Goal: Information Seeking & Learning: Learn about a topic

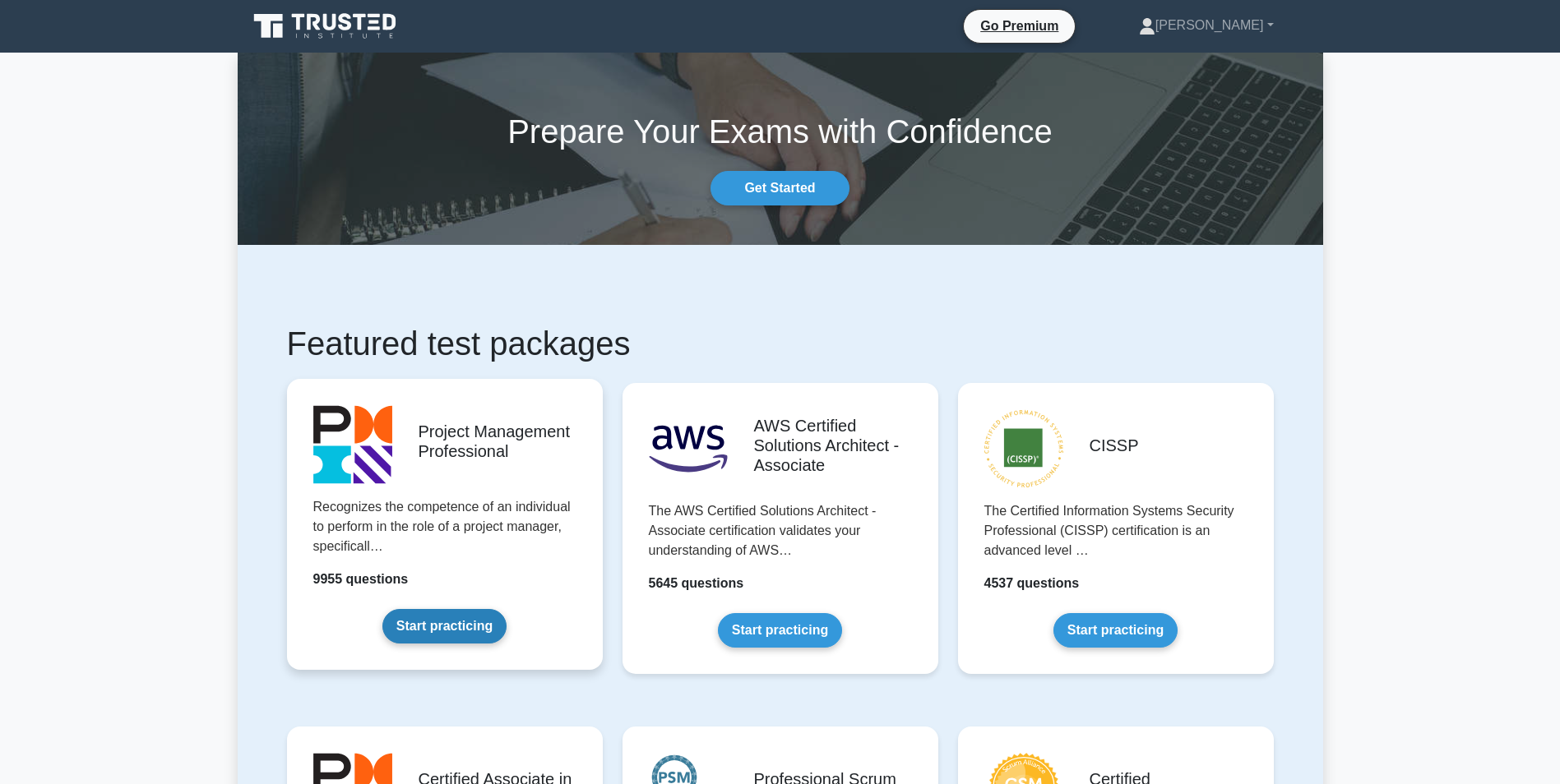
click at [496, 609] on link "Start practicing" at bounding box center [444, 627] width 124 height 35
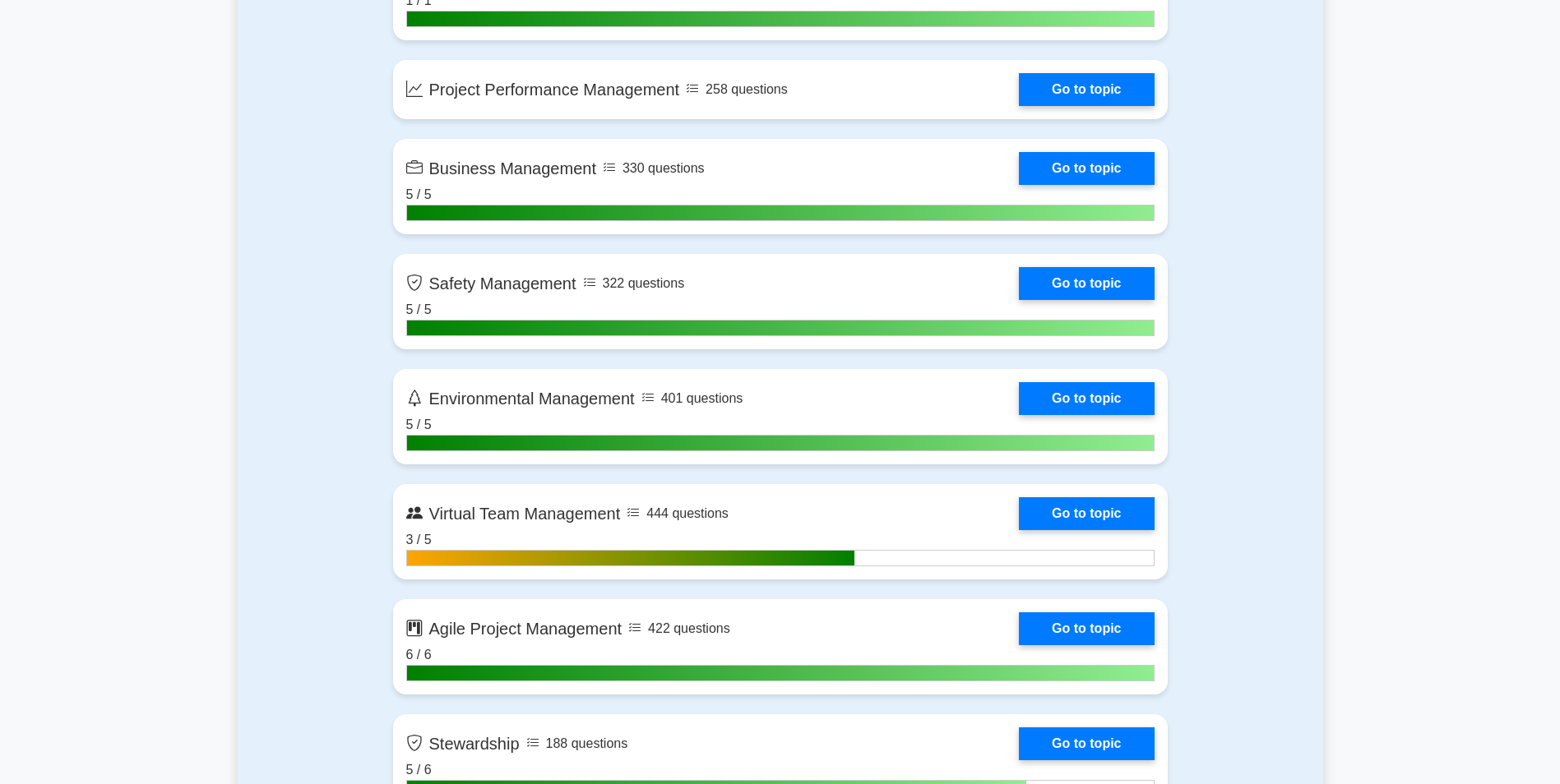
scroll to position [3863, 0]
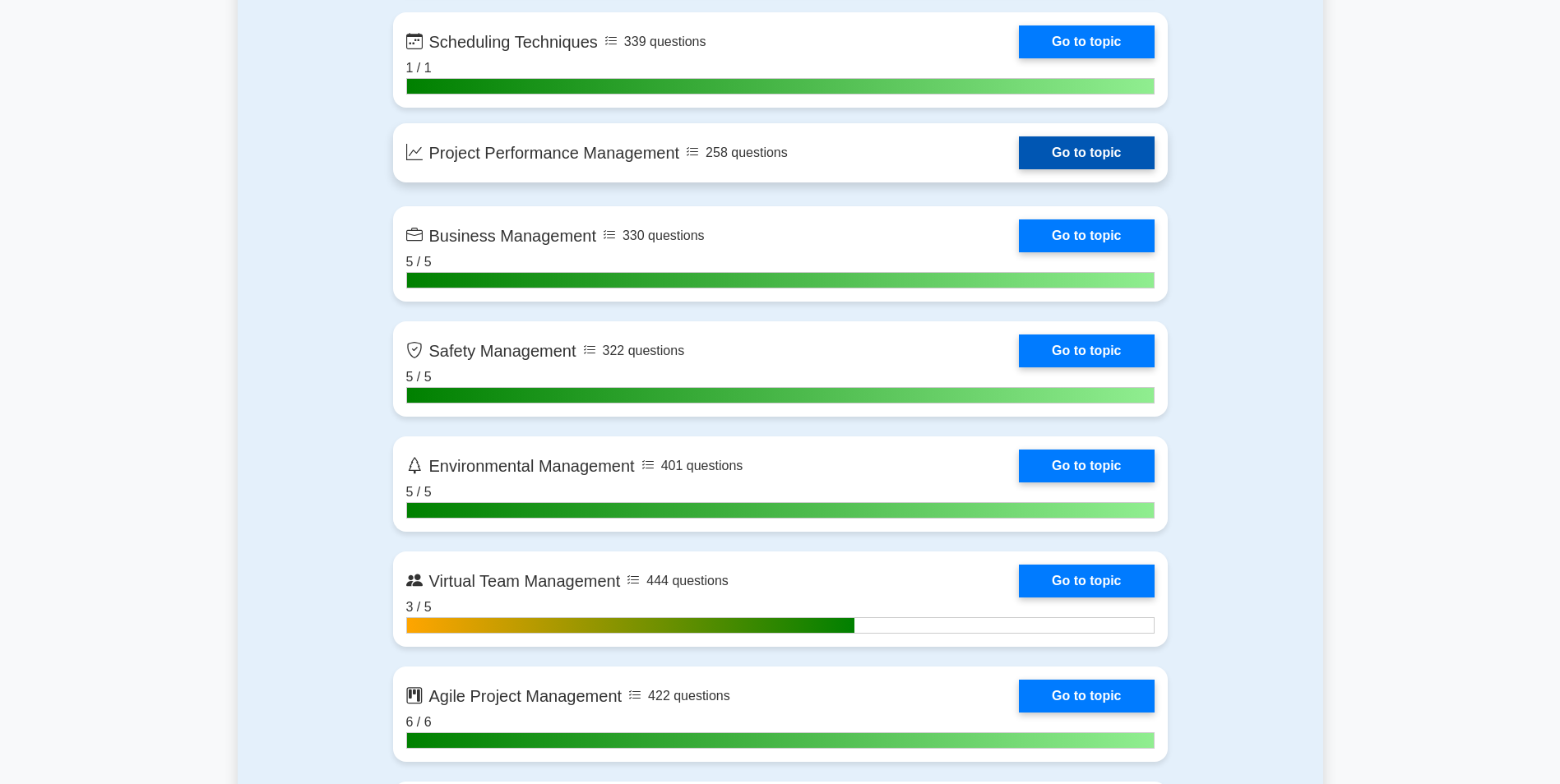
click at [1019, 157] on link "Go to topic" at bounding box center [1086, 153] width 134 height 33
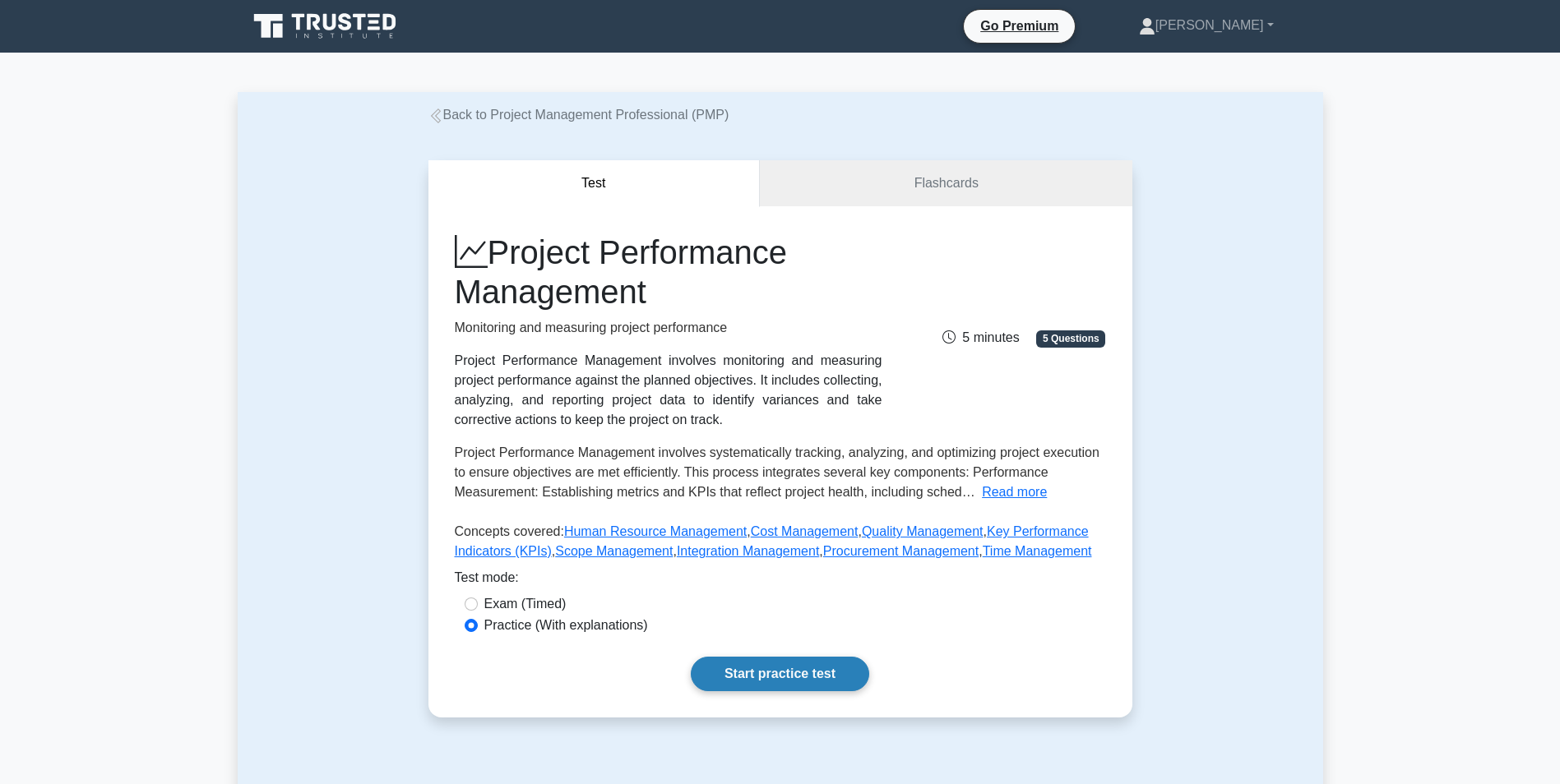
click at [746, 675] on link "Start practice test" at bounding box center [780, 674] width 179 height 35
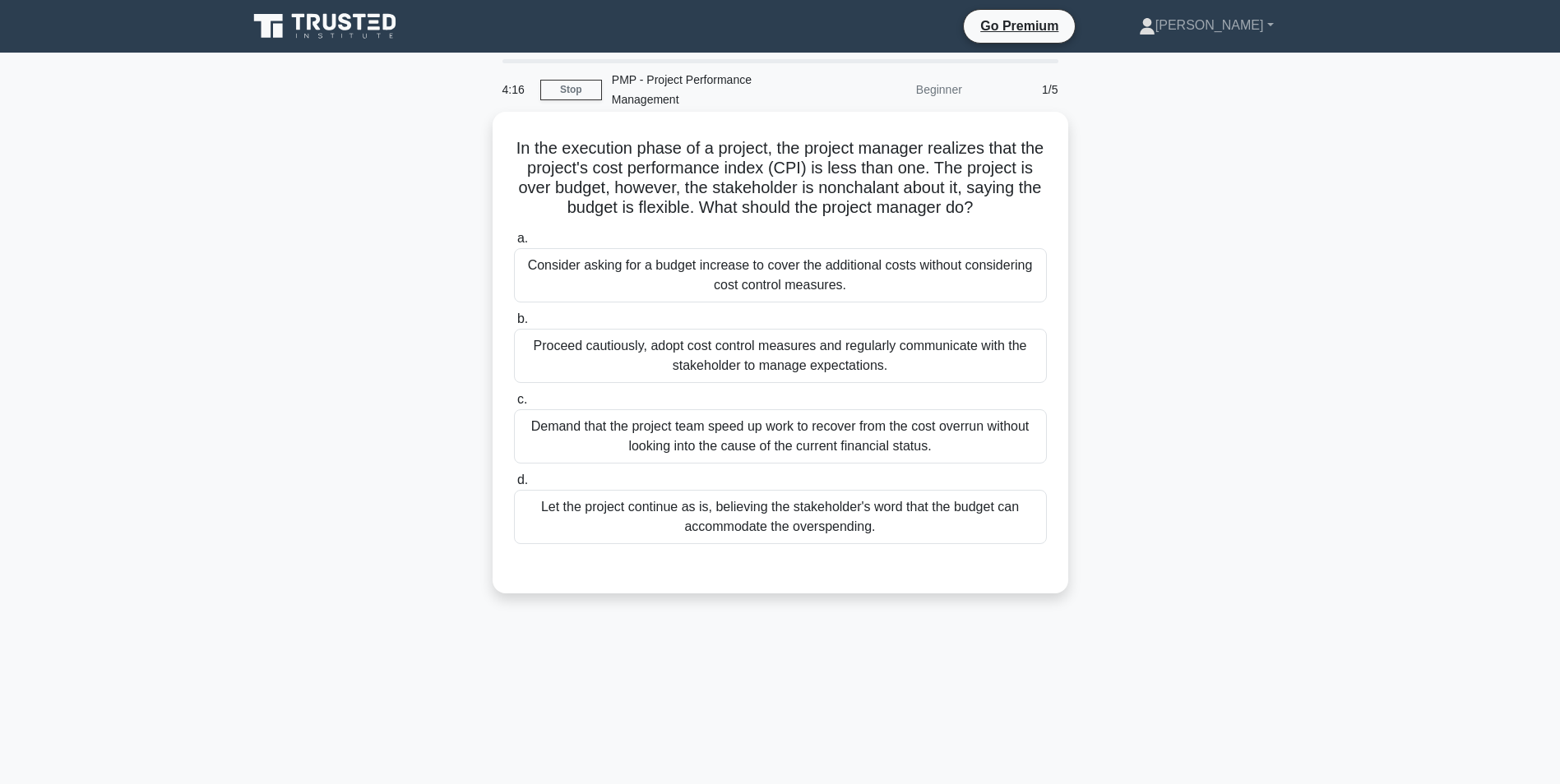
click at [734, 367] on div "Proceed cautiously, adopt cost control measures and regularly communicate with …" at bounding box center [780, 356] width 533 height 55
click at [514, 324] on input "b. Proceed cautiously, adopt cost control measures and regularly communicate wi…" at bounding box center [514, 319] width 0 height 11
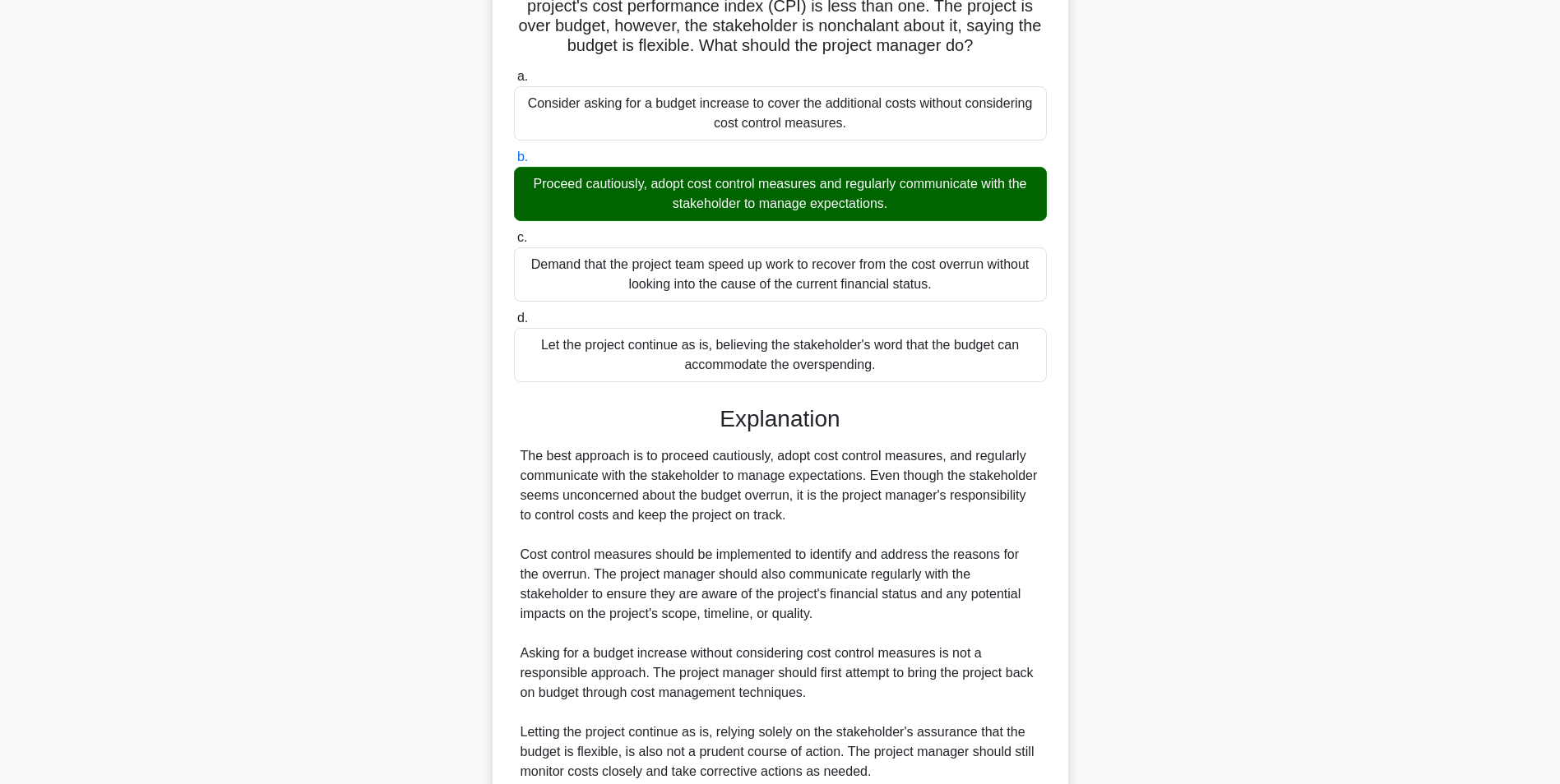
scroll to position [408, 0]
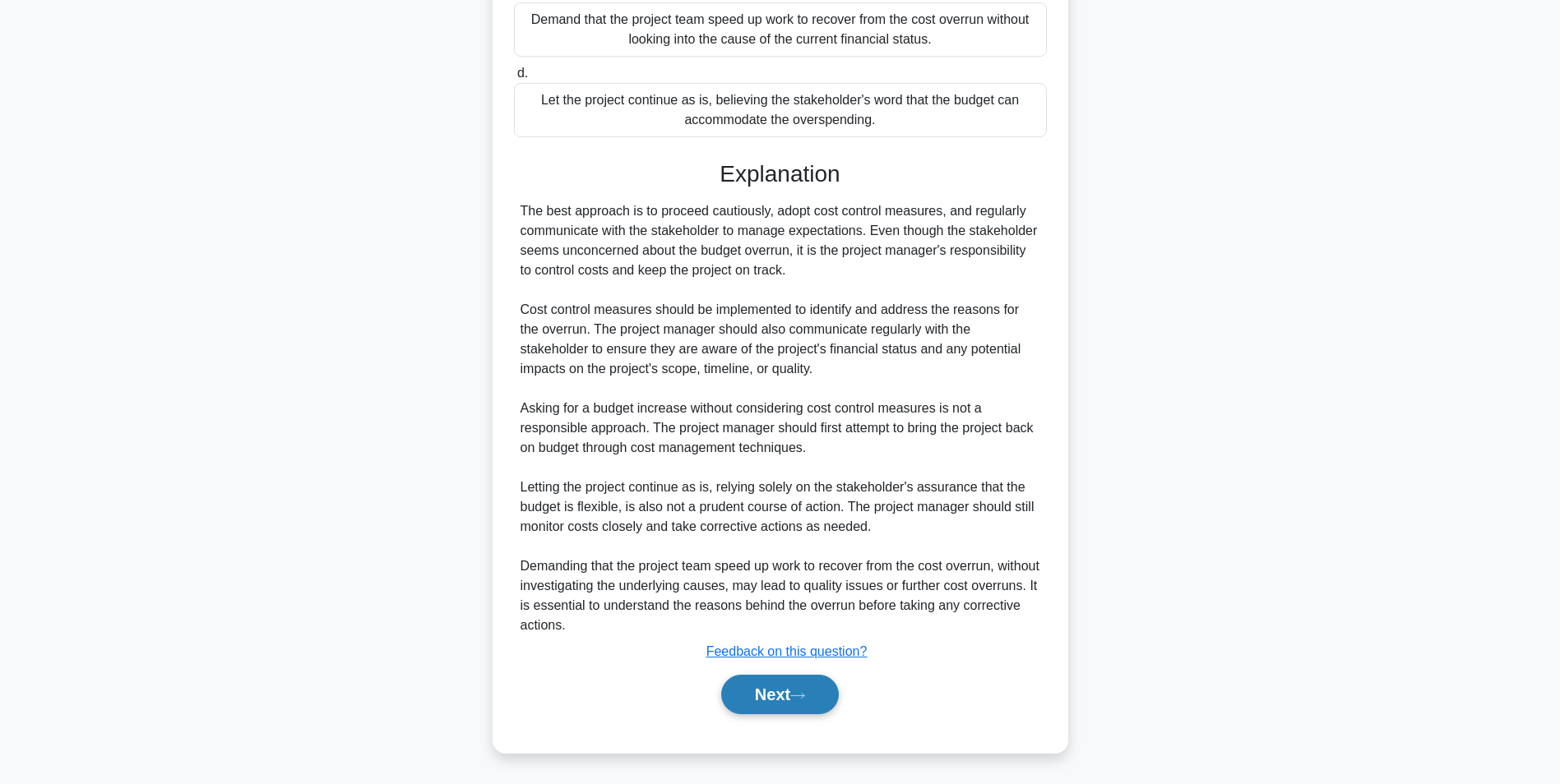
click at [779, 691] on button "Next" at bounding box center [780, 694] width 118 height 39
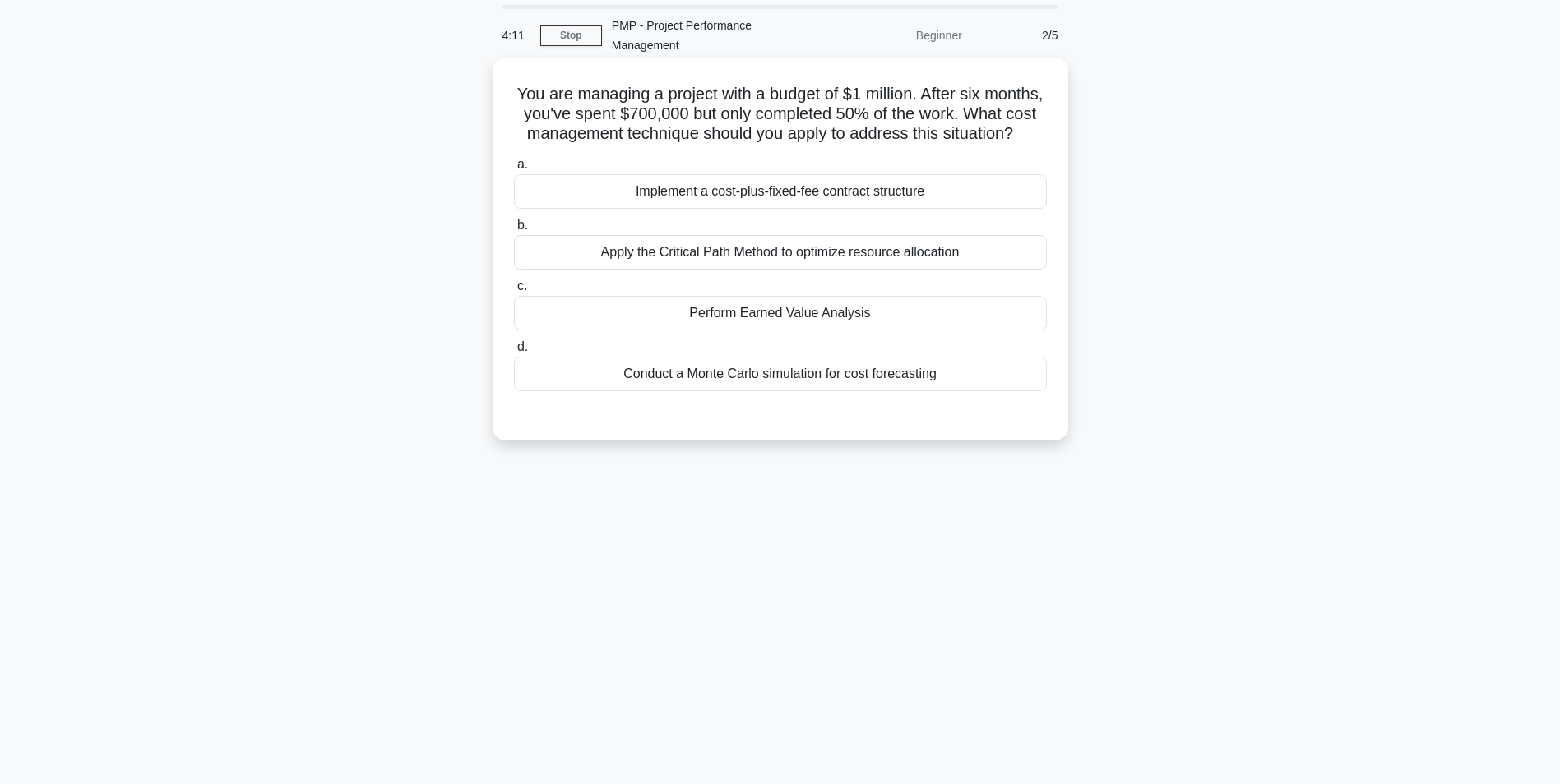
scroll to position [0, 0]
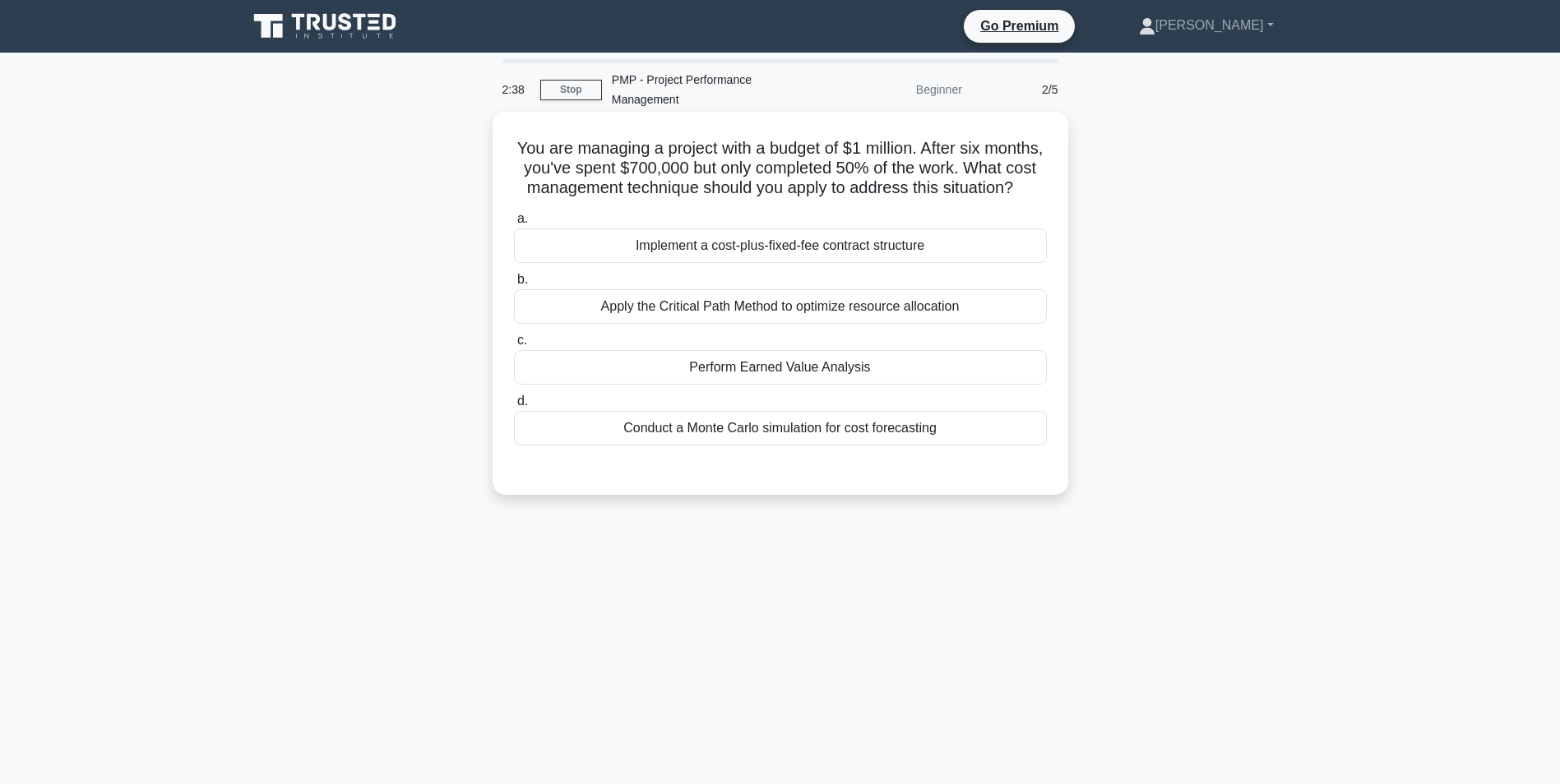
click at [899, 385] on div "Perform Earned Value Analysis" at bounding box center [780, 368] width 533 height 35
click at [514, 346] on input "c. Perform Earned Value Analysis" at bounding box center [514, 341] width 0 height 11
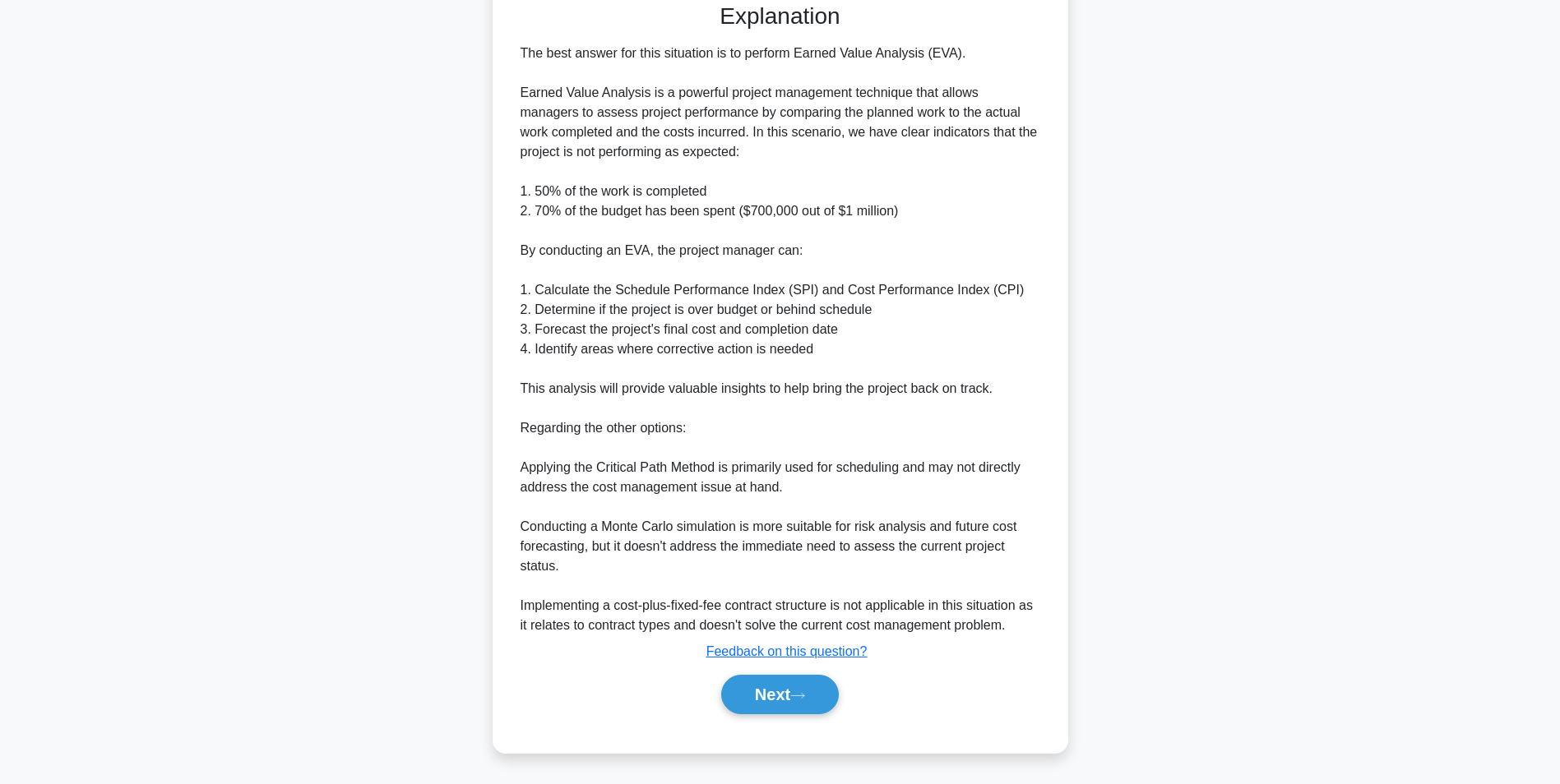
scroll to position [487, 0]
click at [773, 704] on button "Next" at bounding box center [780, 694] width 118 height 39
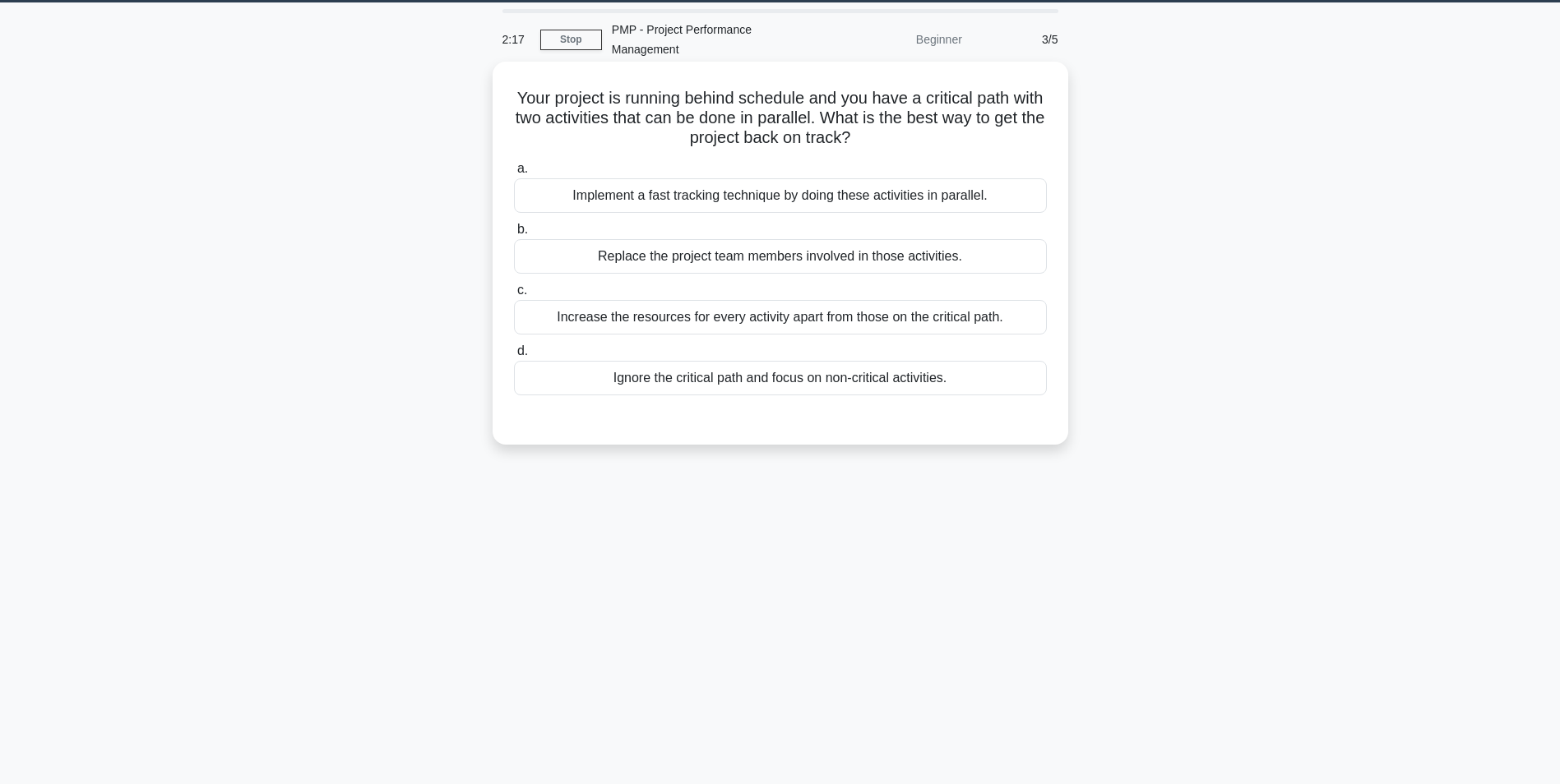
scroll to position [0, 0]
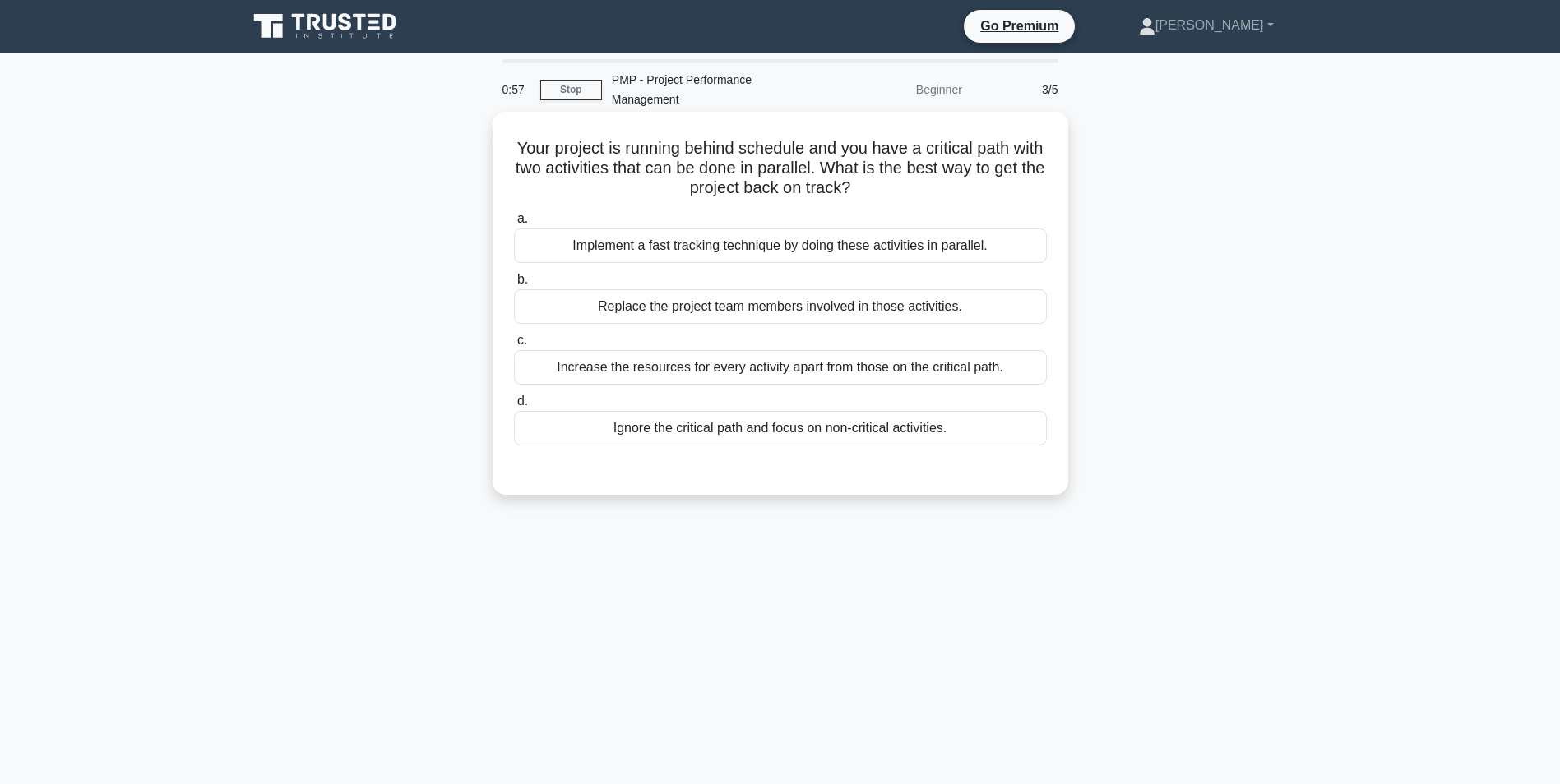
click at [714, 255] on div "Implement a fast tracking technique by doing these activities in parallel." at bounding box center [780, 246] width 533 height 35
click at [514, 225] on input "a. Implement a fast tracking technique by doing these activities in parallel." at bounding box center [514, 219] width 0 height 11
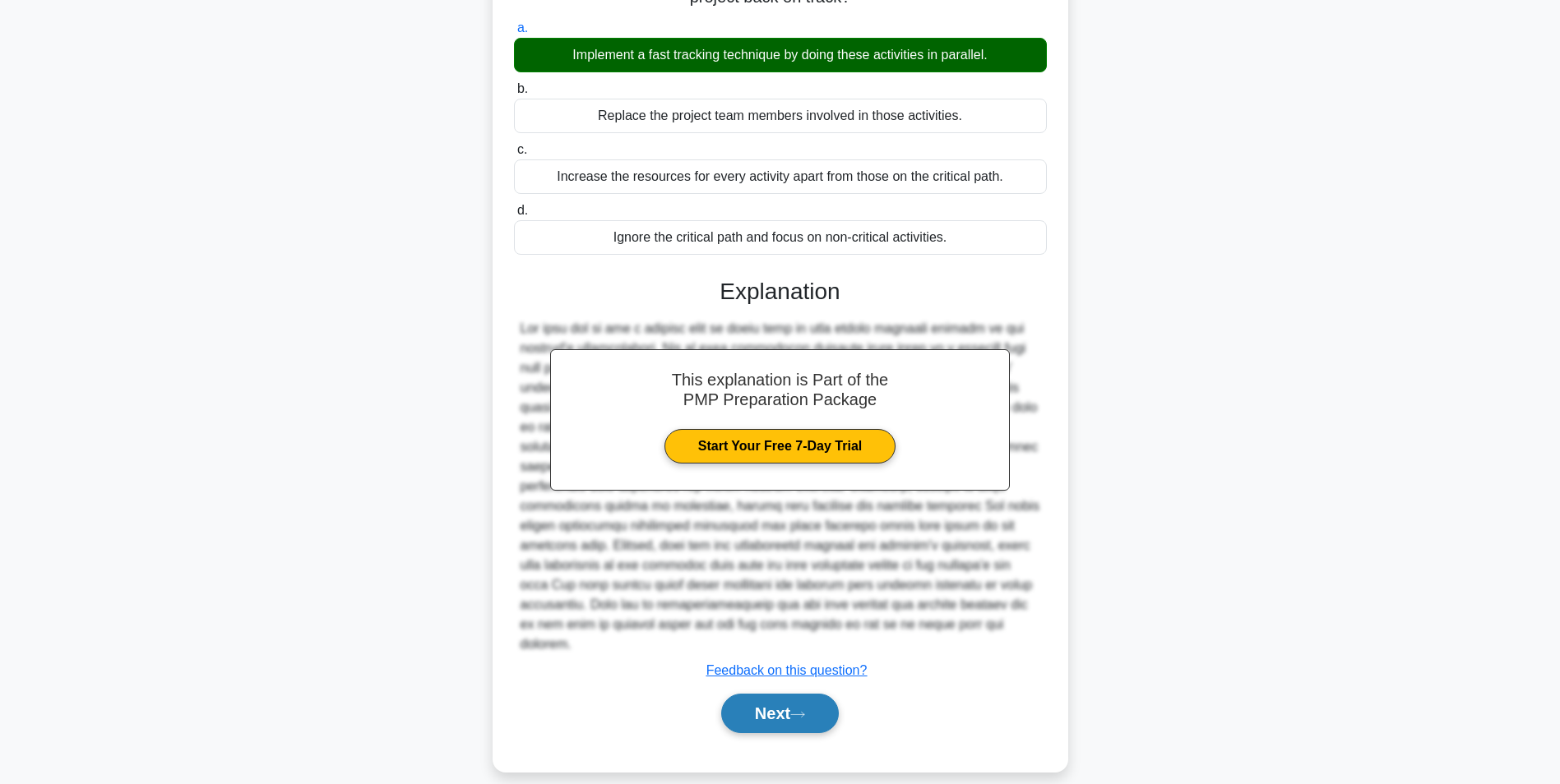
click at [739, 696] on button "Next" at bounding box center [780, 713] width 118 height 39
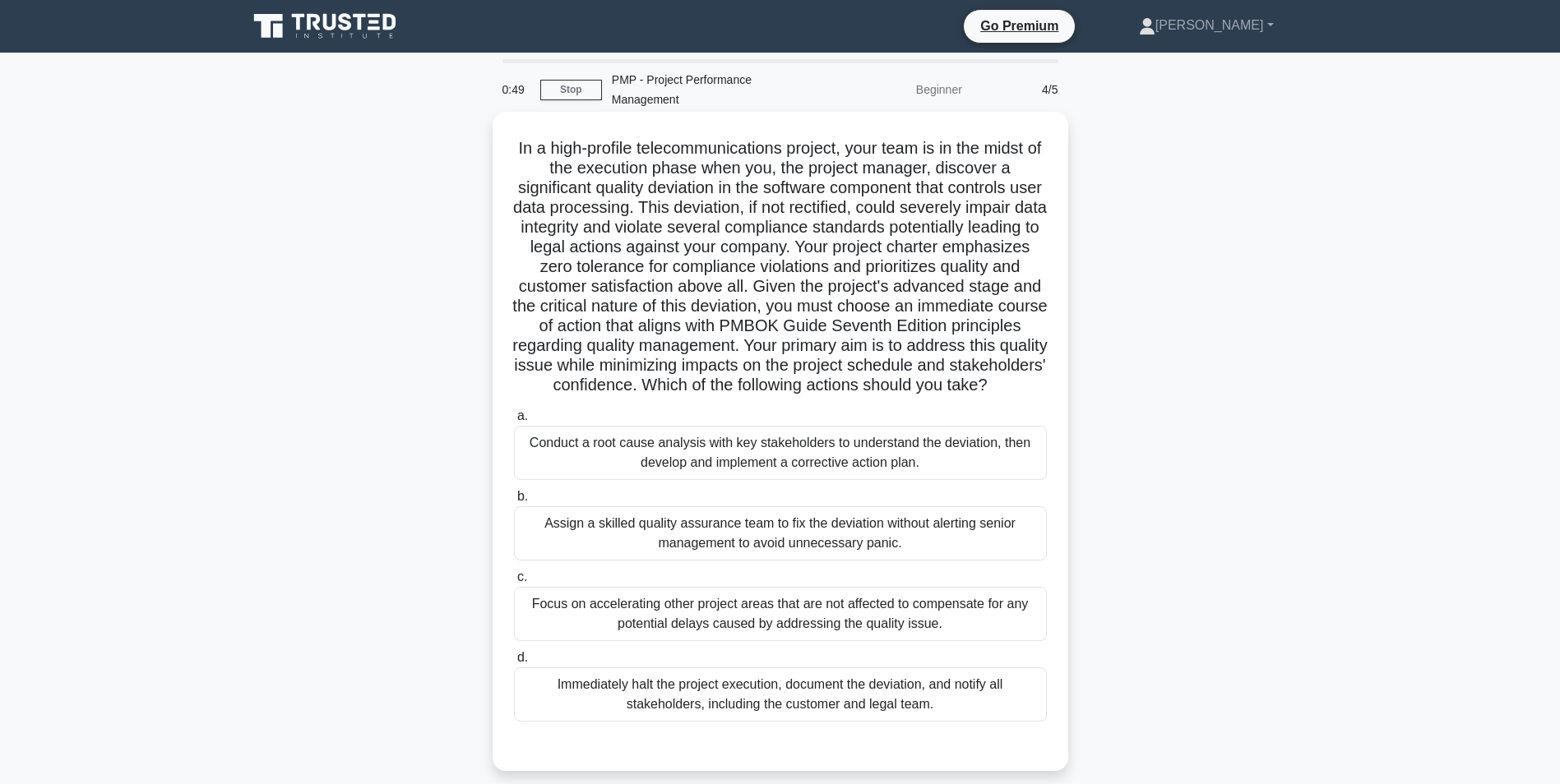
click at [736, 473] on div "Conduct a root cause analysis with key stakeholders to understand the deviation…" at bounding box center [780, 453] width 533 height 55
click at [514, 421] on input "a. Conduct a root cause analysis with key stakeholders to understand the deviat…" at bounding box center [514, 416] width 0 height 11
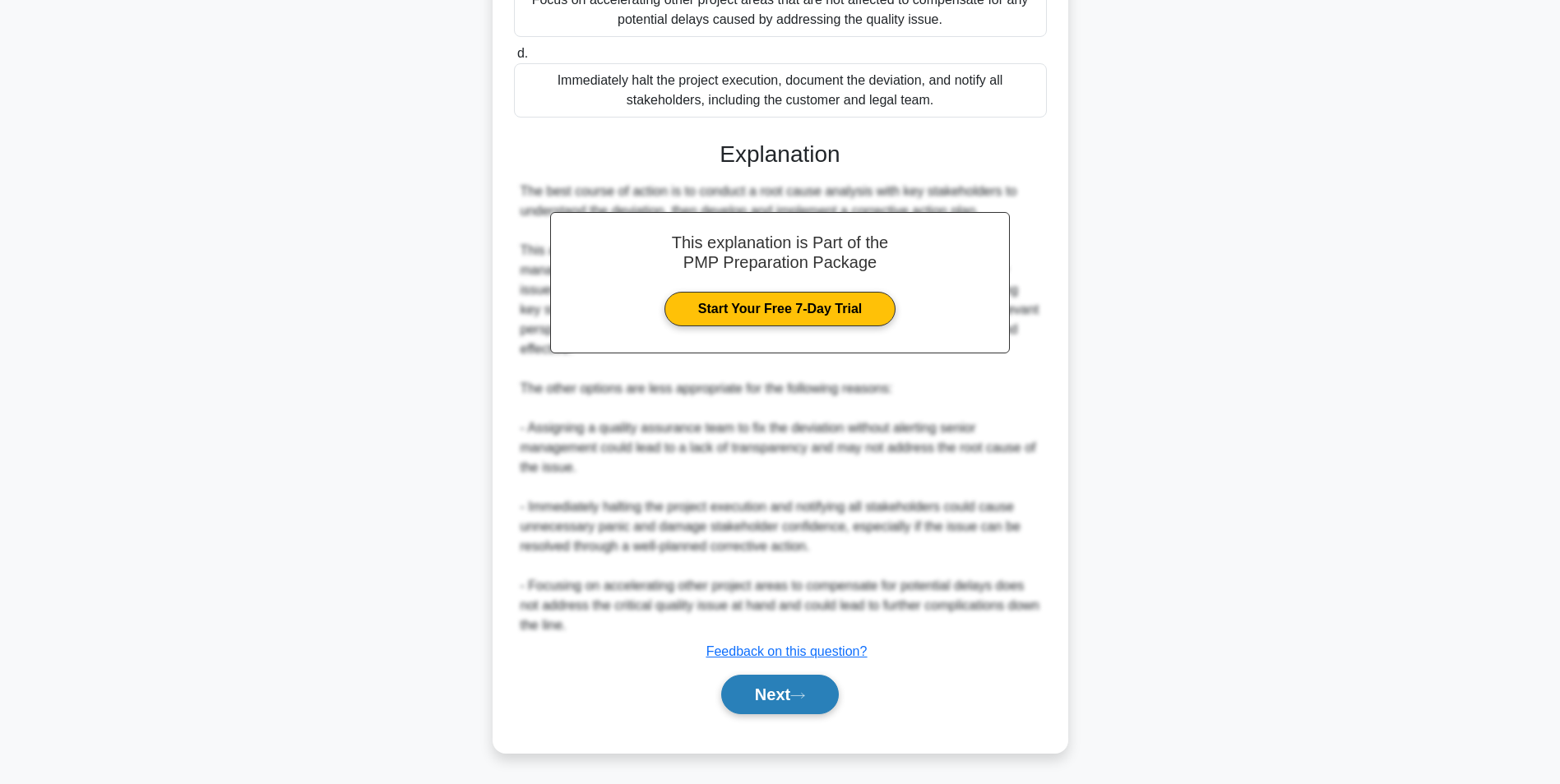
click at [761, 685] on button "Next" at bounding box center [780, 694] width 118 height 39
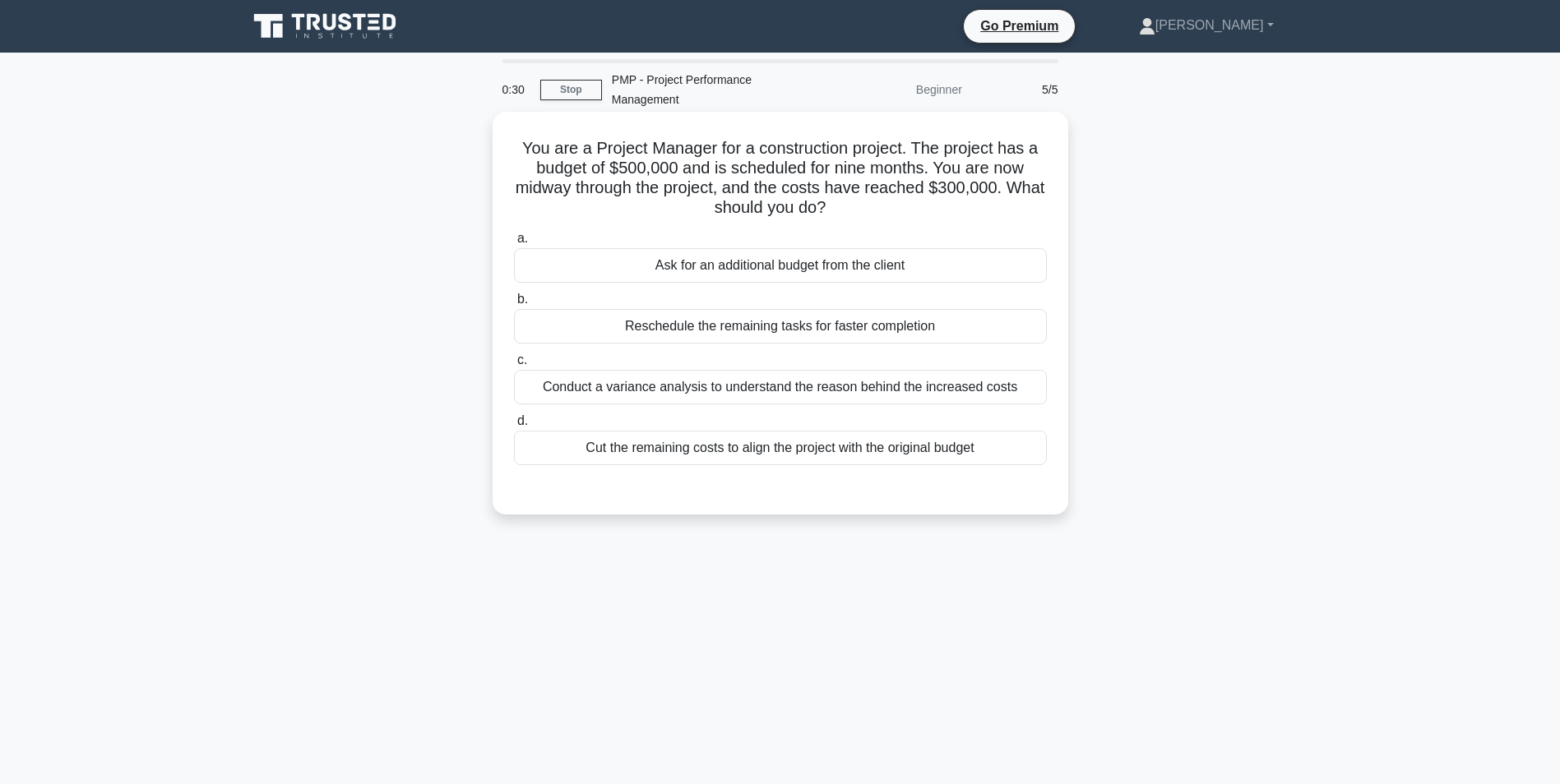
click at [691, 392] on div "Conduct a variance analysis to understand the reason behind the increased costs" at bounding box center [780, 388] width 533 height 35
click at [514, 366] on input "c. Conduct a variance analysis to understand the reason behind the increased co…" at bounding box center [514, 360] width 0 height 11
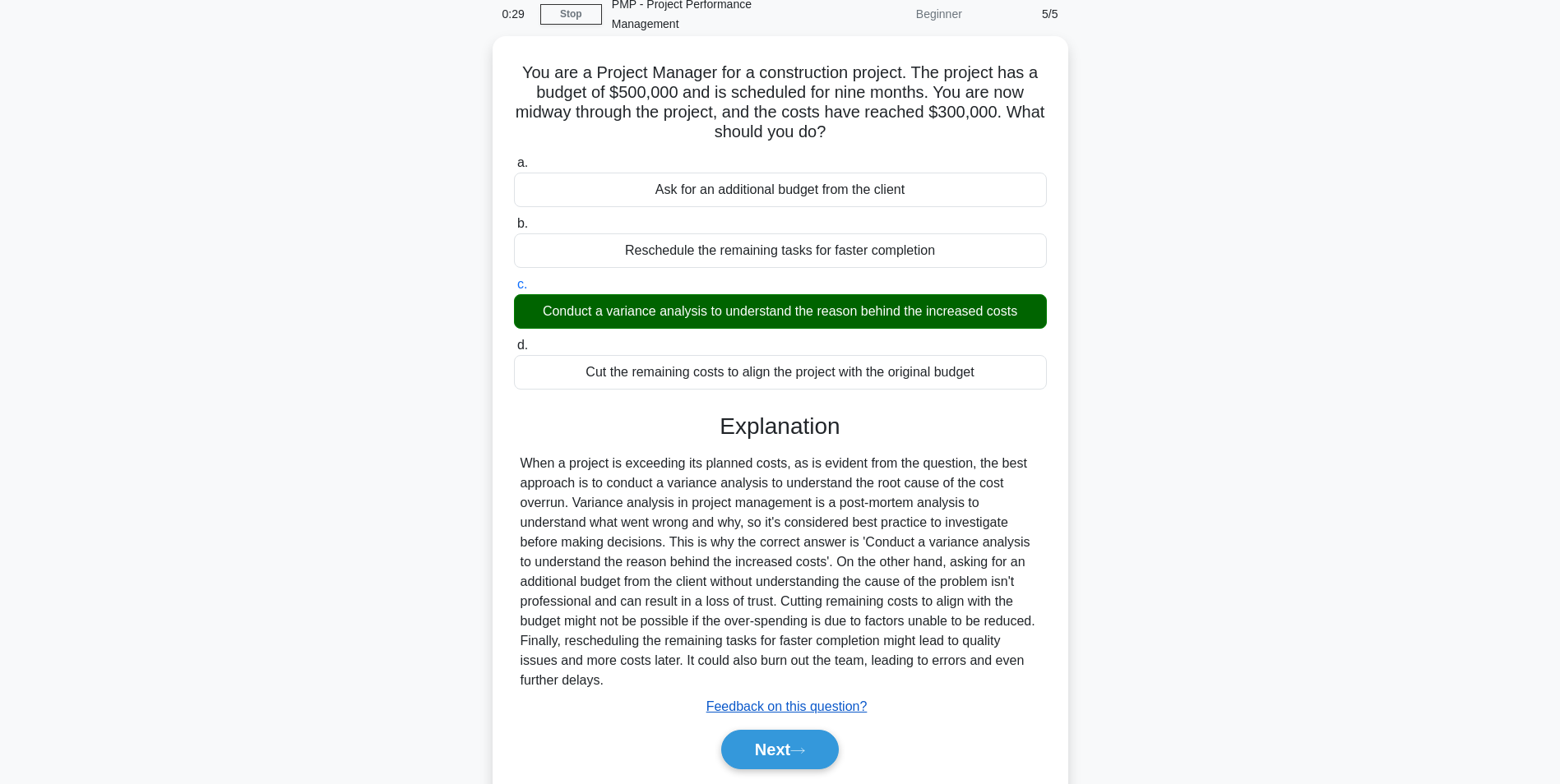
scroll to position [131, 0]
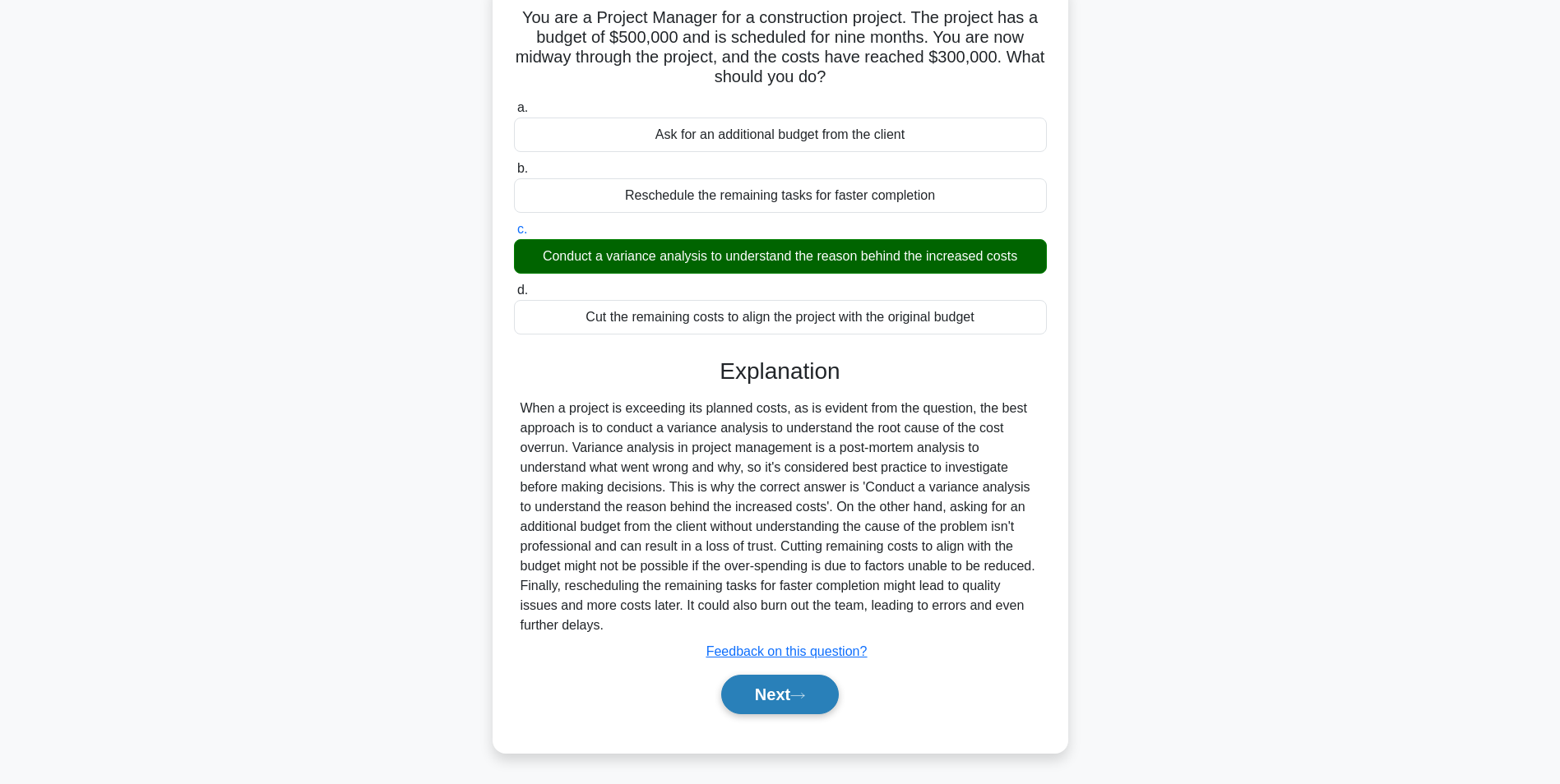
click at [753, 683] on button "Next" at bounding box center [780, 694] width 118 height 39
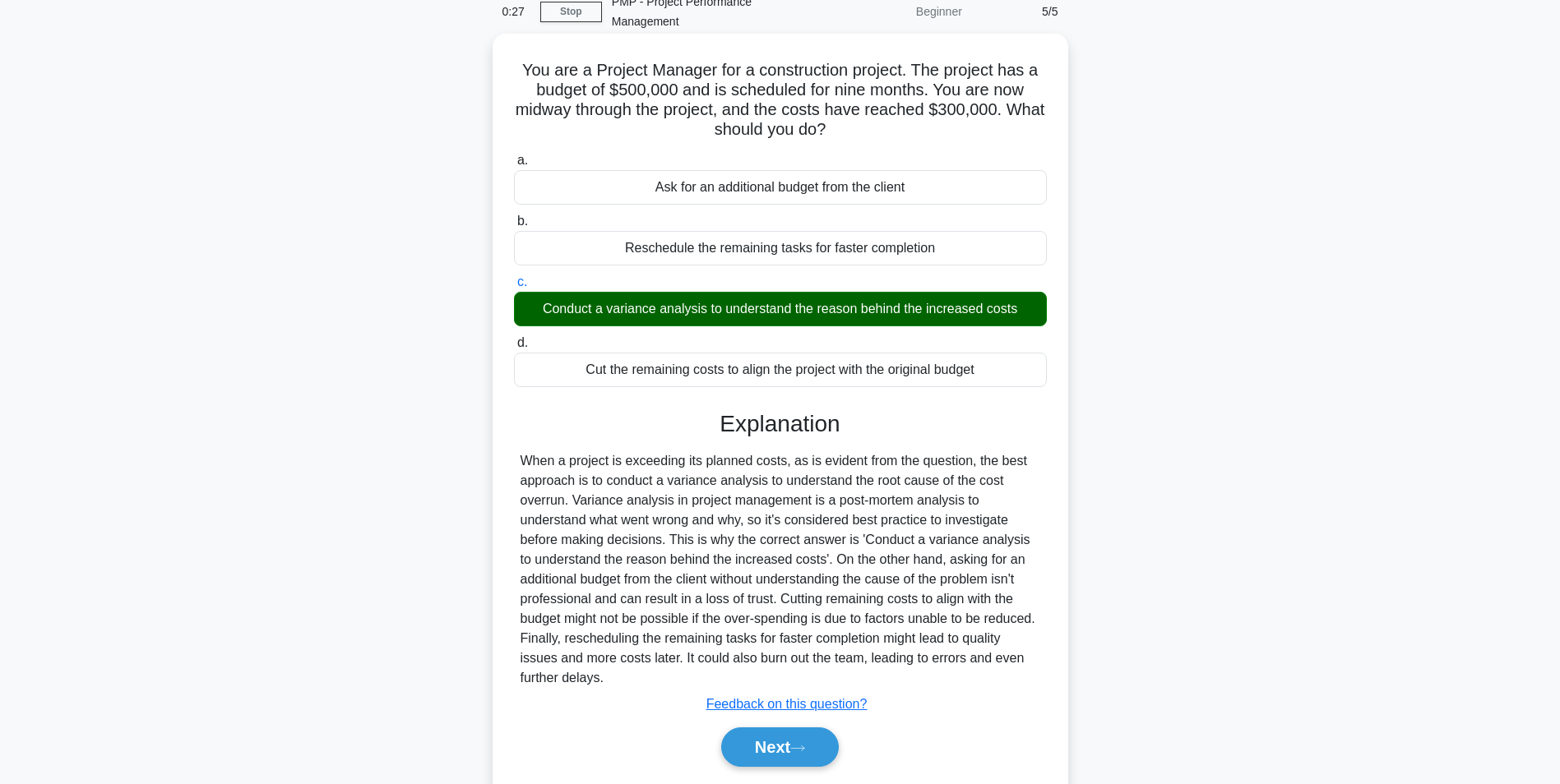
scroll to position [27, 0]
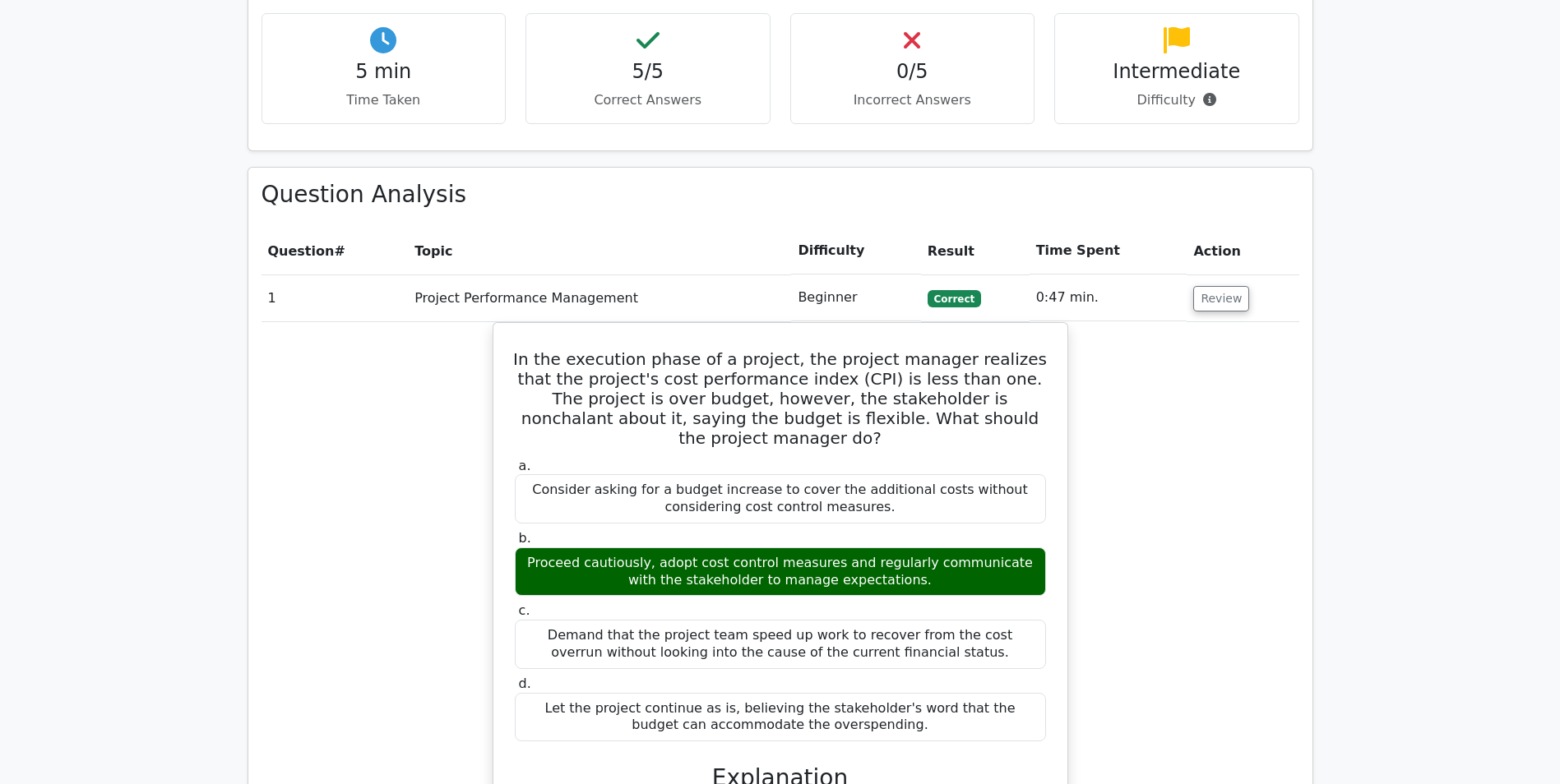
scroll to position [986, 0]
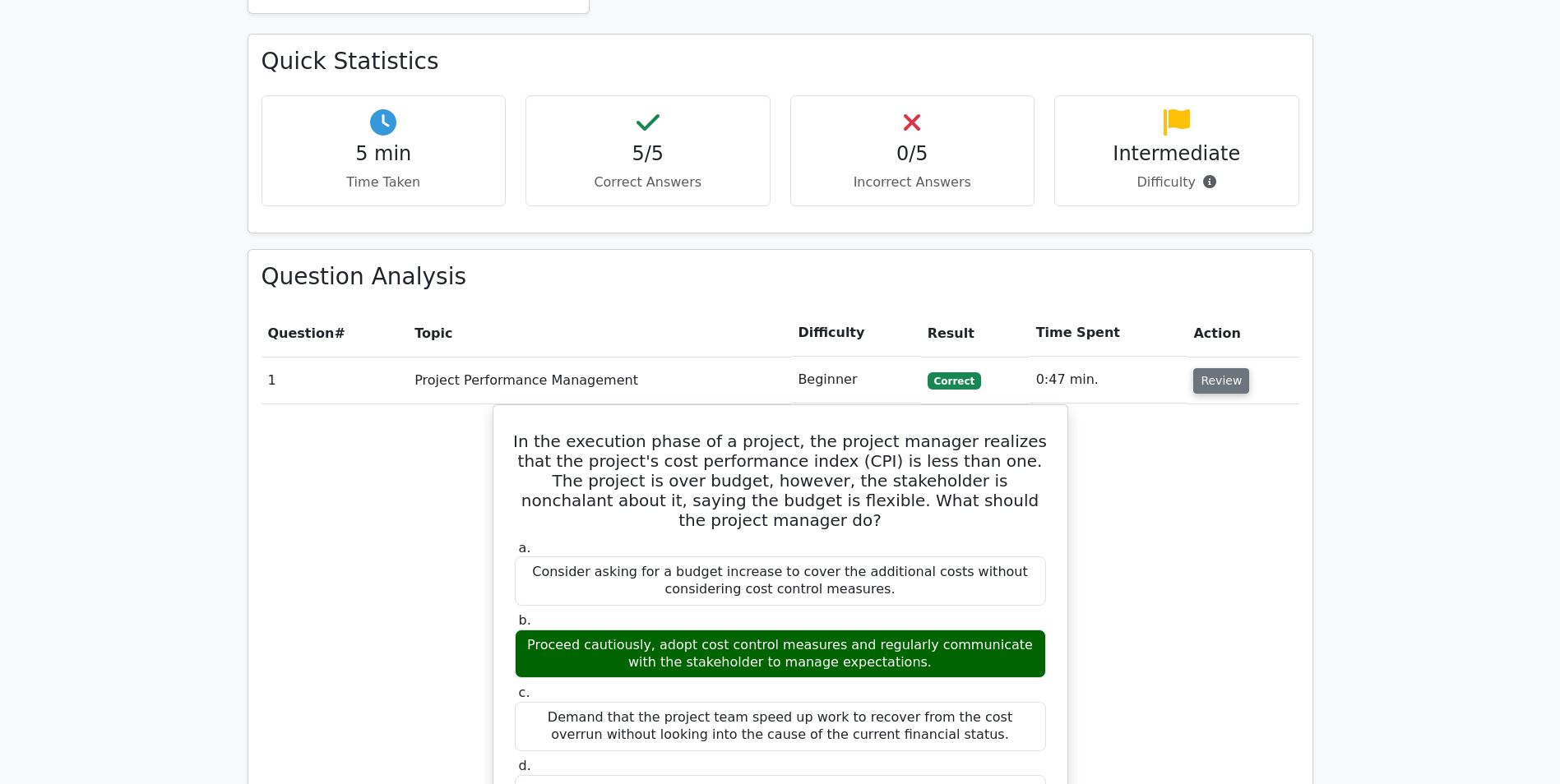
click at [1209, 368] on button "Review" at bounding box center [1221, 381] width 56 height 26
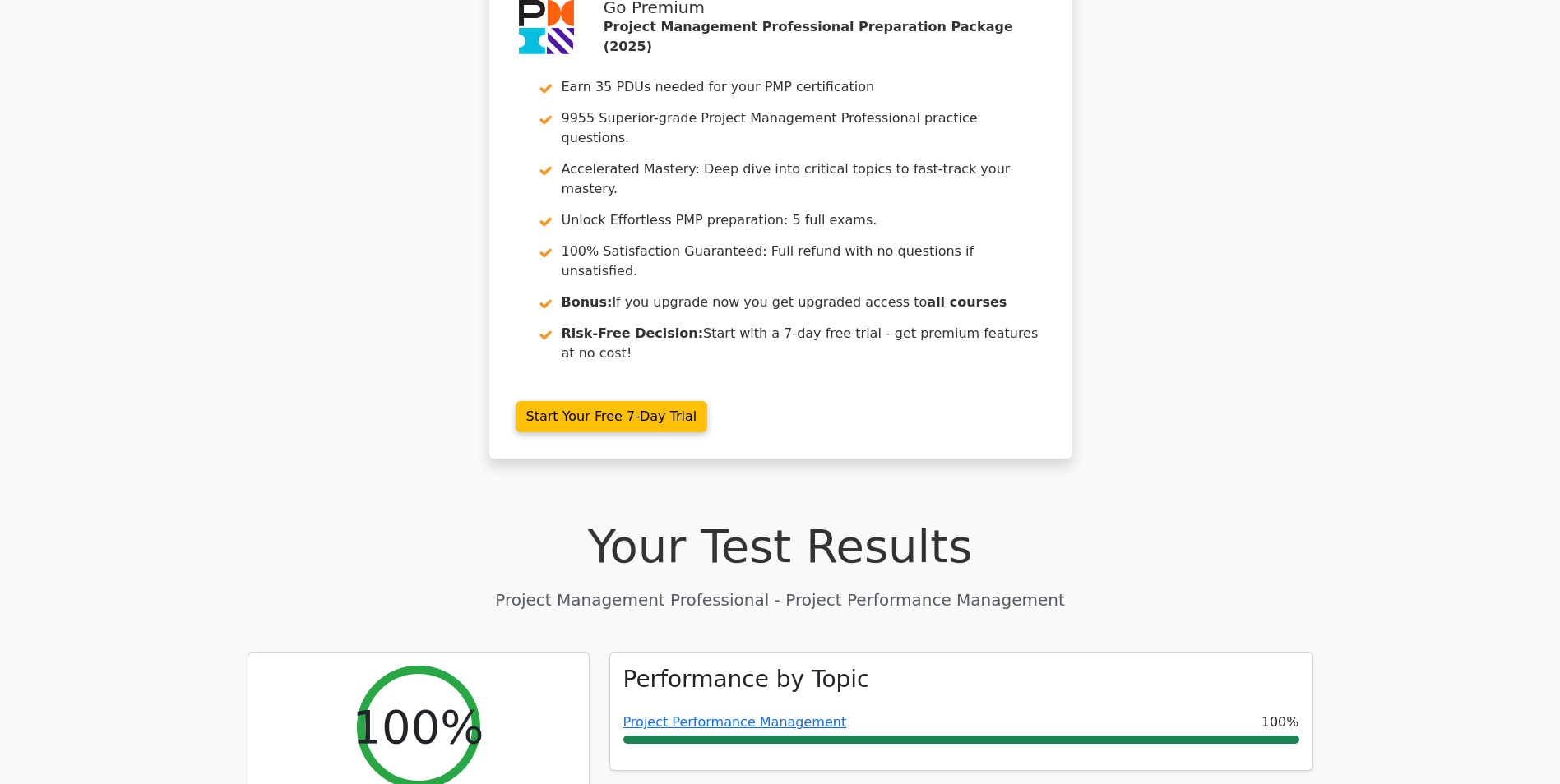
scroll to position [0, 0]
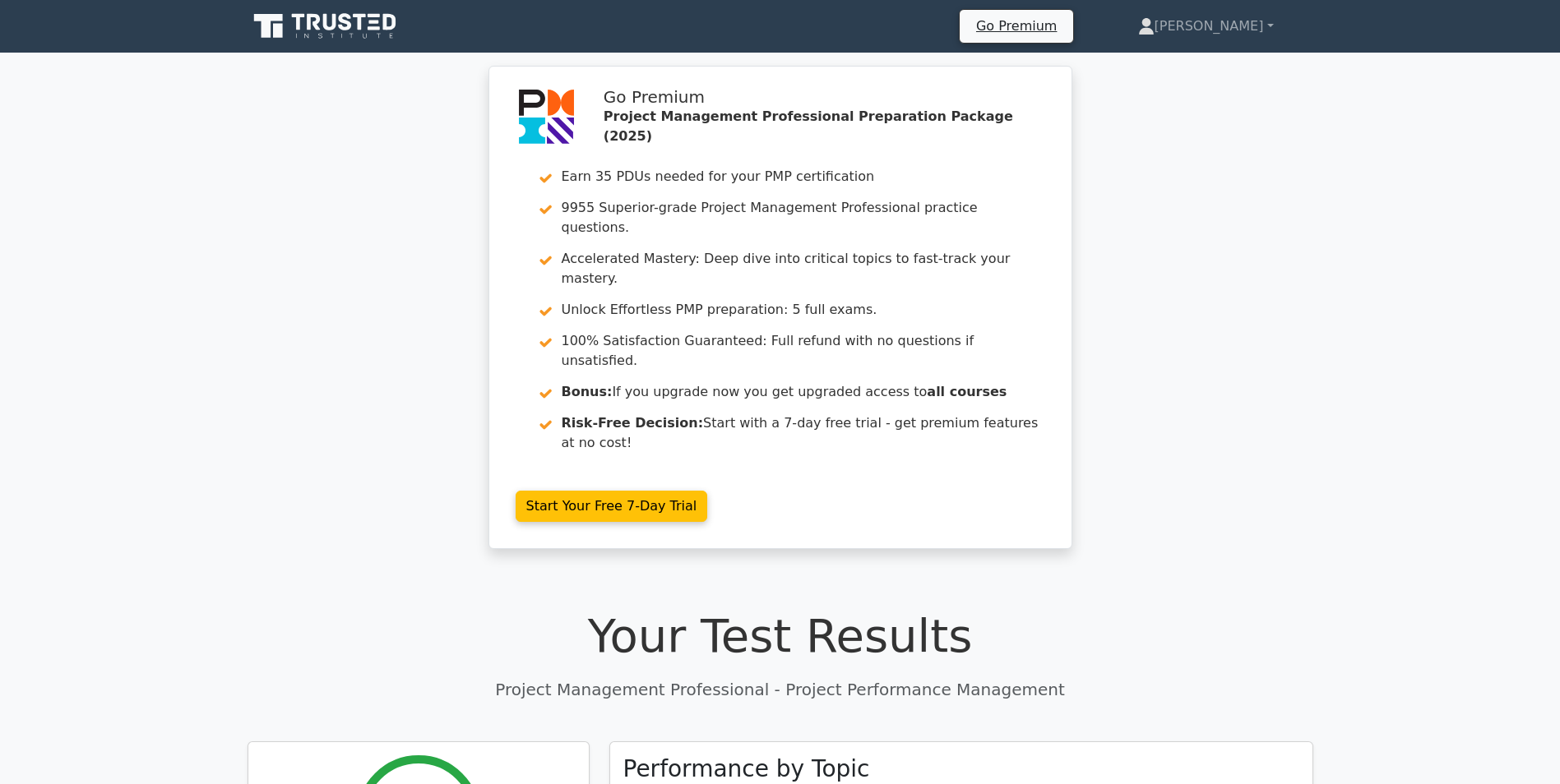
click at [284, 20] on icon at bounding box center [326, 26] width 157 height 32
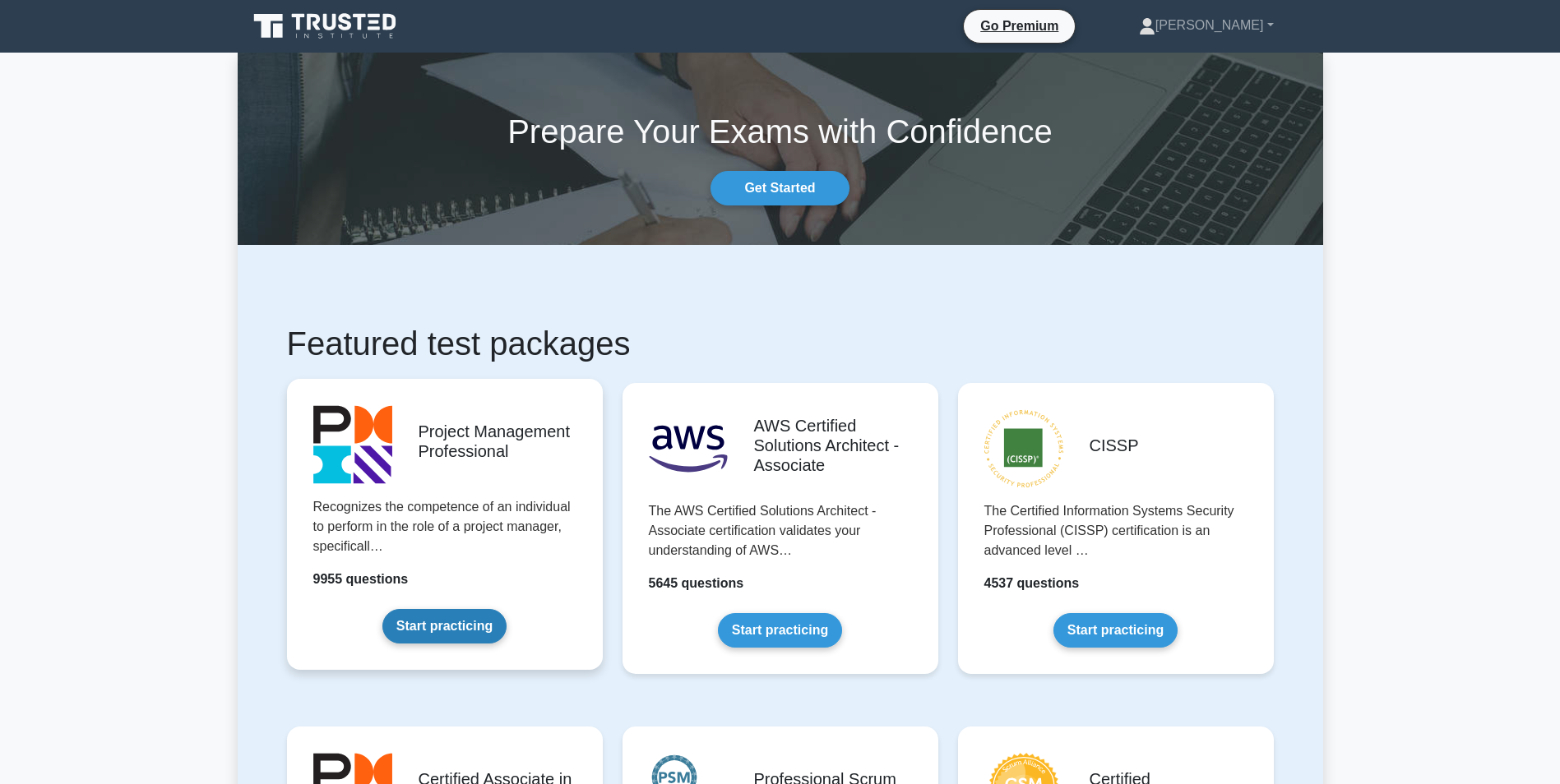
click at [450, 622] on link "Start practicing" at bounding box center [444, 627] width 124 height 35
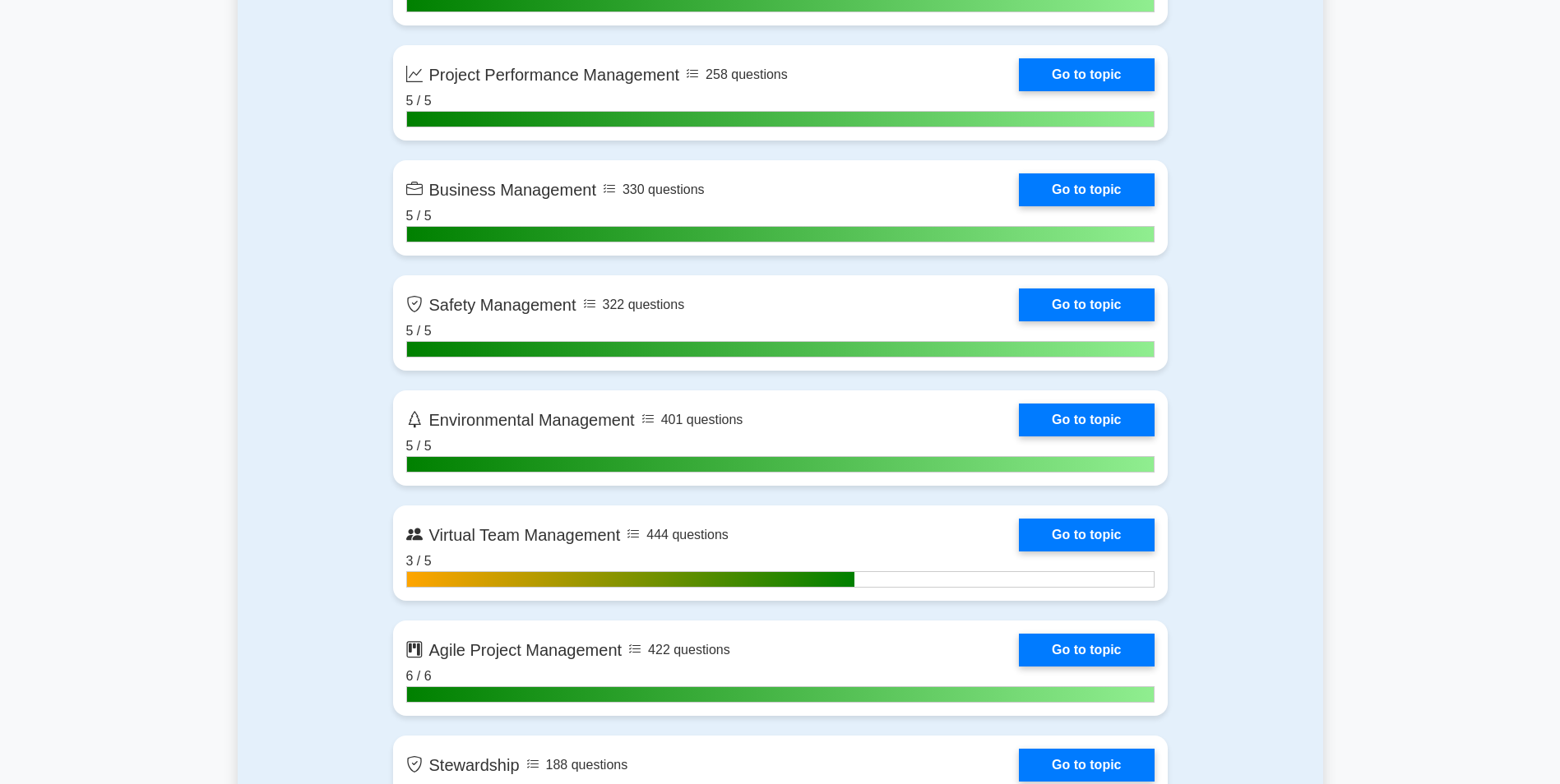
scroll to position [4028, 0]
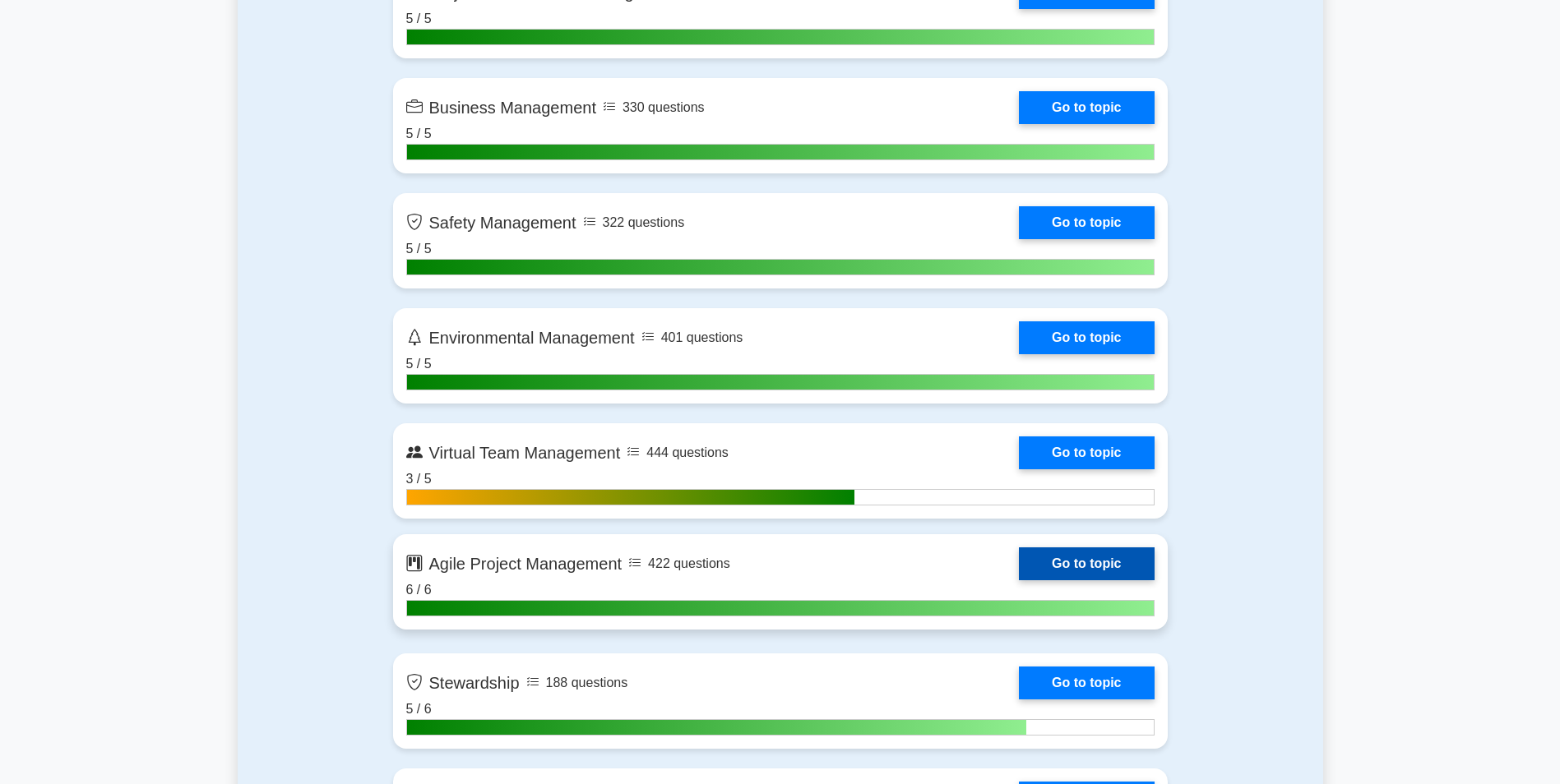
click at [1019, 568] on link "Go to topic" at bounding box center [1086, 564] width 134 height 33
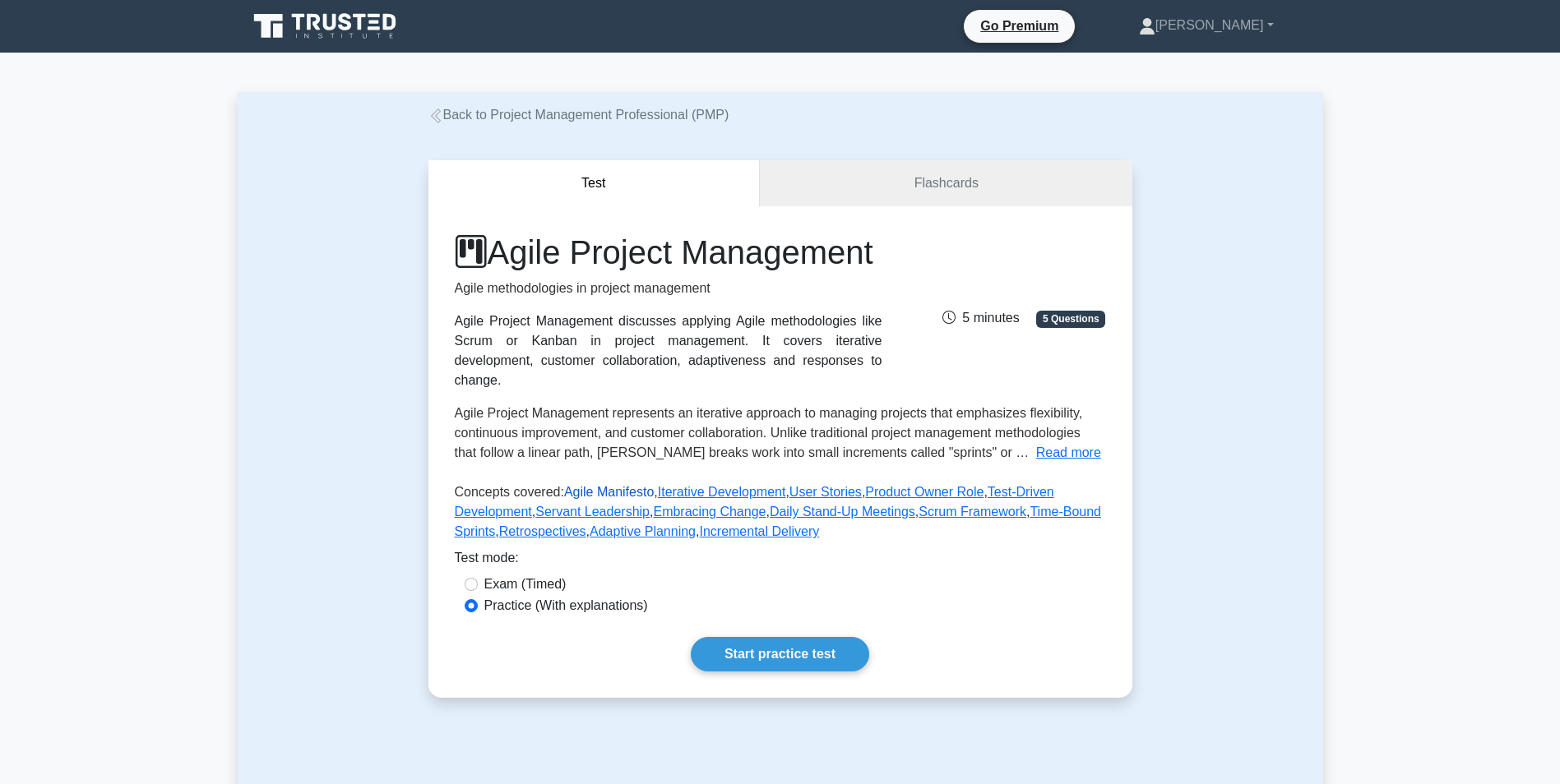
click at [598, 499] on link "Agile Manifesto" at bounding box center [609, 491] width 89 height 14
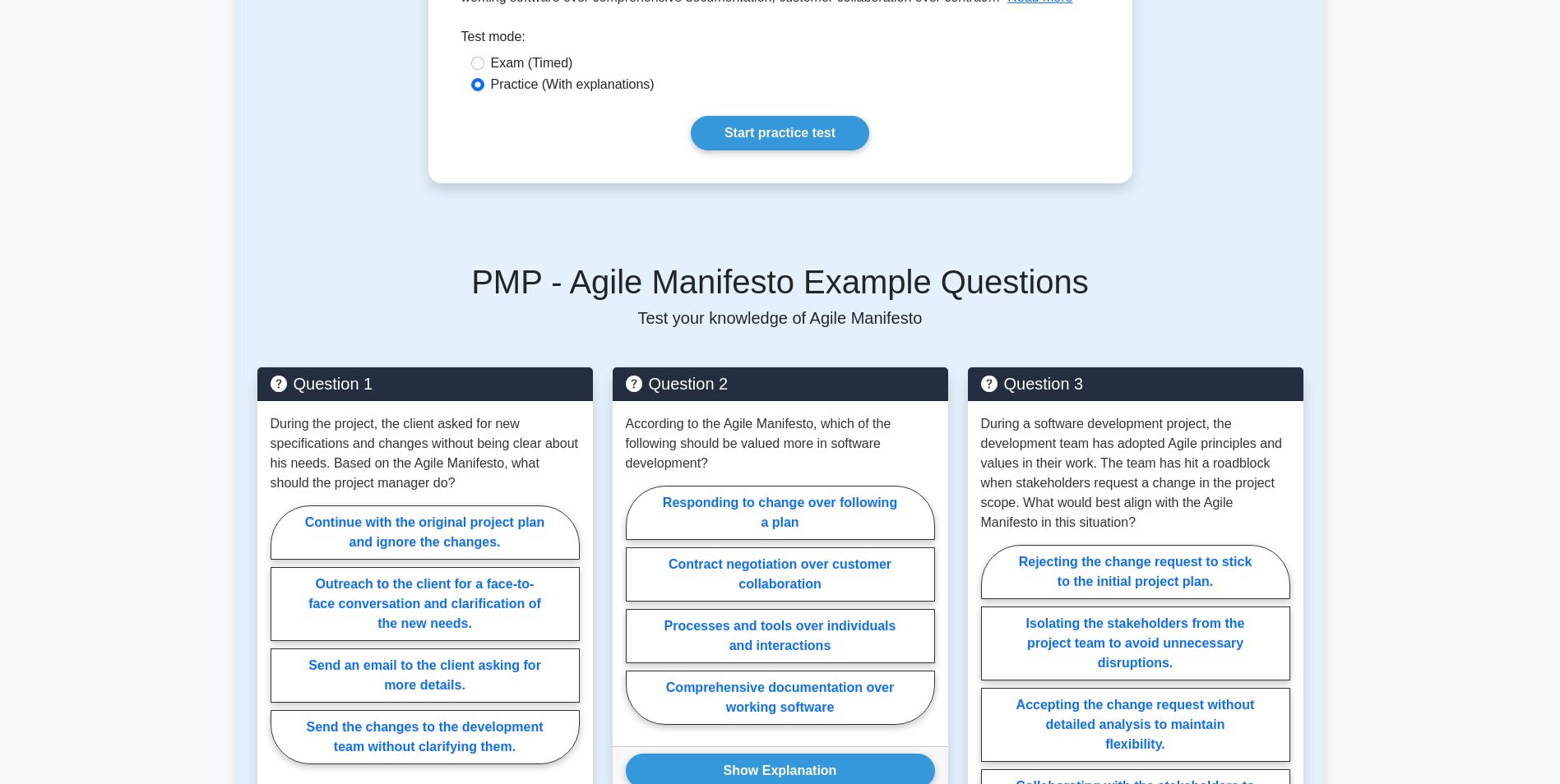
scroll to position [329, 0]
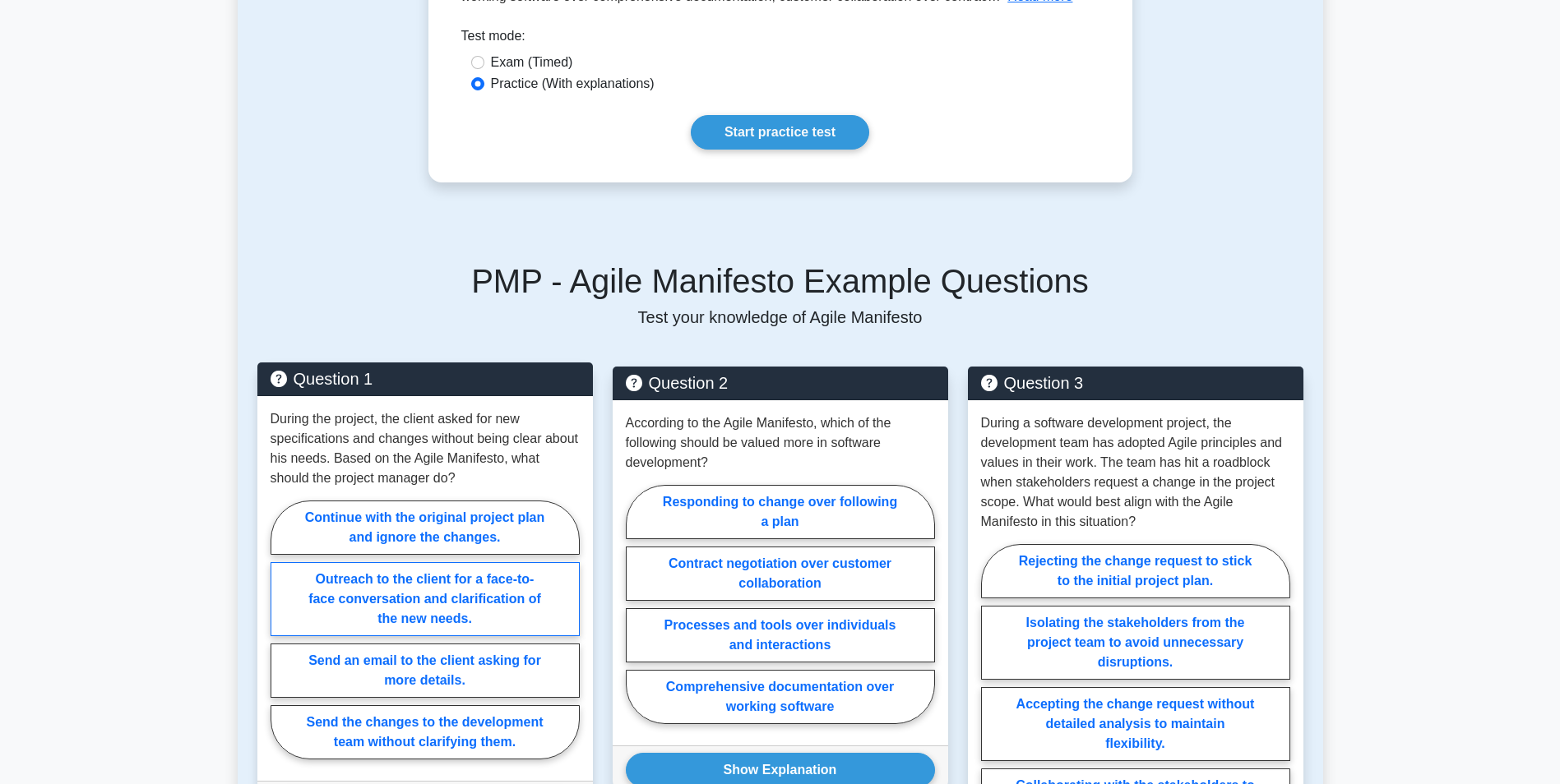
click at [479, 605] on label "Outreach to the client for a face-to-face conversation and clarification of the…" at bounding box center [425, 599] width 309 height 74
click at [281, 630] on input "Outreach to the client for a face-to-face conversation and clarification of the…" at bounding box center [276, 634] width 11 height 11
radio input "true"
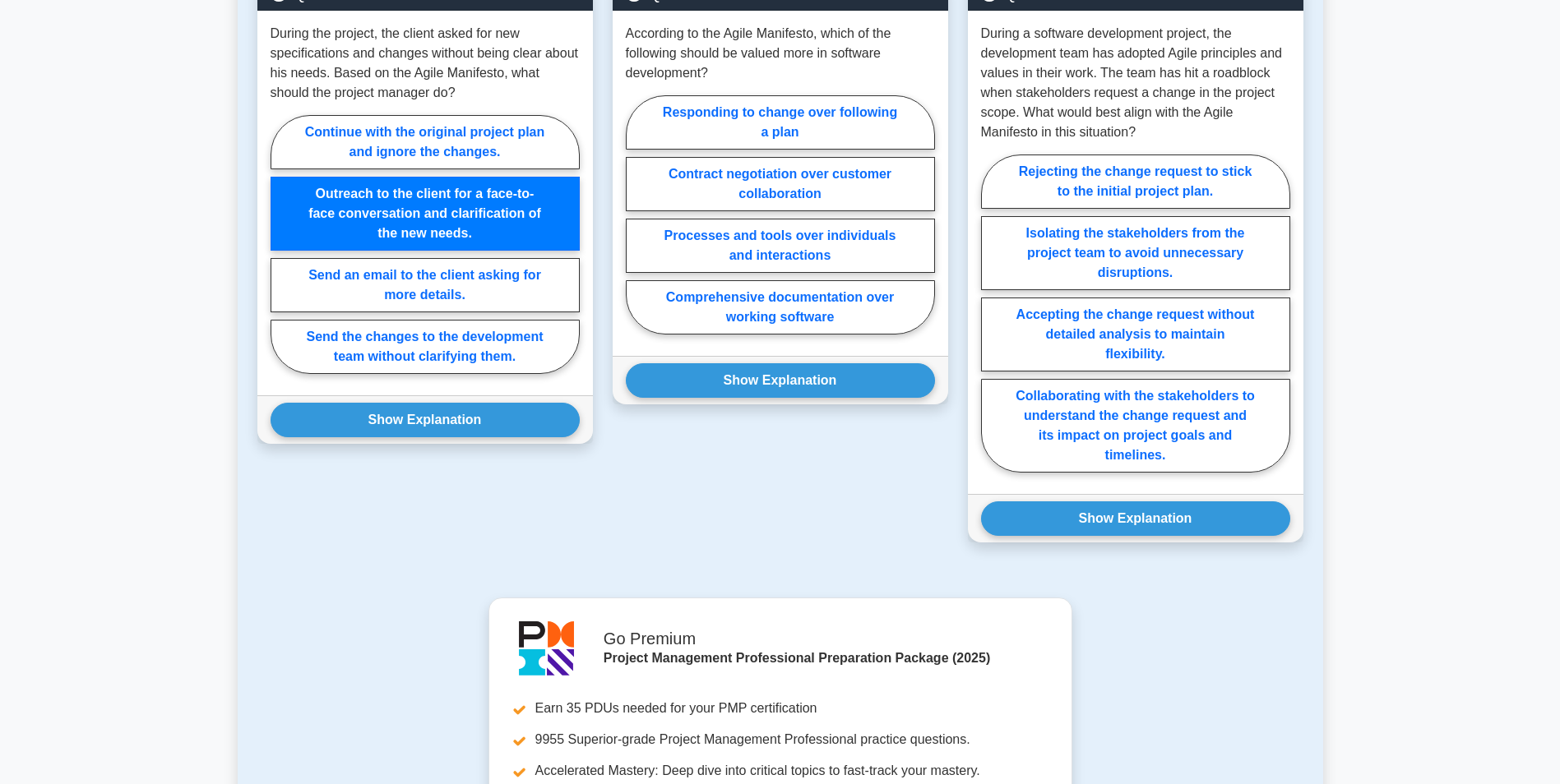
scroll to position [822, 0]
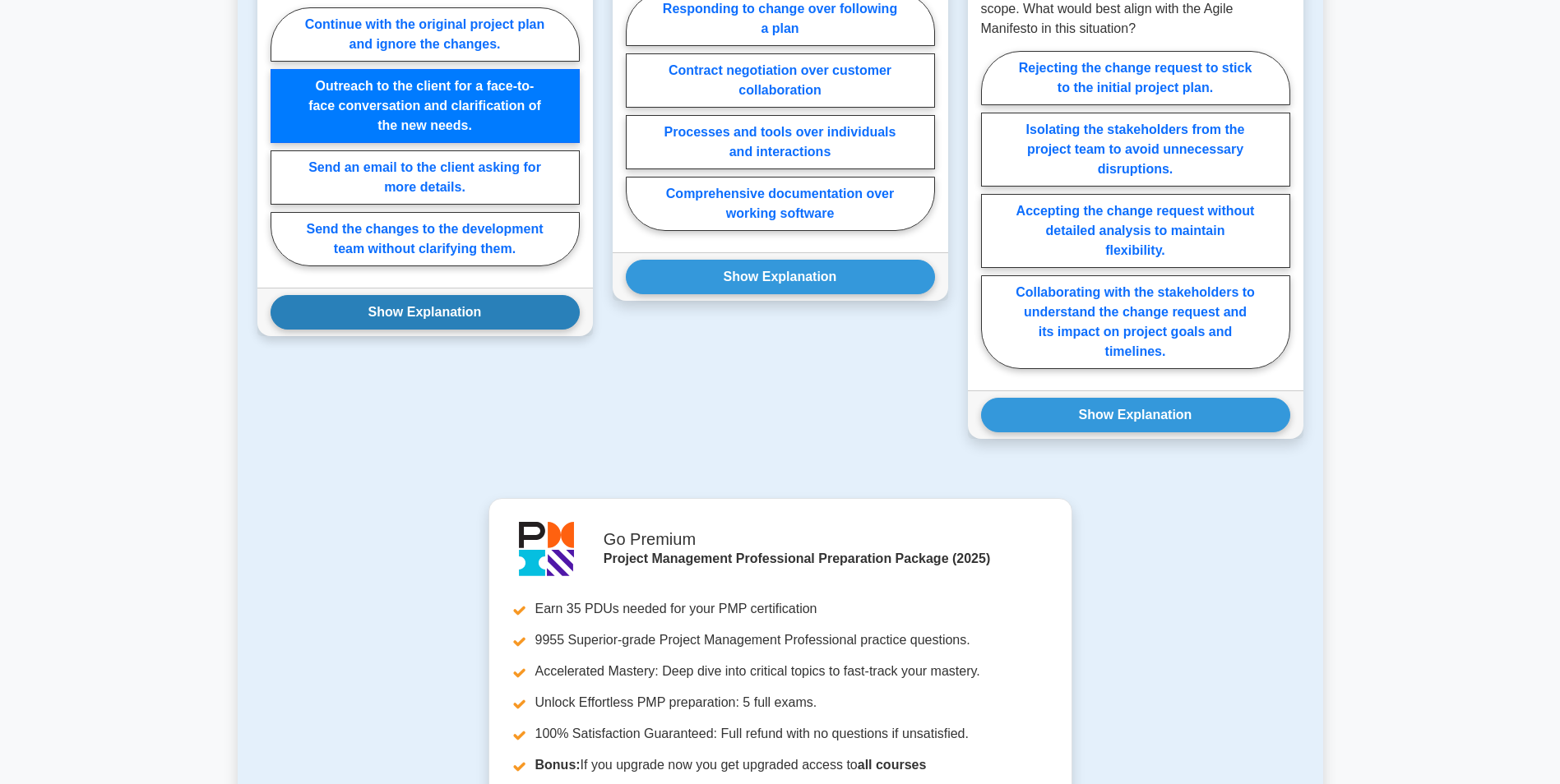
click at [453, 313] on button "Show Explanation" at bounding box center [425, 313] width 309 height 35
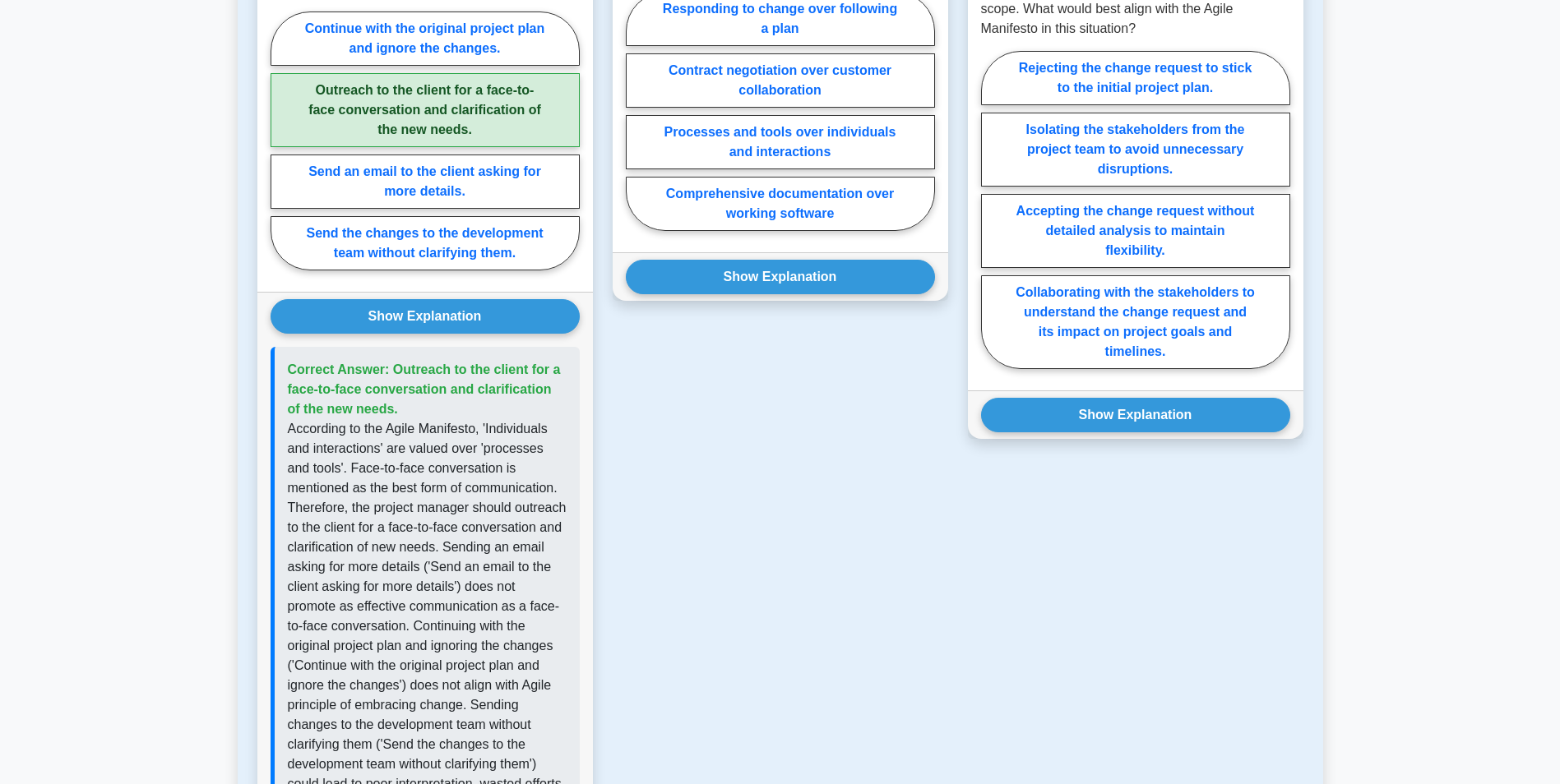
scroll to position [657, 0]
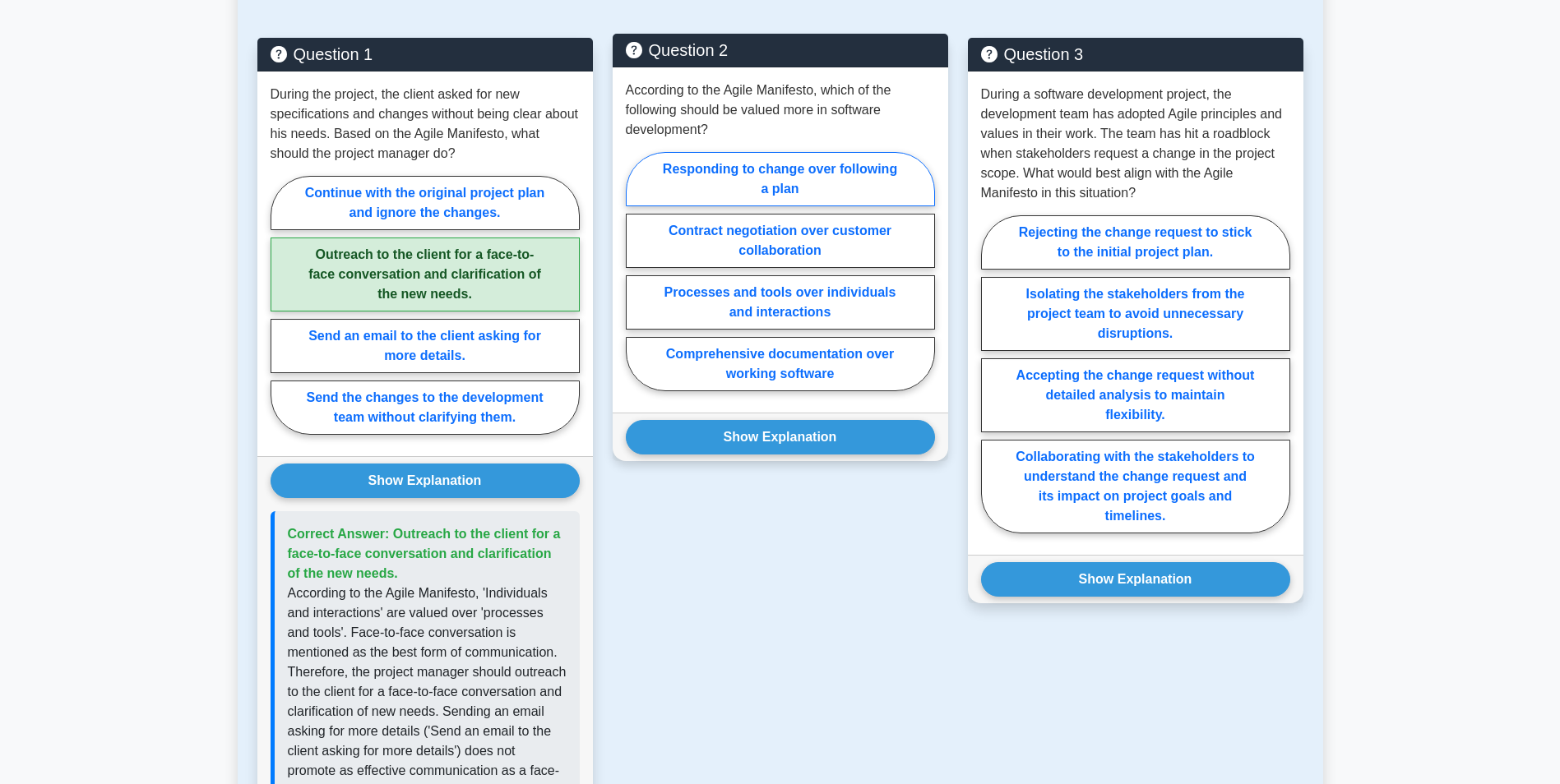
click at [756, 176] on label "Responding to change over following a plan" at bounding box center [780, 178] width 309 height 55
click at [636, 272] on input "Responding to change over following a plan" at bounding box center [631, 276] width 11 height 11
radio input "true"
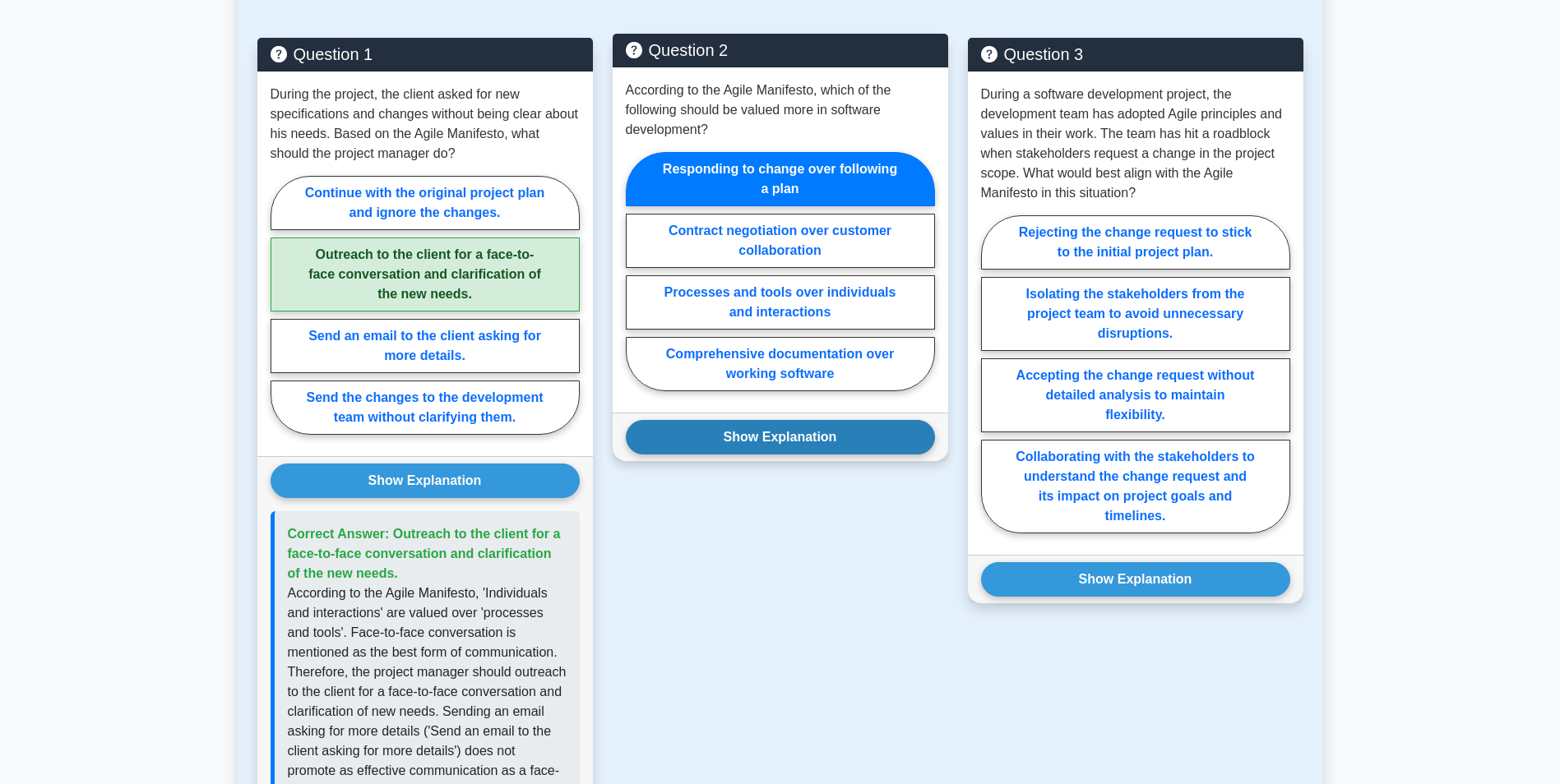
click at [763, 432] on button "Show Explanation" at bounding box center [780, 438] width 309 height 35
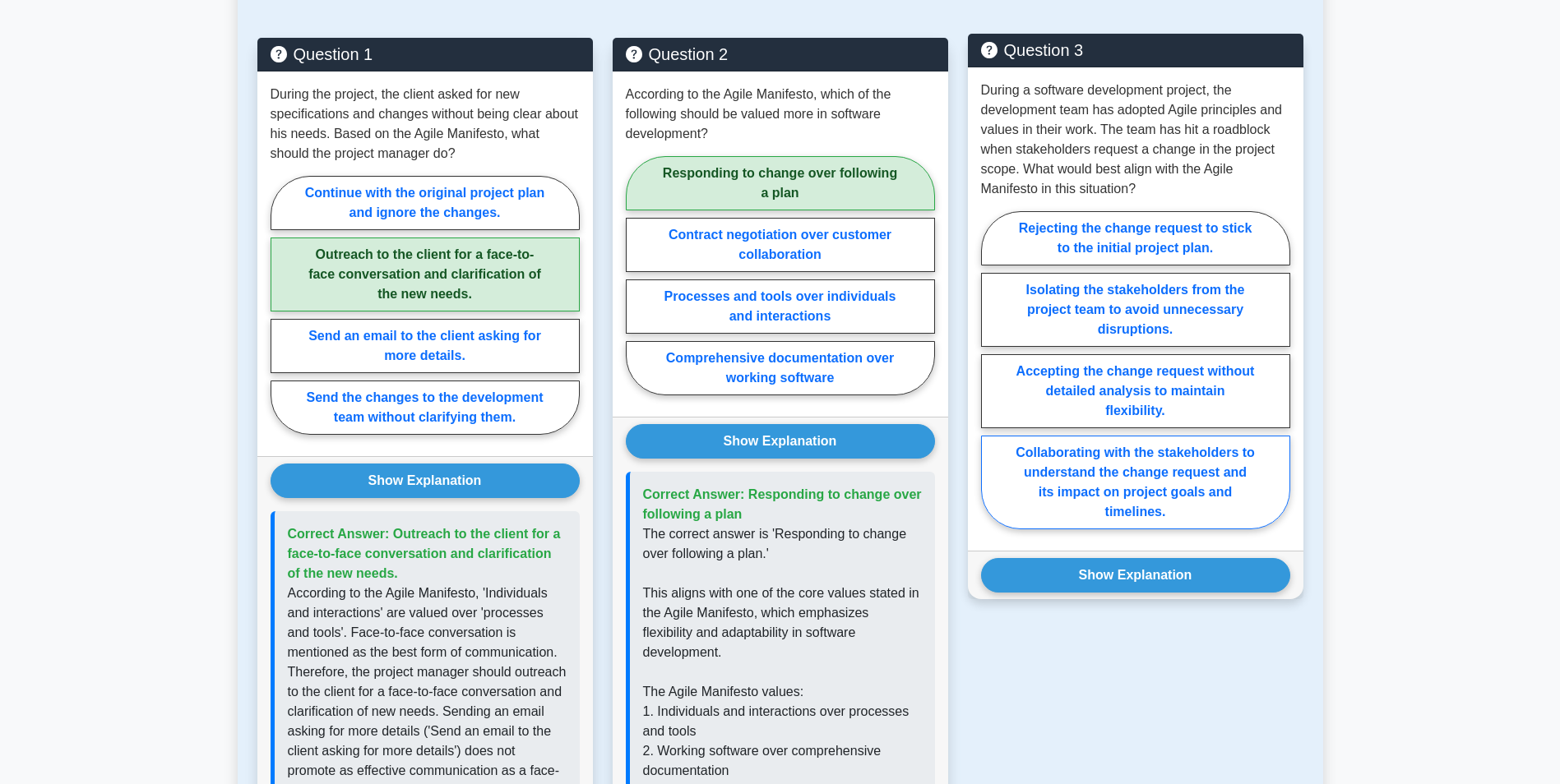
click at [1063, 477] on label "Collaborating with the stakeholders to understand the change request and its im…" at bounding box center [1136, 483] width 309 height 94
click at [992, 381] on input "Collaborating with the stakeholders to understand the change request and its im…" at bounding box center [986, 375] width 11 height 11
radio input "true"
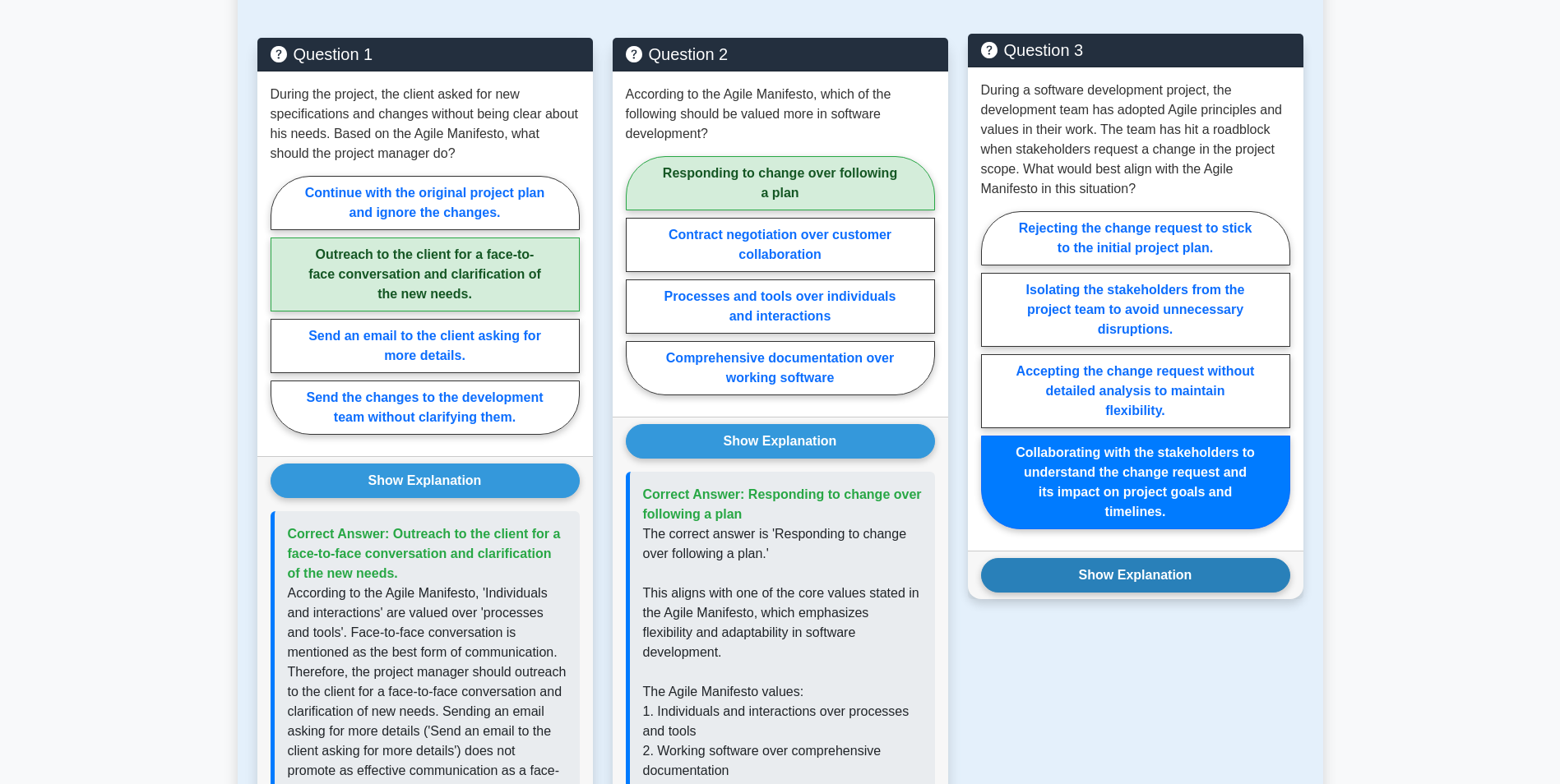
click at [1120, 568] on button "Show Explanation" at bounding box center [1136, 576] width 309 height 35
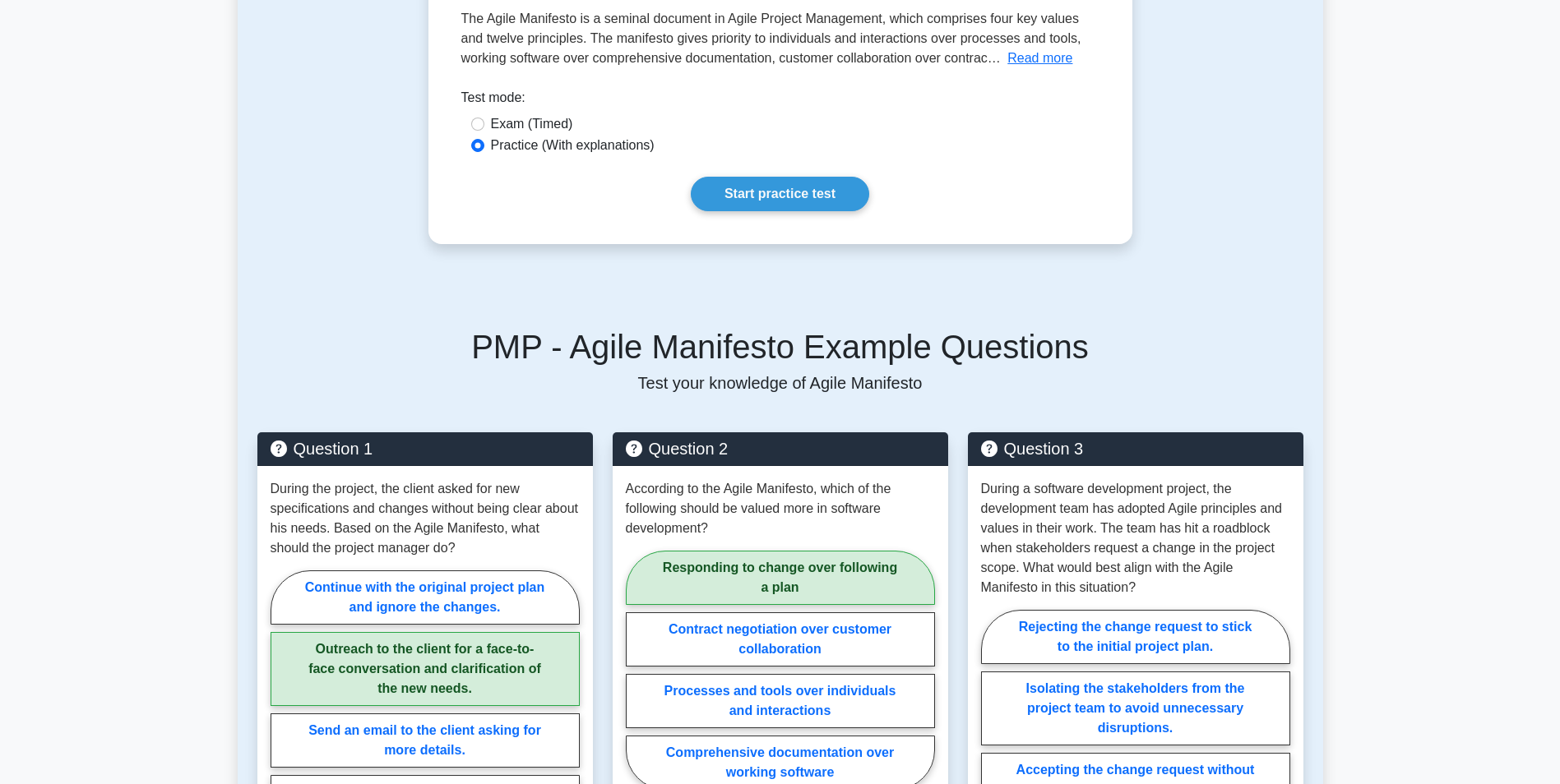
scroll to position [247, 0]
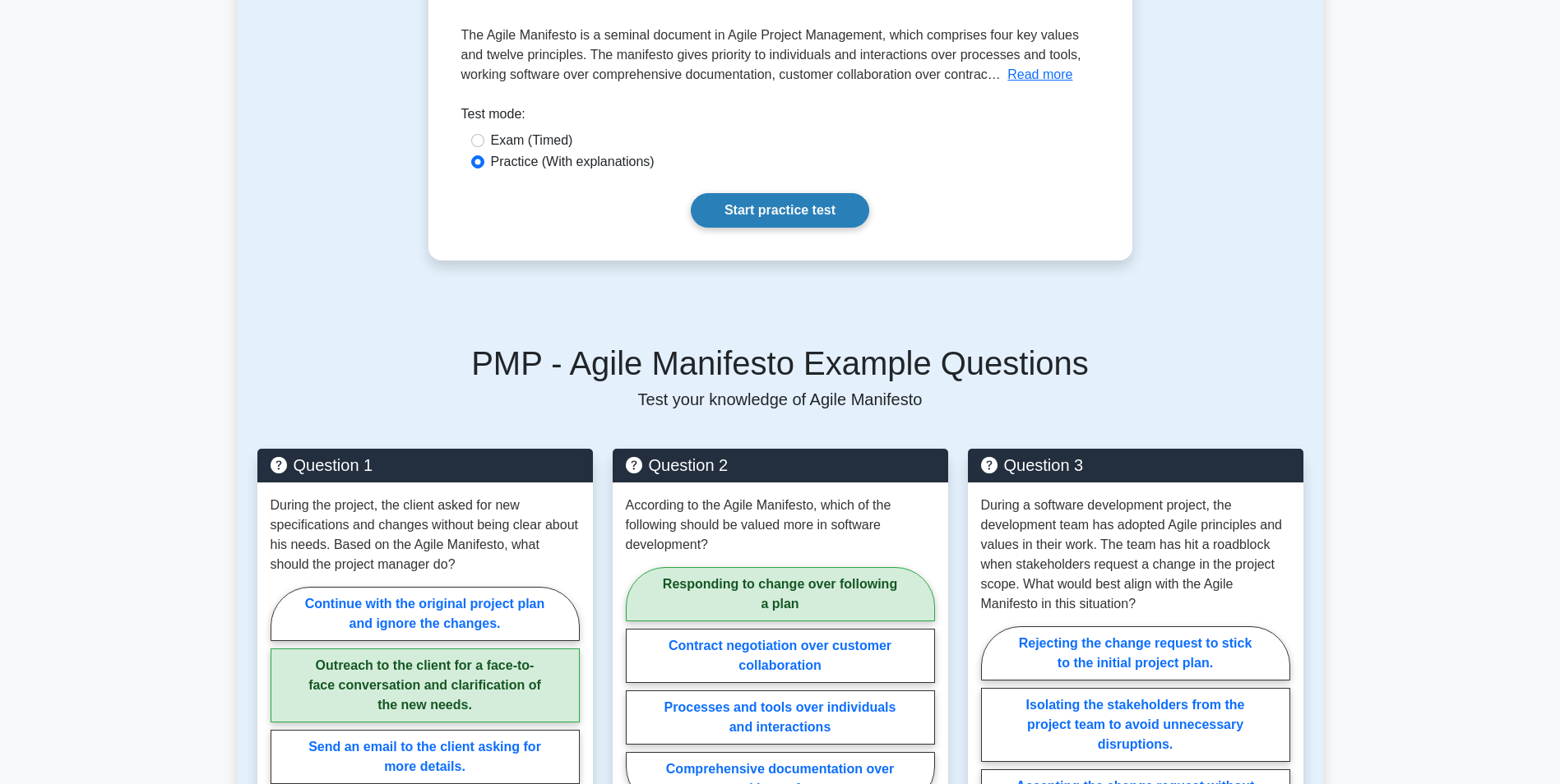
click at [828, 213] on link "Start practice test" at bounding box center [780, 210] width 179 height 35
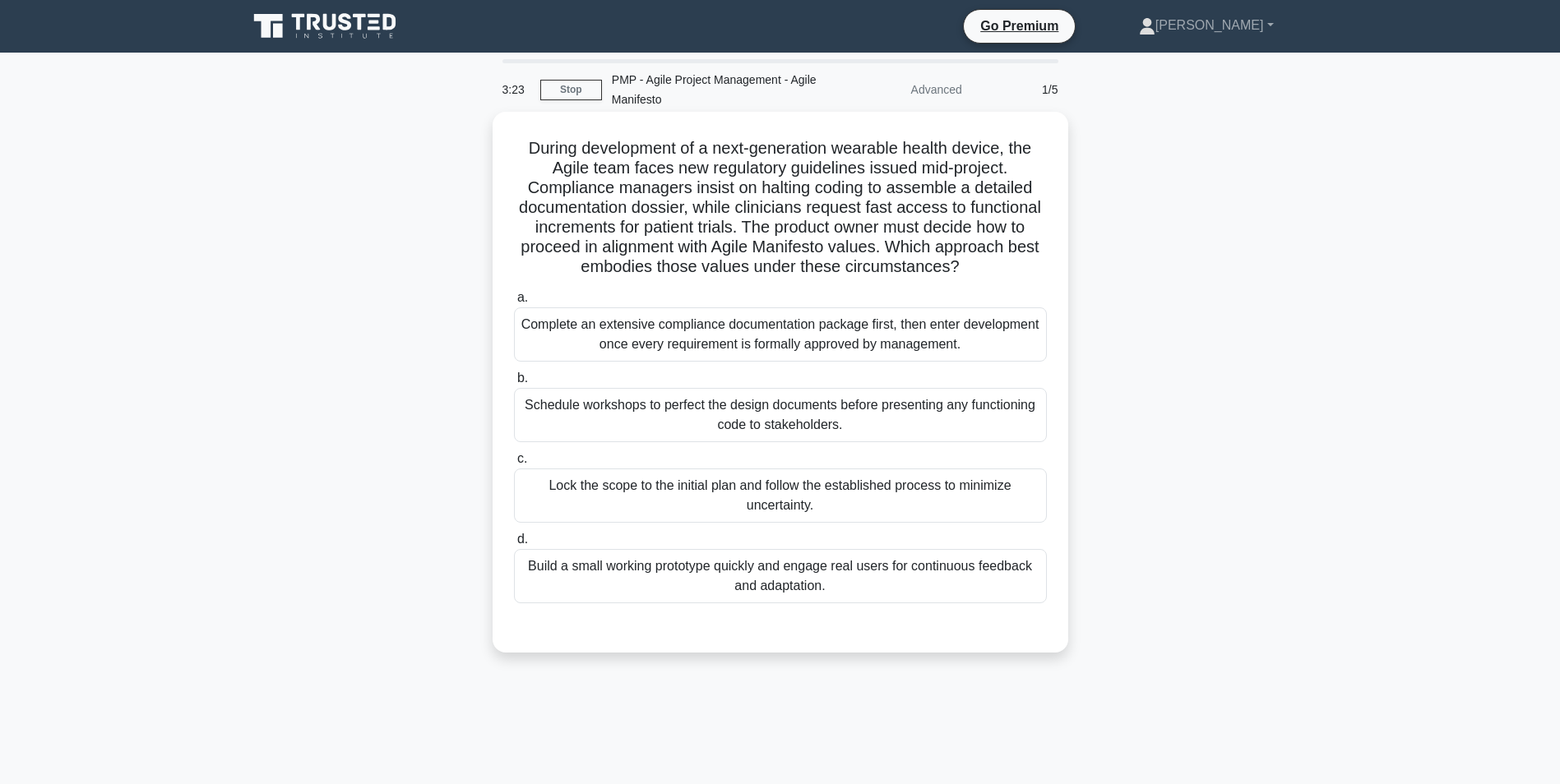
click at [675, 347] on div "Complete an extensive compliance documentation package first, then enter develo…" at bounding box center [780, 334] width 533 height 55
click at [514, 303] on input "a. Complete an extensive compliance documentation package first, then enter dev…" at bounding box center [514, 297] width 0 height 11
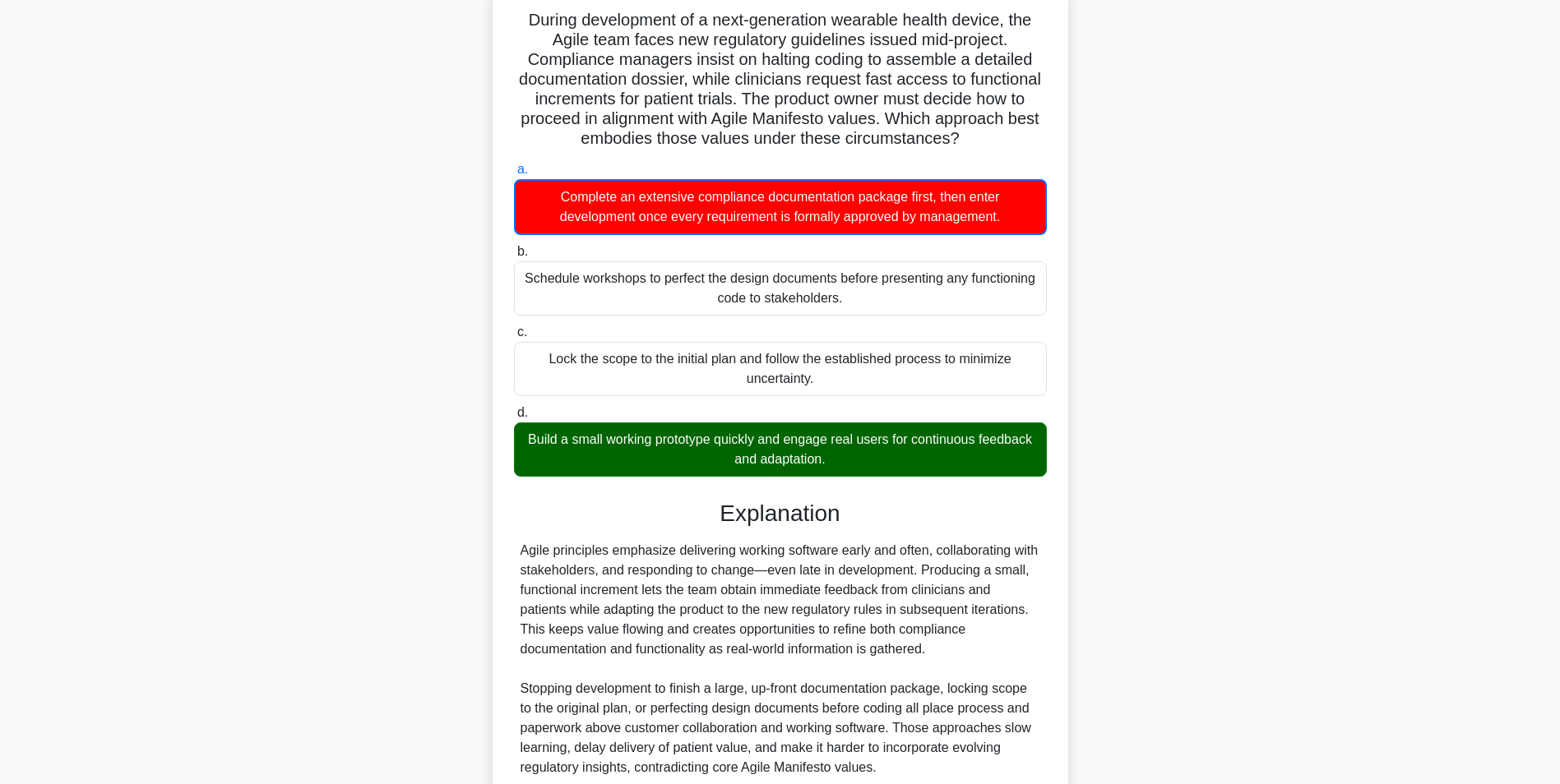
scroll to position [272, 0]
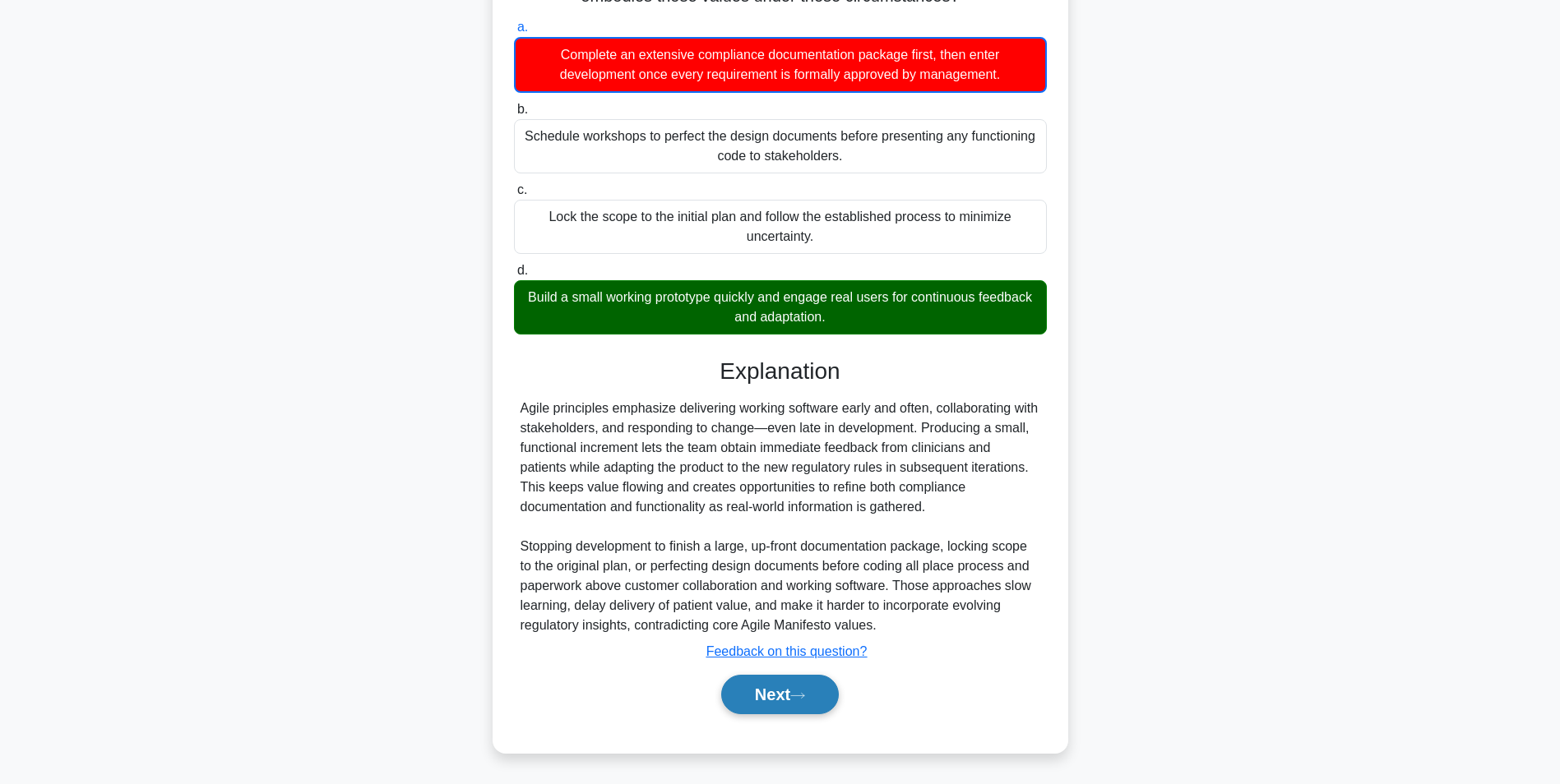
click at [773, 699] on button "Next" at bounding box center [780, 694] width 118 height 39
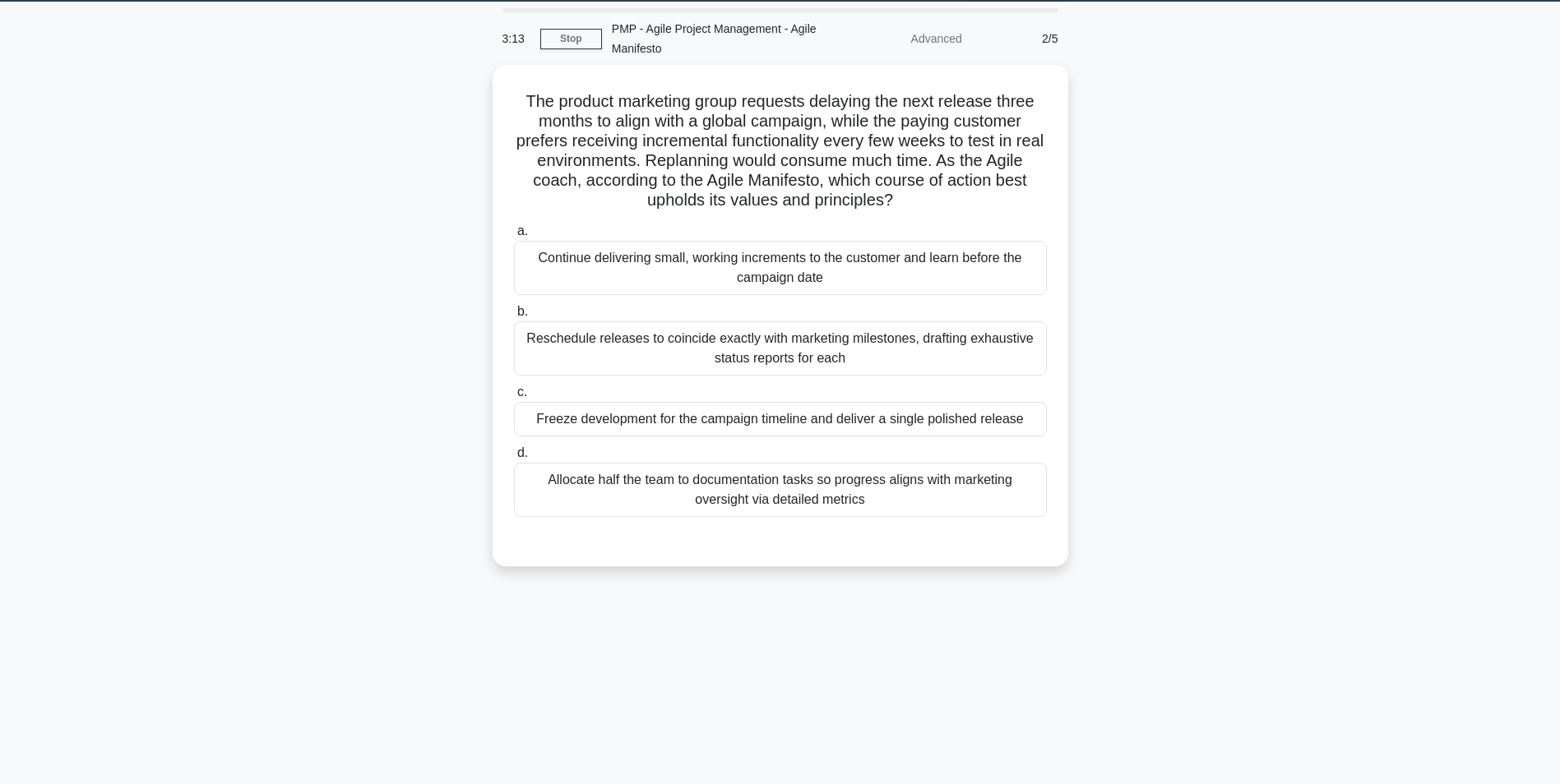
scroll to position [21, 0]
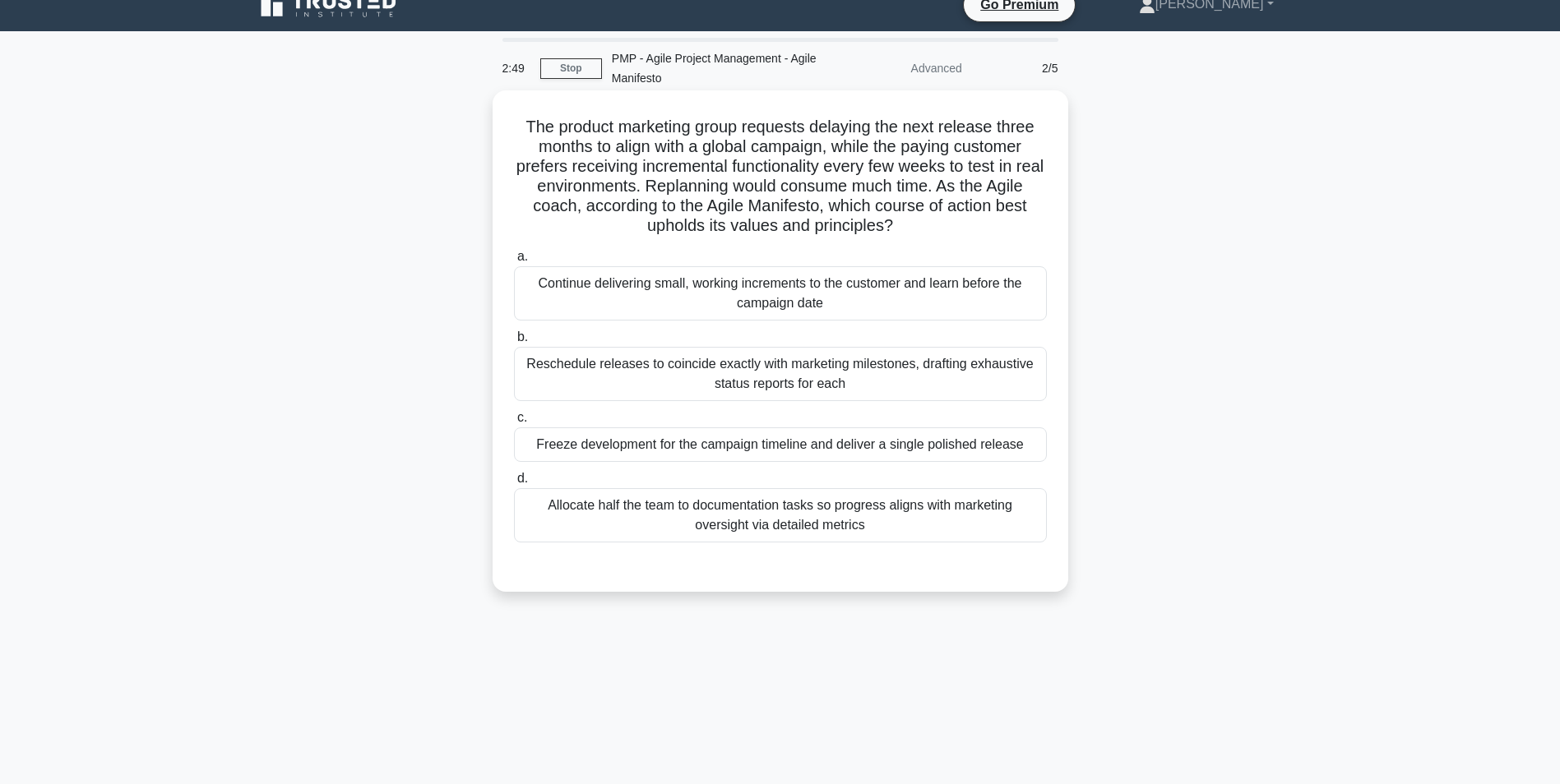
click at [760, 306] on div "Continue delivering small, working increments to the customer and learn before …" at bounding box center [780, 294] width 533 height 55
click at [514, 262] on input "a. Continue delivering small, working increments to the customer and learn befo…" at bounding box center [514, 256] width 0 height 11
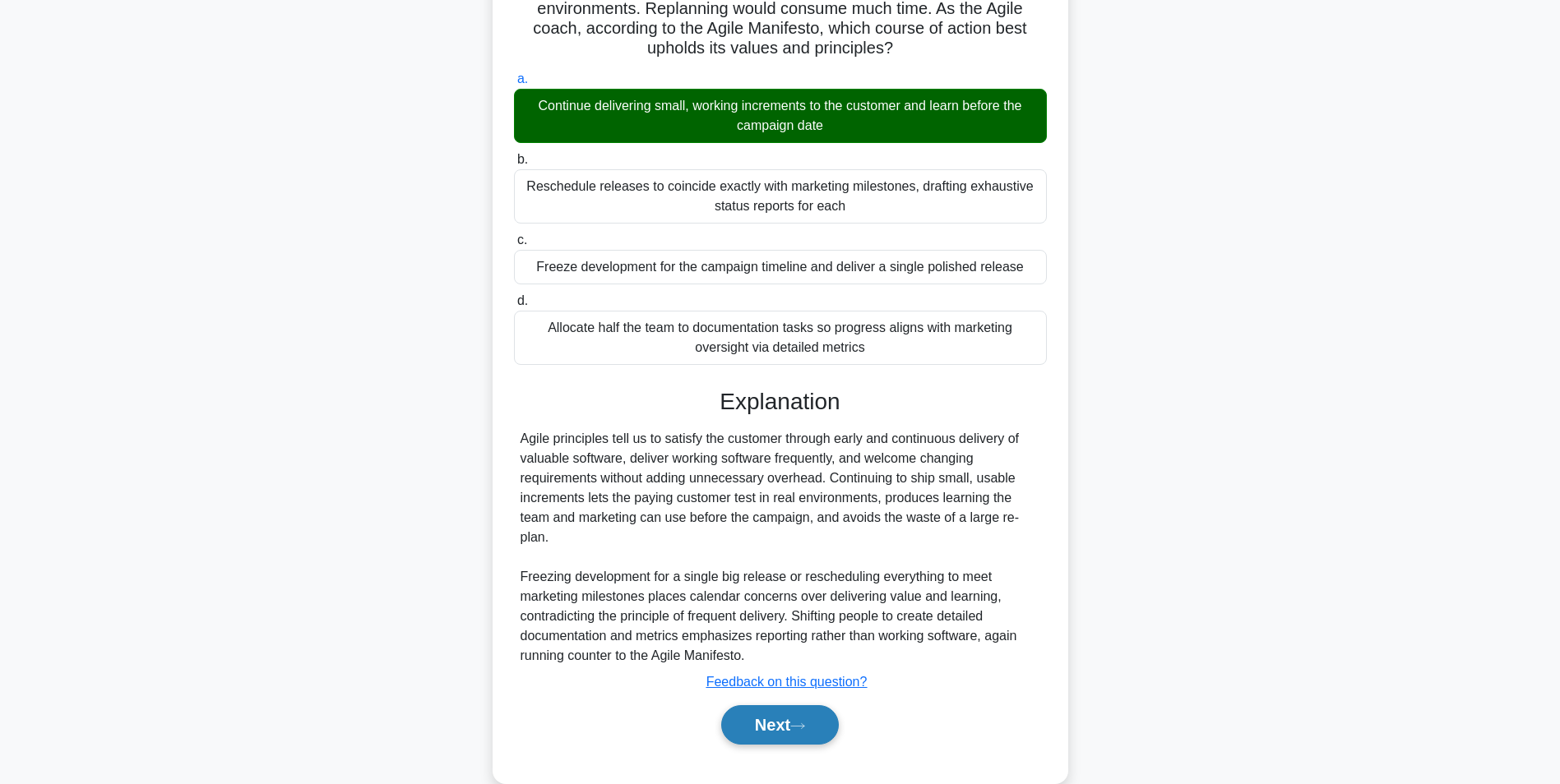
scroll to position [230, 0]
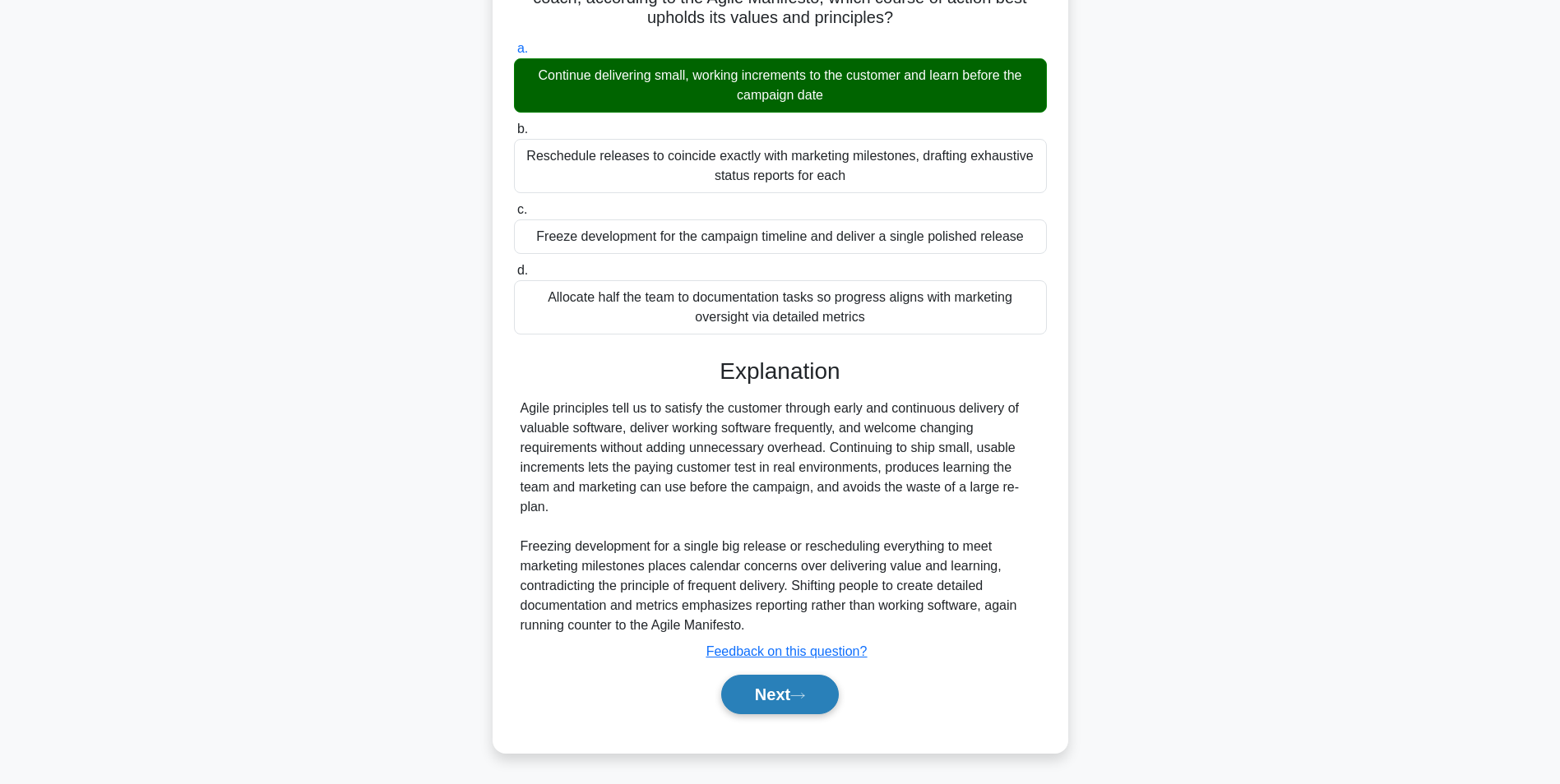
click at [798, 701] on icon at bounding box center [797, 695] width 14 height 9
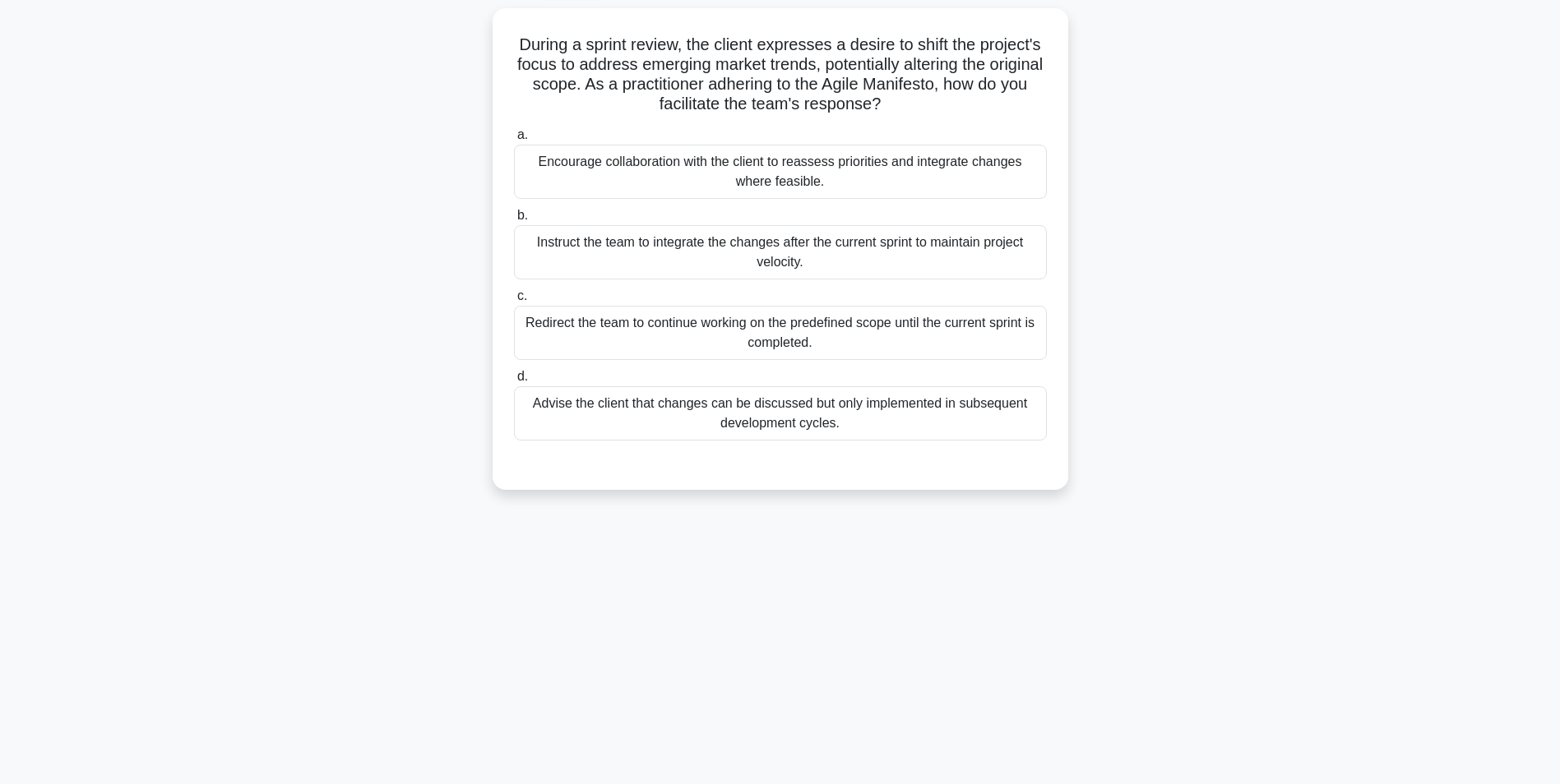
click at [738, 173] on div "Encourage collaboration with the client to reassess priorities and integrate ch…" at bounding box center [780, 172] width 533 height 55
click at [821, 187] on div "Encourage collaboration with the client to reassess priorities and integrate ch…" at bounding box center [780, 172] width 533 height 55
click at [514, 140] on input "a. Encourage collaboration with the client to reassess priorities and integrate…" at bounding box center [514, 134] width 0 height 11
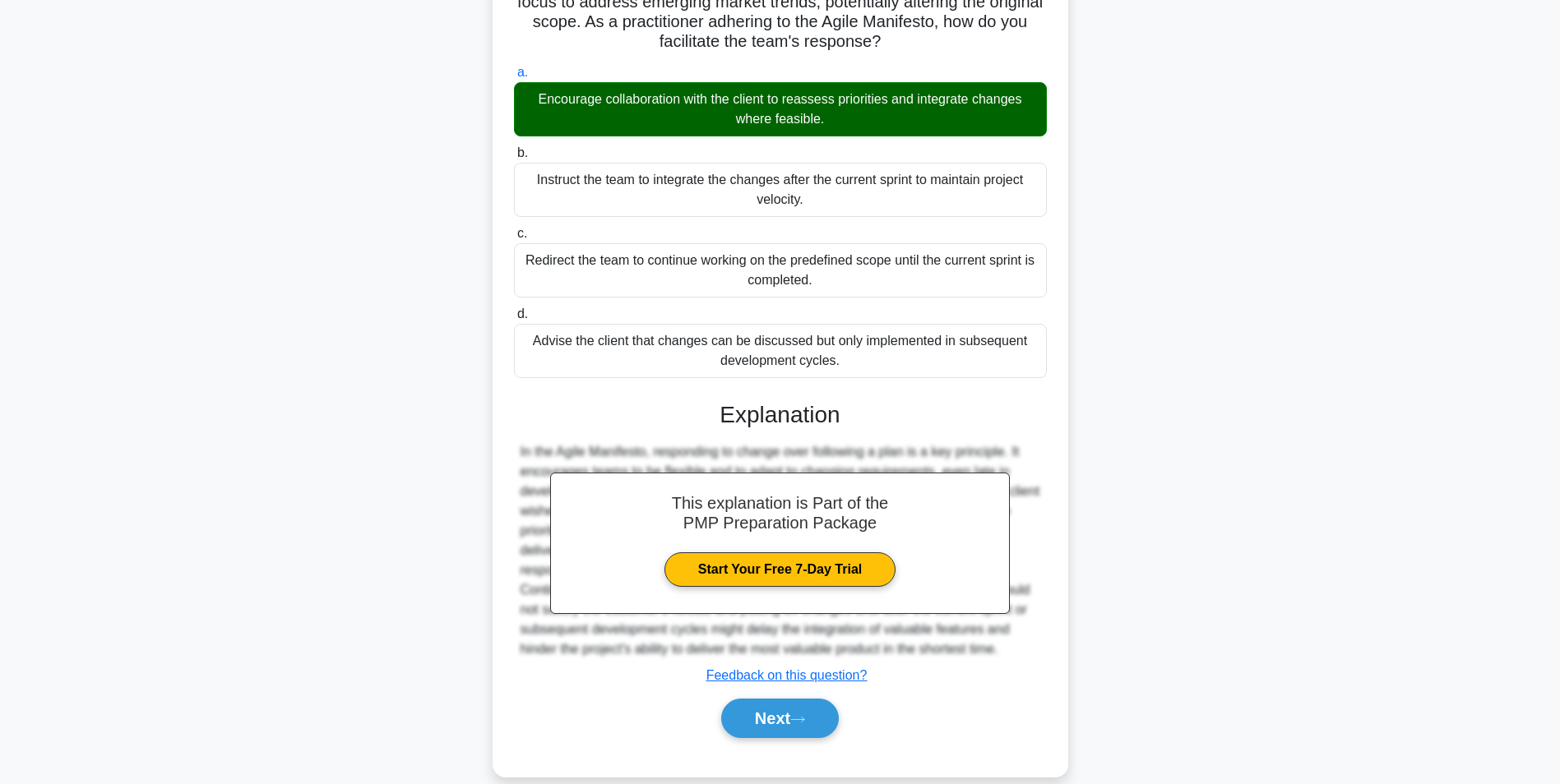
scroll to position [108, 0]
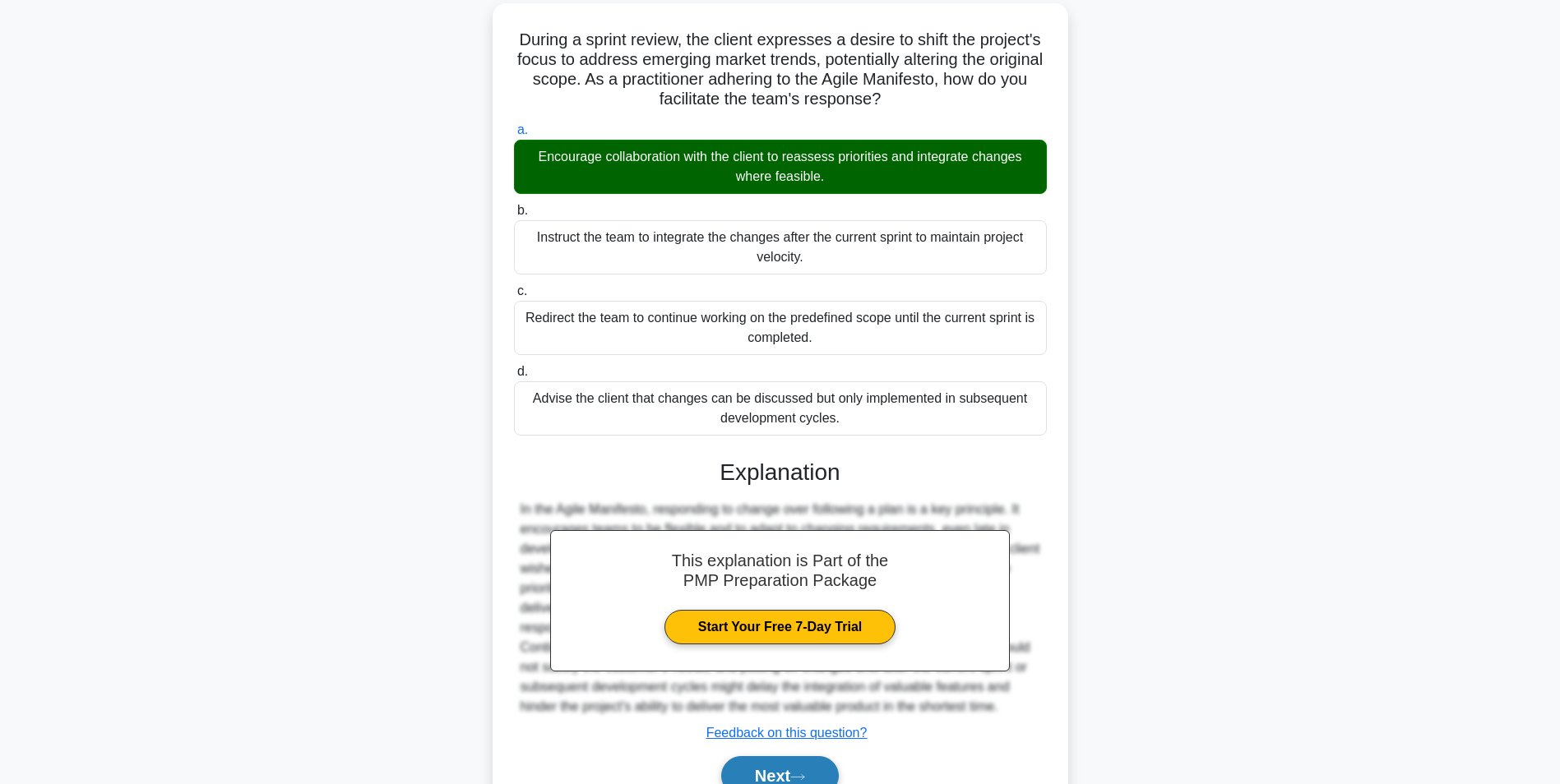
click at [823, 772] on button "Next" at bounding box center [780, 775] width 118 height 39
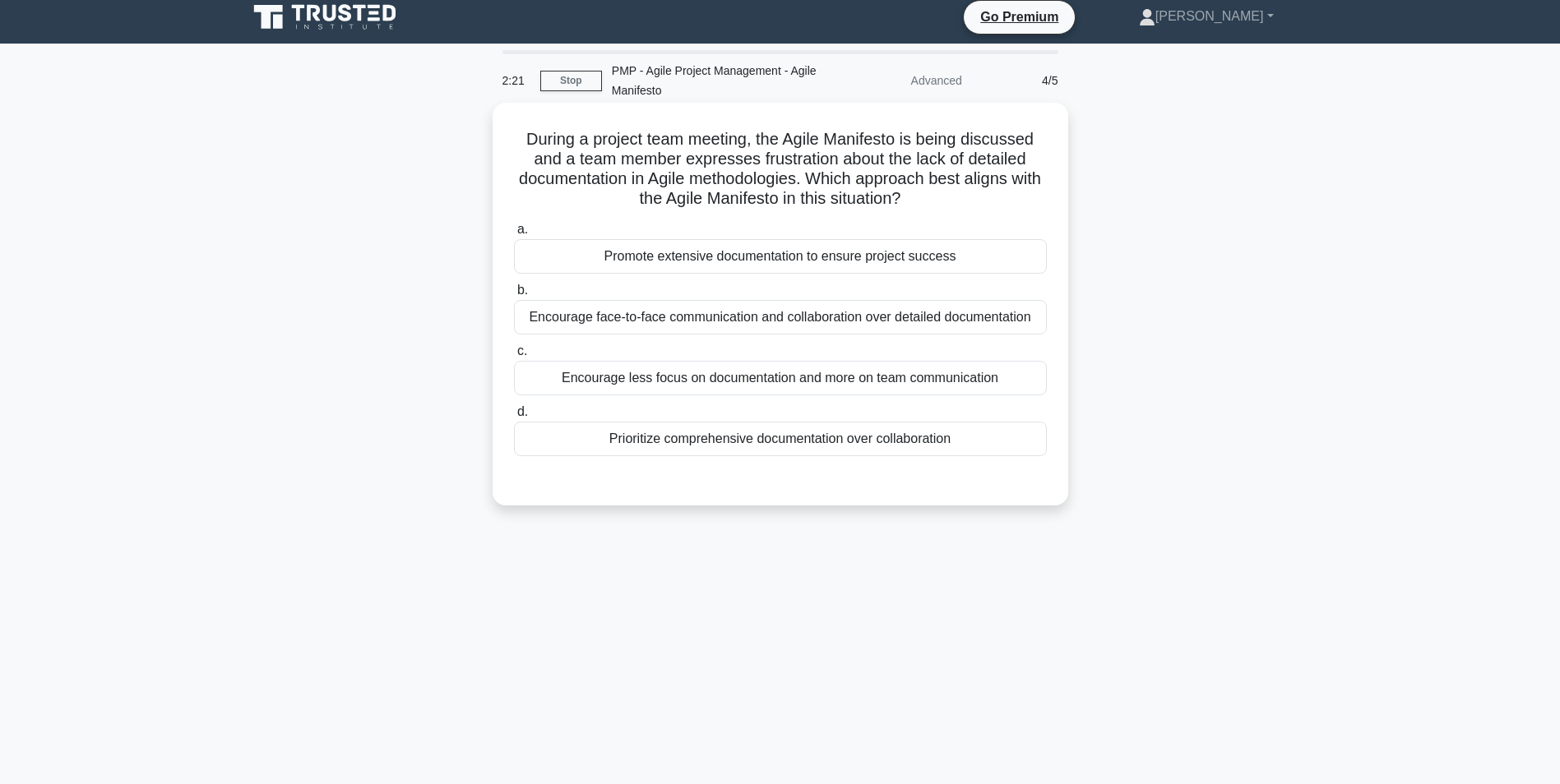
scroll to position [0, 0]
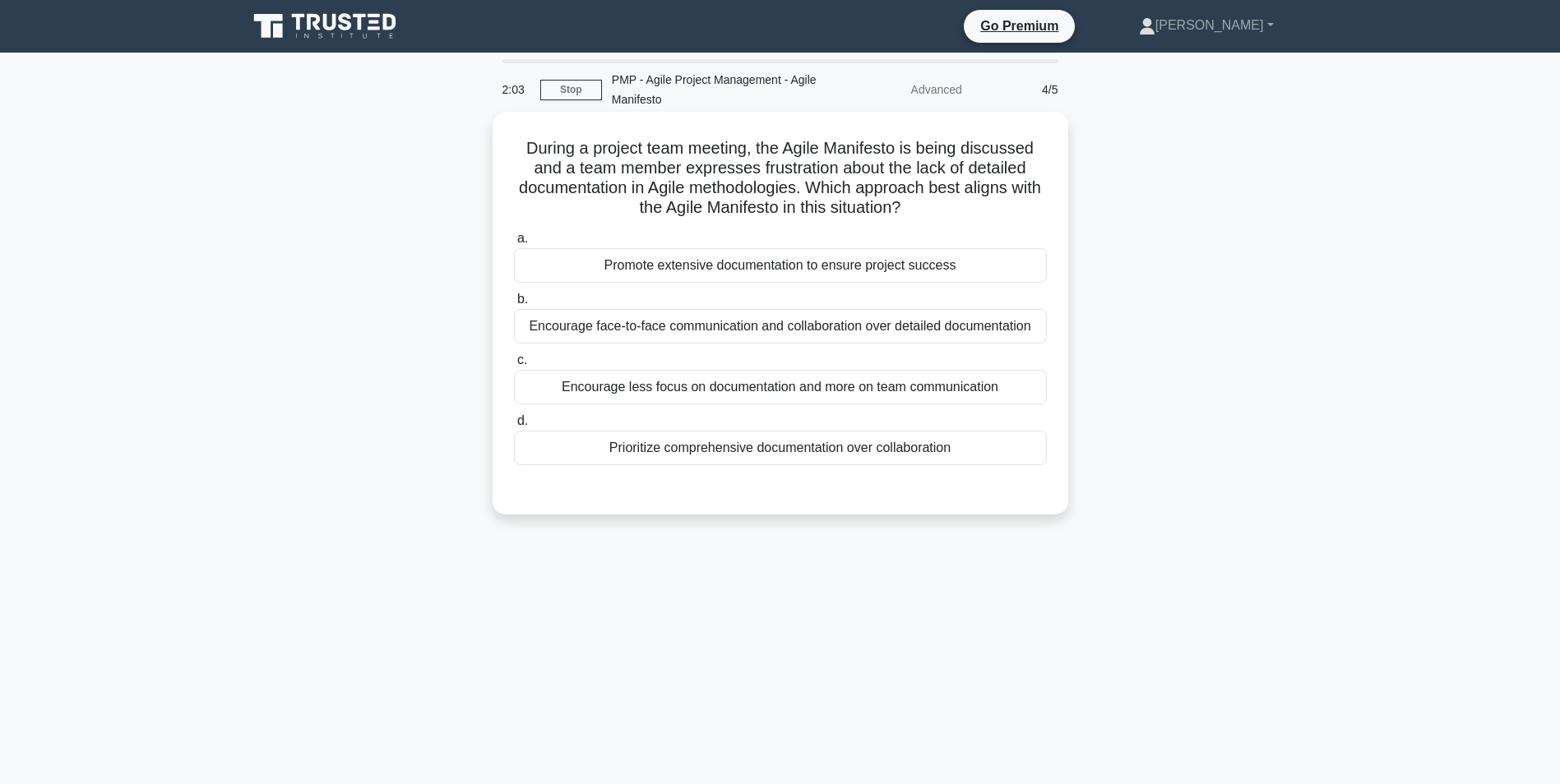
click at [776, 324] on div "Encourage face-to-face communication and collaboration over detailed documentat…" at bounding box center [780, 326] width 533 height 35
click at [514, 305] on input "b. Encourage face-to-face communication and collaboration over detailed documen…" at bounding box center [514, 299] width 0 height 11
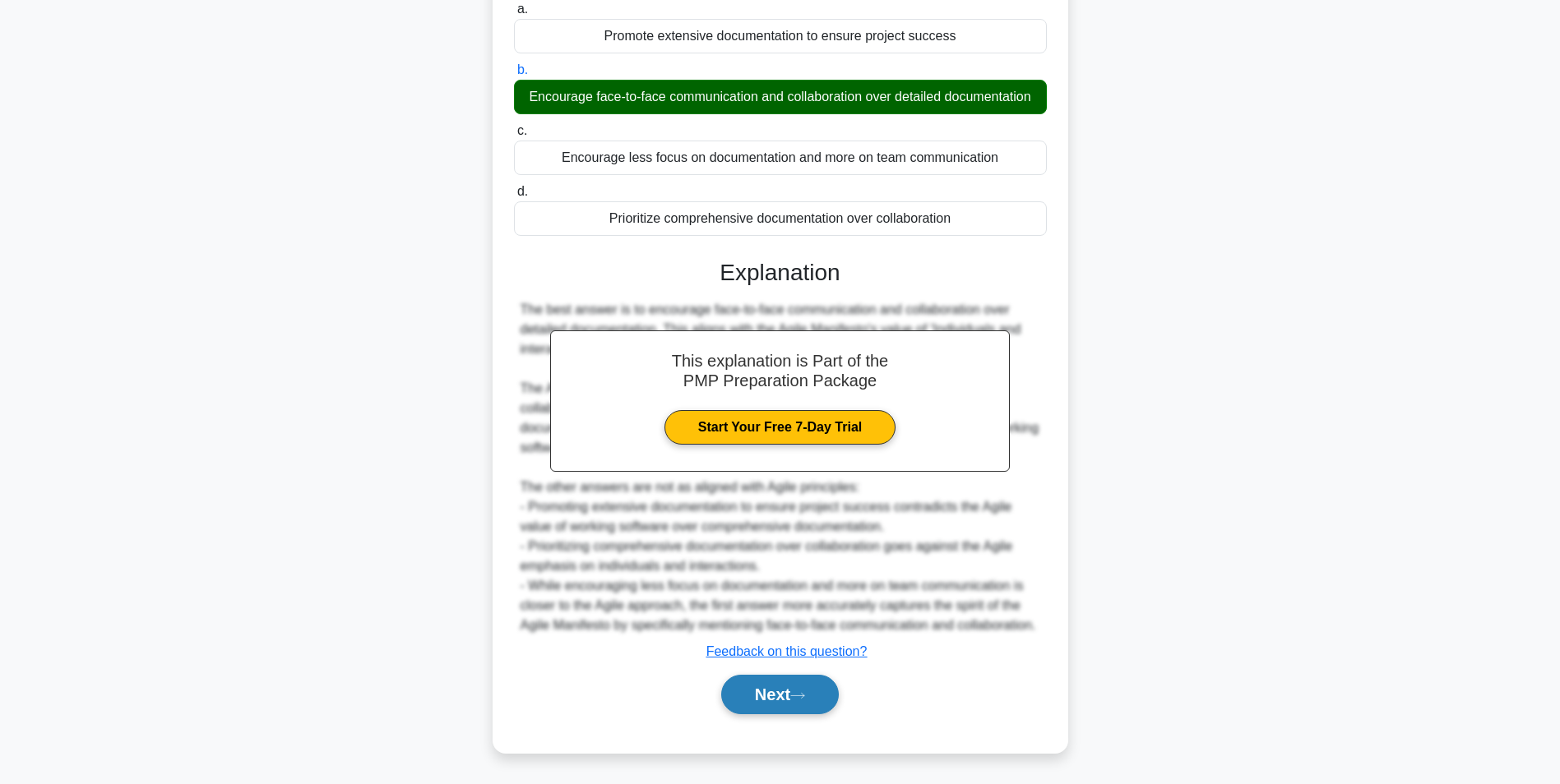
click at [789, 708] on button "Next" at bounding box center [780, 694] width 118 height 39
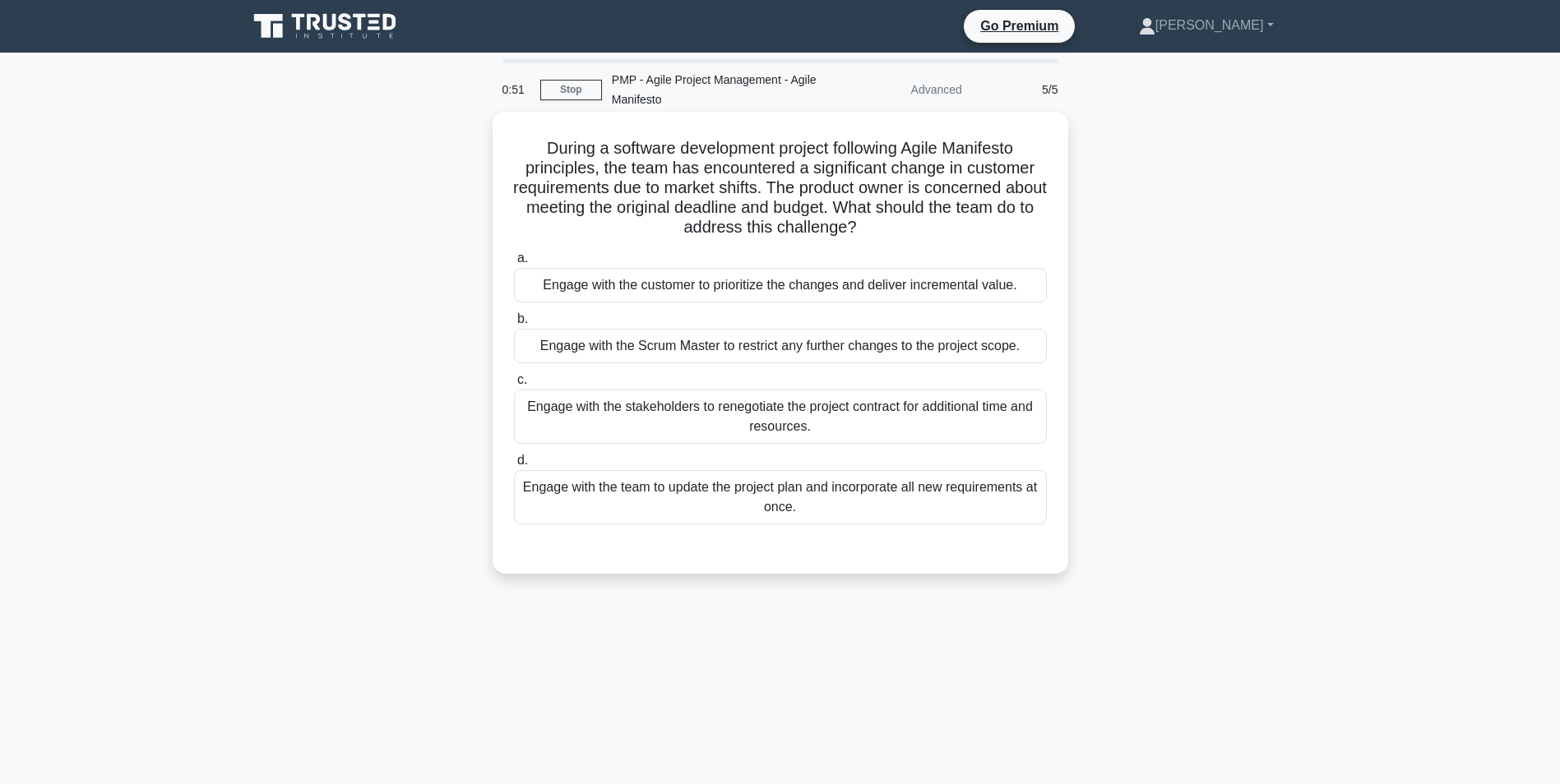
click at [795, 289] on div "Engage with the customer to prioritize the changes and deliver incremental valu…" at bounding box center [780, 285] width 533 height 35
click at [514, 264] on input "a. Engage with the customer to prioritize the changes and deliver incremental v…" at bounding box center [514, 258] width 0 height 11
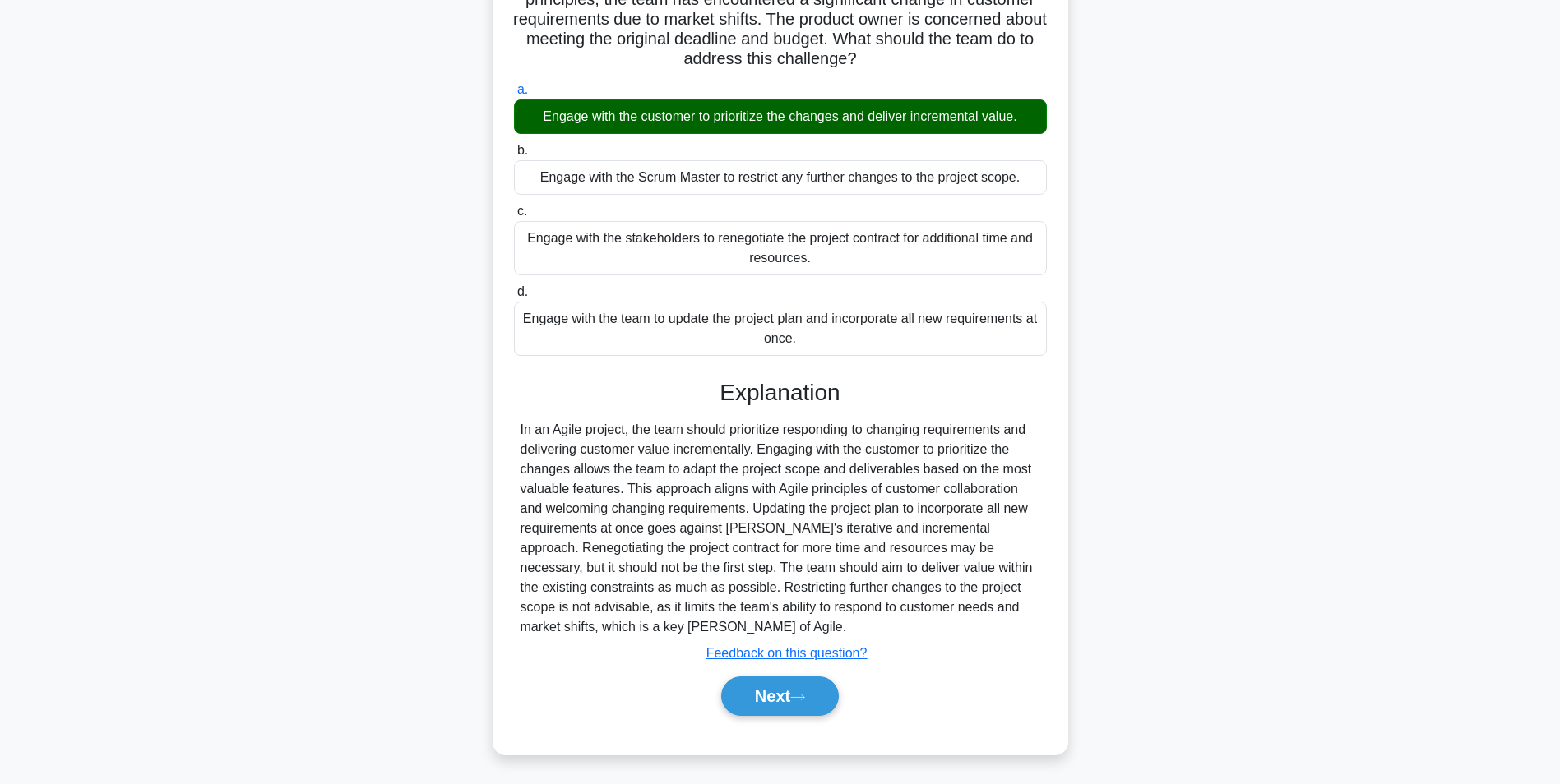
scroll to position [171, 0]
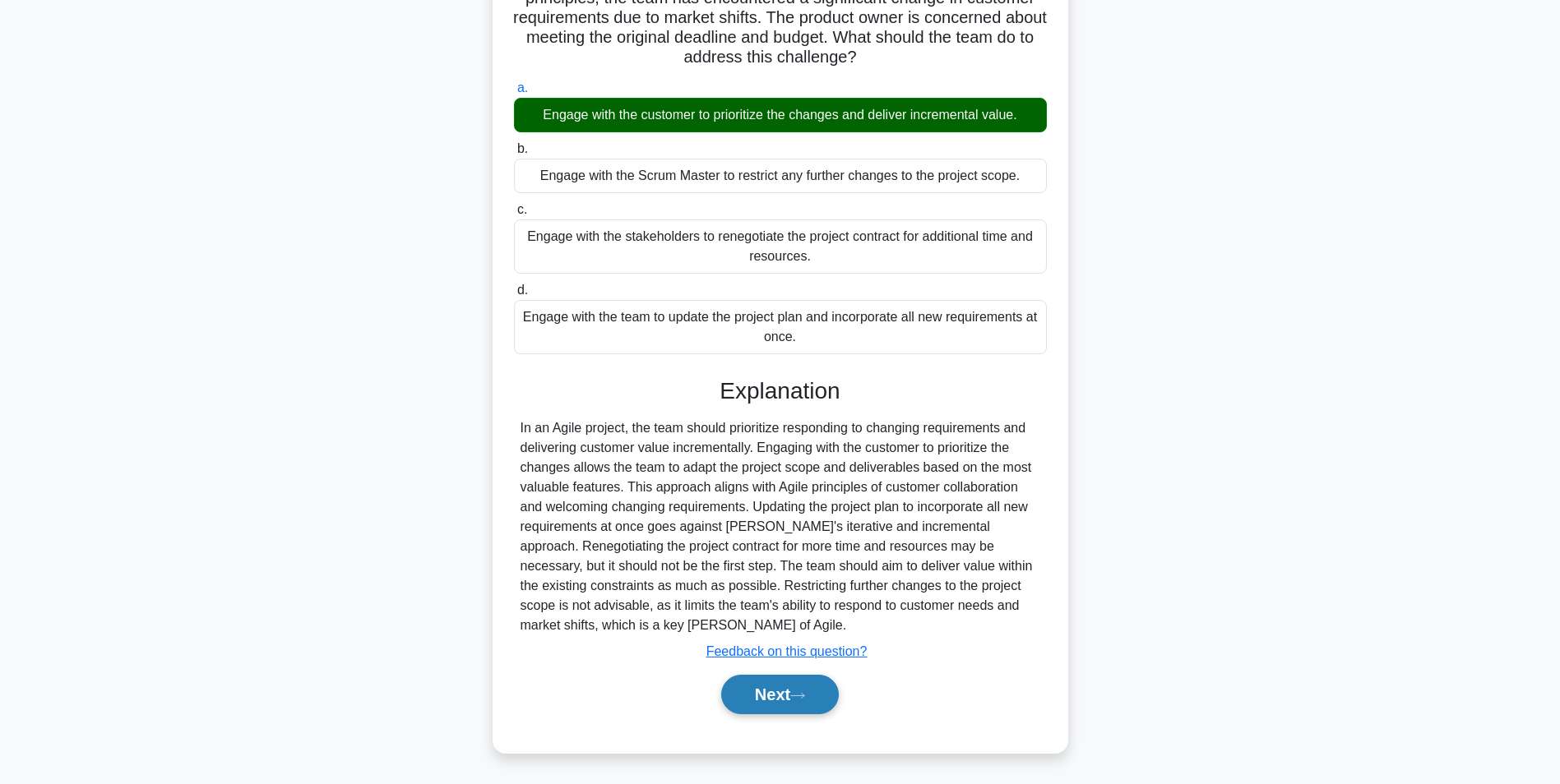
click at [796, 699] on button "Next" at bounding box center [780, 694] width 118 height 39
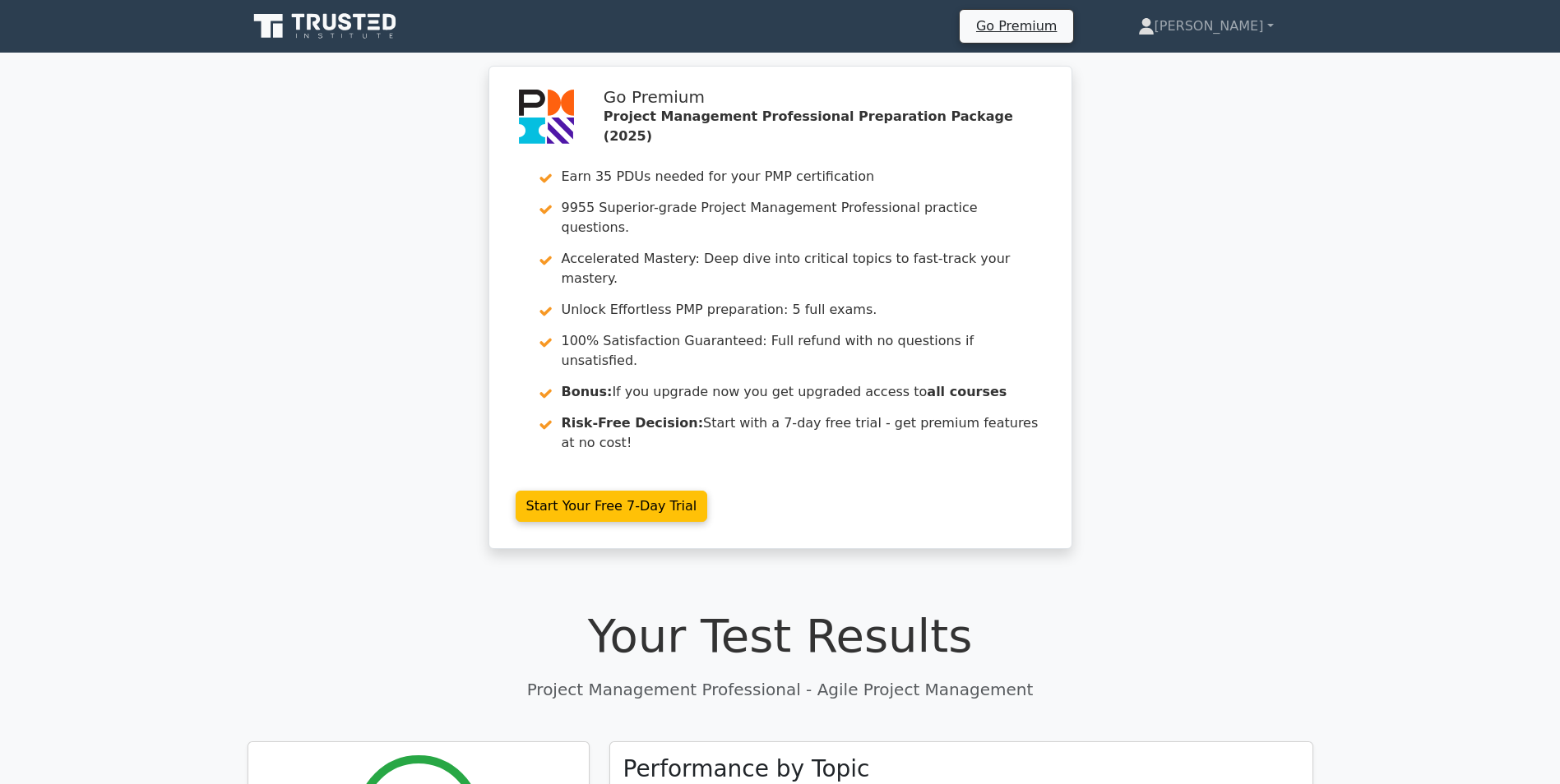
click at [289, 26] on icon at bounding box center [326, 26] width 157 height 32
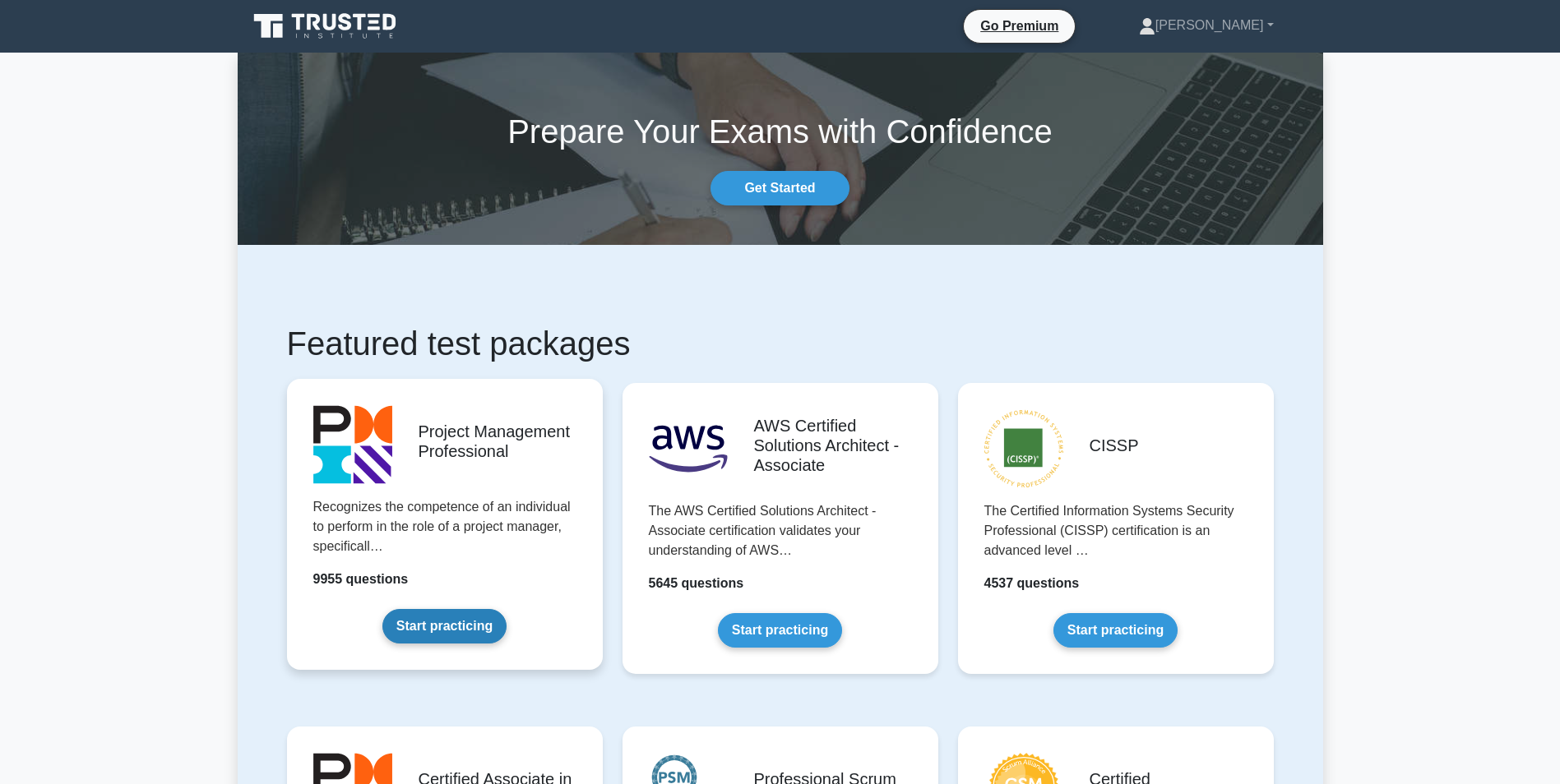
click at [507, 609] on link "Start practicing" at bounding box center [444, 627] width 124 height 35
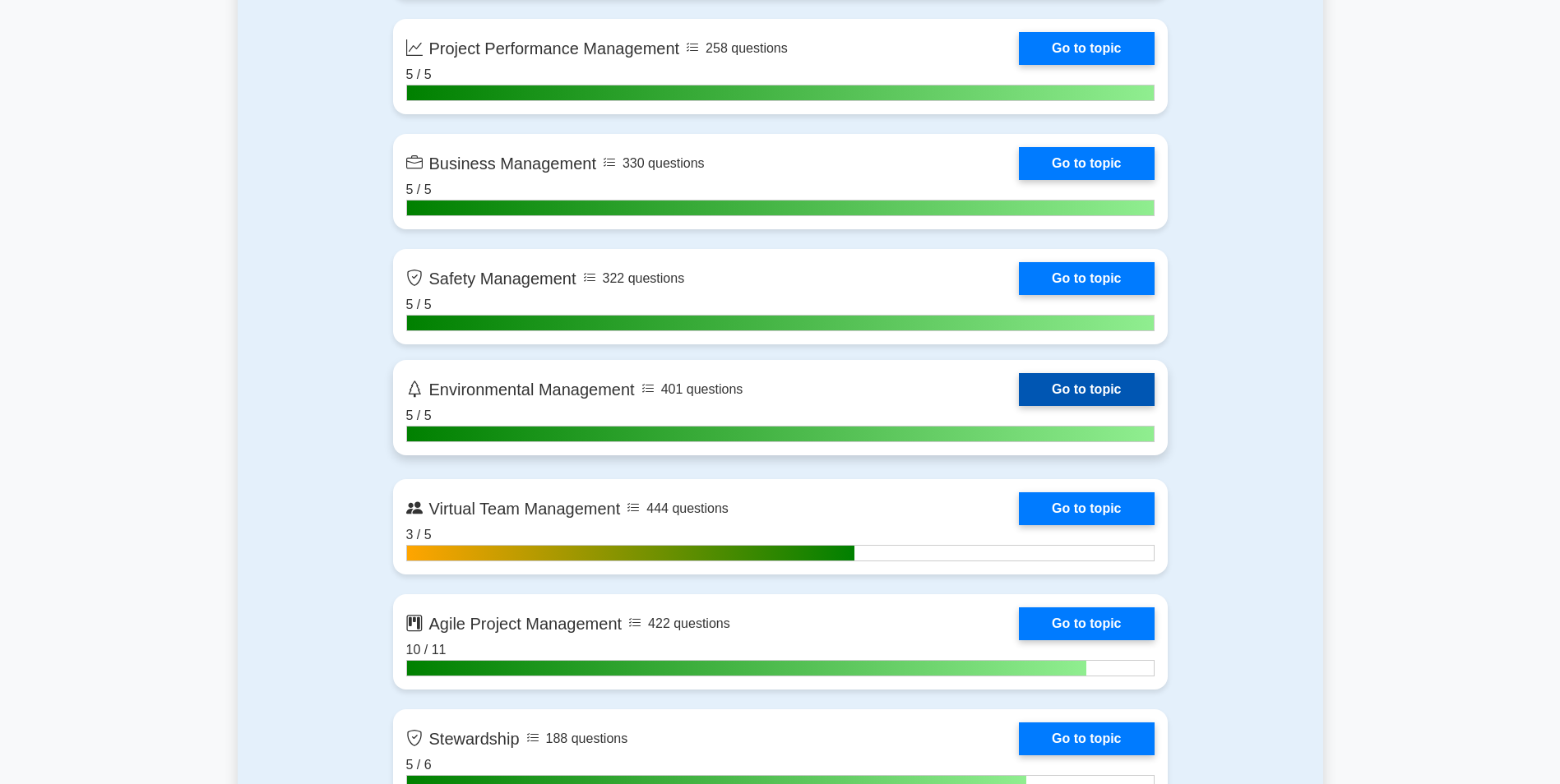
scroll to position [4028, 0]
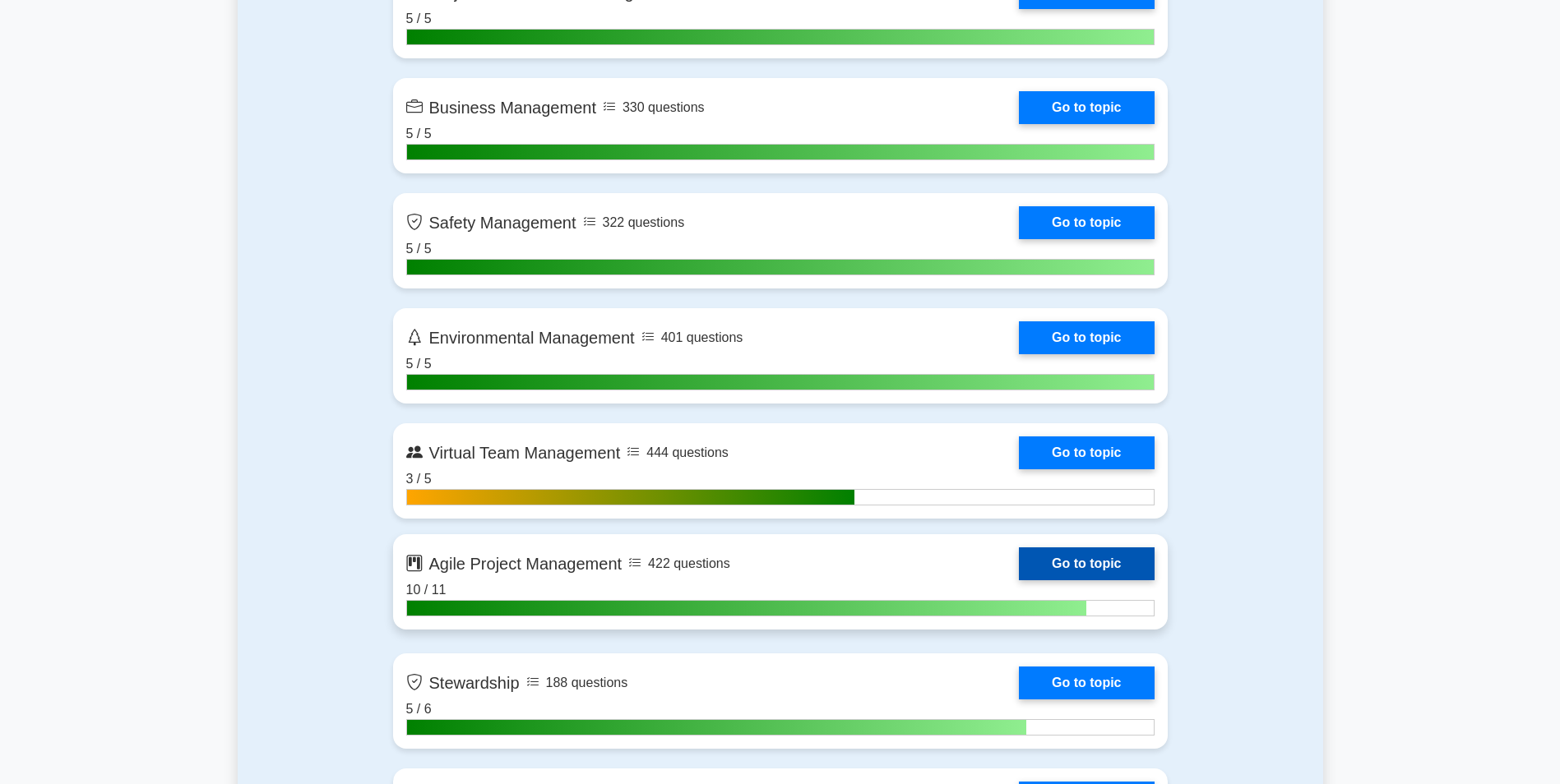
click at [1019, 571] on link "Go to topic" at bounding box center [1086, 564] width 134 height 33
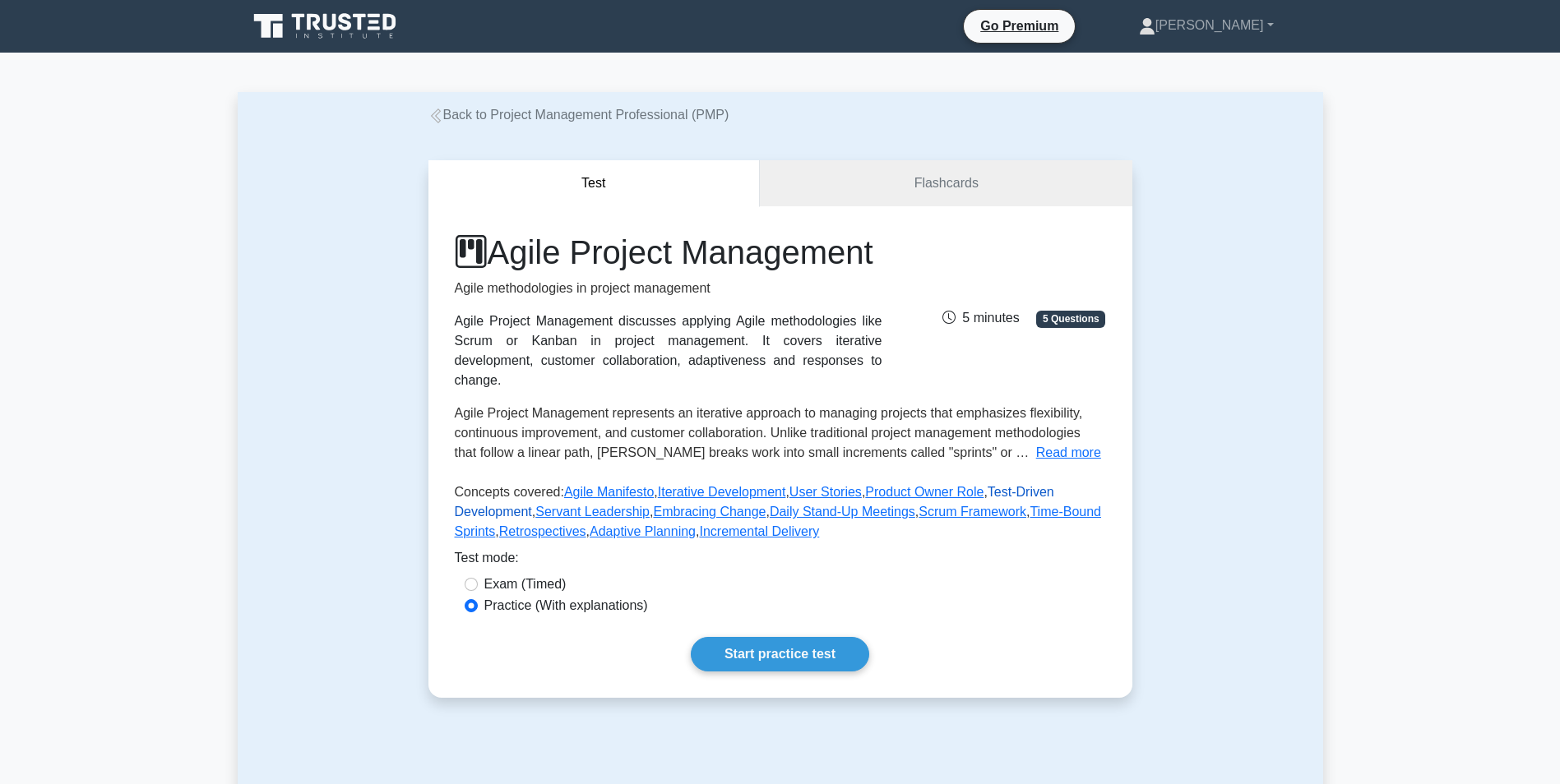
click at [994, 508] on link "Test-Driven Development" at bounding box center [755, 501] width 600 height 34
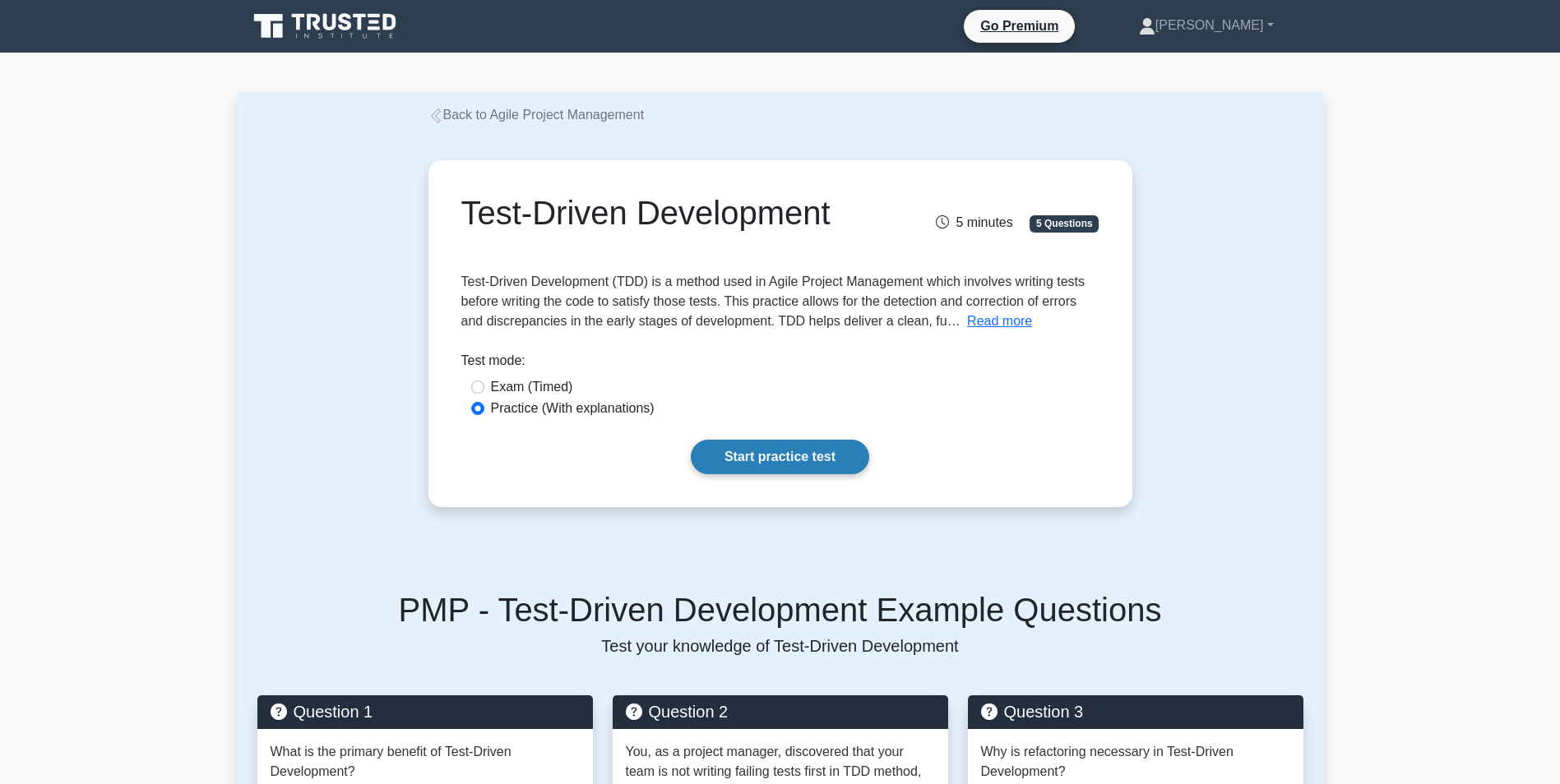
click at [785, 454] on link "Start practice test" at bounding box center [780, 457] width 179 height 35
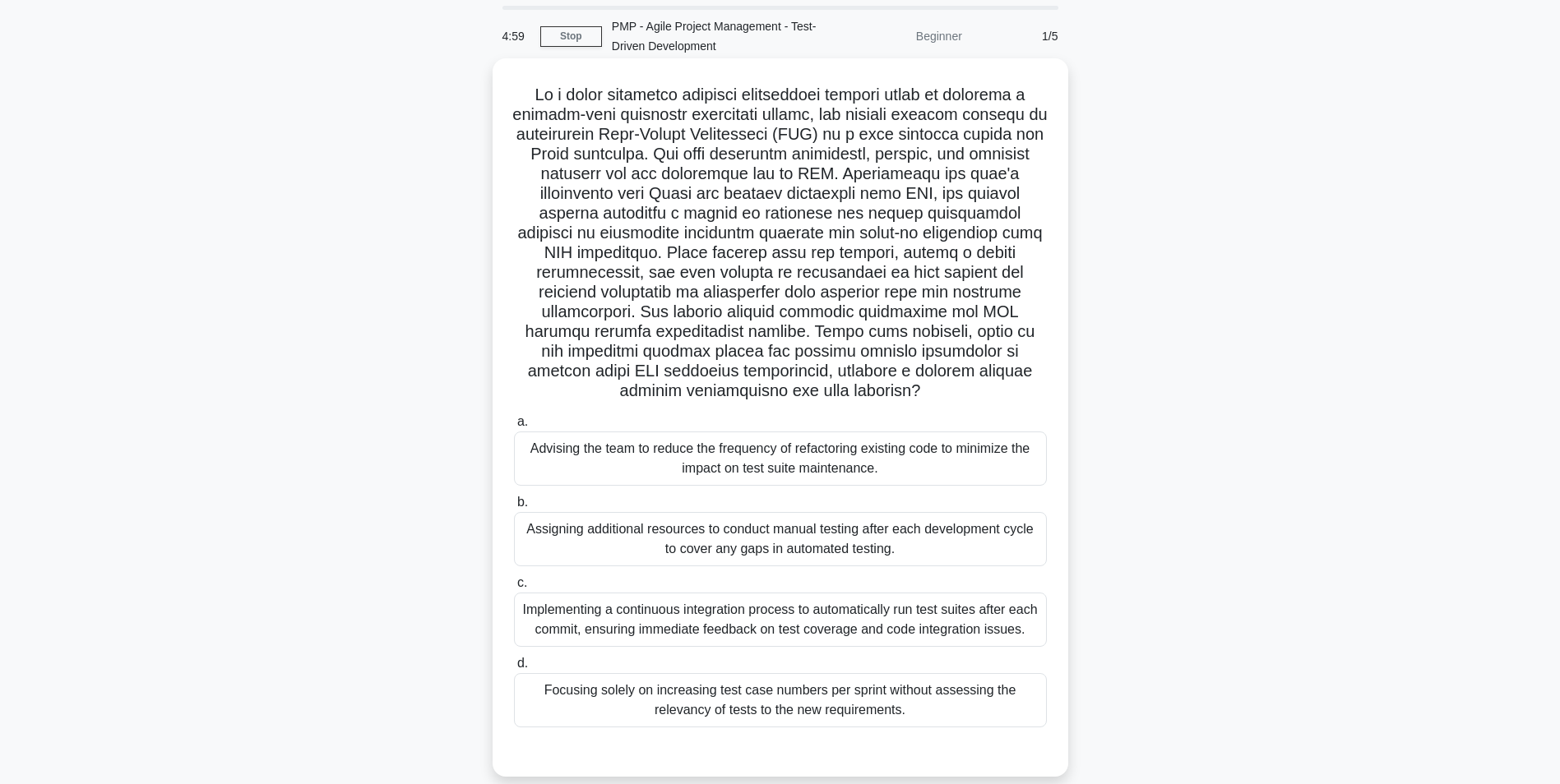
scroll to position [83, 0]
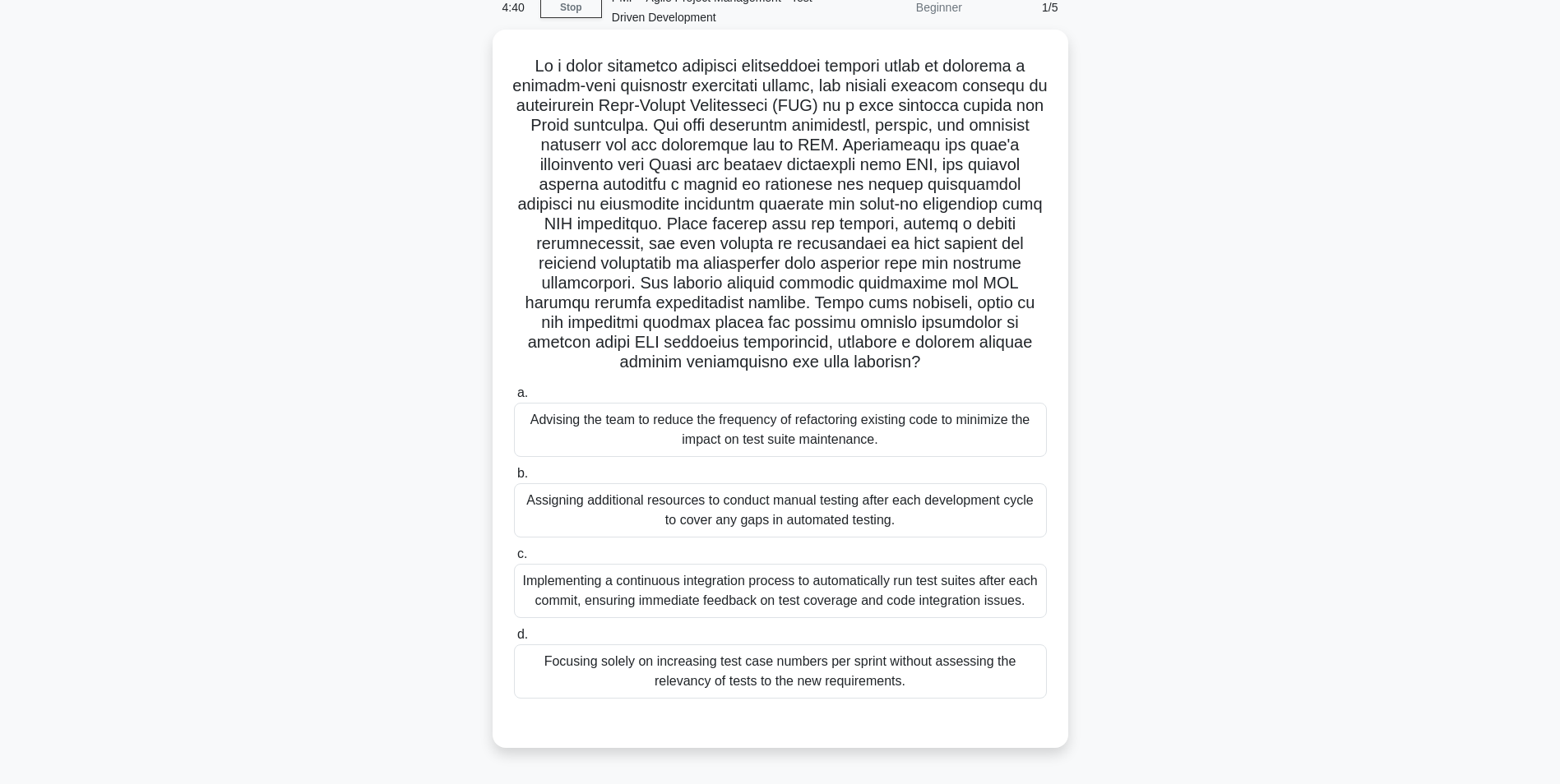
click at [755, 588] on div "Implementing a continuous integration process to automatically run test suites …" at bounding box center [780, 591] width 533 height 55
click at [514, 559] on input "c. Implementing a continuous integration process to automatically run test suit…" at bounding box center [514, 554] width 0 height 11
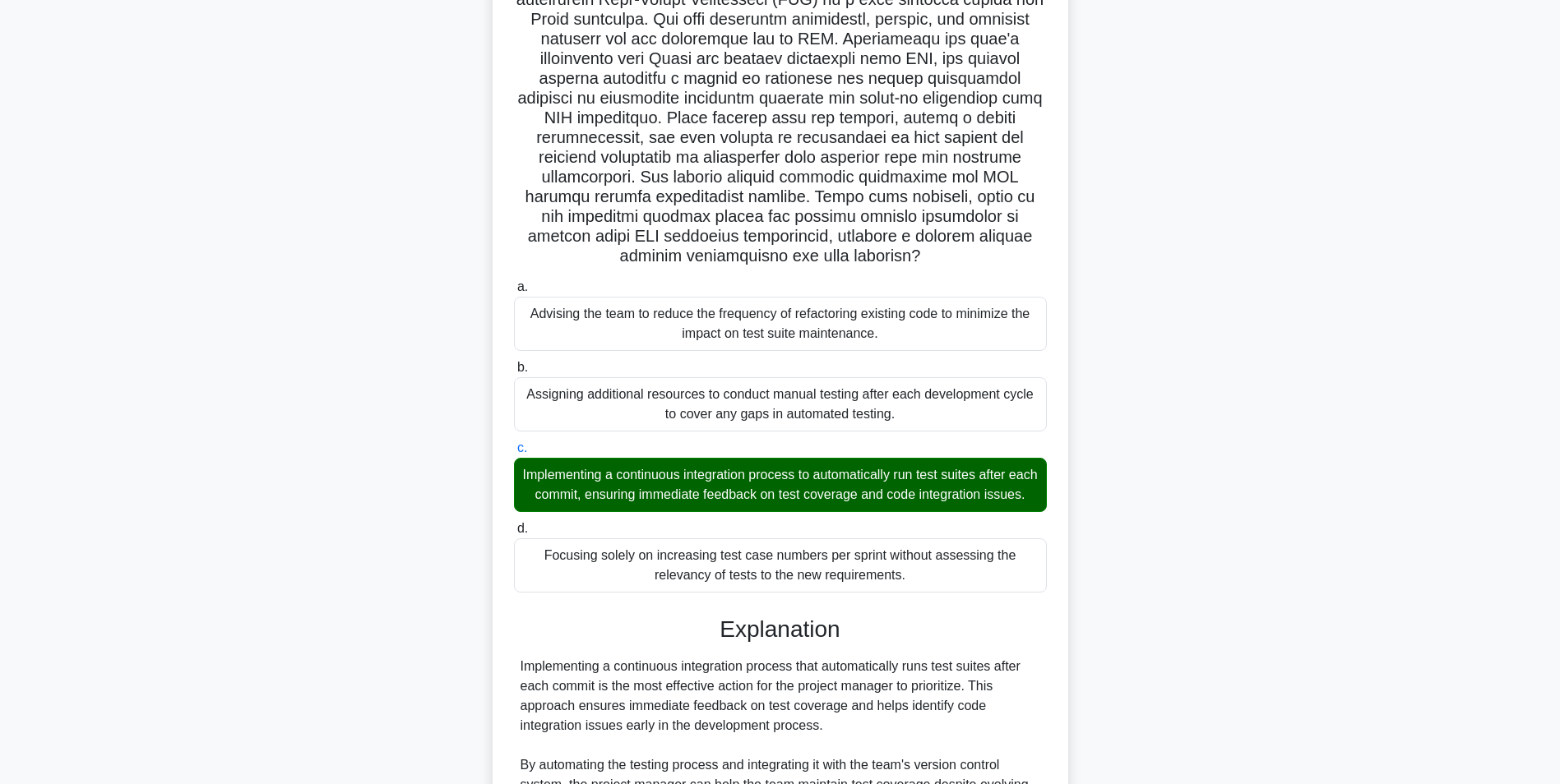
scroll to position [576, 0]
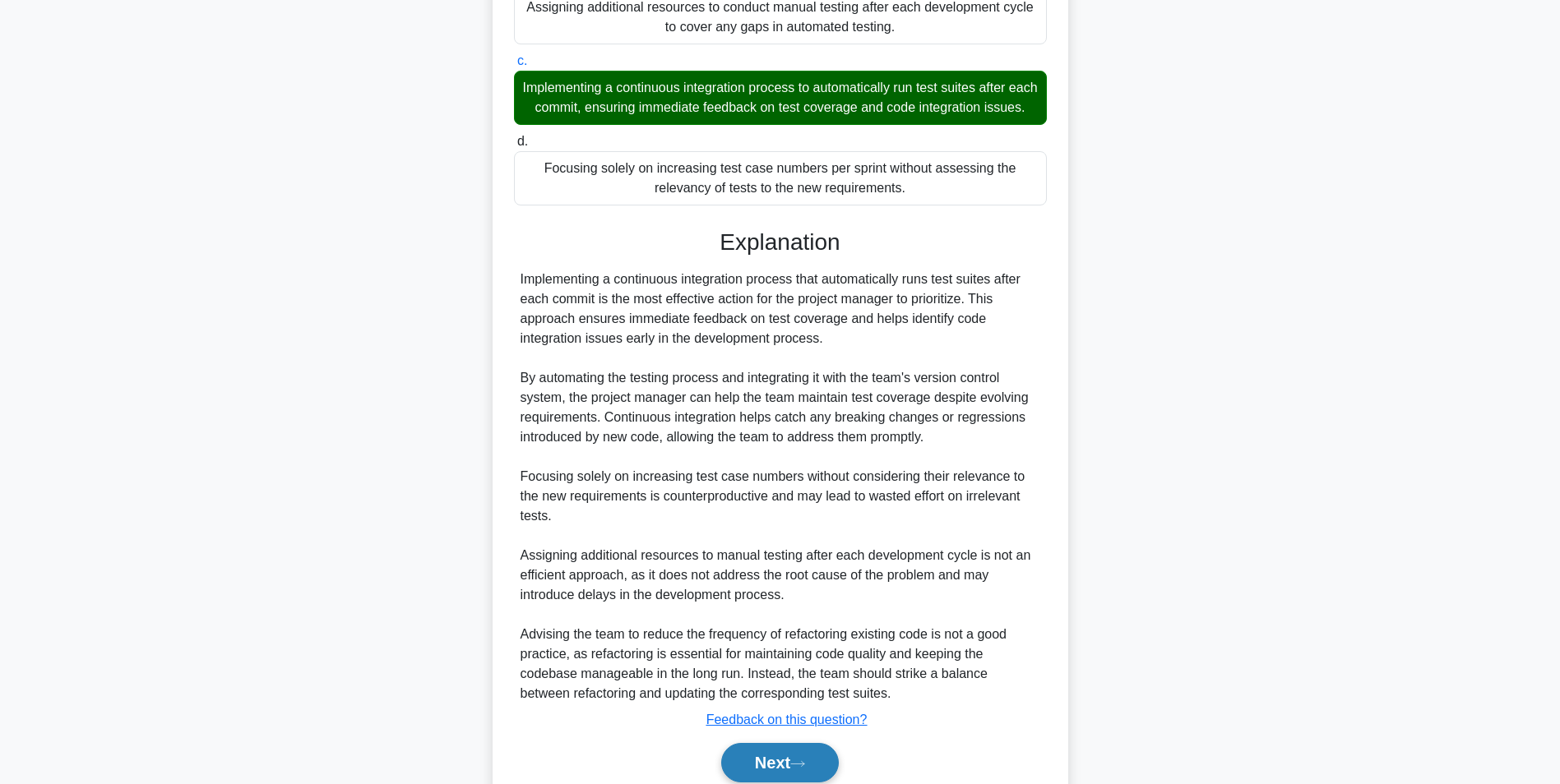
click at [802, 777] on button "Next" at bounding box center [780, 762] width 118 height 39
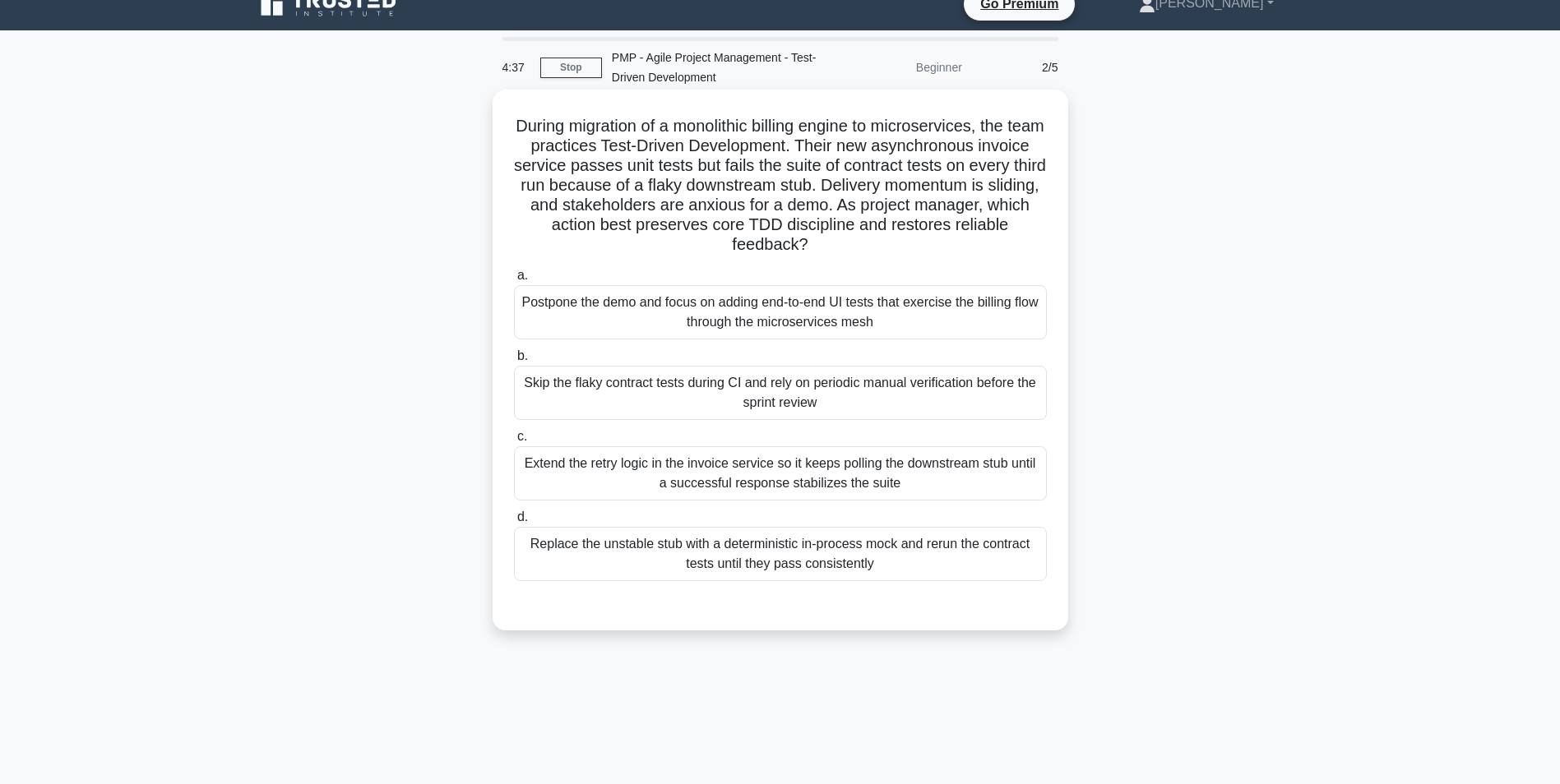
scroll to position [0, 0]
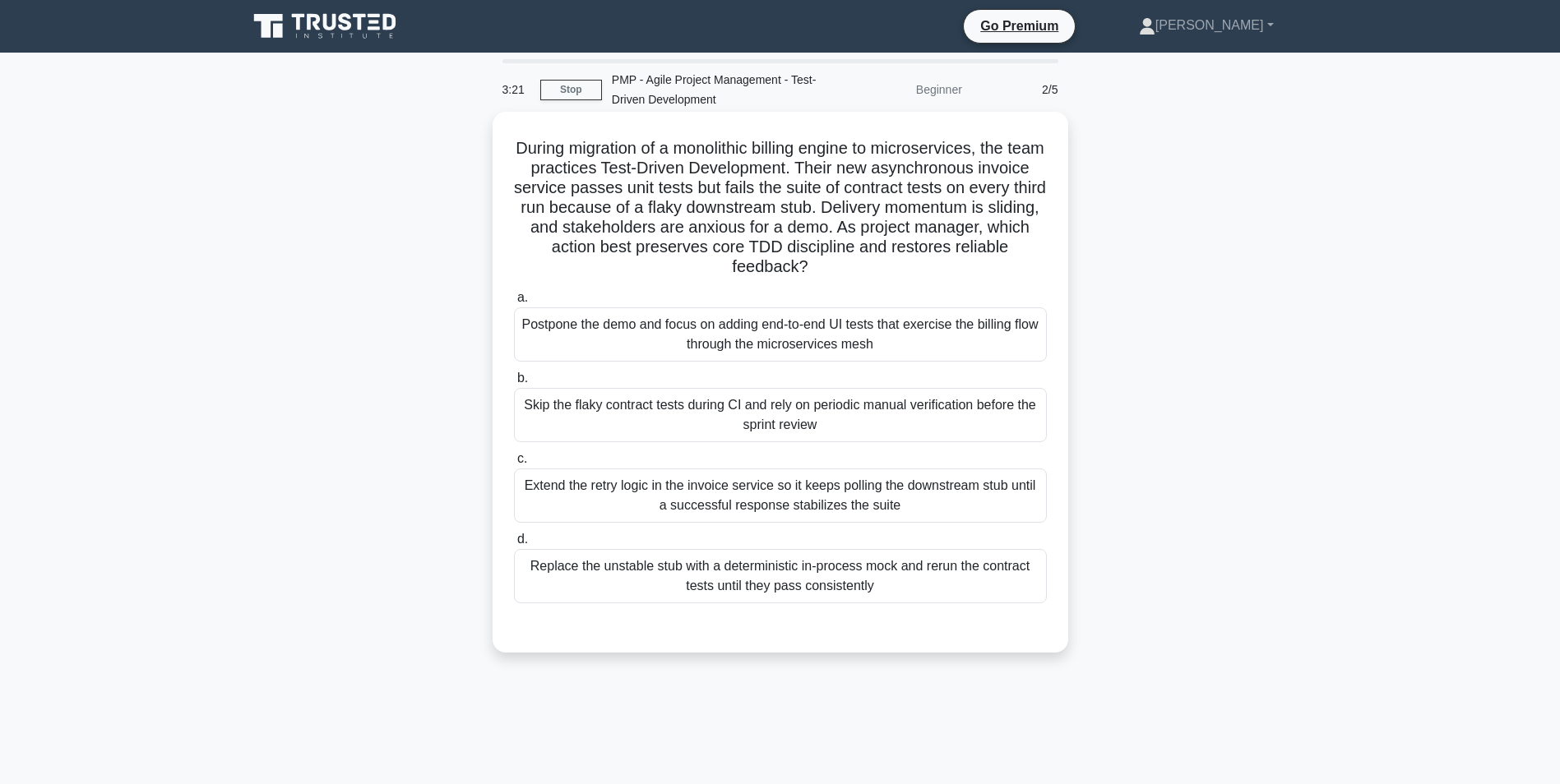
click at [782, 497] on div "Extend the retry logic in the invoice service so it keeps polling the downstrea…" at bounding box center [780, 495] width 533 height 55
click at [514, 464] on input "c. Extend the retry logic in the invoice service so it keeps polling the downst…" at bounding box center [514, 459] width 0 height 11
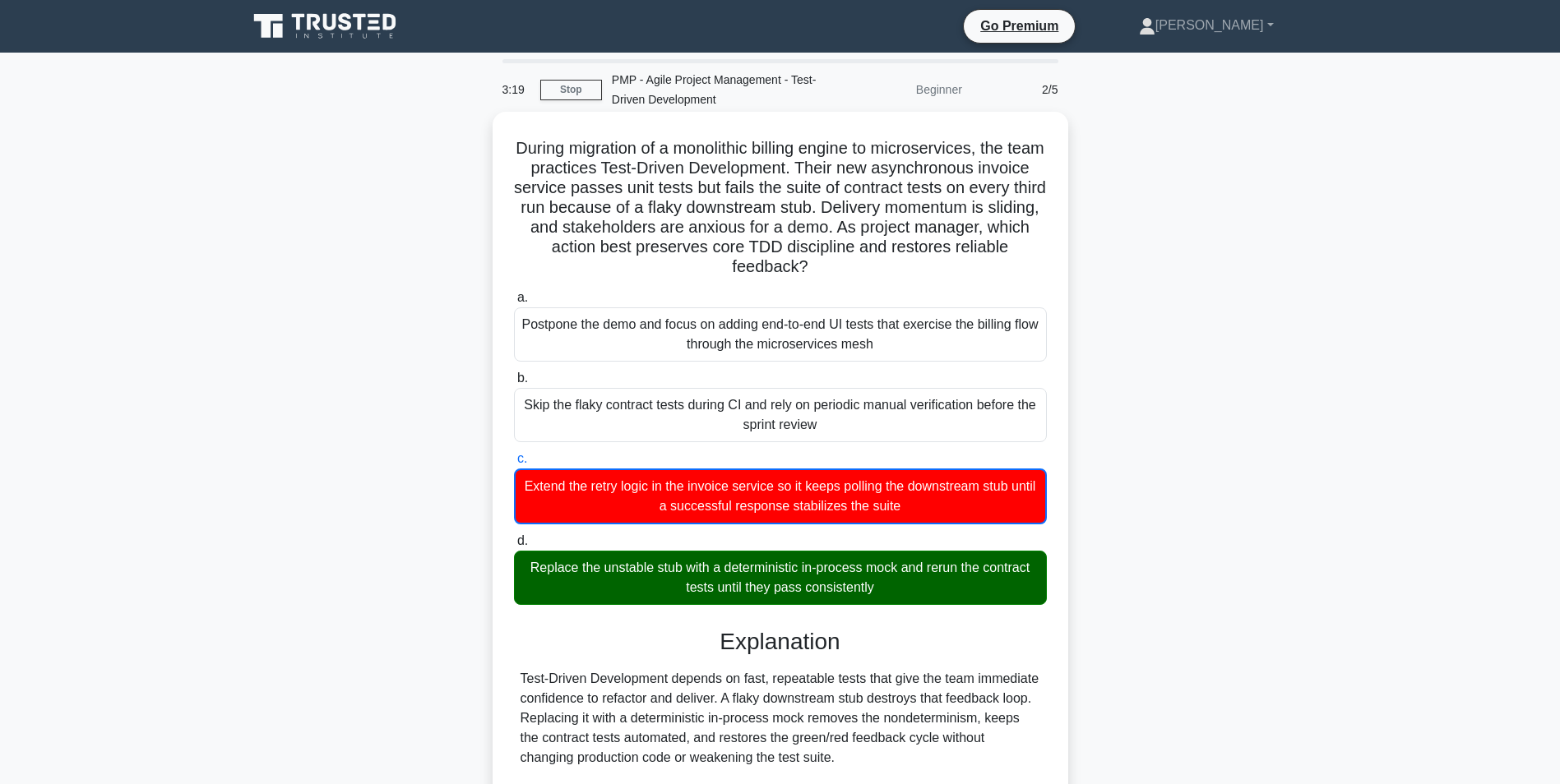
click at [780, 564] on div "Replace the unstable stub with a deterministic in-process mock and rerun the co…" at bounding box center [780, 578] width 533 height 55
click at [514, 547] on input "d. Replace the unstable stub with a deterministic in-process mock and rerun the…" at bounding box center [514, 541] width 0 height 11
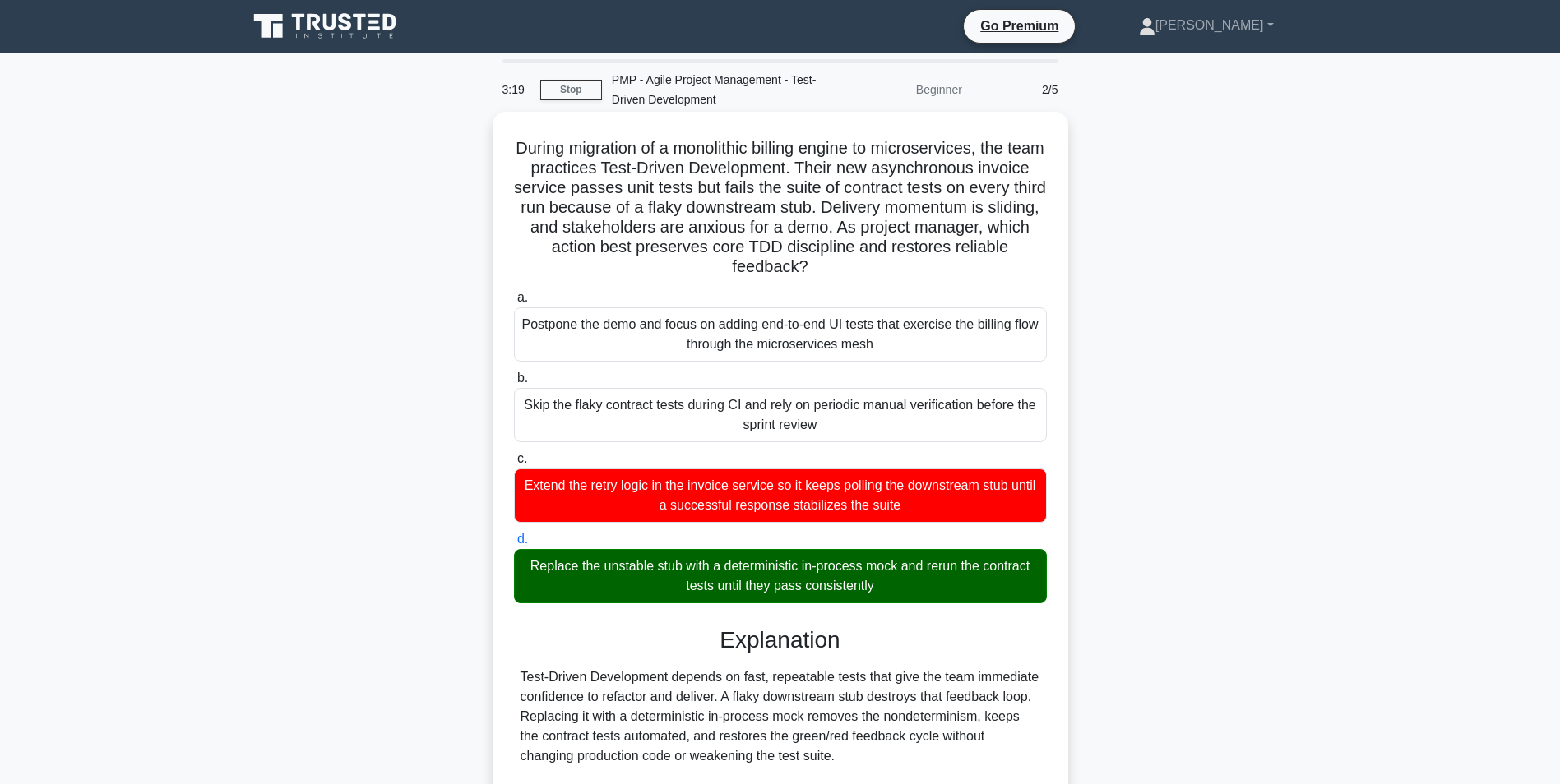
click at [780, 564] on div "Replace the unstable stub with a deterministic in-process mock and rerun the co…" at bounding box center [780, 576] width 533 height 55
click at [514, 545] on input "d. Replace the unstable stub with a deterministic in-process mock and rerun the…" at bounding box center [514, 539] width 0 height 11
click at [780, 564] on div "Replace the unstable stub with a deterministic in-process mock and rerun the co…" at bounding box center [780, 576] width 533 height 55
click at [514, 545] on input "d. Replace the unstable stub with a deterministic in-process mock and rerun the…" at bounding box center [514, 539] width 0 height 11
click at [780, 564] on div "Replace the unstable stub with a deterministic in-process mock and rerun the co…" at bounding box center [780, 576] width 533 height 55
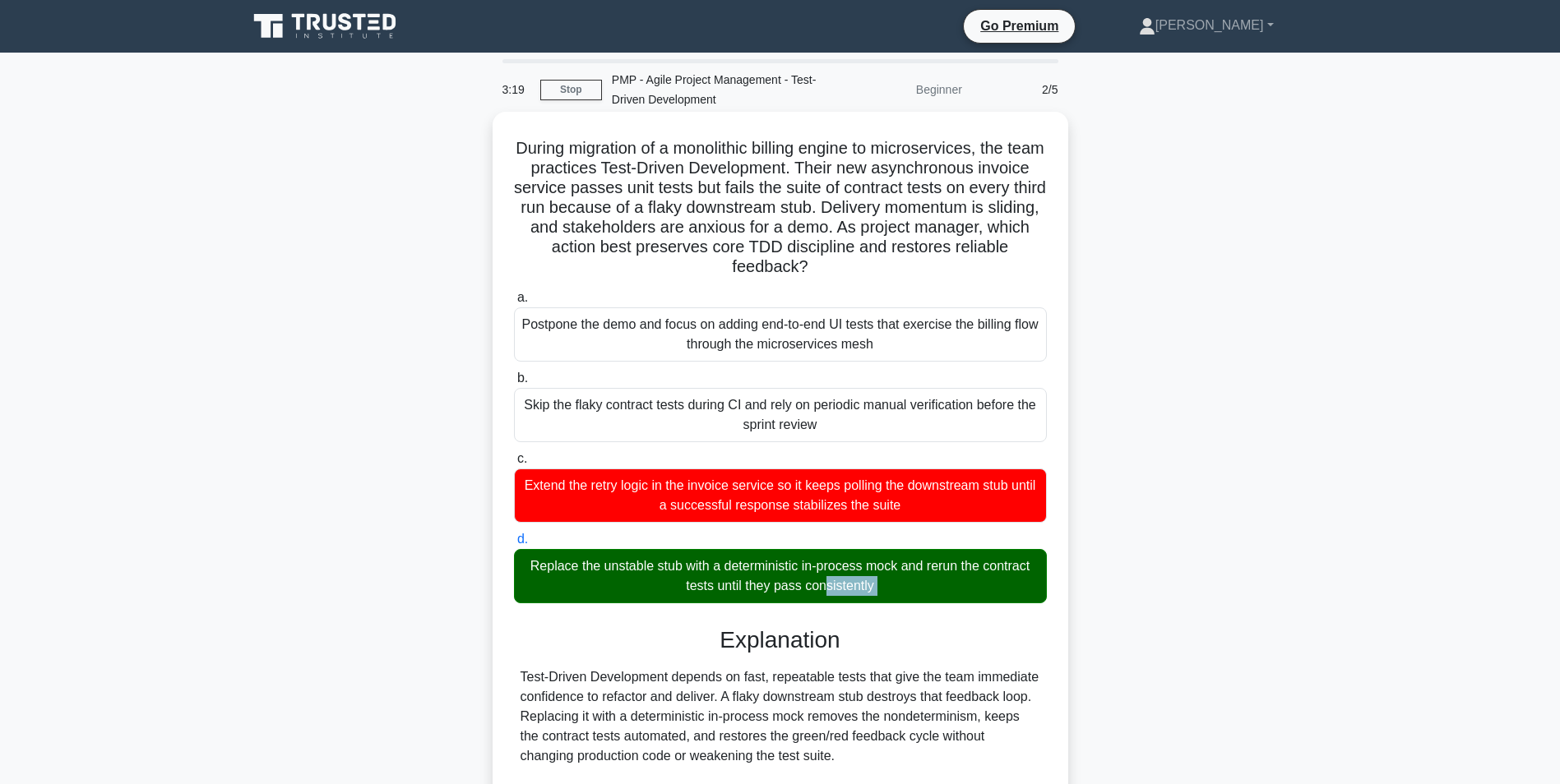
click at [514, 545] on input "d. Replace the unstable stub with a deterministic in-process mock and rerun the…" at bounding box center [514, 539] width 0 height 11
click at [780, 564] on div "Replace the unstable stub with a deterministic in-process mock and rerun the co…" at bounding box center [780, 576] width 533 height 55
click at [514, 545] on input "d. Replace the unstable stub with a deterministic in-process mock and rerun the…" at bounding box center [514, 539] width 0 height 11
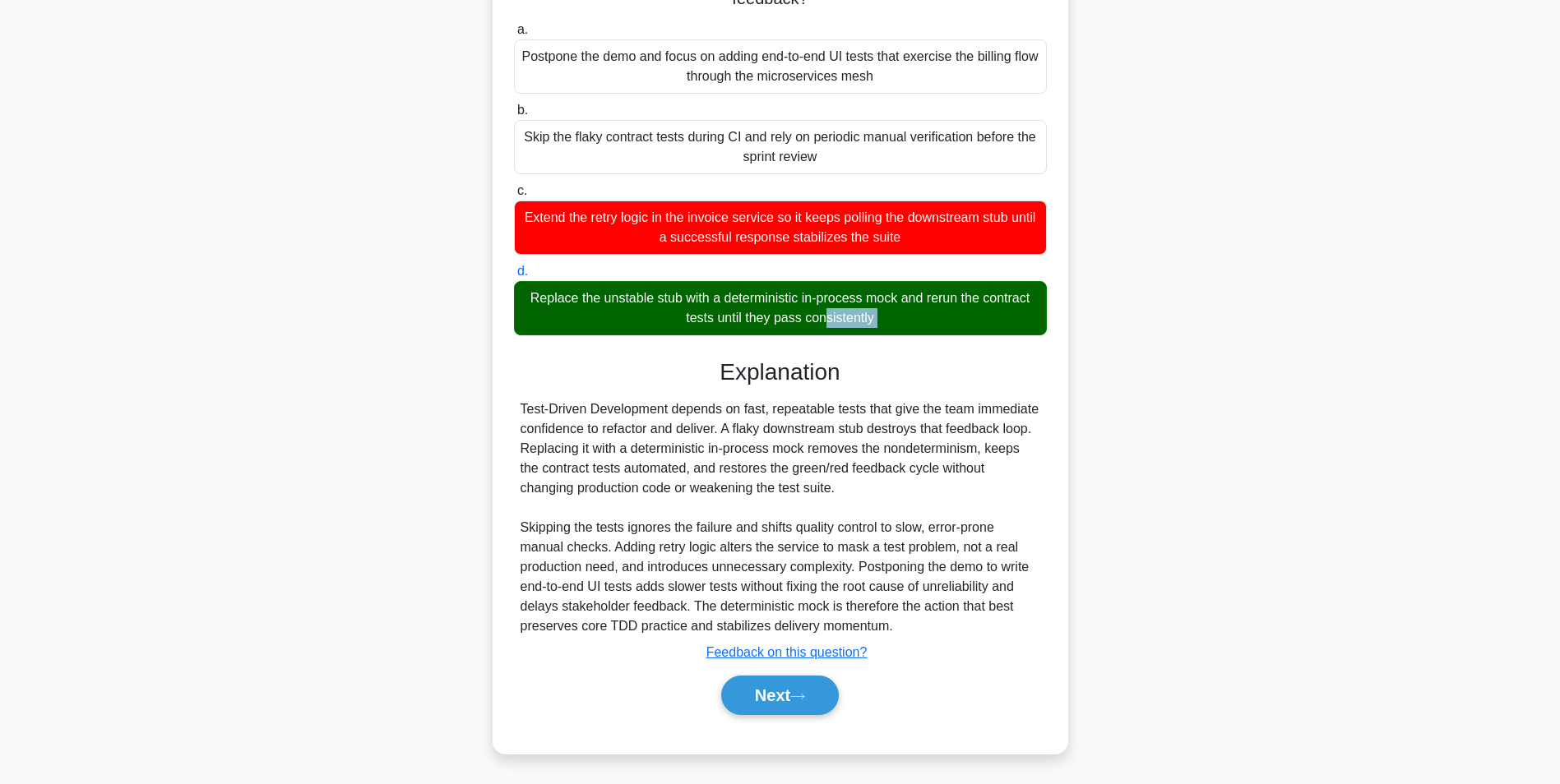
scroll to position [270, 0]
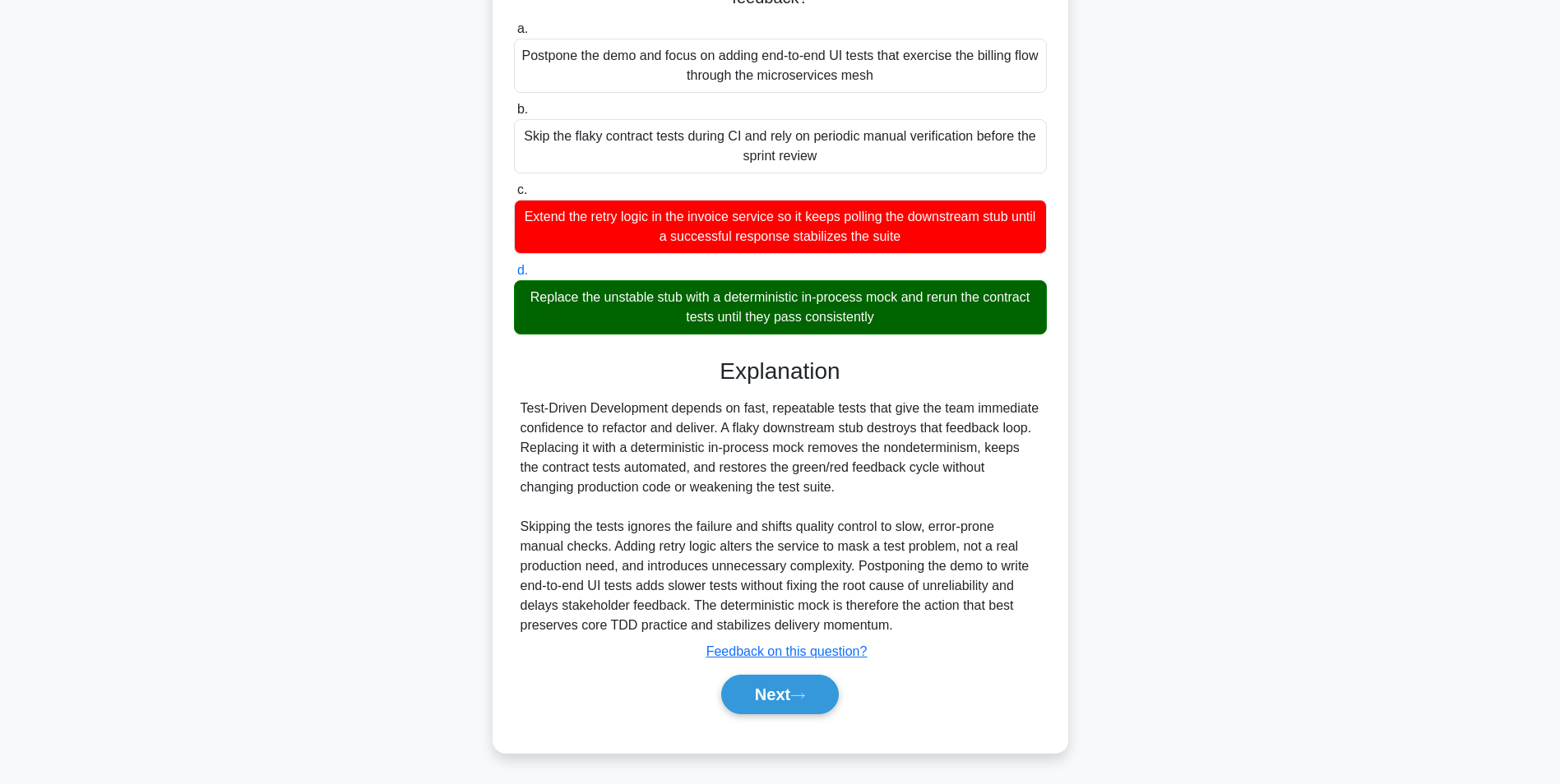
click at [811, 669] on div "Next" at bounding box center [780, 694] width 533 height 53
click at [819, 701] on button "Next" at bounding box center [780, 694] width 118 height 39
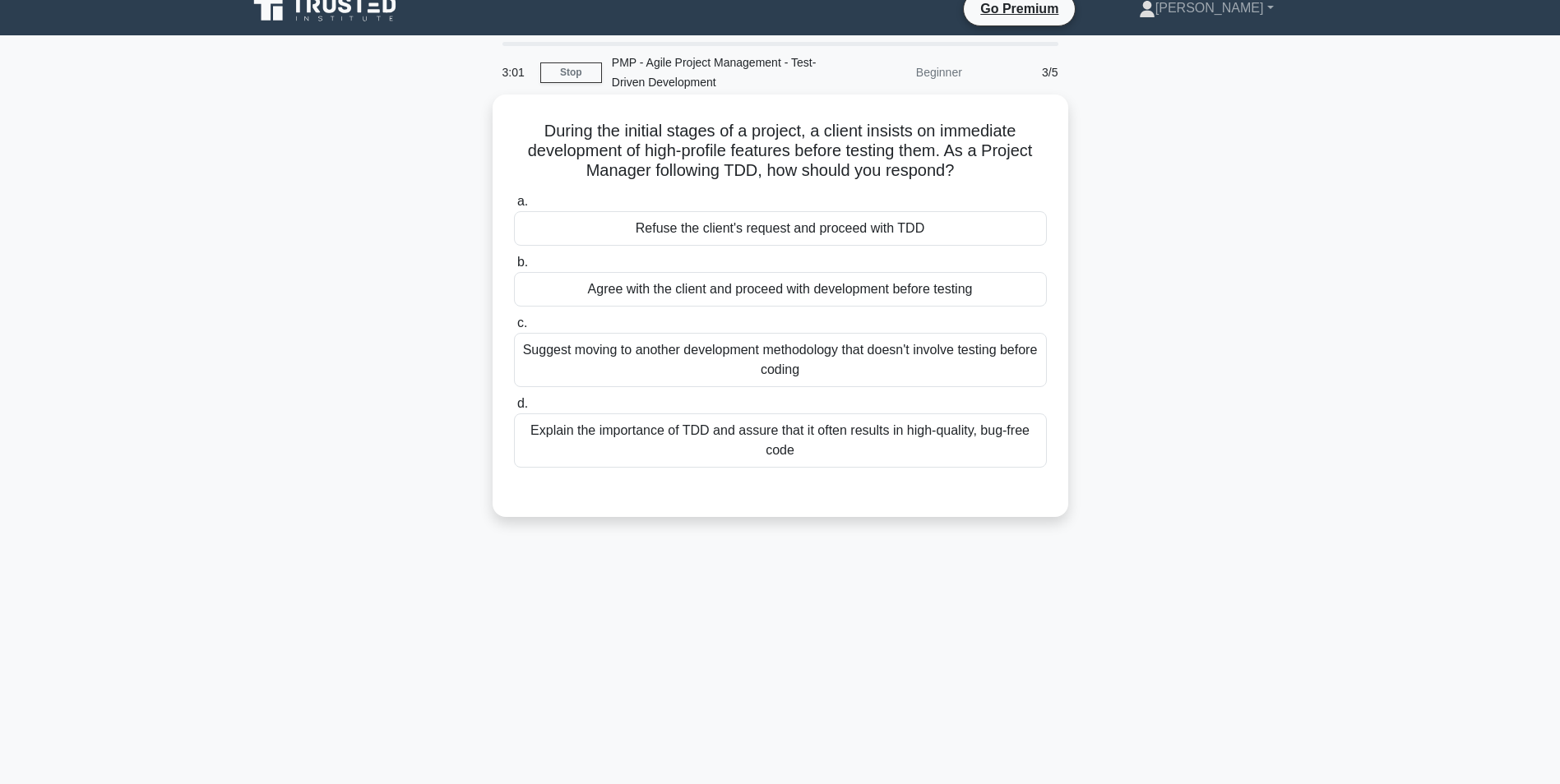
scroll to position [0, 0]
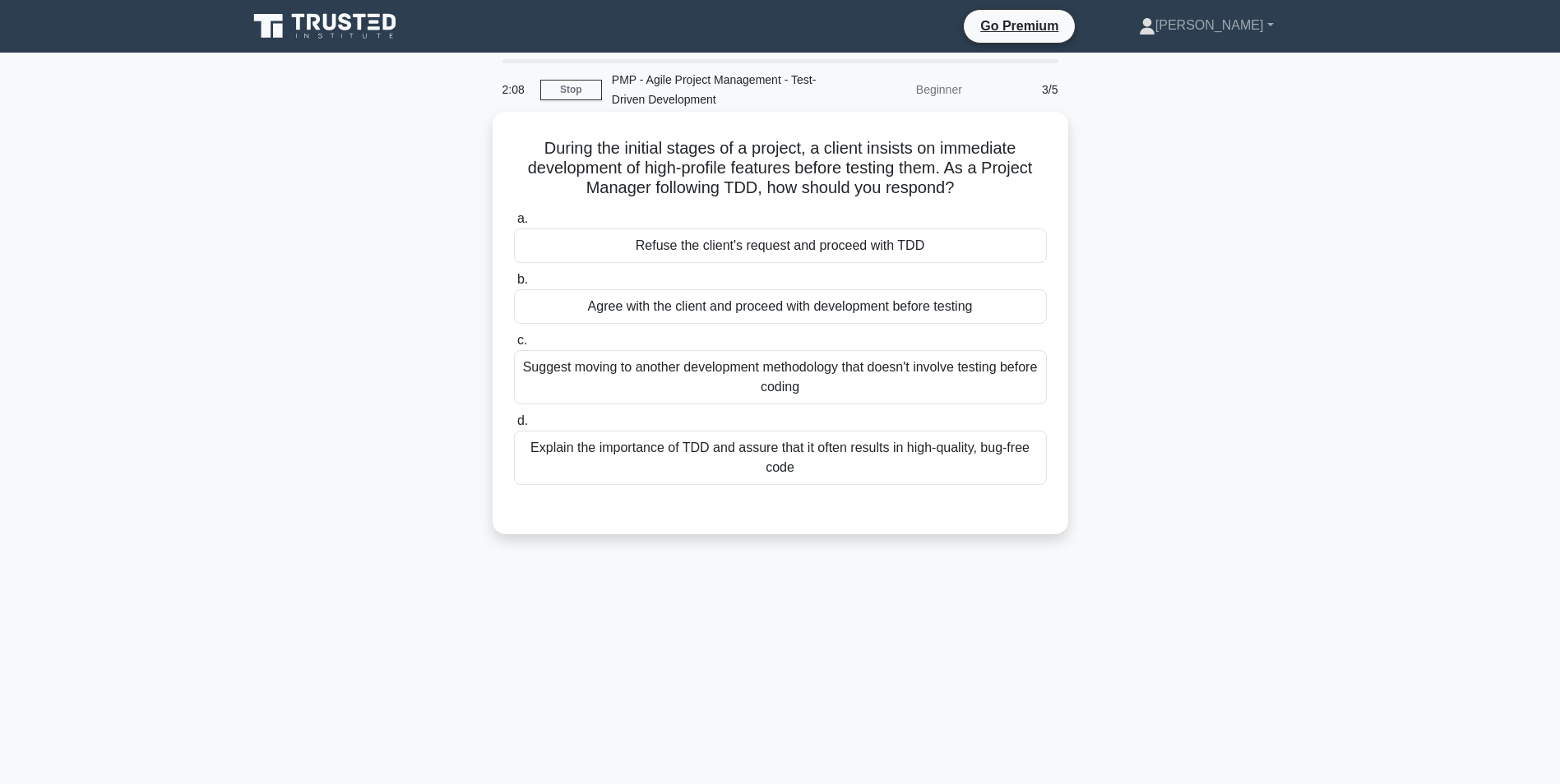
click at [750, 467] on div "Explain the importance of TDD and assure that it often results in high-quality,…" at bounding box center [780, 458] width 533 height 55
click at [514, 427] on input "d. Explain the importance of TDD and assure that it often results in high-quali…" at bounding box center [514, 420] width 0 height 11
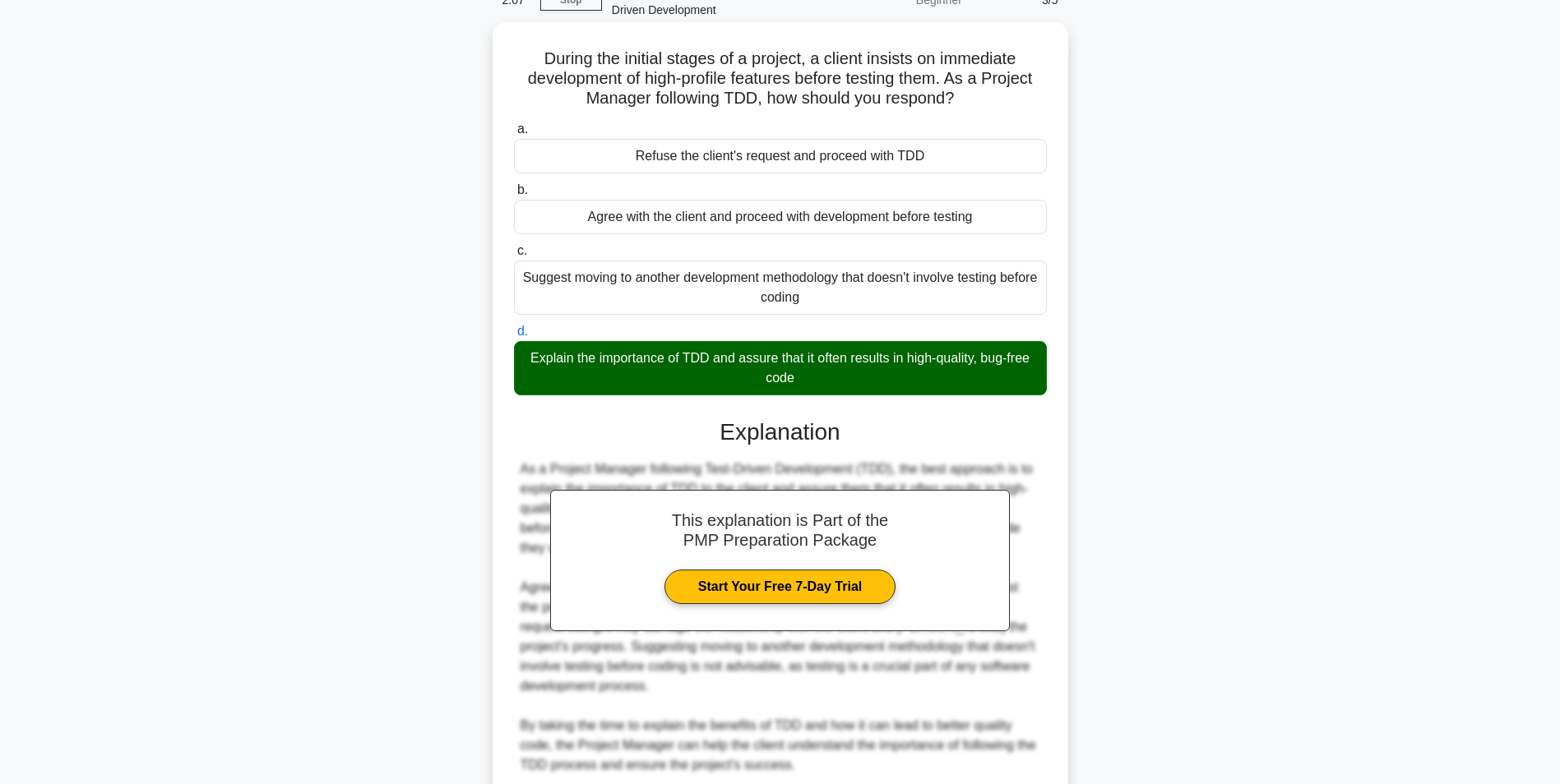
scroll to position [230, 0]
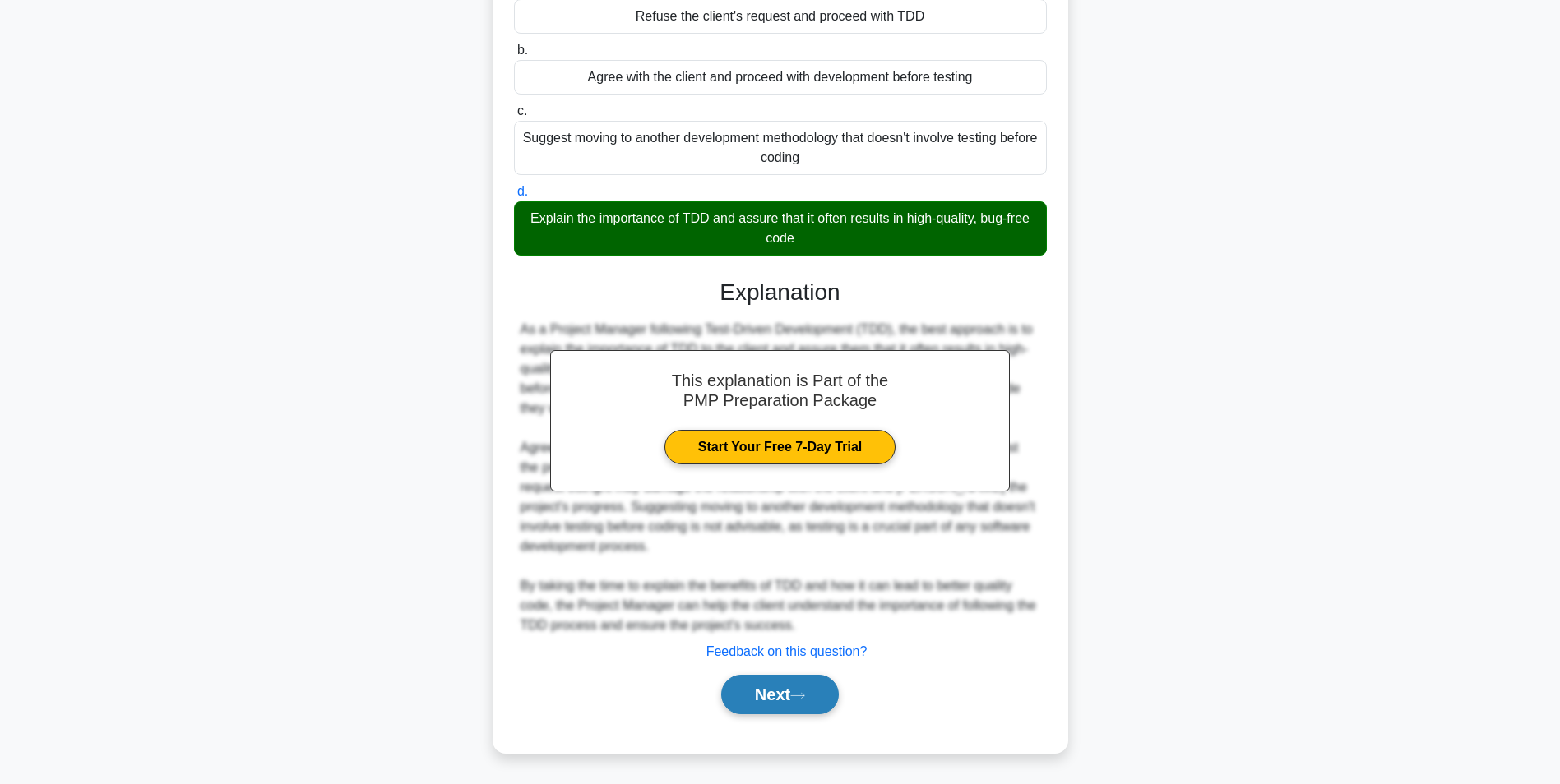
click at [833, 699] on button "Next" at bounding box center [780, 694] width 118 height 39
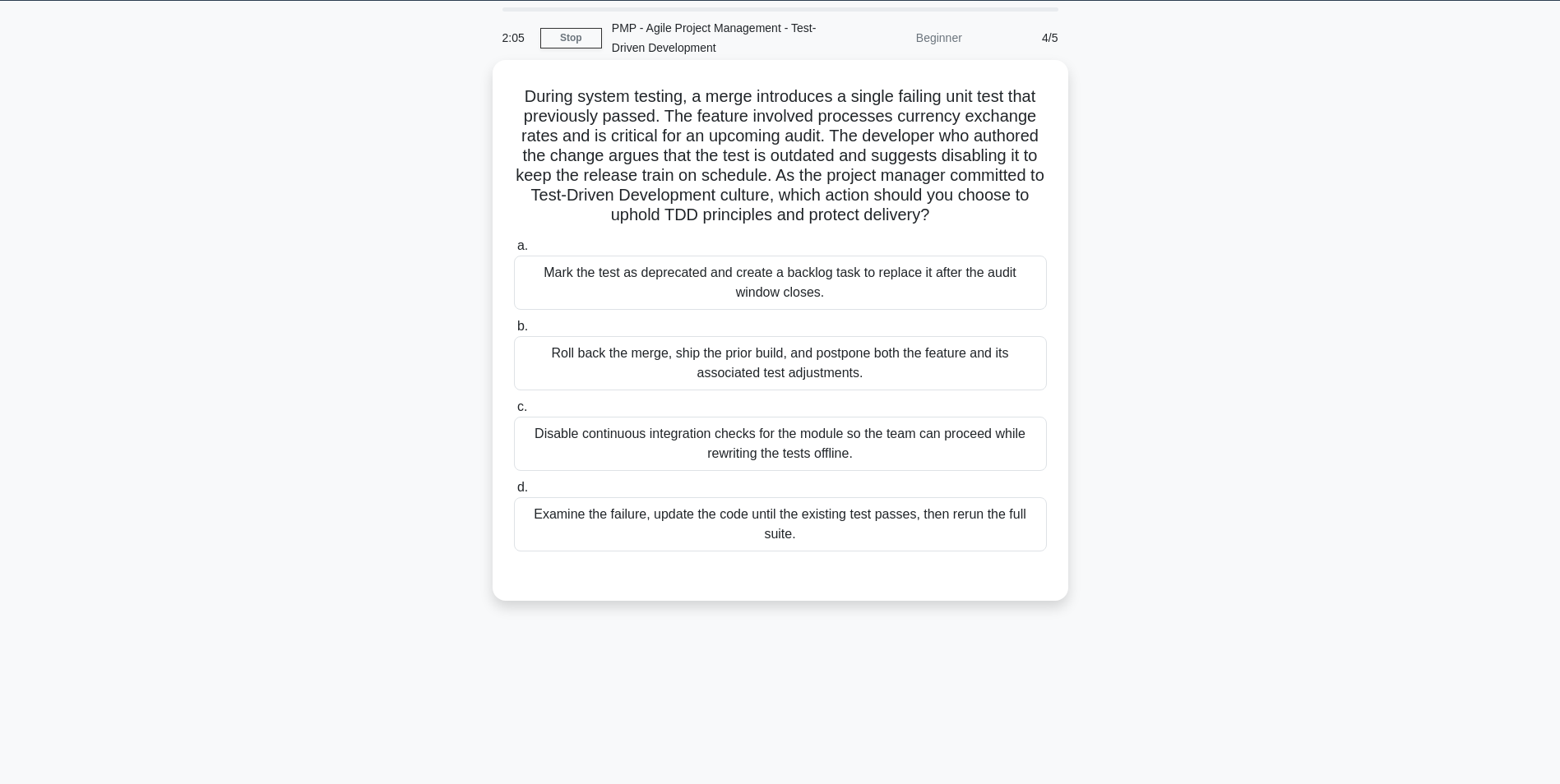
scroll to position [0, 0]
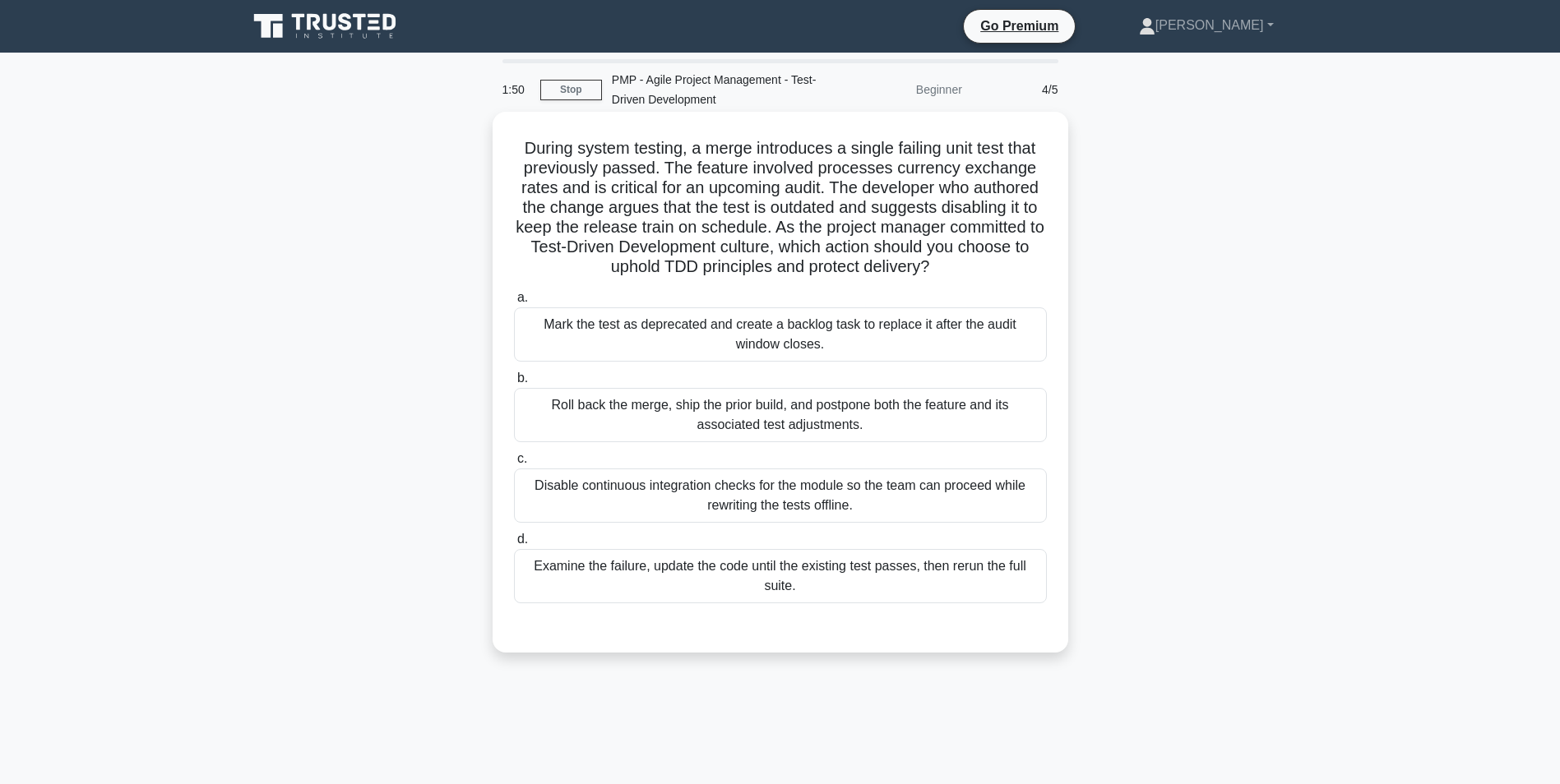
click at [772, 587] on div "Examine the failure, update the code until the existing test passes, then rerun…" at bounding box center [780, 576] width 533 height 55
click at [514, 545] on input "d. Examine the failure, update the code until the existing test passes, then re…" at bounding box center [514, 539] width 0 height 11
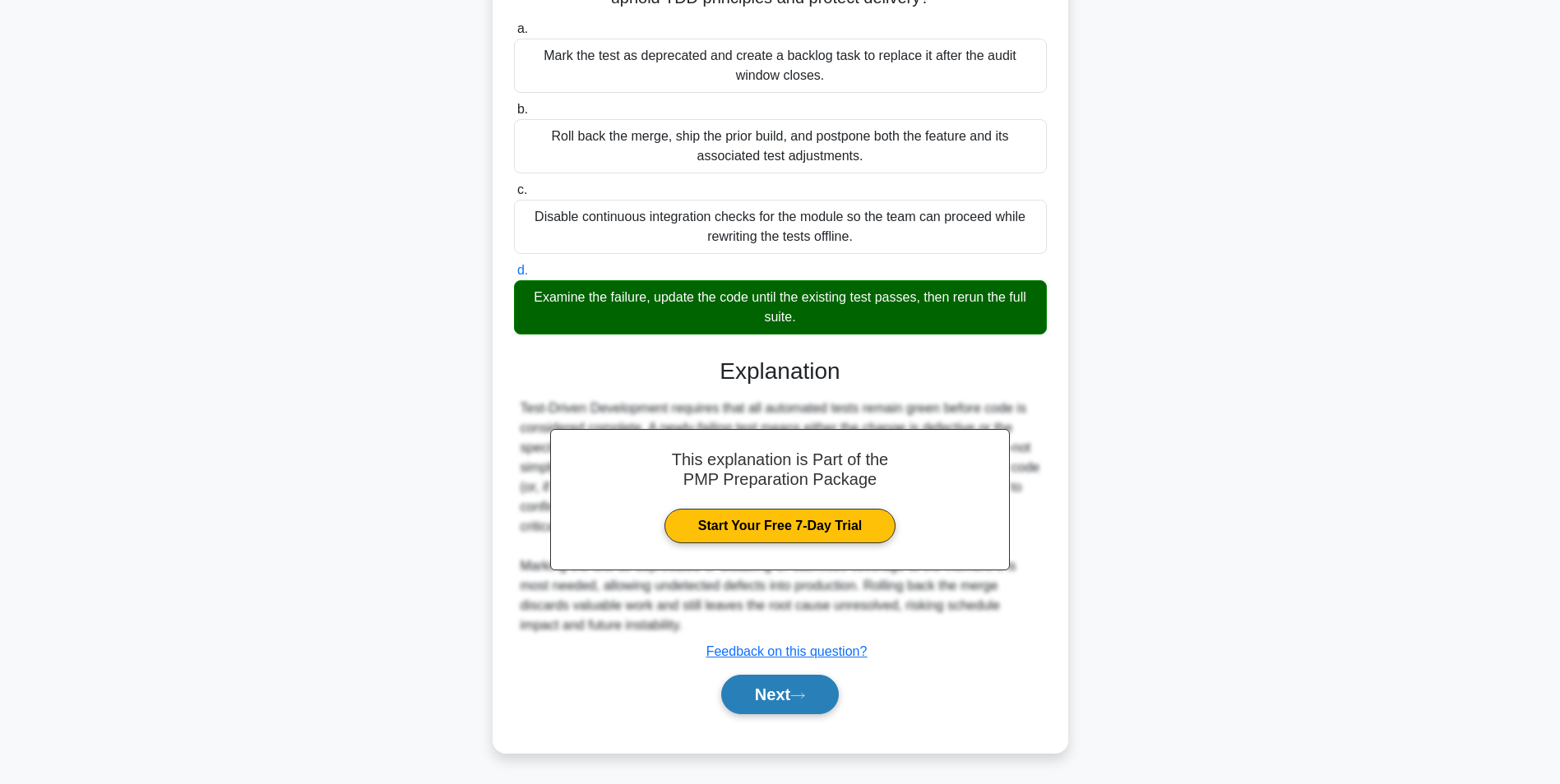
click at [796, 707] on button "Next" at bounding box center [780, 694] width 118 height 39
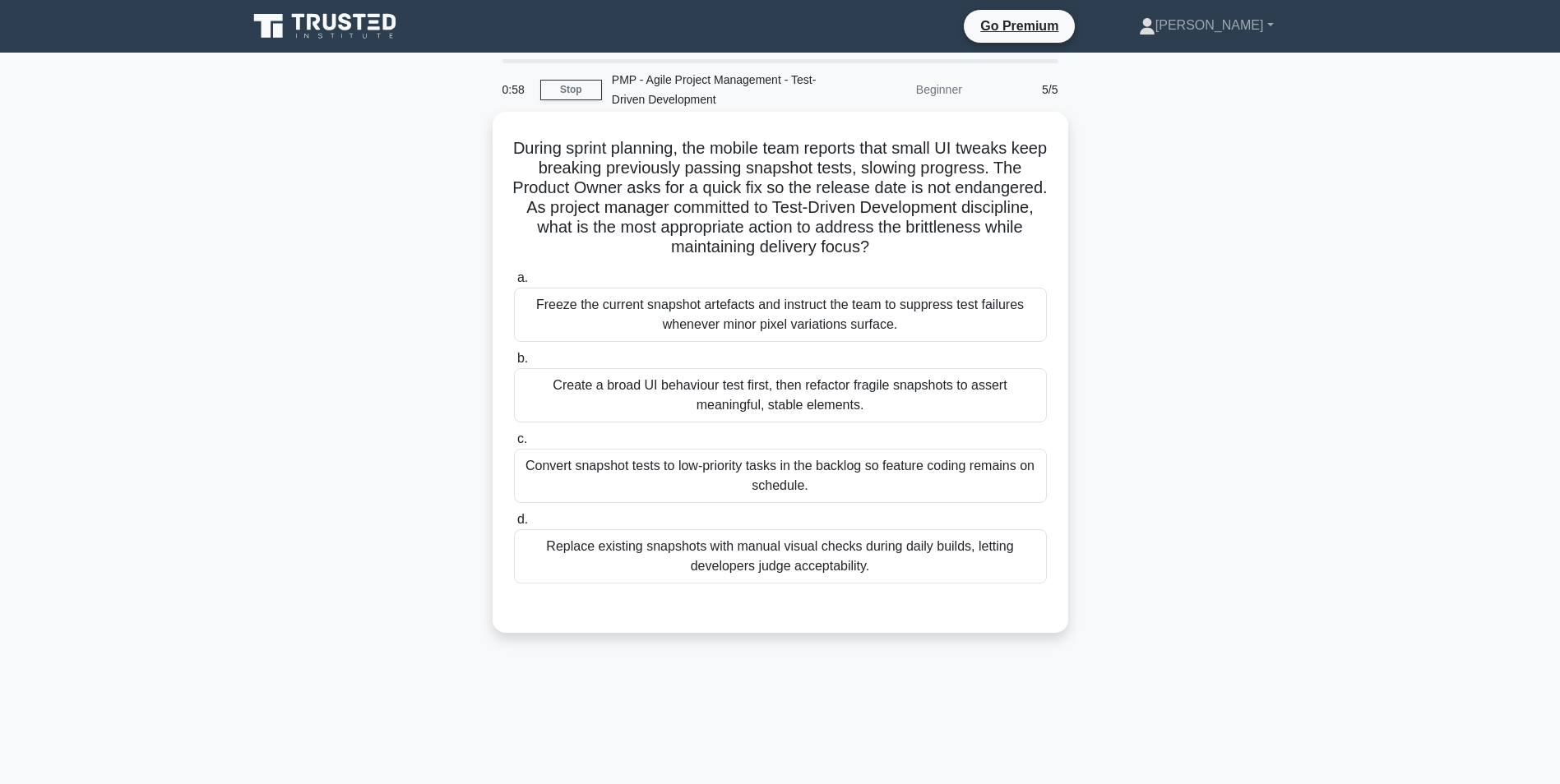
click at [967, 313] on div "Freeze the current snapshot artefacts and instruct the team to suppress test fa…" at bounding box center [780, 315] width 533 height 55
click at [514, 284] on input "a. Freeze the current snapshot artefacts and instruct the team to suppress test…" at bounding box center [514, 277] width 0 height 11
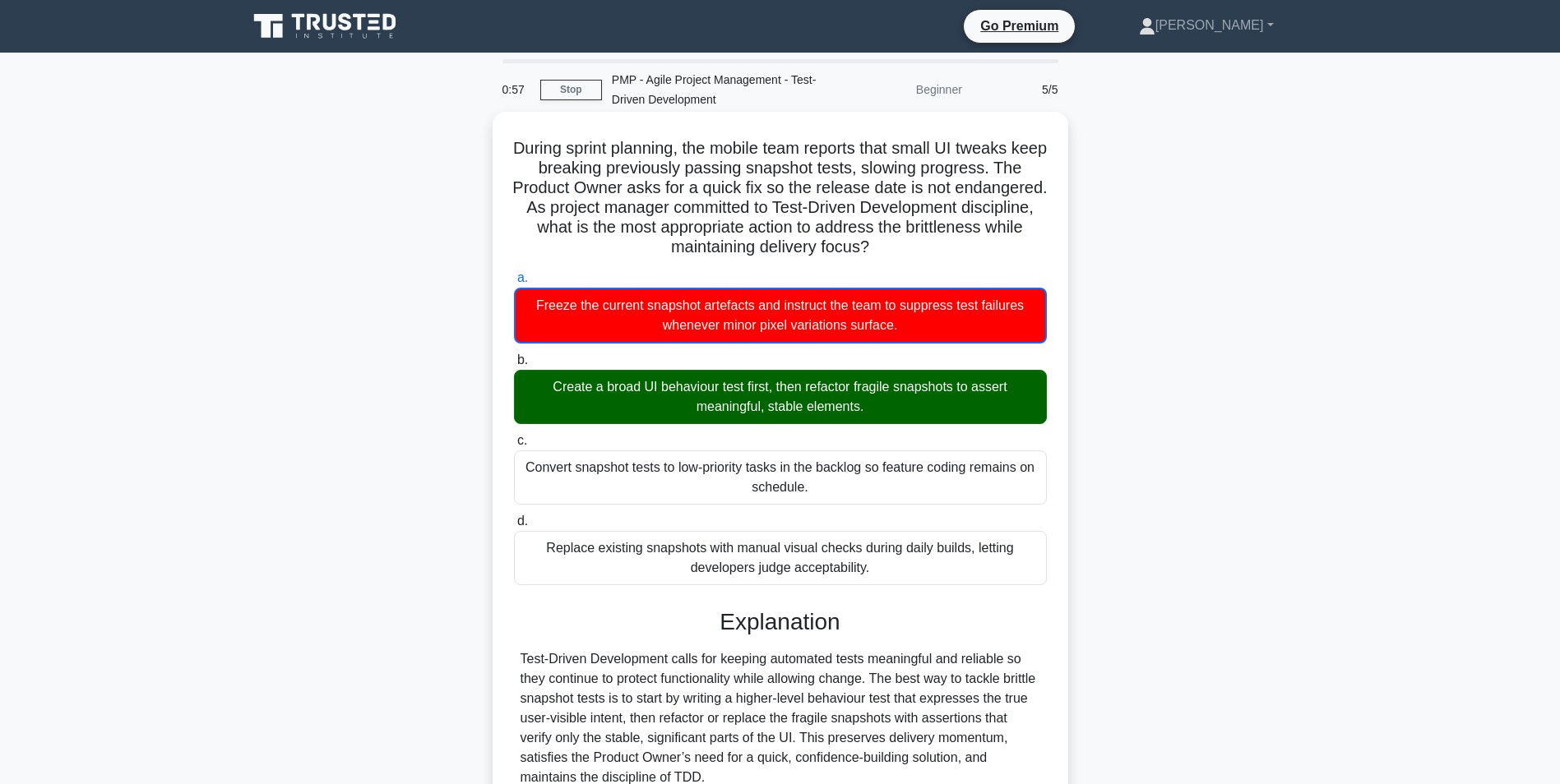
click at [880, 382] on div "Create a broad UI behaviour test first, then refactor fragile snapshots to asse…" at bounding box center [780, 397] width 533 height 55
click at [514, 366] on input "b. Create a broad UI behaviour test first, then refactor fragile snapshots to a…" at bounding box center [514, 360] width 0 height 11
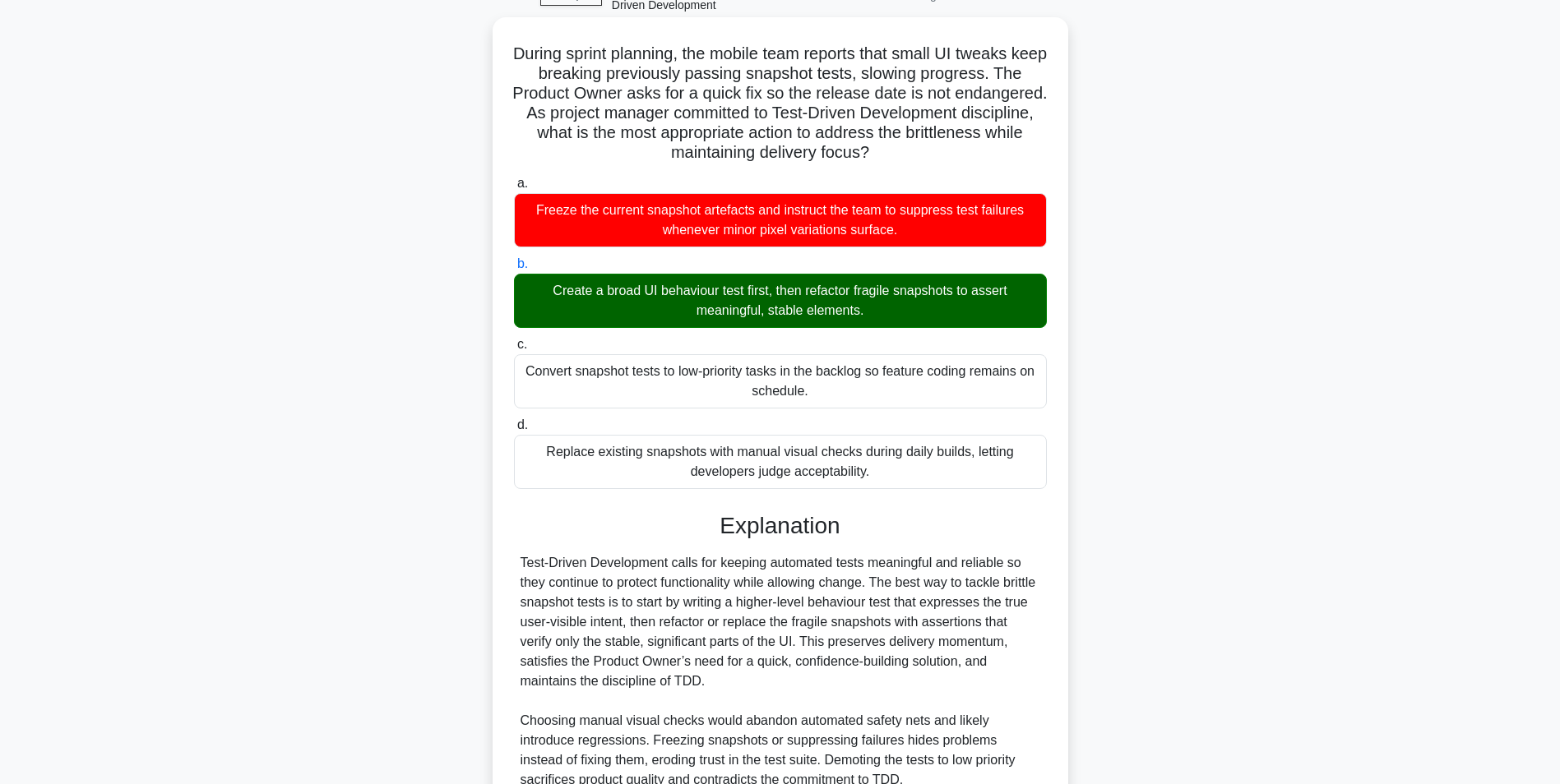
scroll to position [249, 0]
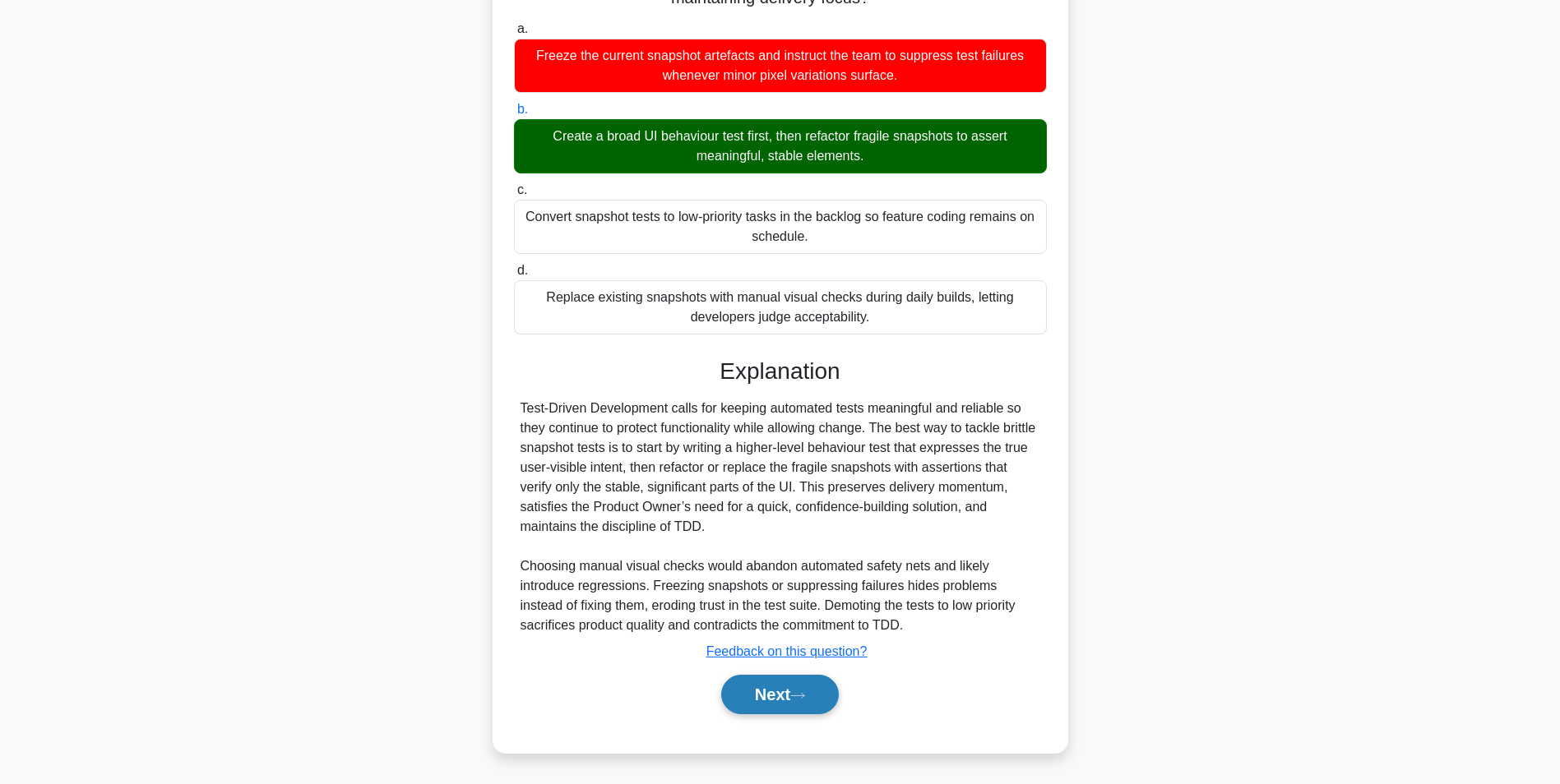
click at [774, 690] on button "Next" at bounding box center [780, 694] width 118 height 39
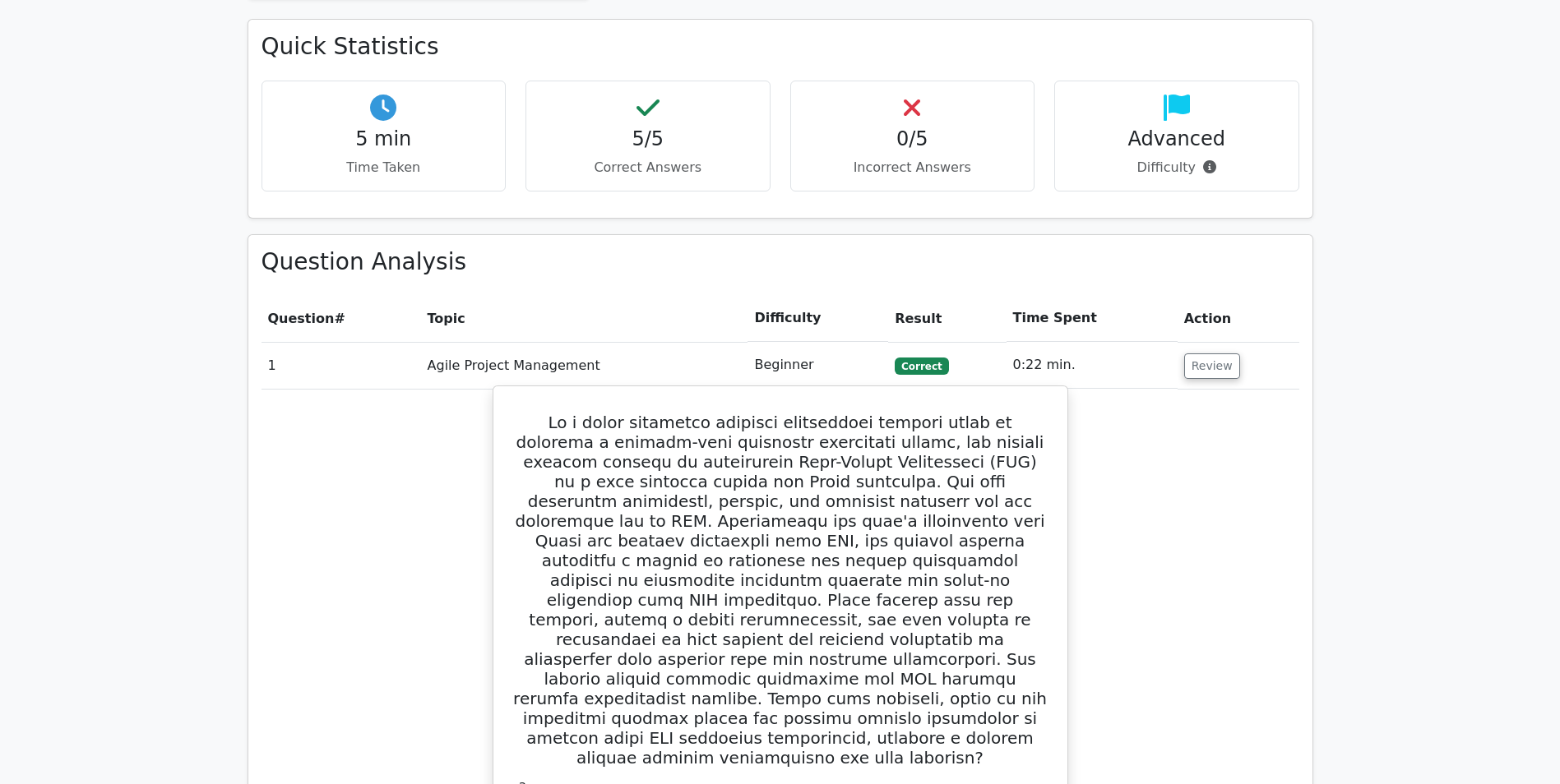
scroll to position [1151, 0]
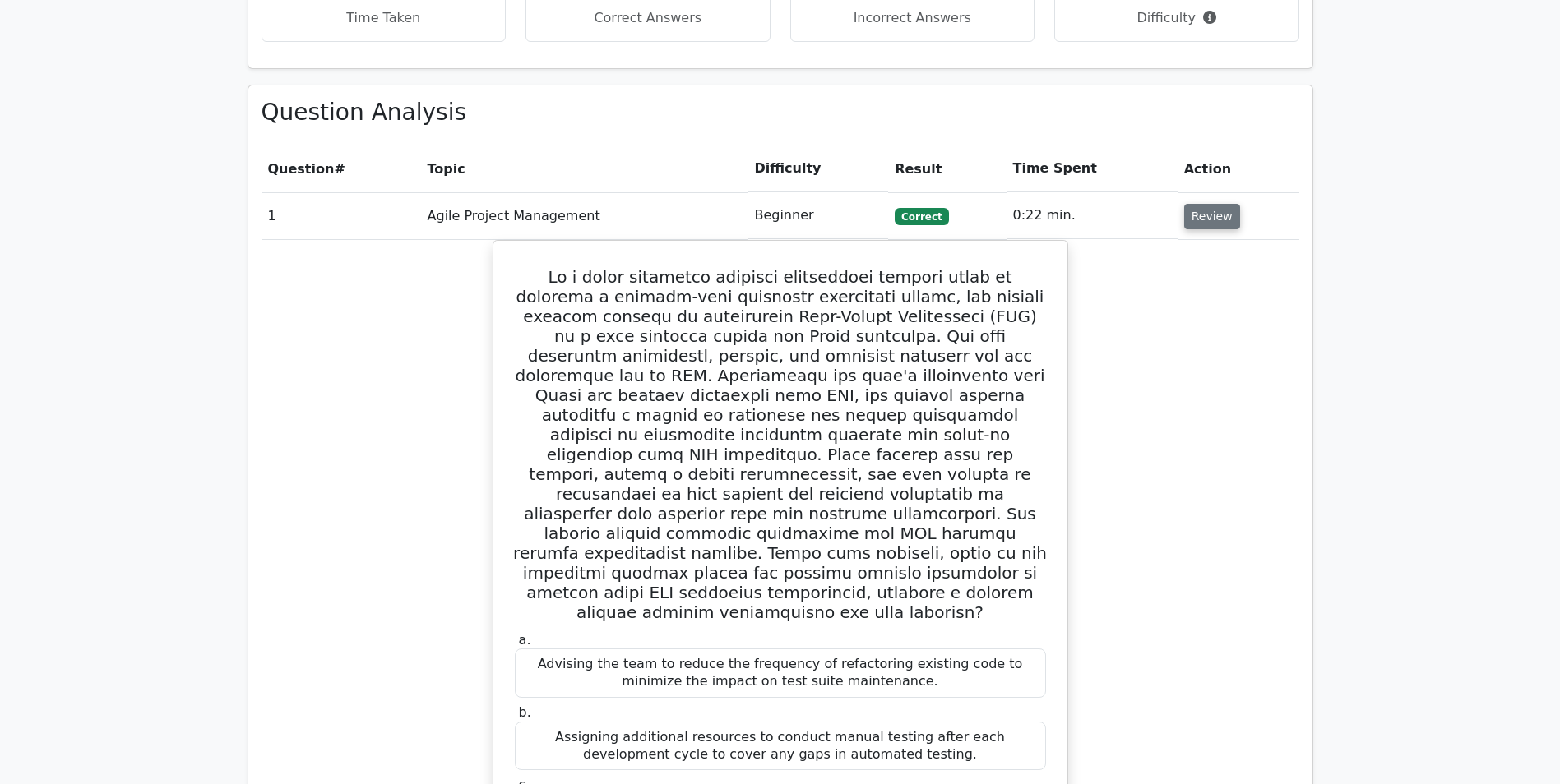
click at [1212, 203] on button "Review" at bounding box center [1212, 216] width 56 height 26
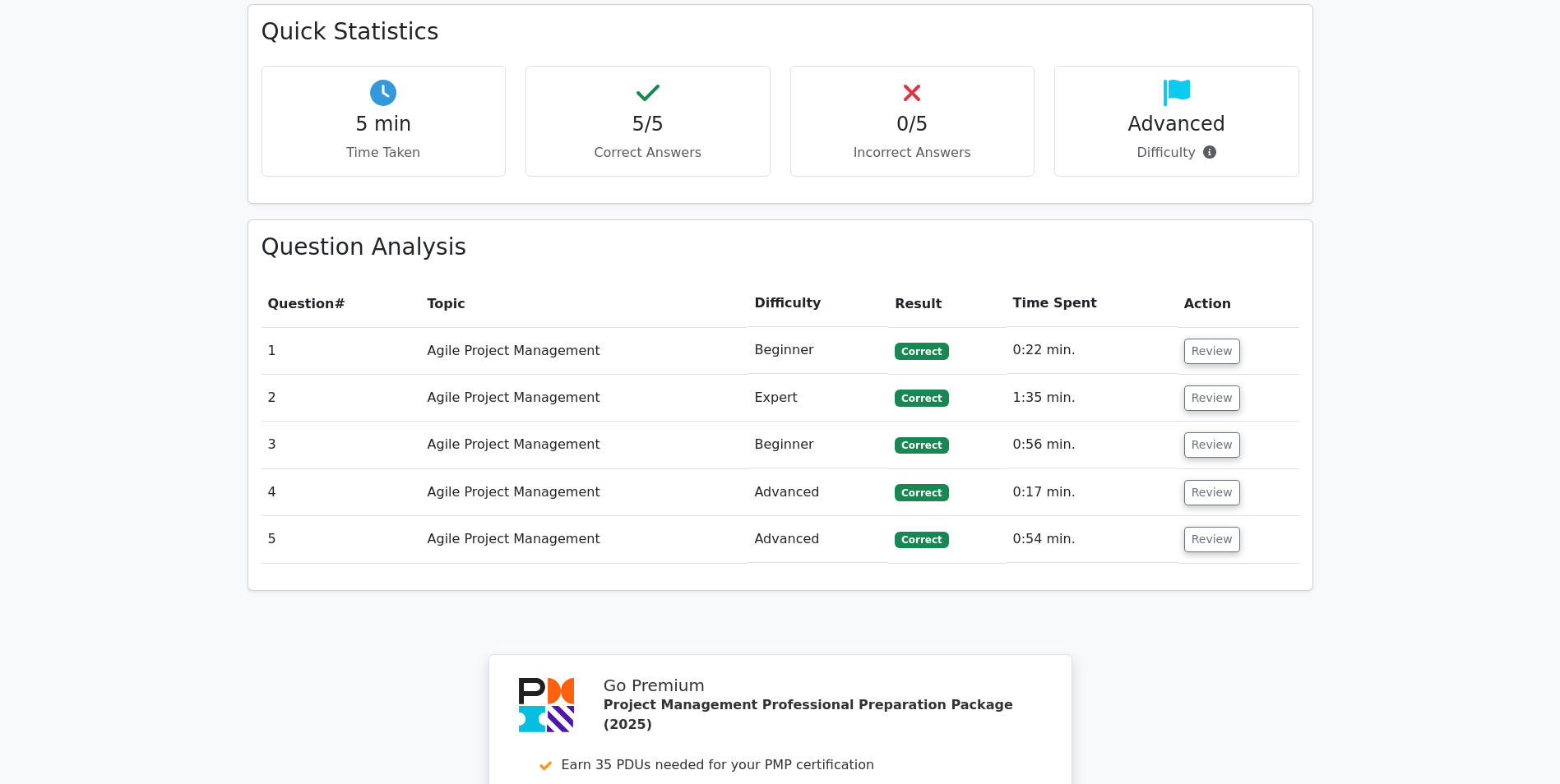
scroll to position [986, 0]
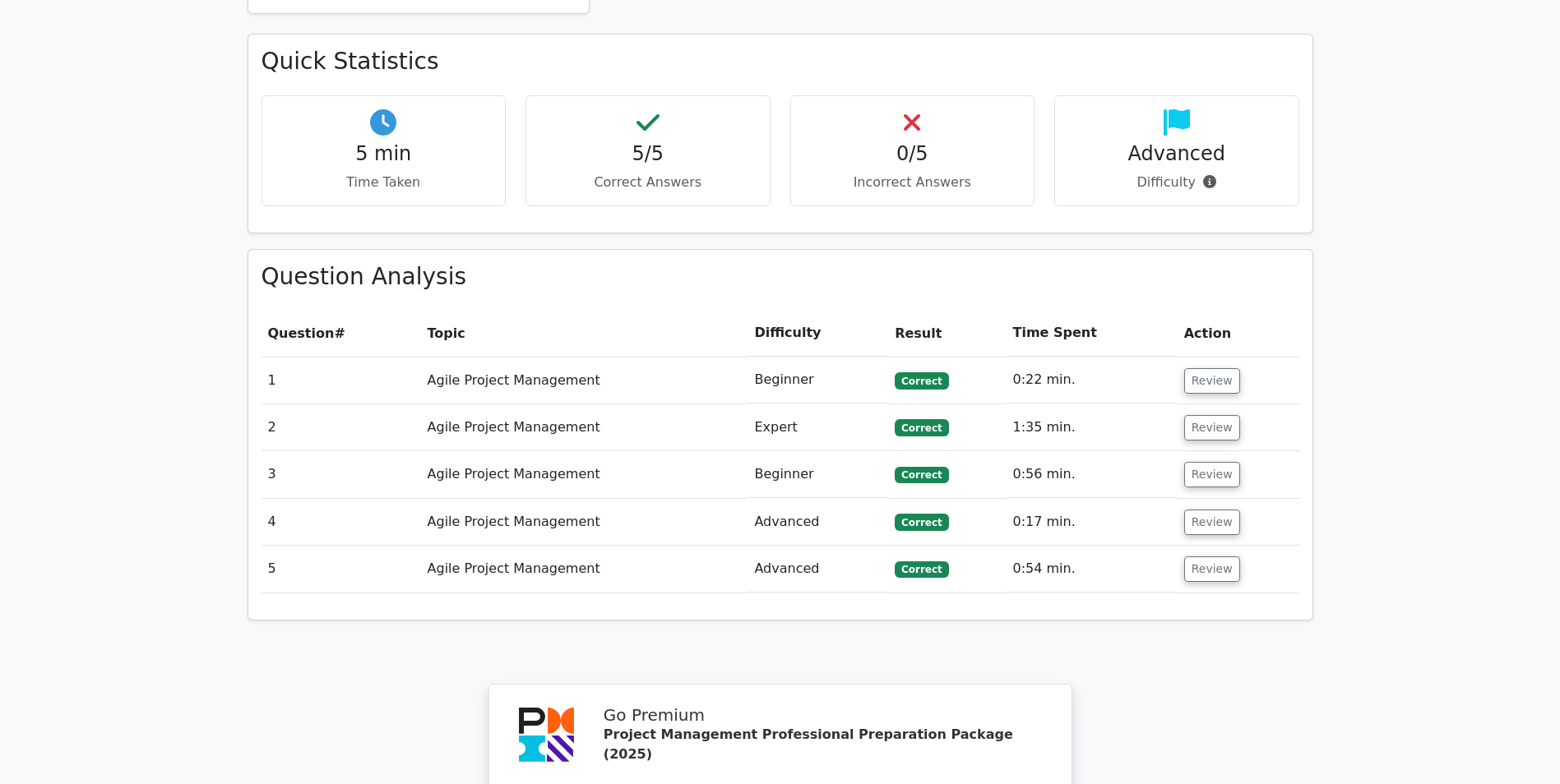
click at [1235, 546] on td "Review" at bounding box center [1238, 569] width 122 height 47
click at [1217, 557] on button "Review" at bounding box center [1212, 569] width 56 height 26
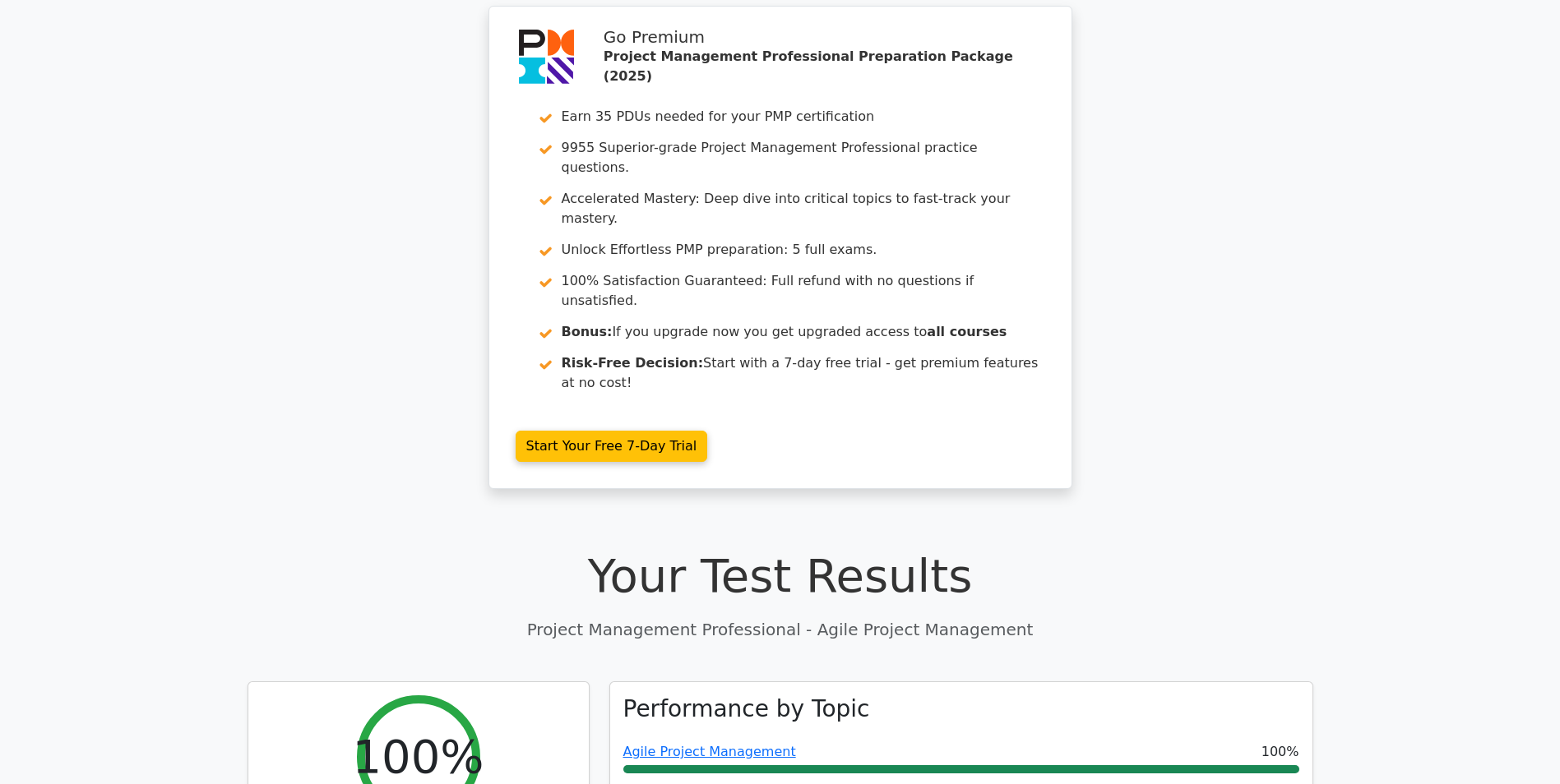
scroll to position [0, 0]
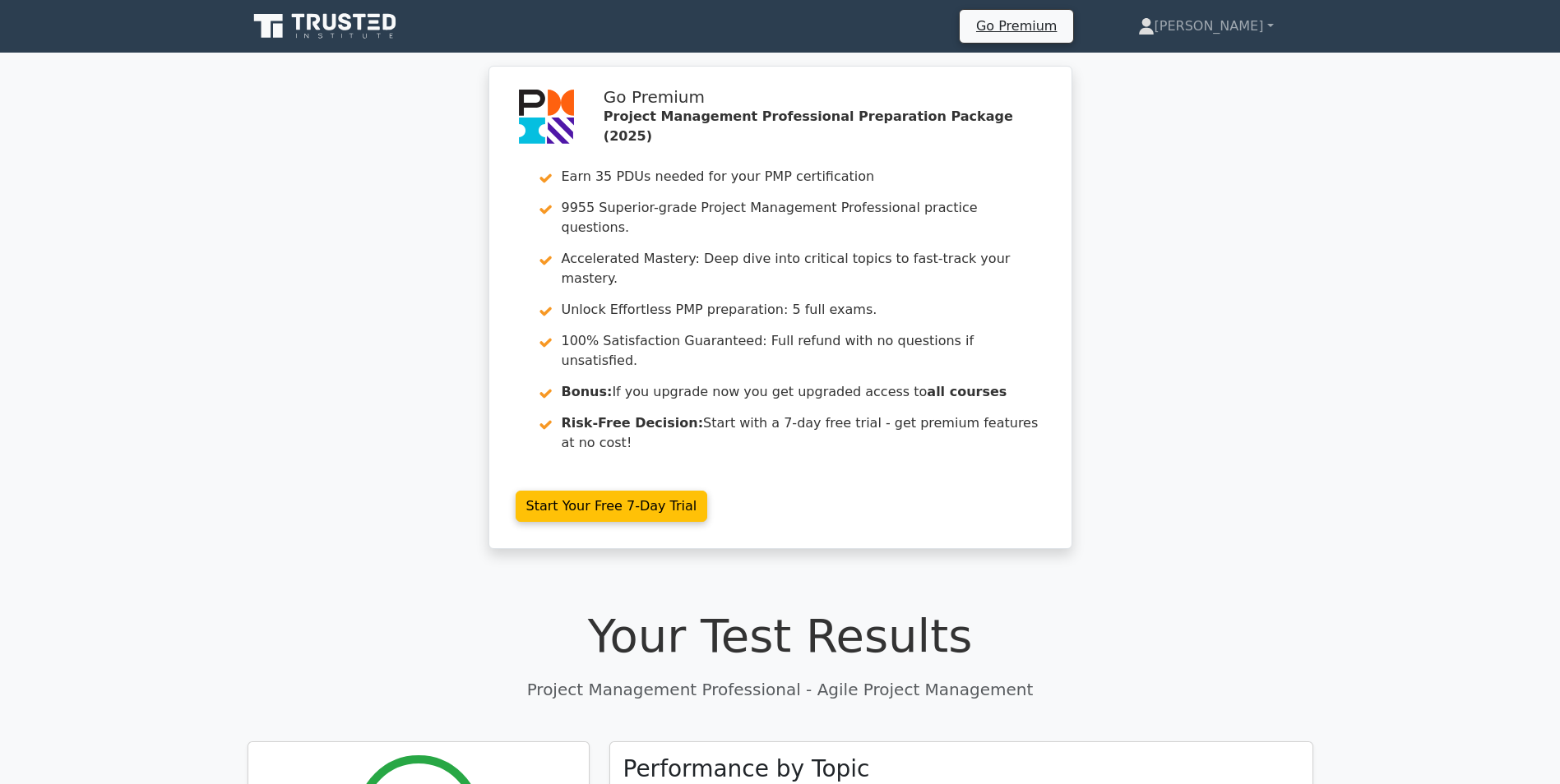
click at [330, 25] on icon at bounding box center [326, 26] width 157 height 32
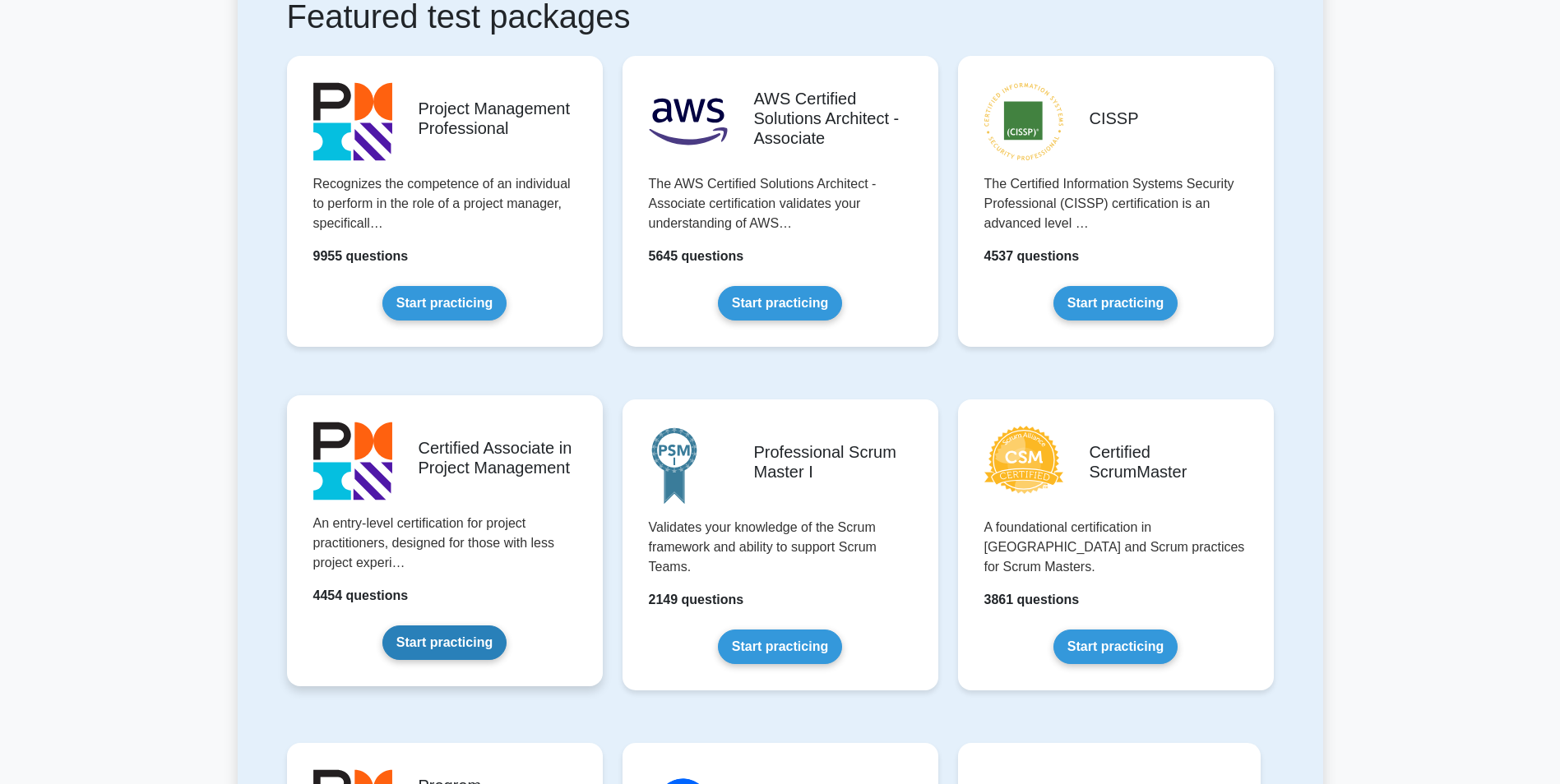
scroll to position [329, 0]
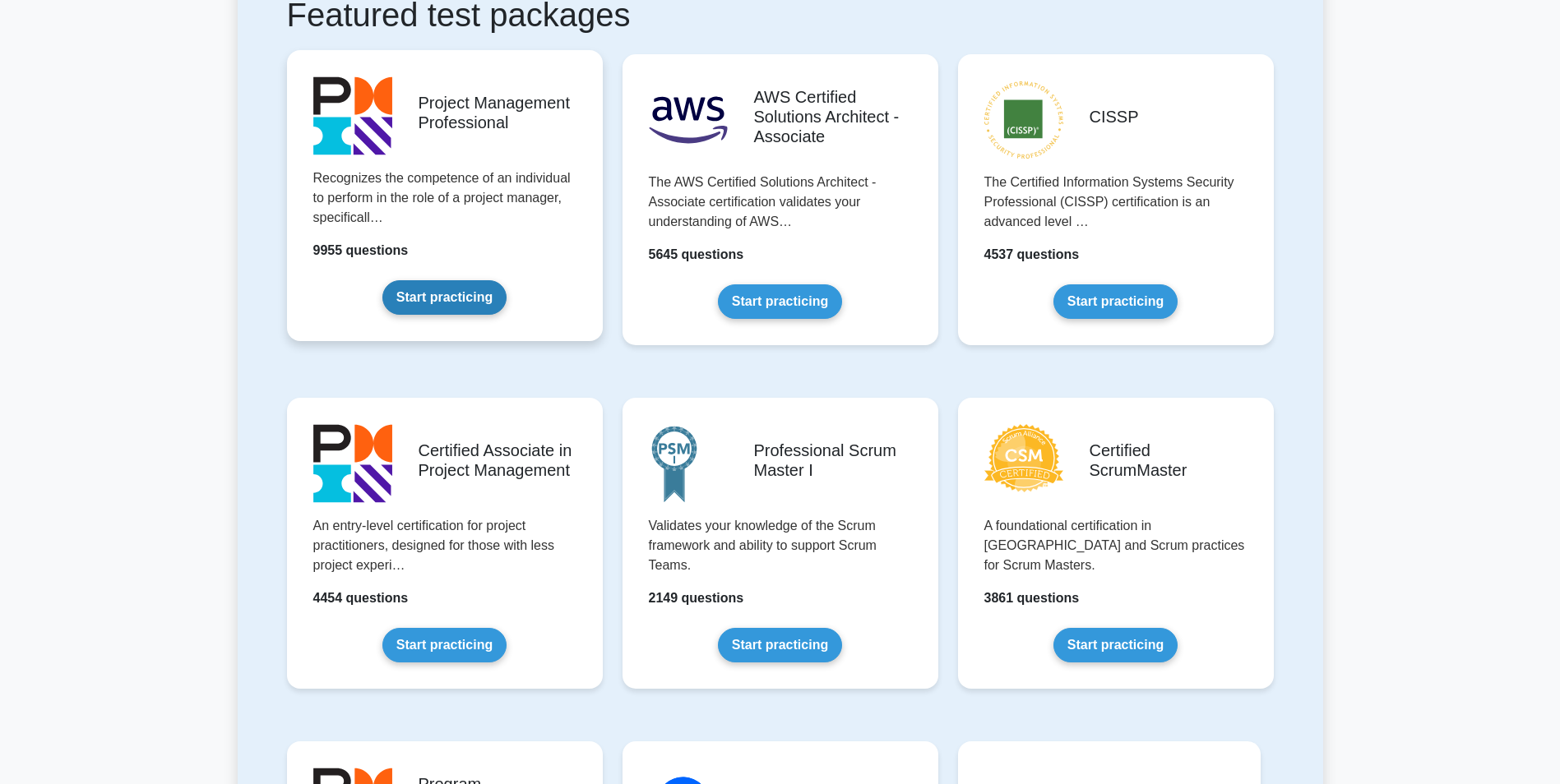
click at [507, 304] on link "Start practicing" at bounding box center [444, 297] width 124 height 35
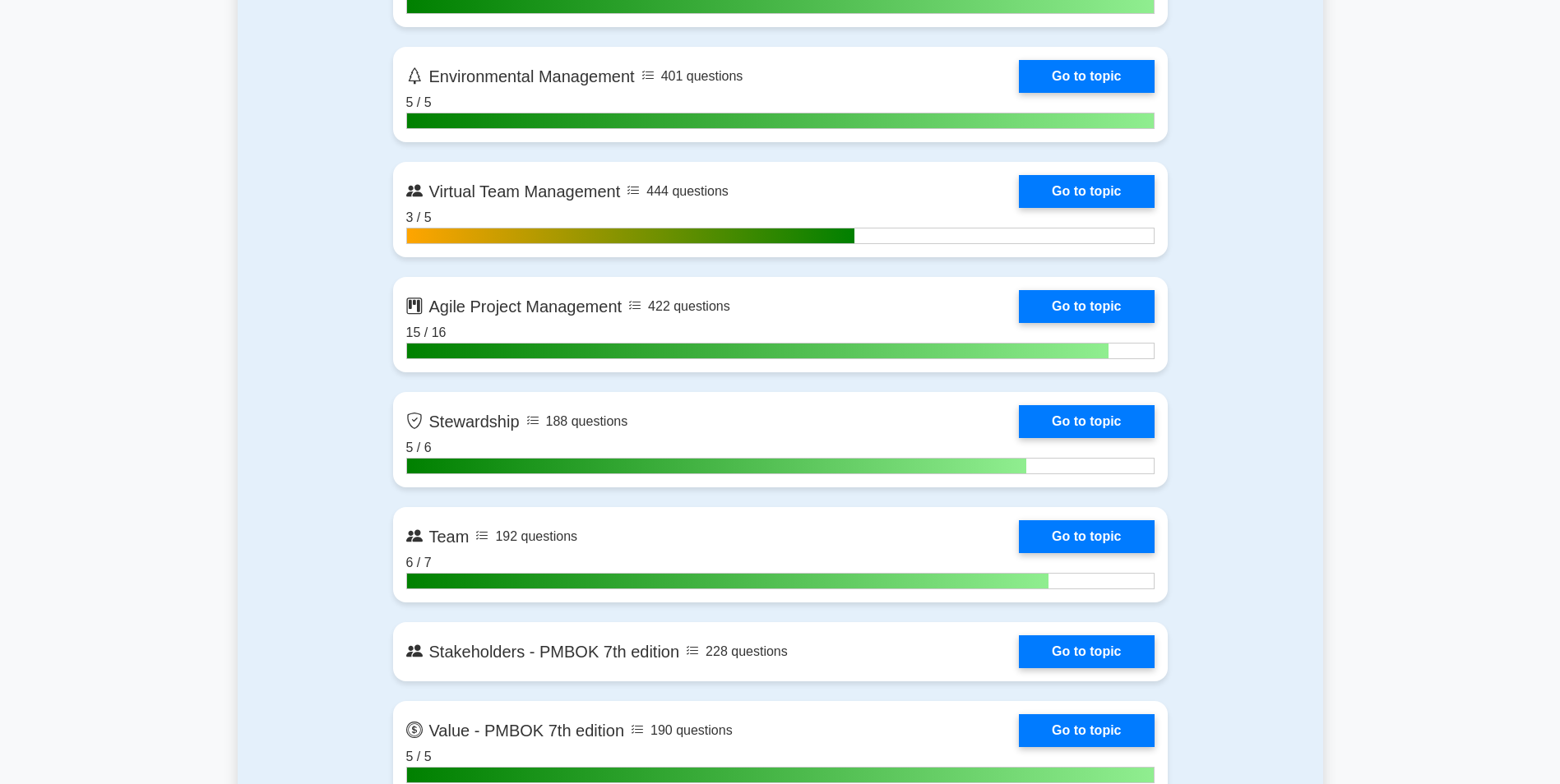
scroll to position [4272, 0]
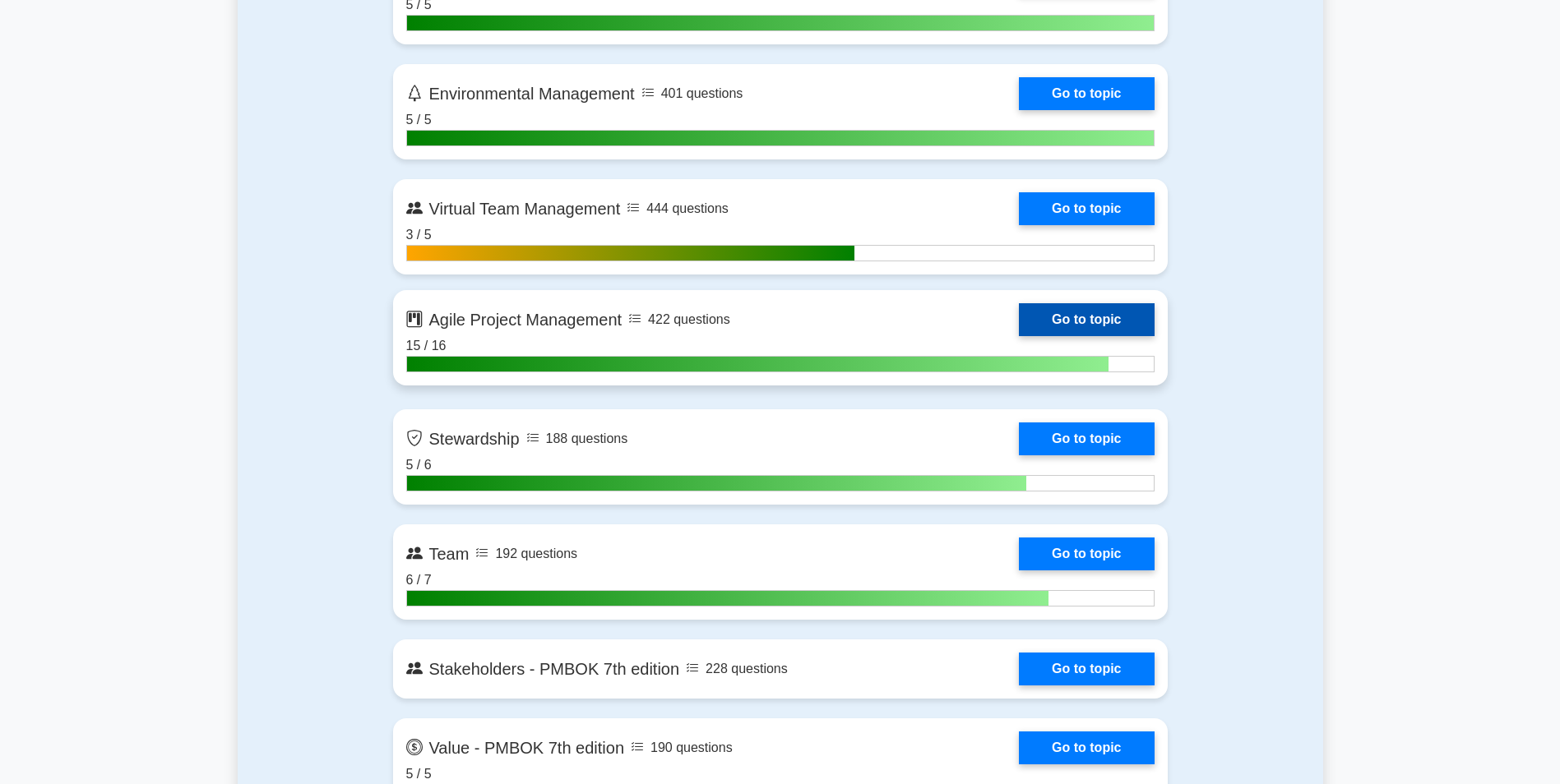
click at [1019, 303] on link "Go to topic" at bounding box center [1086, 320] width 134 height 33
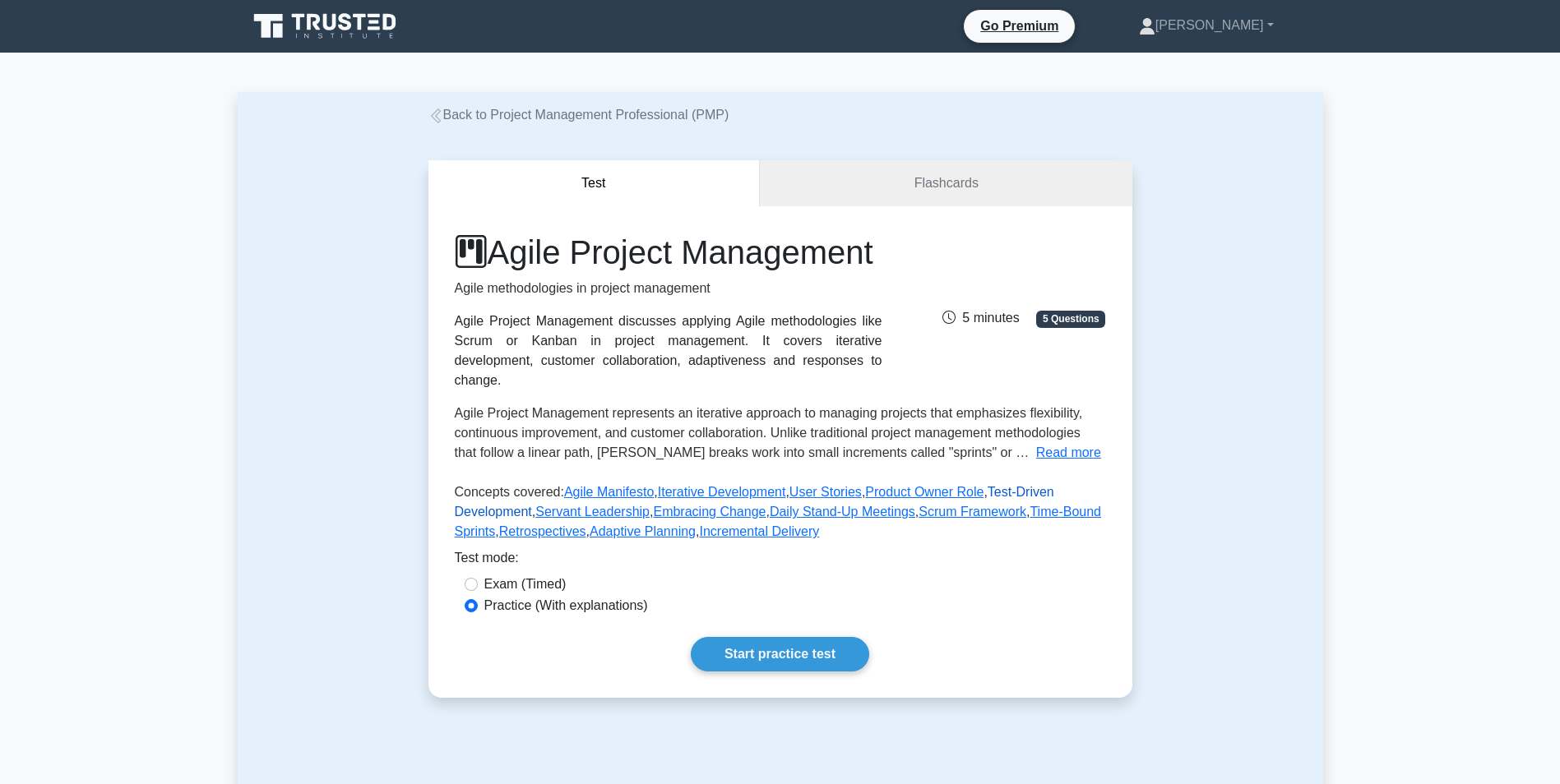
click at [998, 508] on link "Test-Driven Development" at bounding box center [755, 501] width 600 height 34
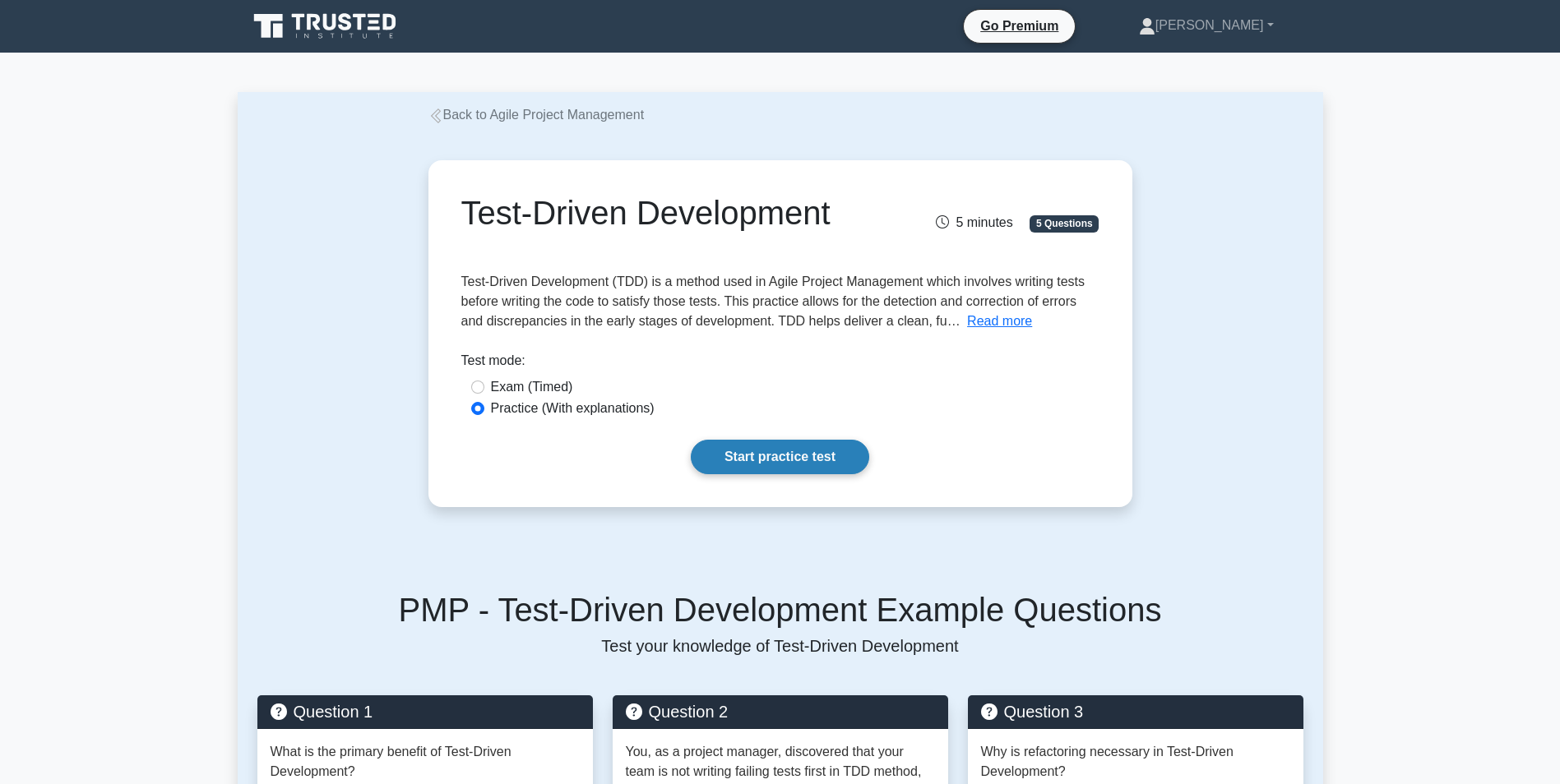
click at [812, 459] on link "Start practice test" at bounding box center [780, 457] width 179 height 35
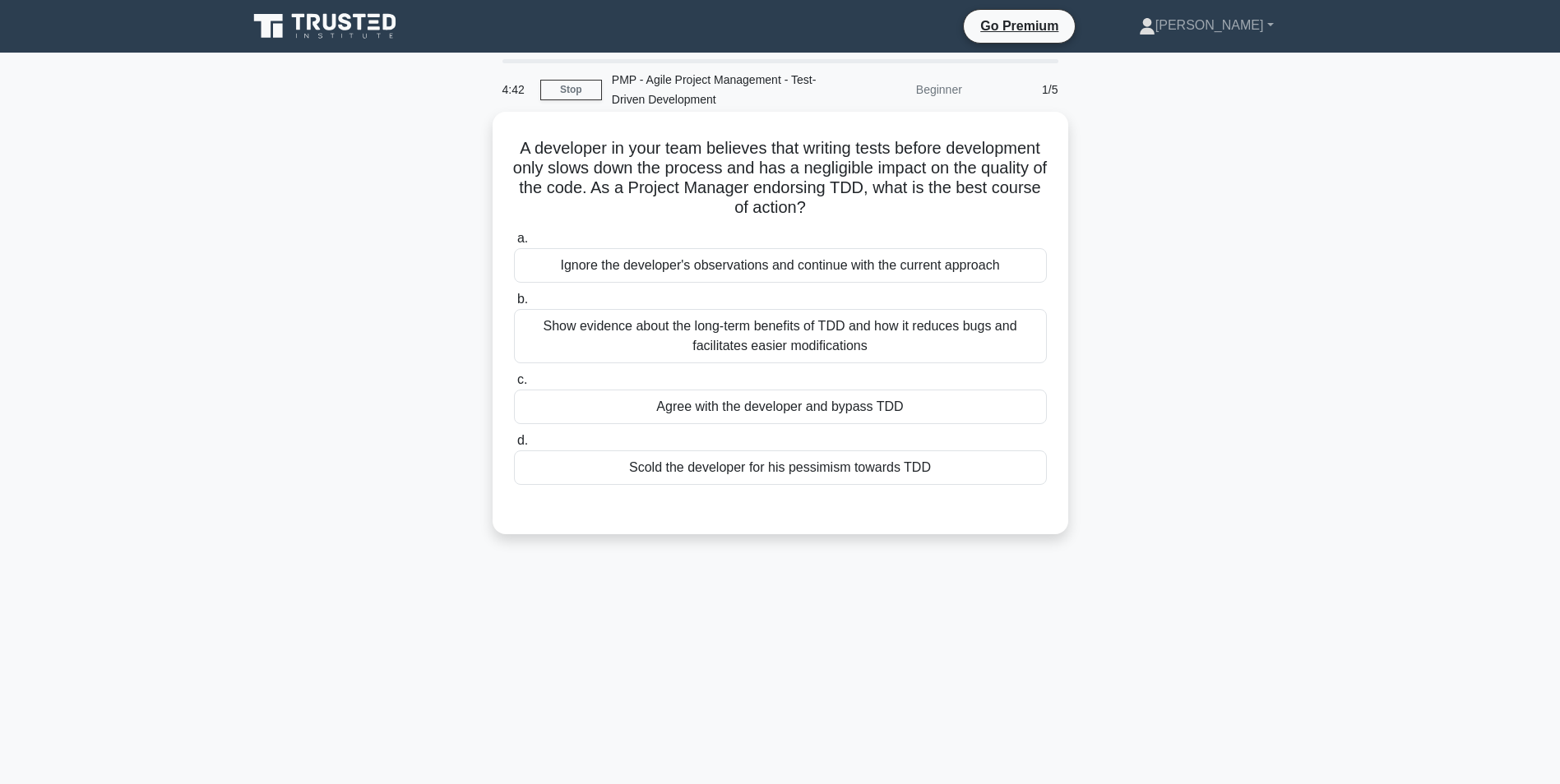
click at [828, 336] on div "Show evidence about the long-term benefits of TDD and how it reduces bugs and f…" at bounding box center [780, 336] width 533 height 55
click at [514, 305] on input "b. Show evidence about the long-term benefits of TDD and how it reduces bugs an…" at bounding box center [514, 299] width 0 height 11
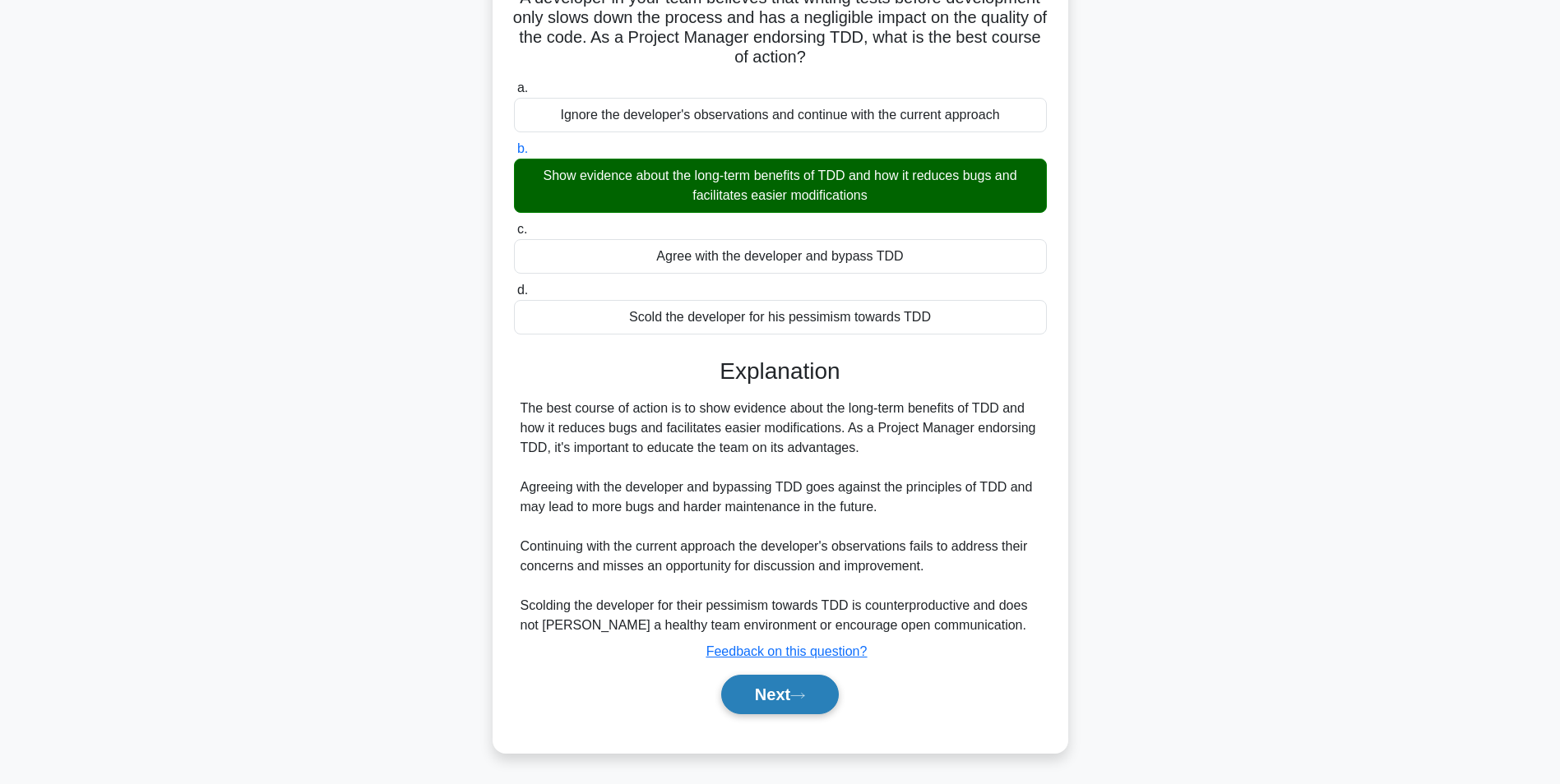
click at [830, 701] on button "Next" at bounding box center [780, 694] width 118 height 39
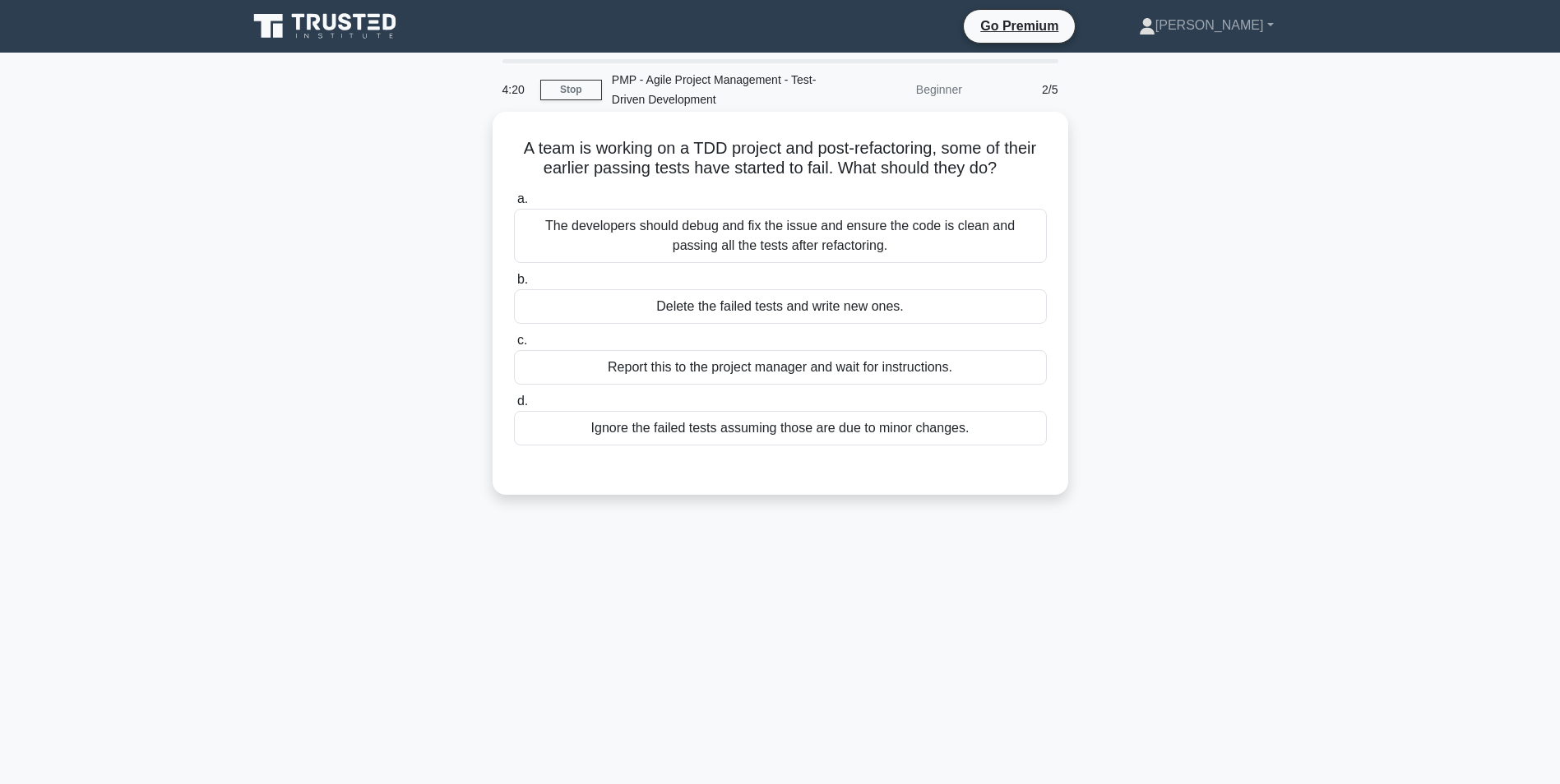
click at [809, 244] on div "The developers should debug and fix the issue and ensure the code is clean and …" at bounding box center [780, 236] width 533 height 55
click at [514, 204] on input "a. The developers should debug and fix the issue and ensure the code is clean a…" at bounding box center [514, 199] width 0 height 11
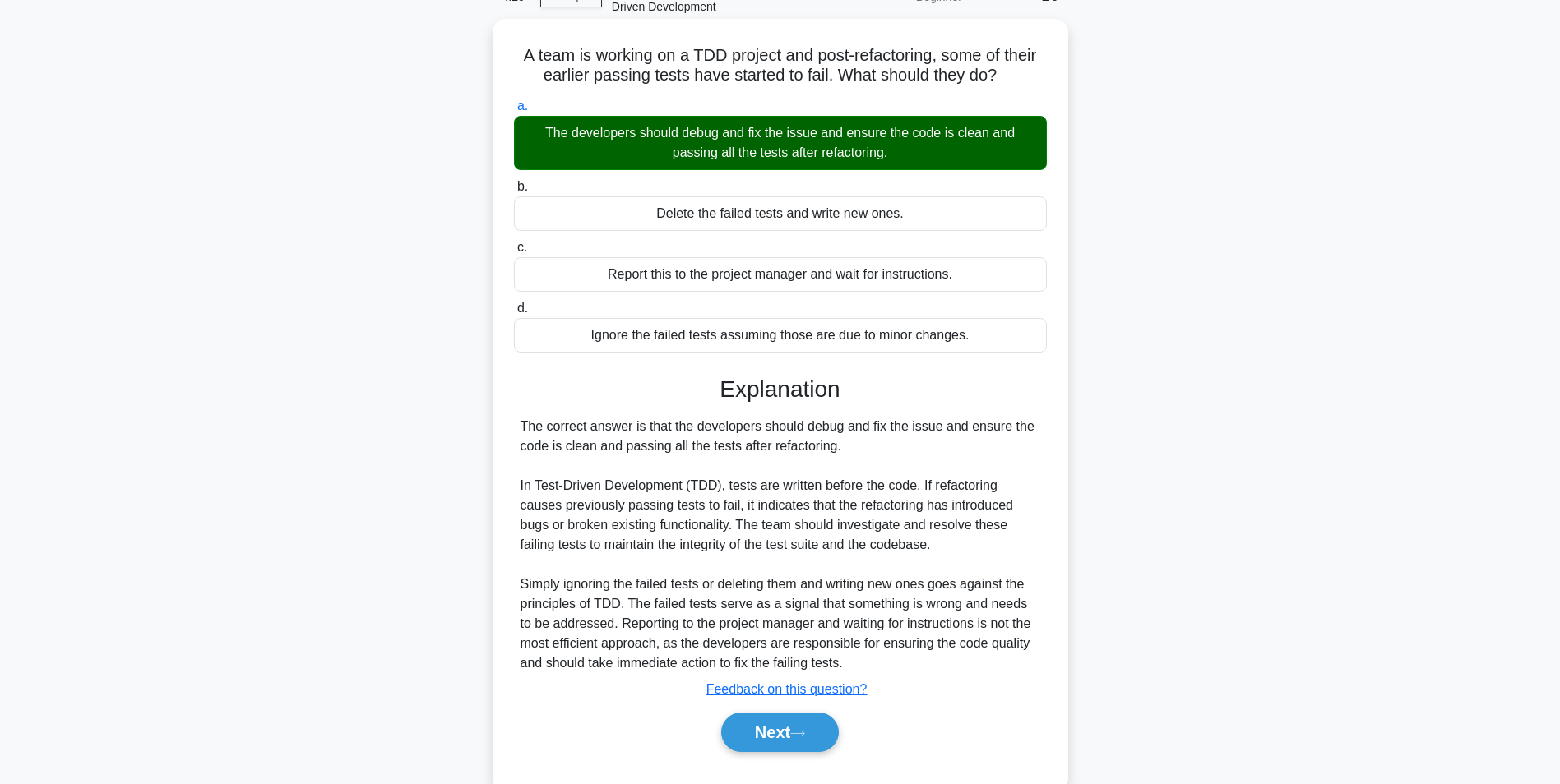
scroll to position [131, 0]
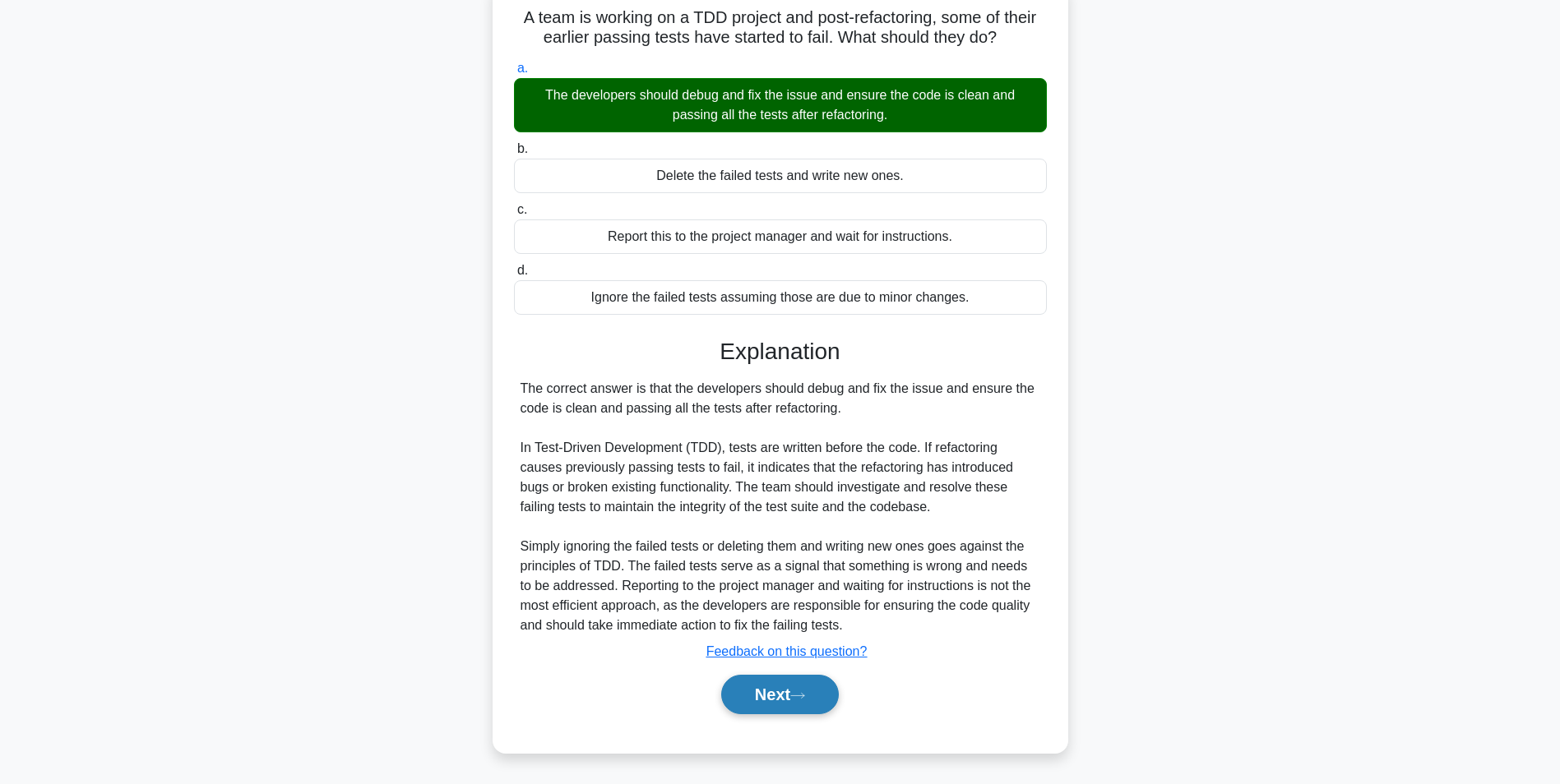
click at [818, 679] on button "Next" at bounding box center [780, 694] width 118 height 39
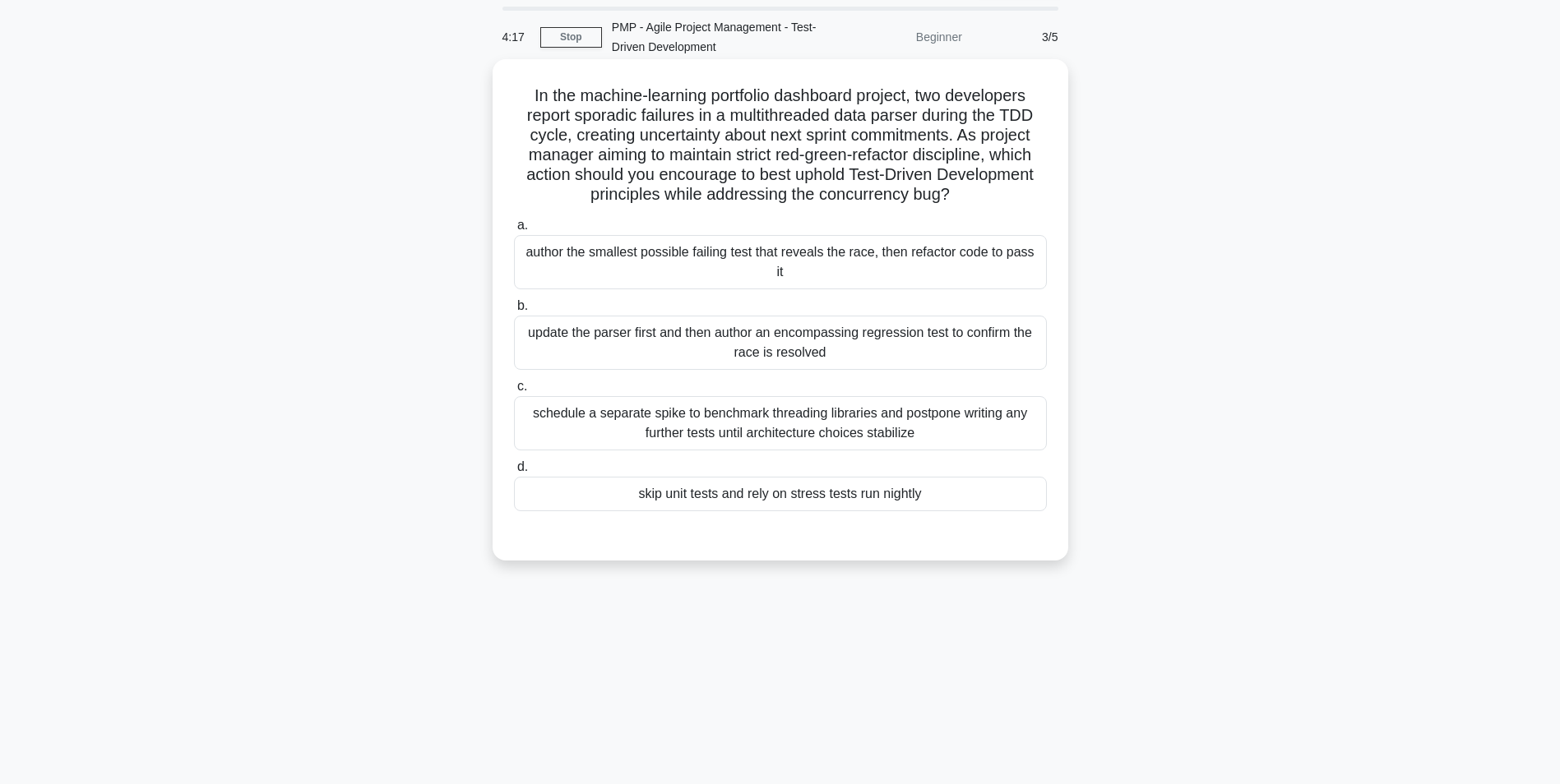
scroll to position [0, 0]
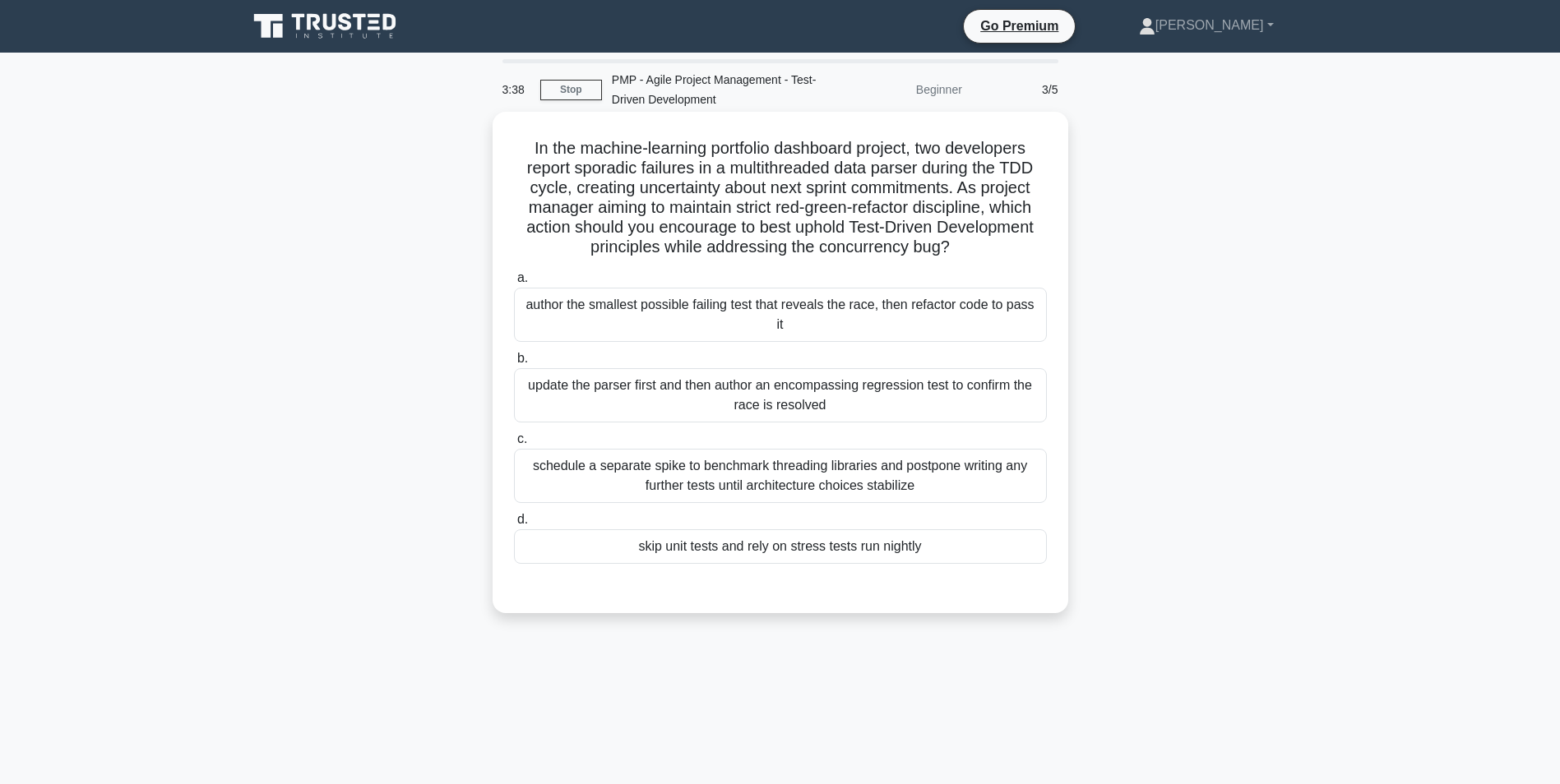
click at [728, 381] on div "update the parser first and then author an encompassing regression test to conf…" at bounding box center [780, 395] width 533 height 55
click at [514, 365] on input "b. update the parser first and then author an encompassing regression test to c…" at bounding box center [514, 358] width 0 height 11
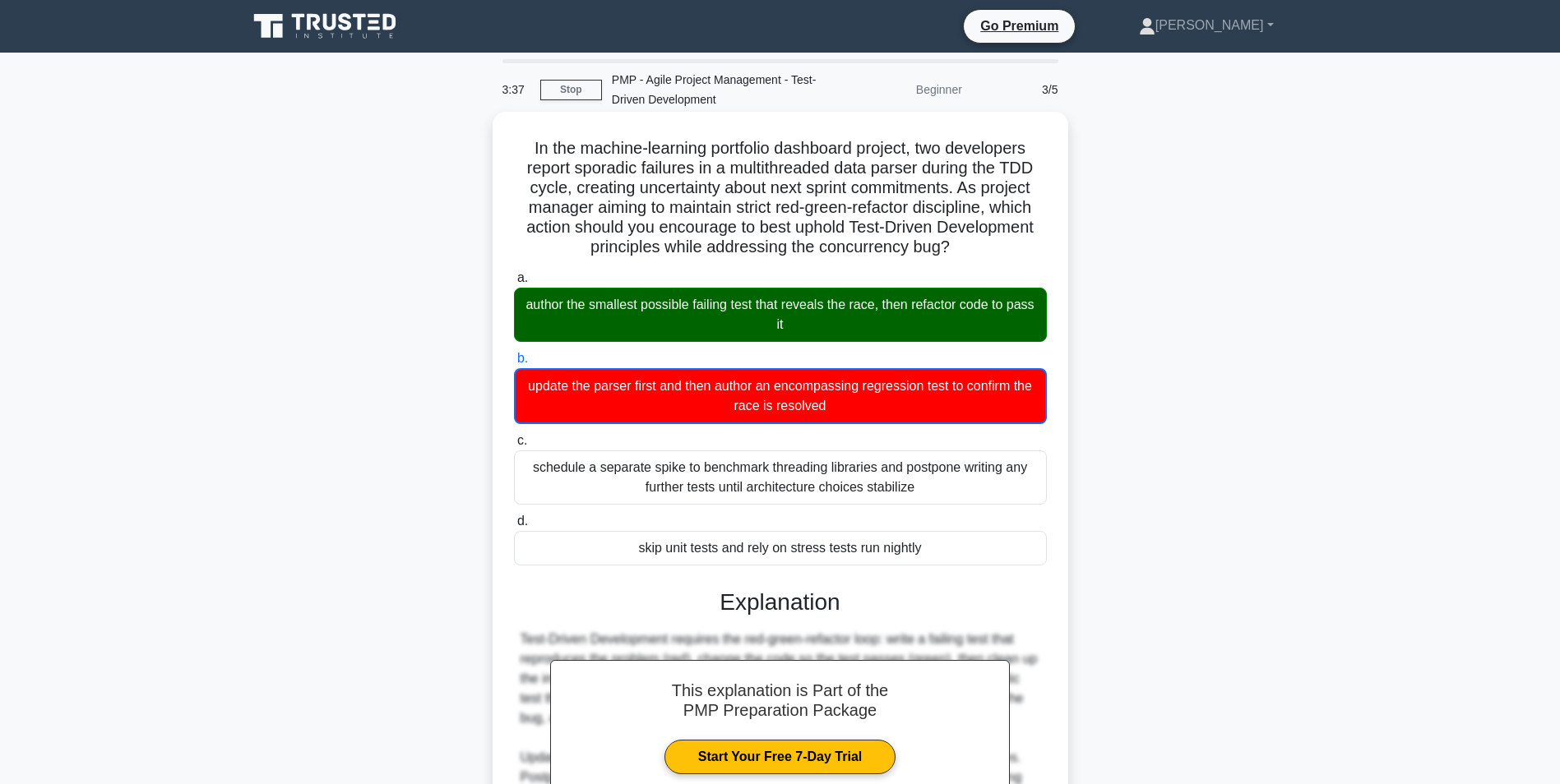
click at [731, 312] on div "author the smallest possible failing test that reveals the race, then refactor …" at bounding box center [780, 315] width 533 height 55
click at [514, 284] on input "a. author the smallest possible failing test that reveals the race, then refact…" at bounding box center [514, 277] width 0 height 11
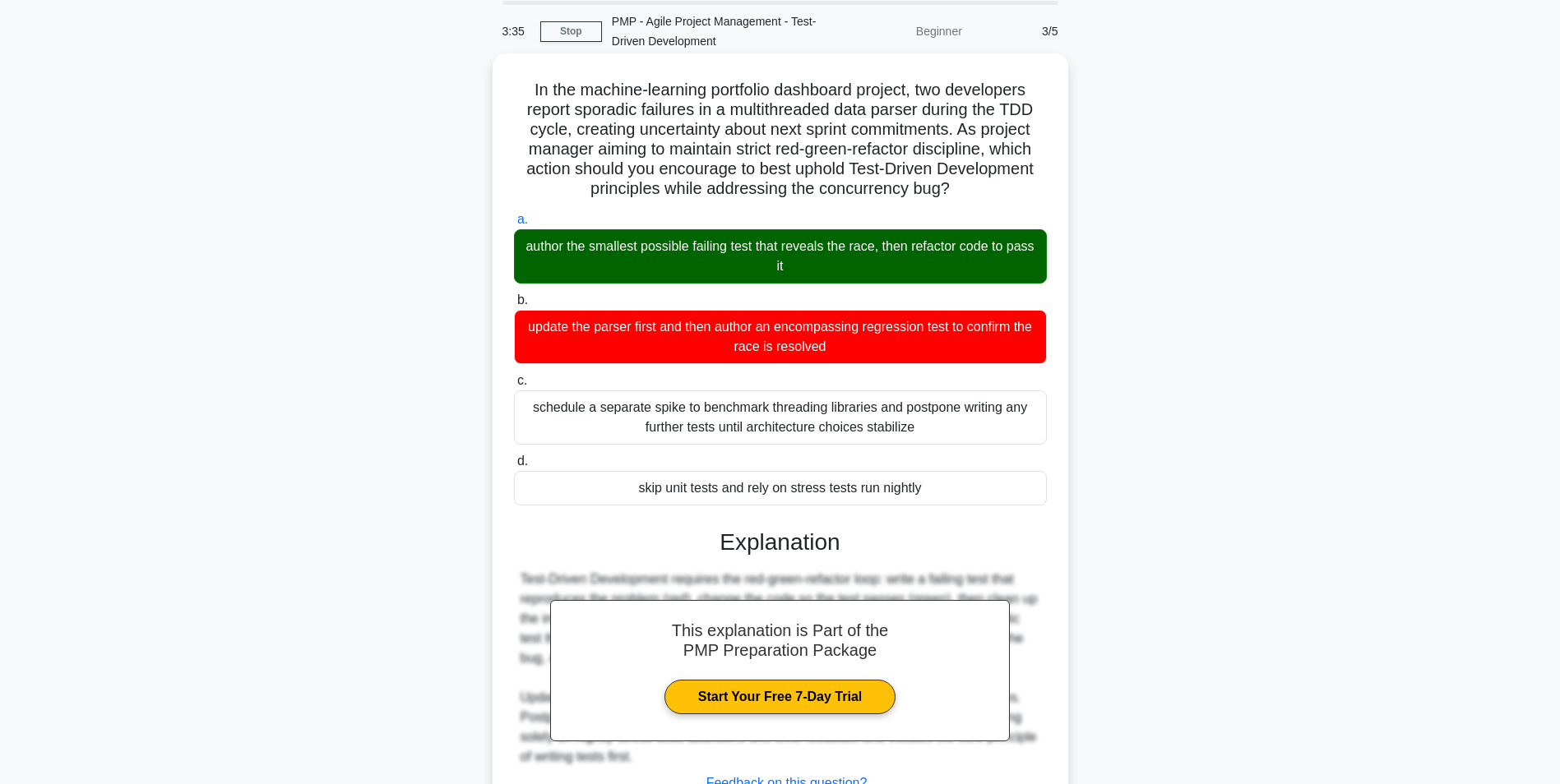
scroll to position [191, 0]
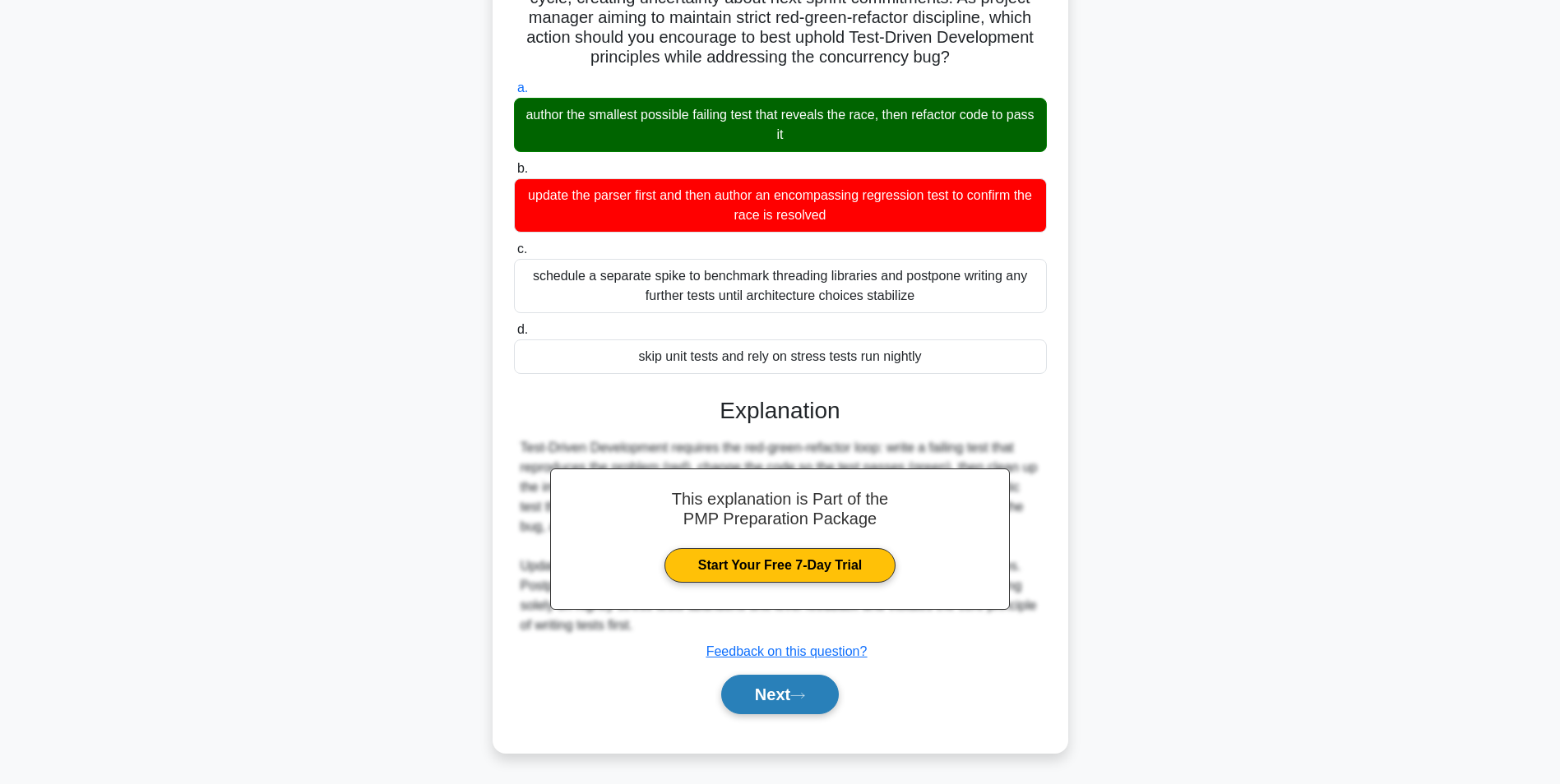
click at [795, 694] on button "Next" at bounding box center [780, 694] width 118 height 39
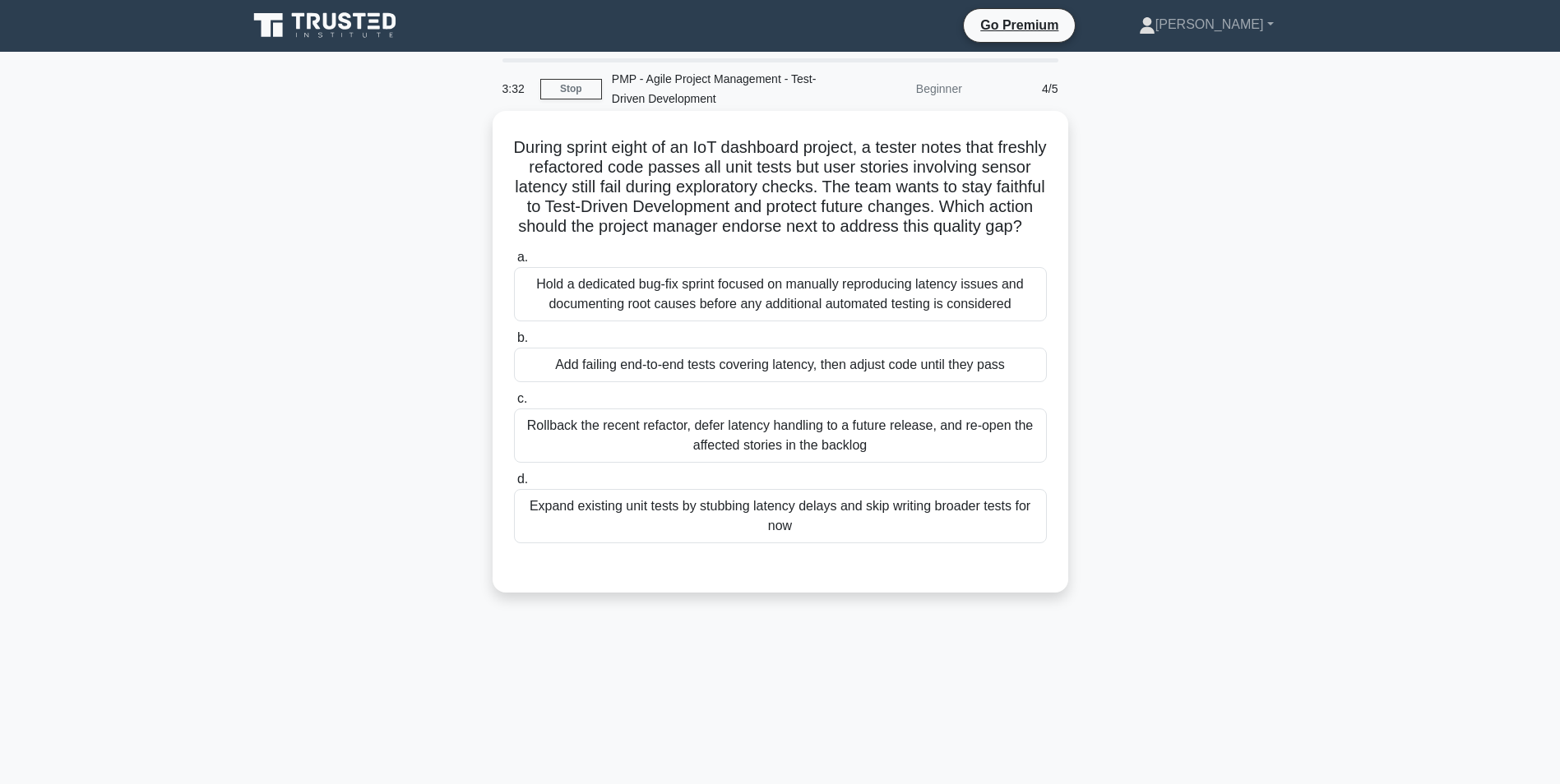
scroll to position [0, 0]
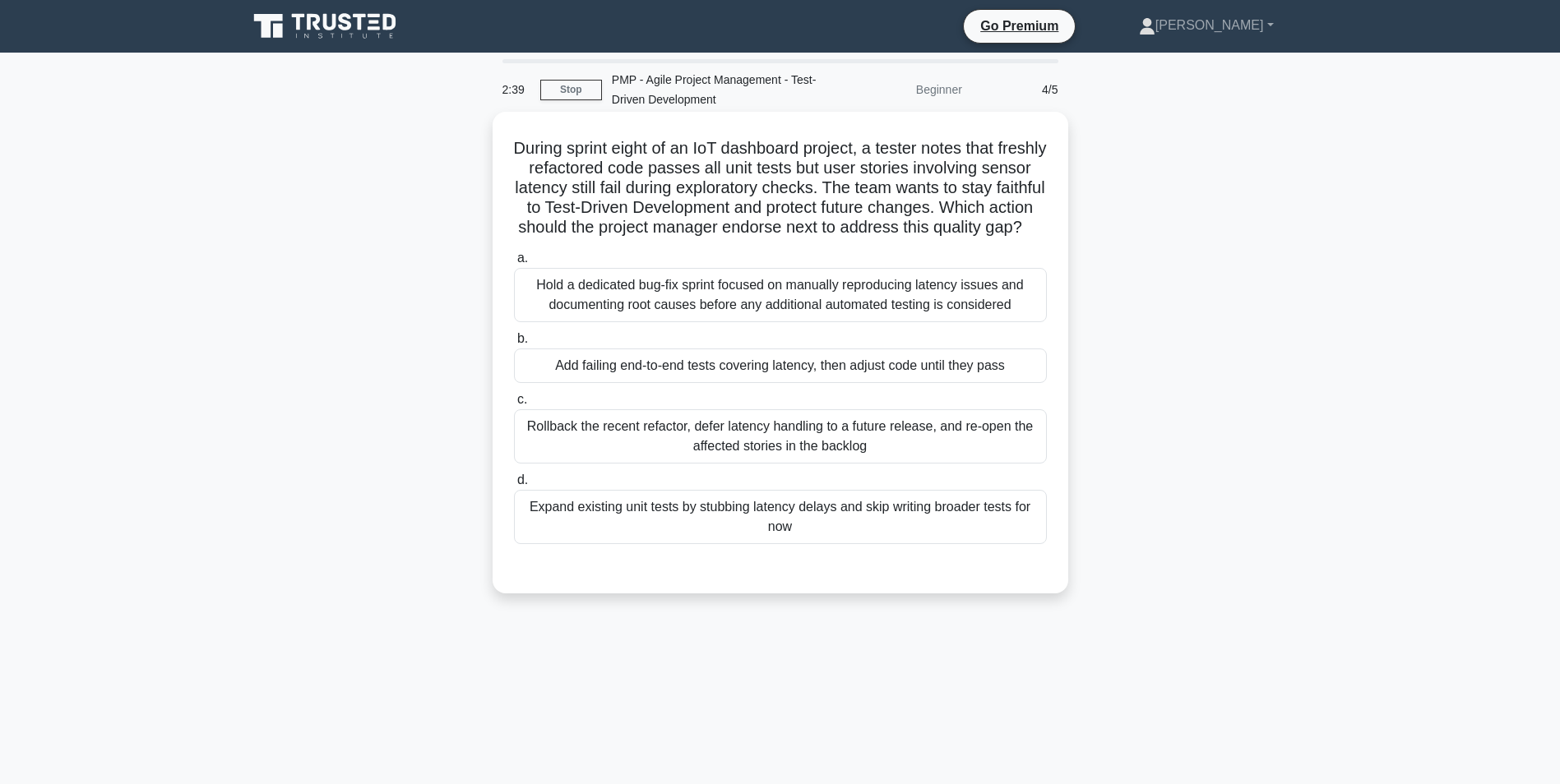
click at [760, 299] on div "Hold a dedicated bug-fix sprint focused on manually reproducing latency issues …" at bounding box center [780, 295] width 533 height 55
click at [514, 264] on input "a. Hold a dedicated bug-fix sprint focused on manually reproducing latency issu…" at bounding box center [514, 258] width 0 height 11
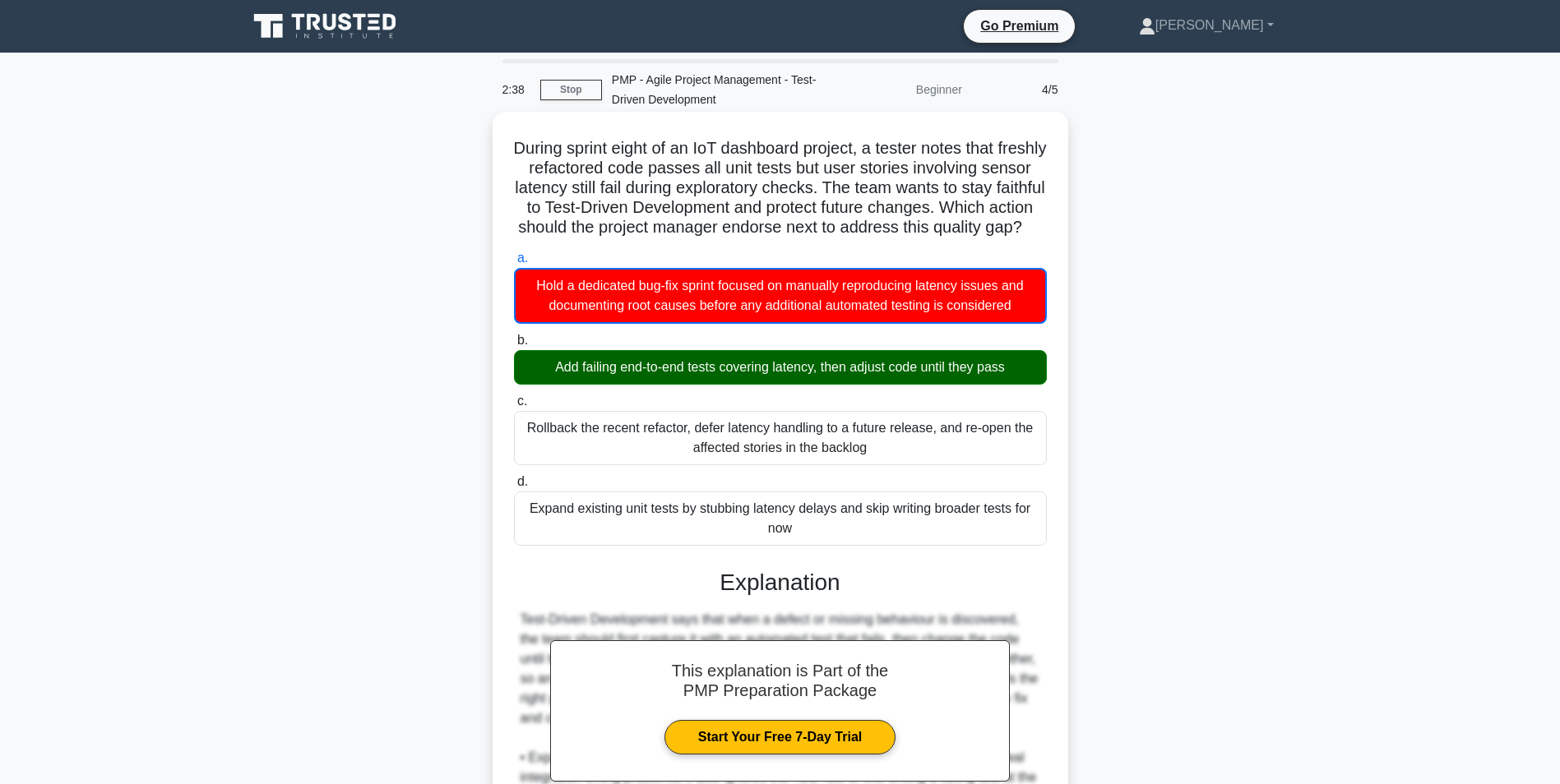
click at [766, 383] on div "Add failing end-to-end tests covering latency, then adjust code until they pass" at bounding box center [780, 368] width 533 height 35
click at [514, 346] on input "b. Add failing end-to-end tests covering latency, then adjust code until they p…" at bounding box center [514, 341] width 0 height 11
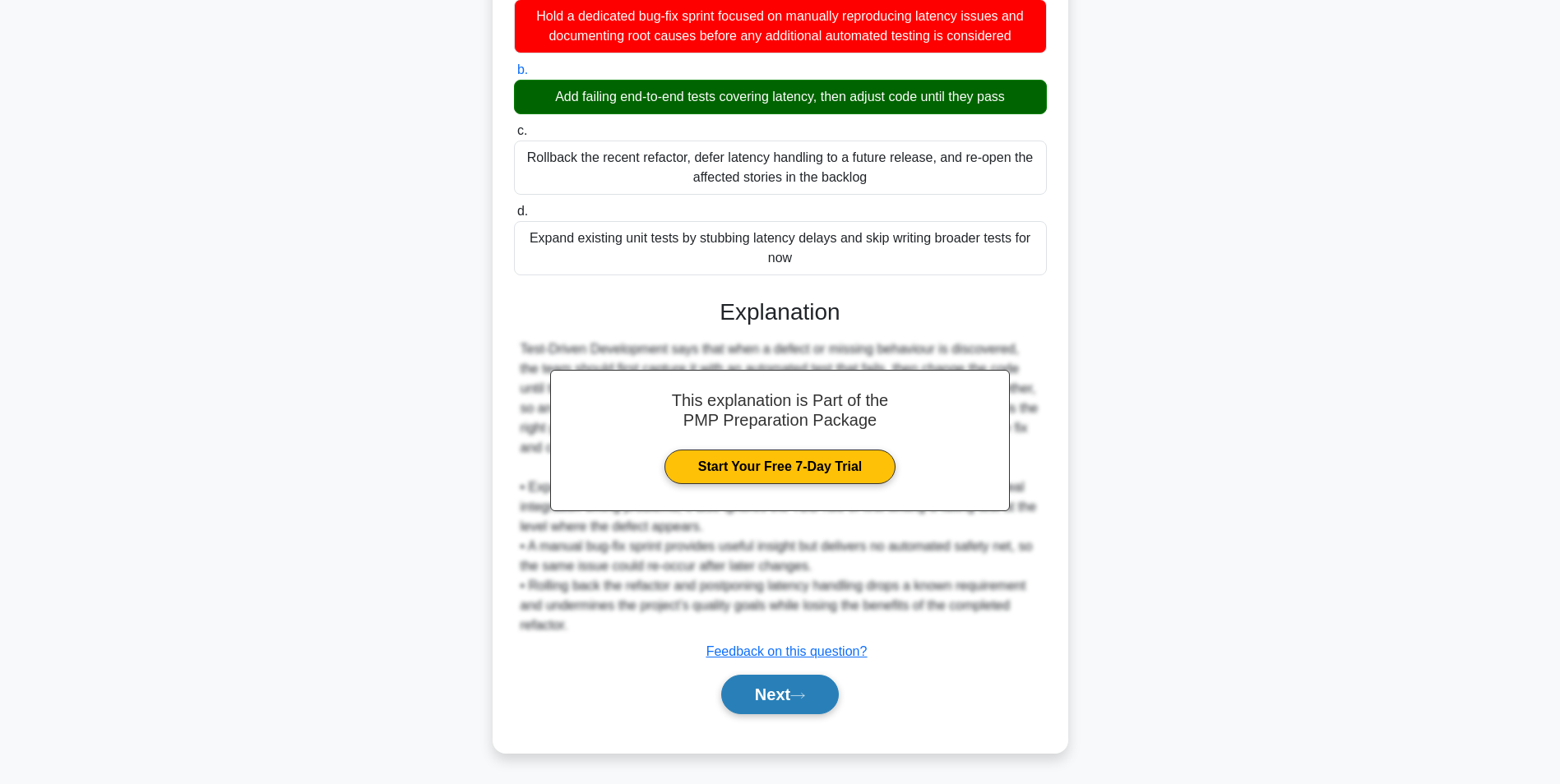
click at [793, 702] on button "Next" at bounding box center [780, 694] width 118 height 39
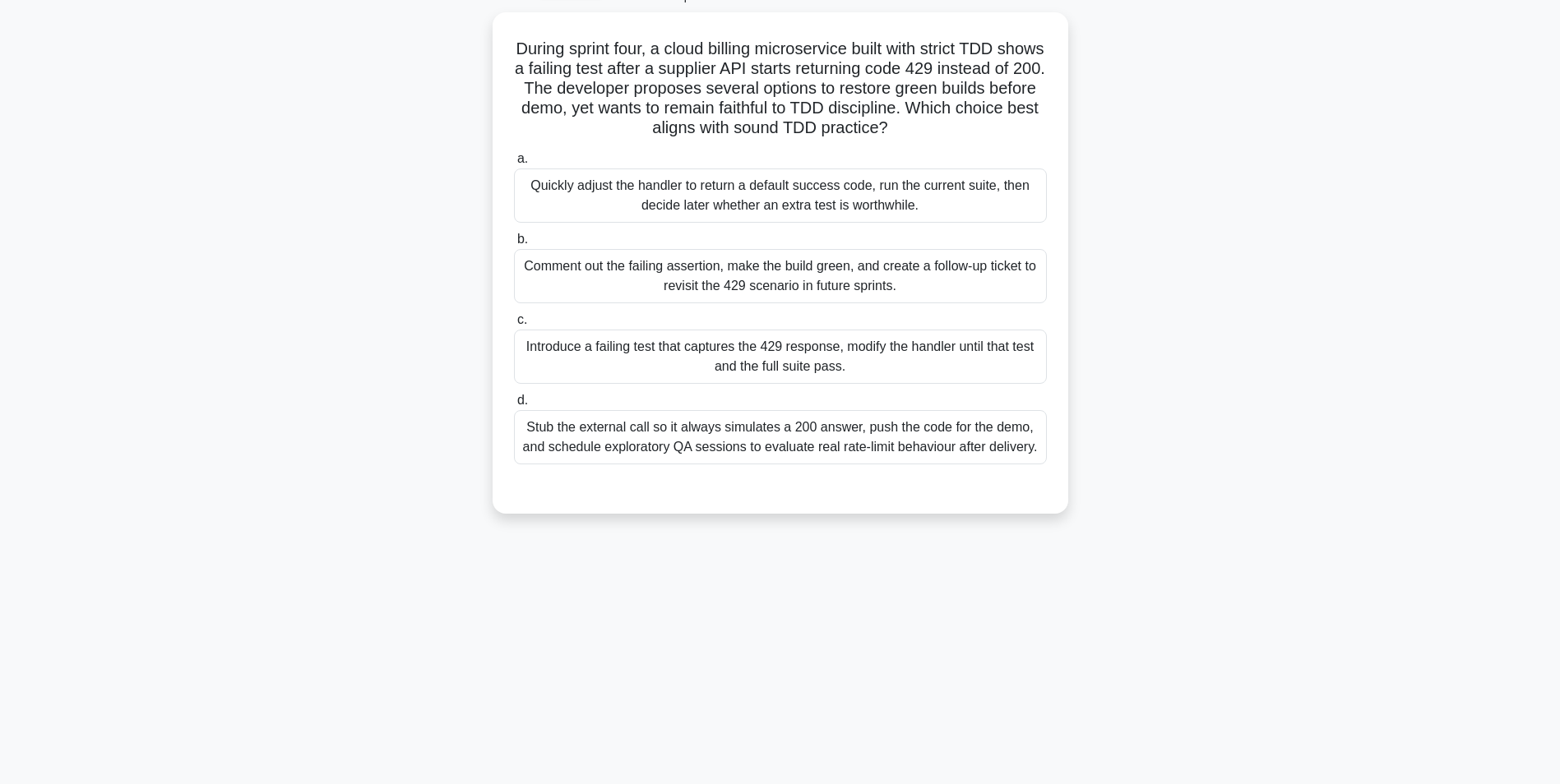
scroll to position [104, 0]
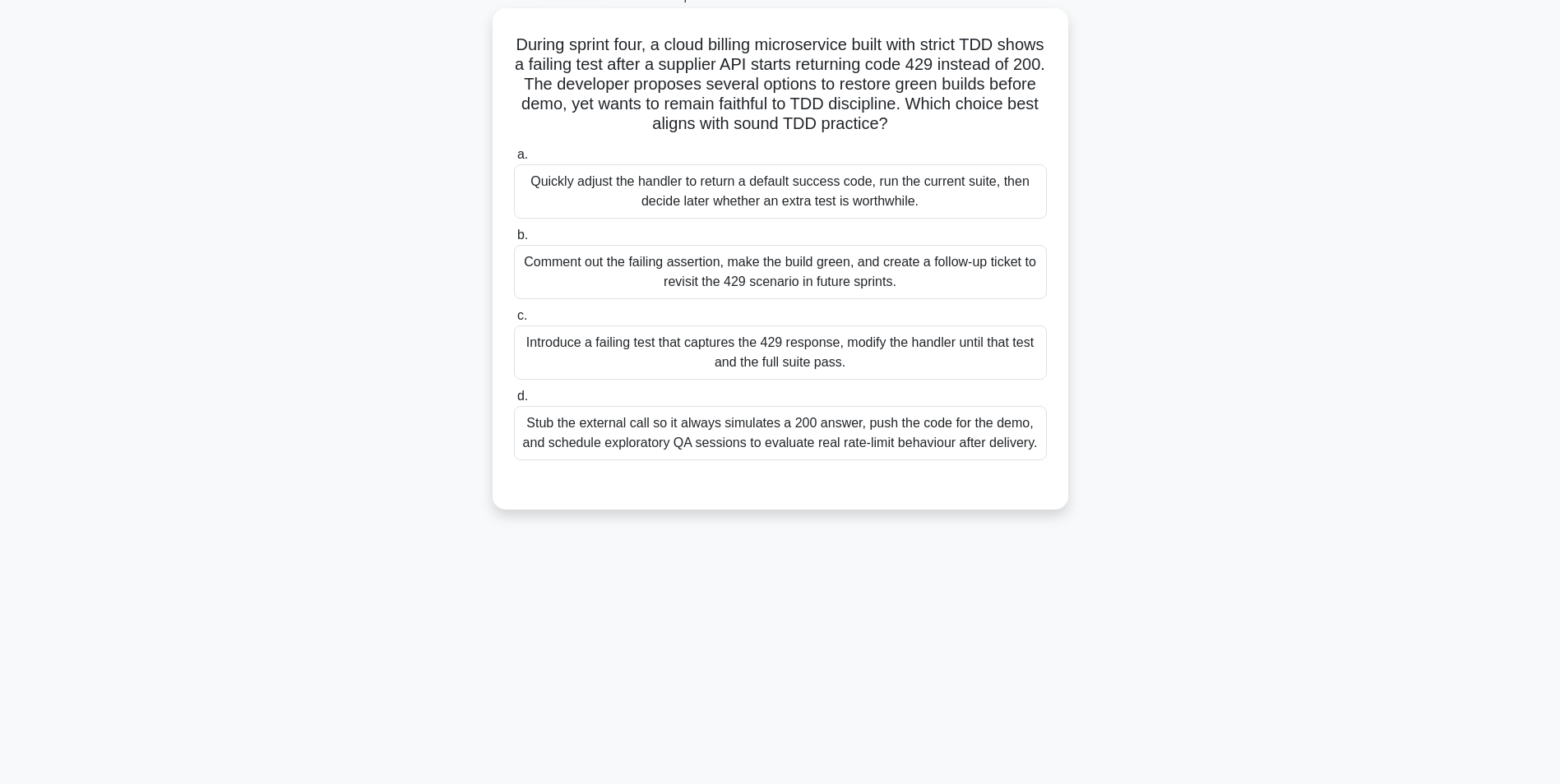
click at [743, 285] on div "Comment out the failing assertion, make the build green, and create a follow-up…" at bounding box center [780, 272] width 533 height 55
click at [514, 241] on input "b. Comment out the failing assertion, make the build green, and create a follow…" at bounding box center [514, 235] width 0 height 11
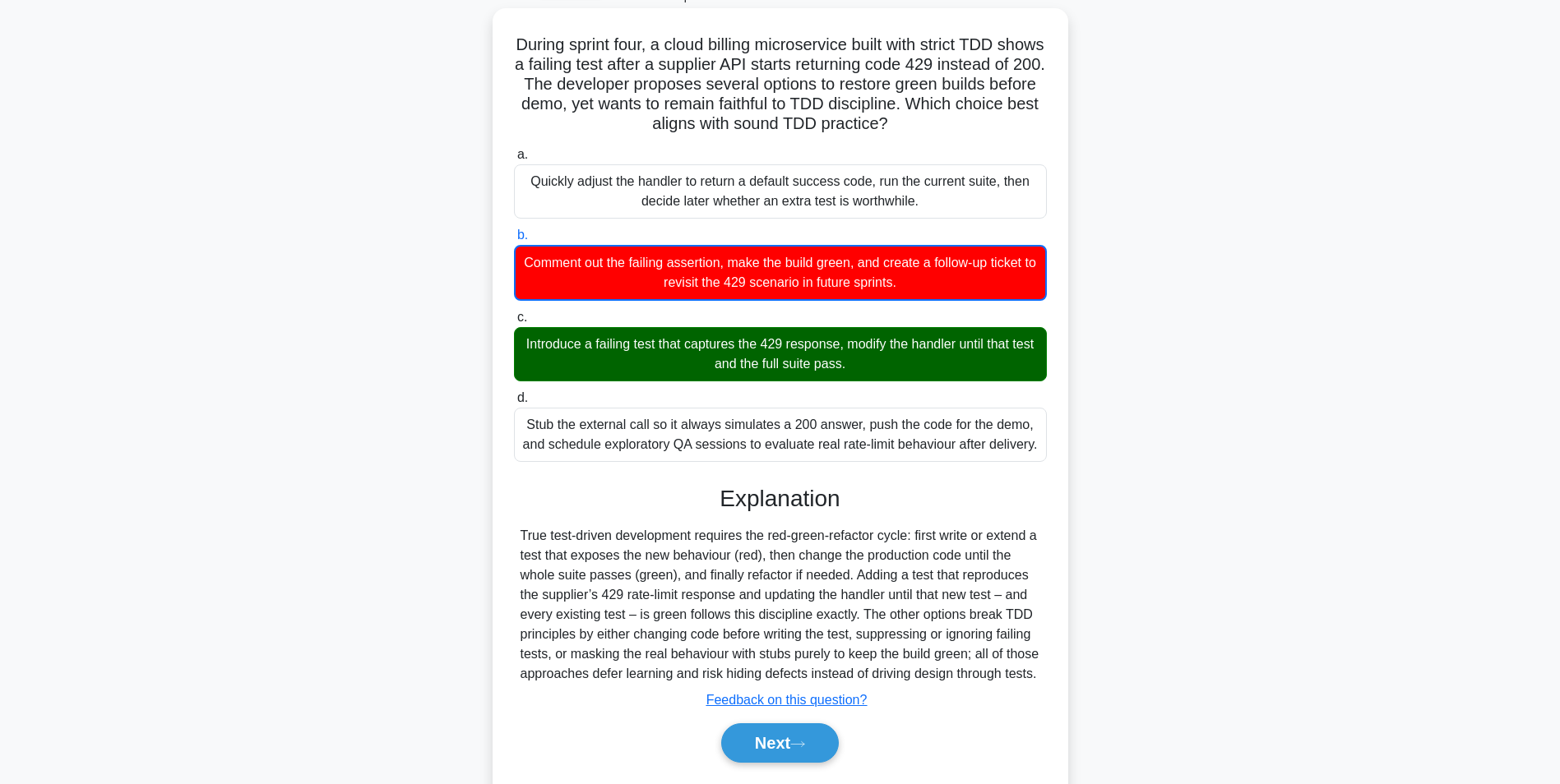
click at [743, 353] on div "Introduce a failing test that captures the 429 response, modify the handler unt…" at bounding box center [780, 354] width 533 height 55
click at [514, 323] on input "c. Introduce a failing test that captures the 429 response, modify the handler …" at bounding box center [514, 318] width 0 height 11
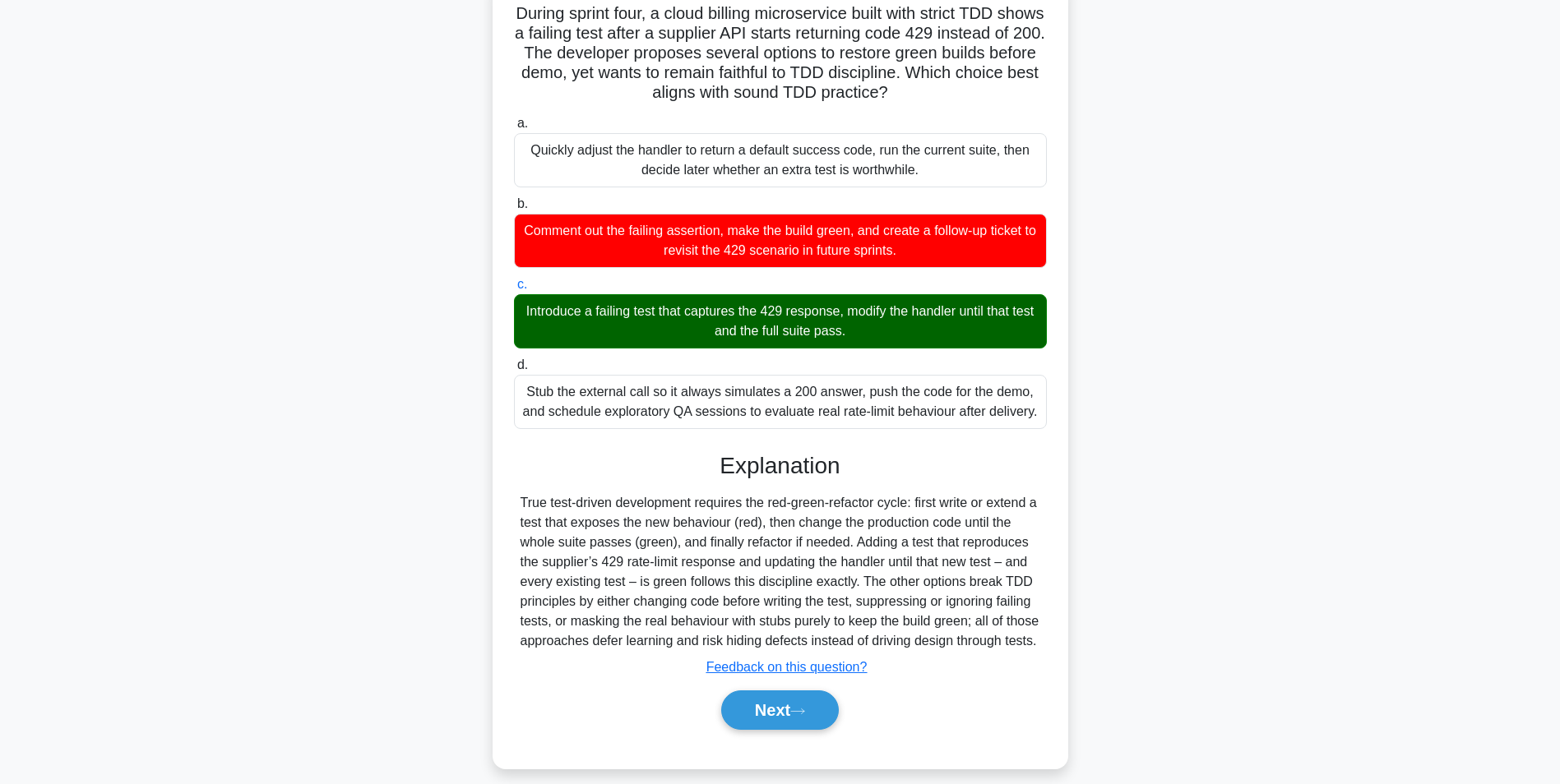
scroll to position [152, 0]
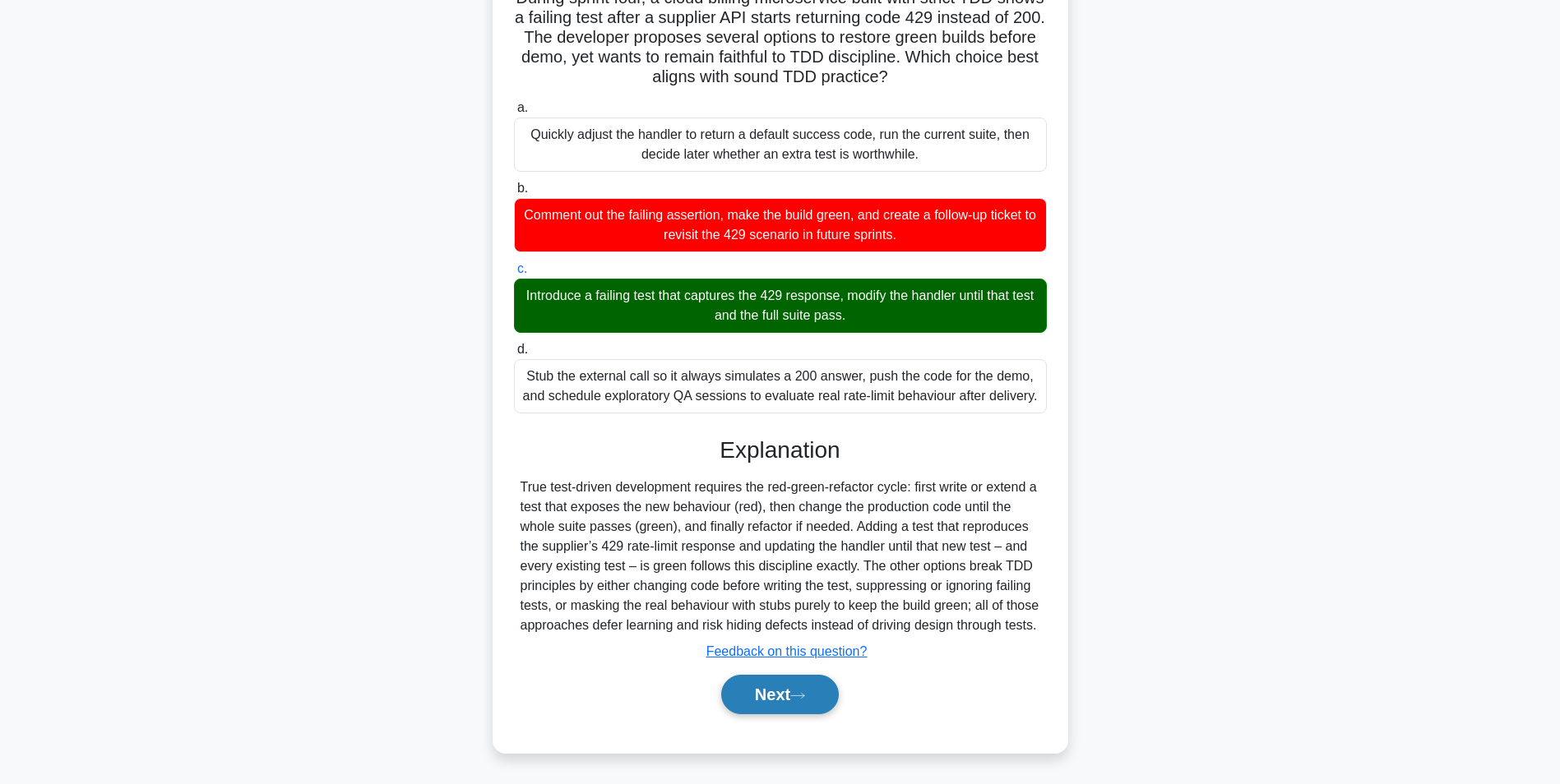
click at [804, 691] on icon at bounding box center [797, 695] width 14 height 9
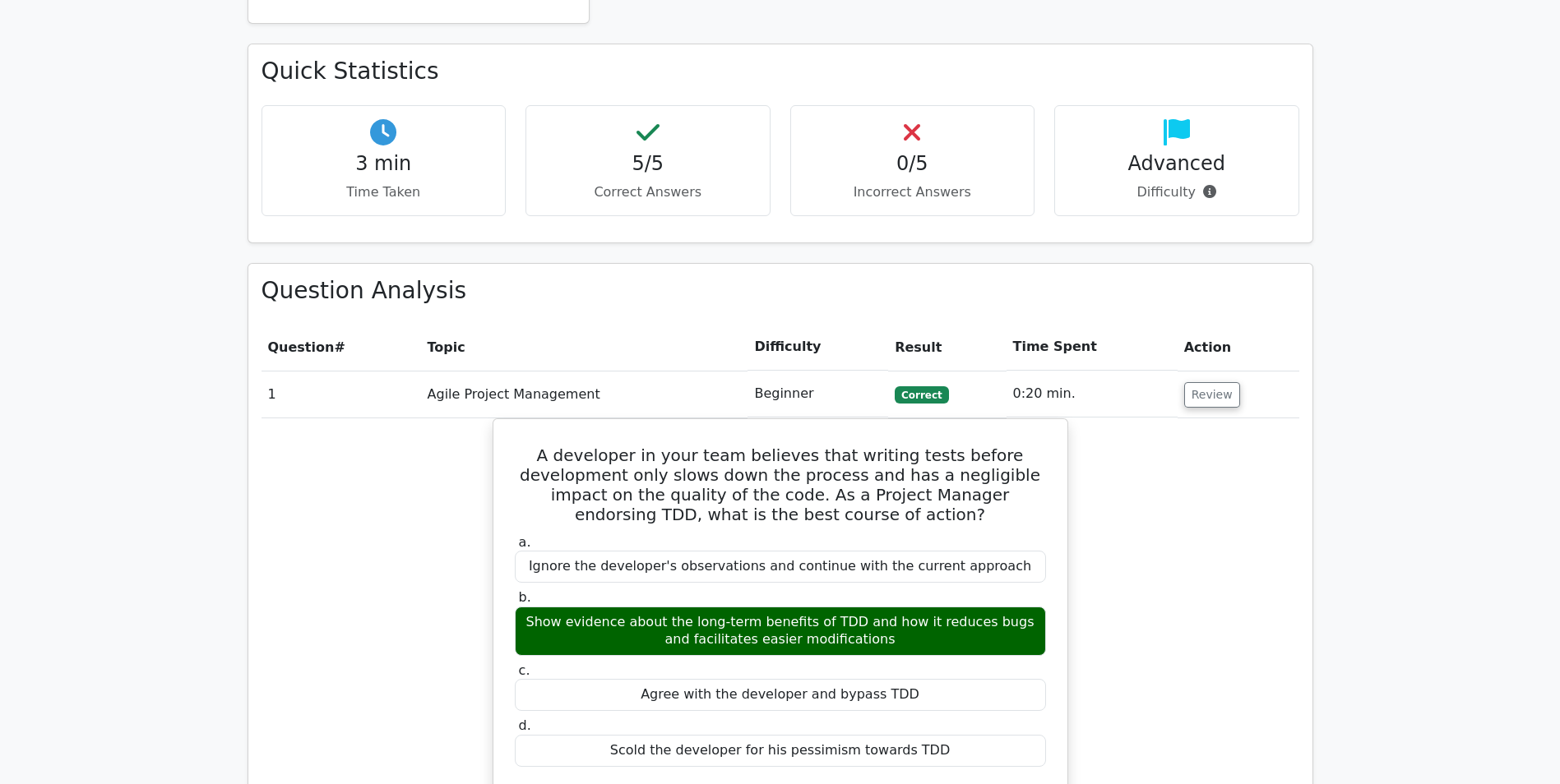
scroll to position [986, 0]
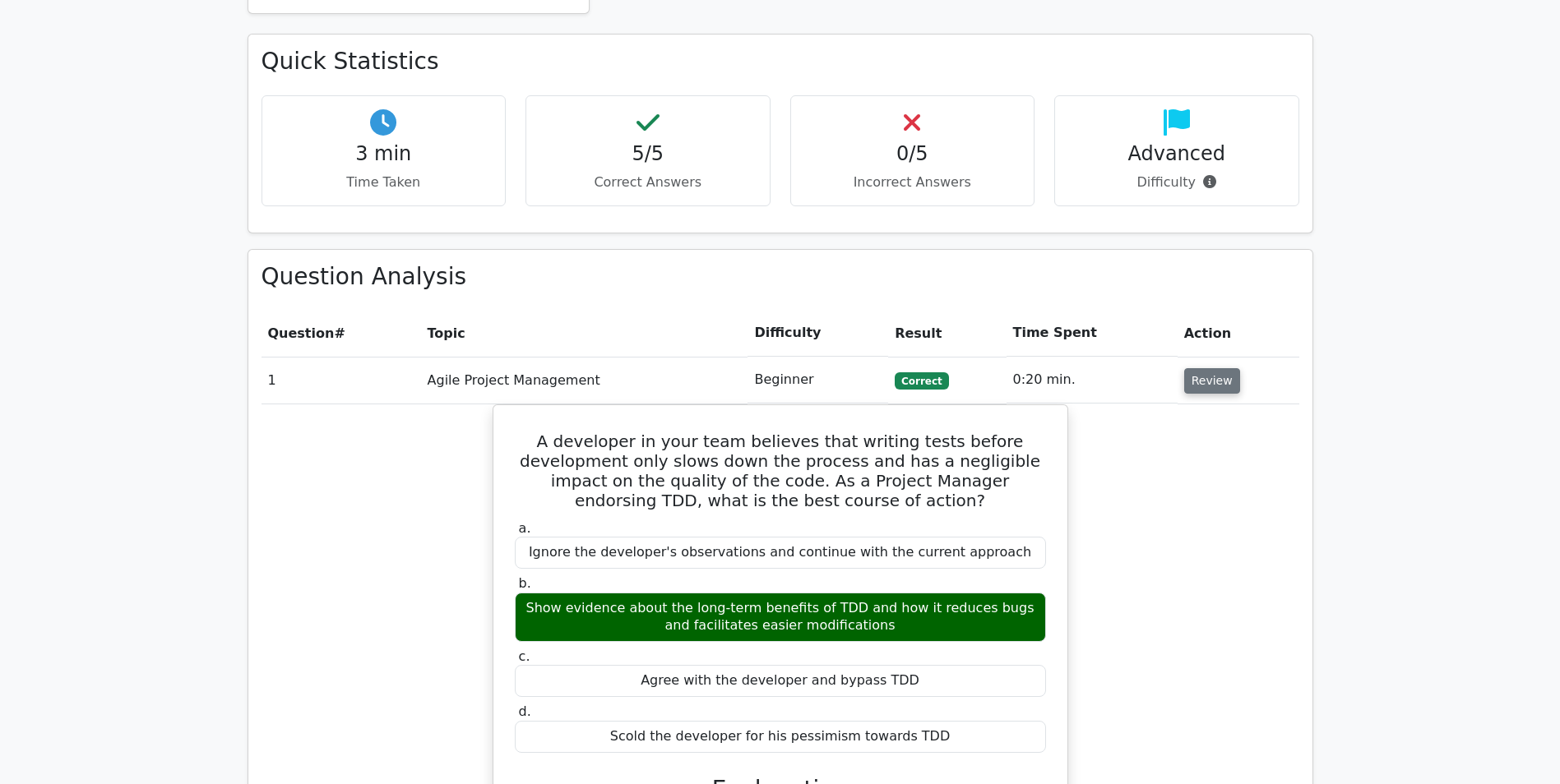
click at [1201, 368] on button "Review" at bounding box center [1212, 381] width 56 height 26
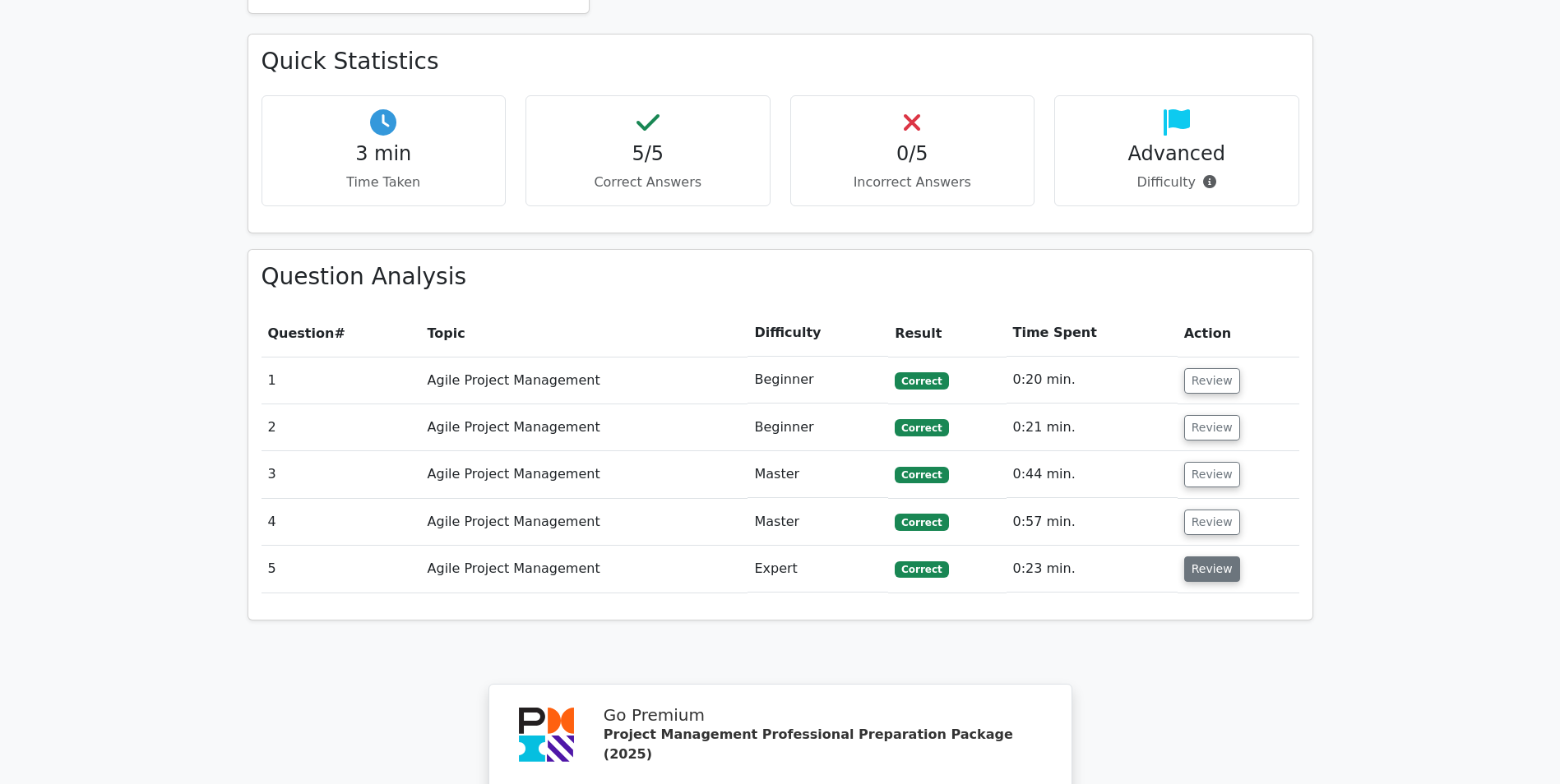
click at [1195, 557] on button "Review" at bounding box center [1212, 569] width 56 height 26
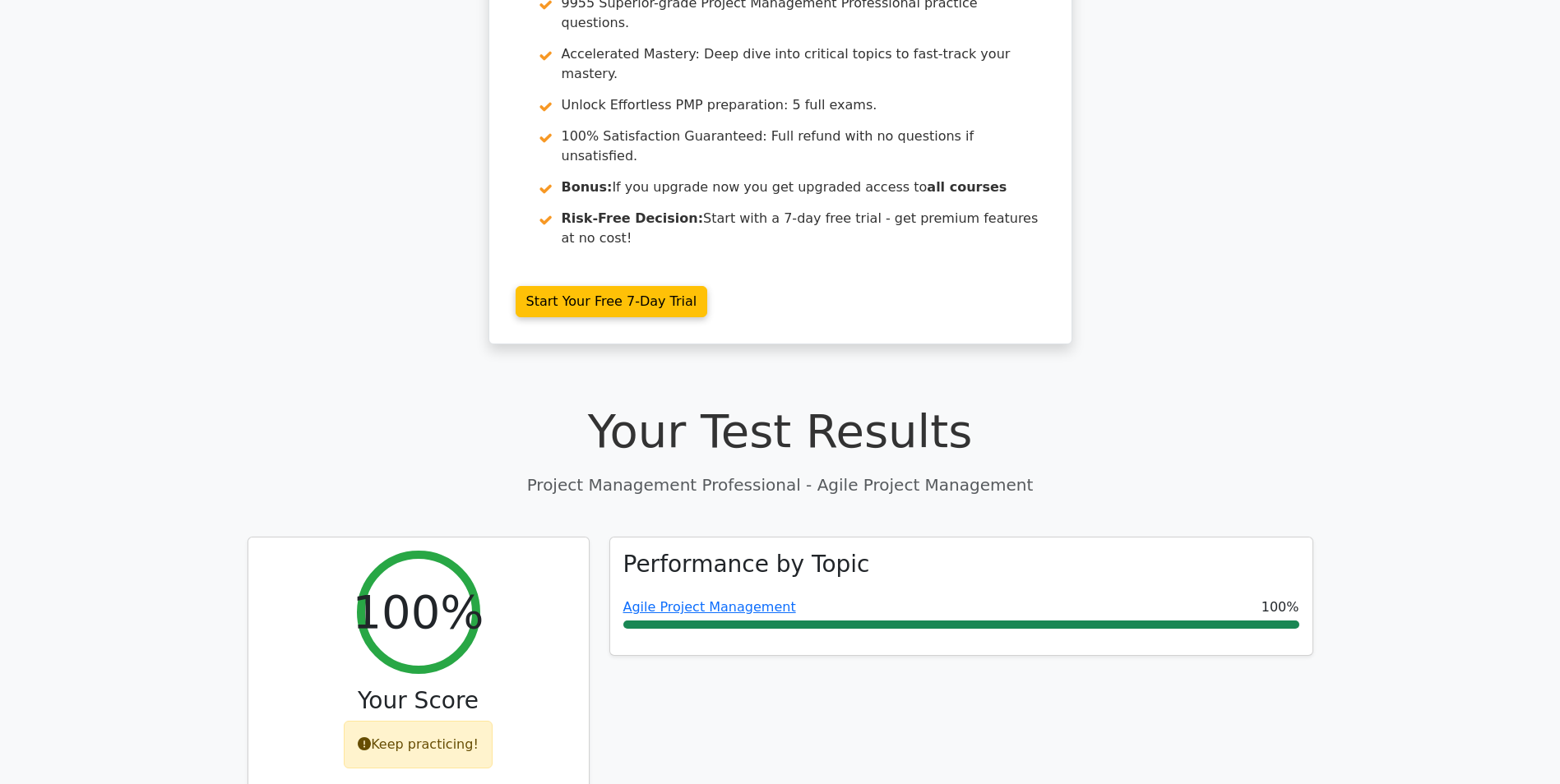
scroll to position [247, 0]
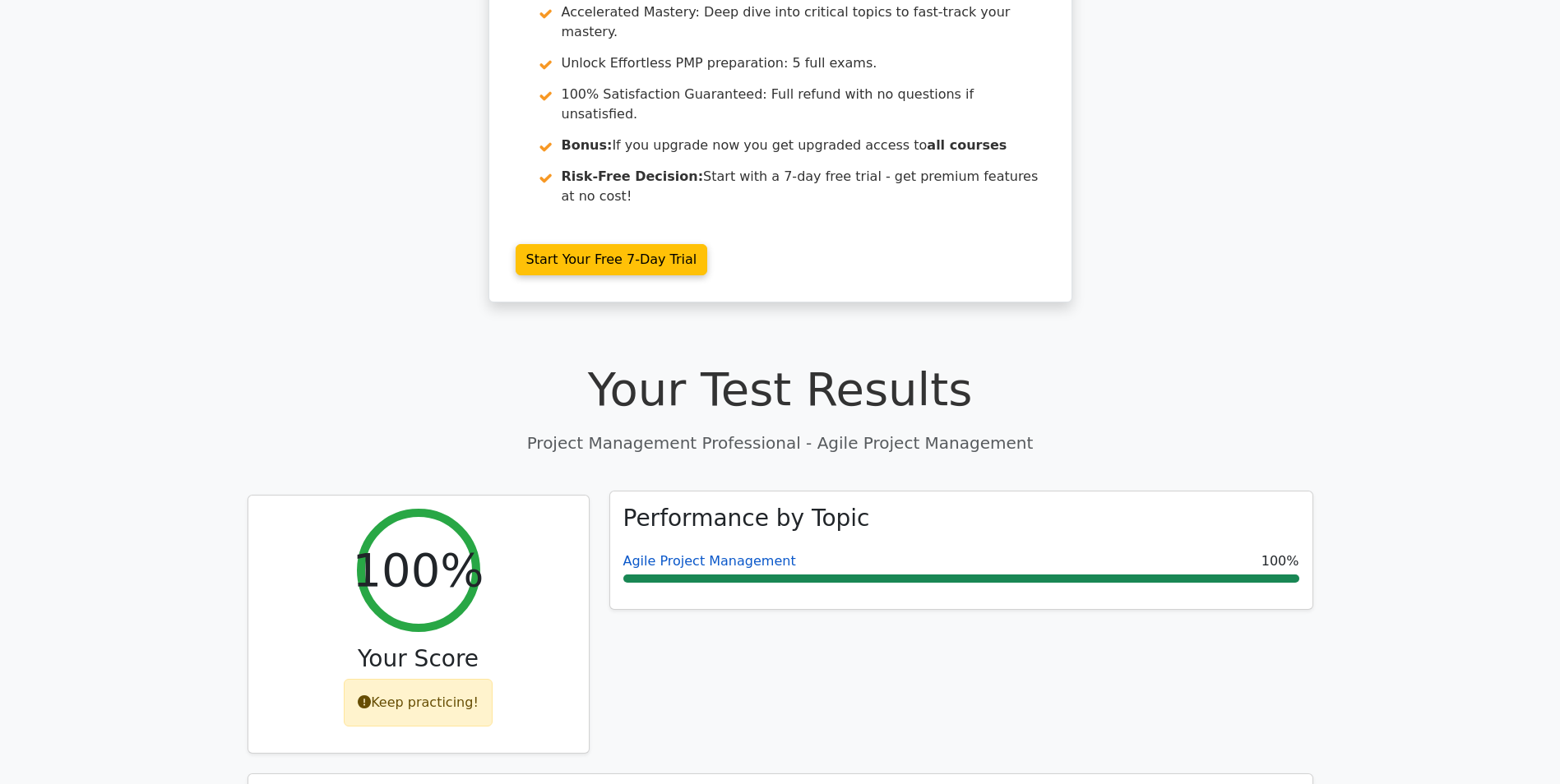
click at [709, 554] on link "Agile Project Management" at bounding box center [709, 561] width 173 height 15
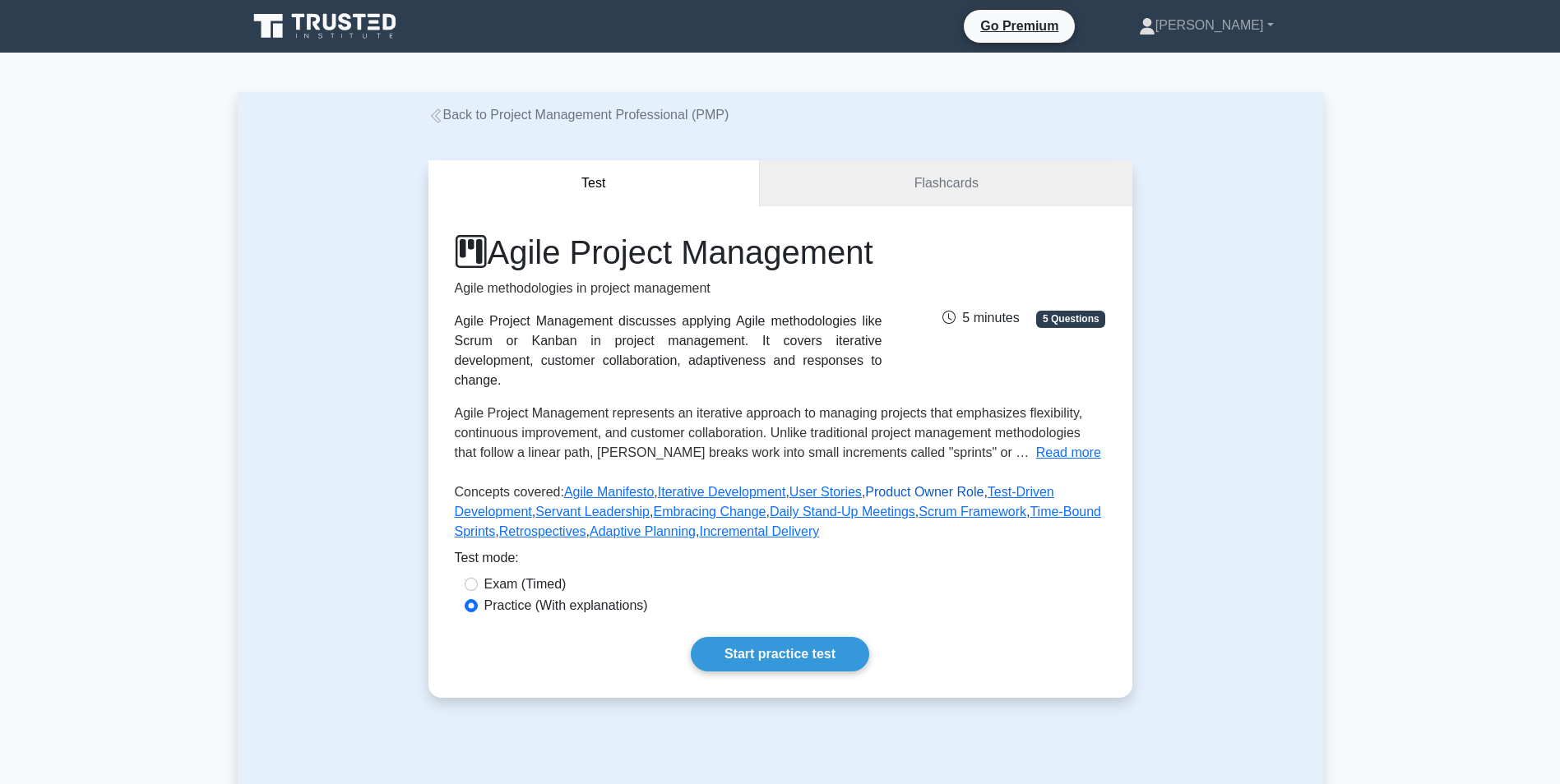
click at [938, 499] on link "Product Owner Role" at bounding box center [924, 491] width 118 height 14
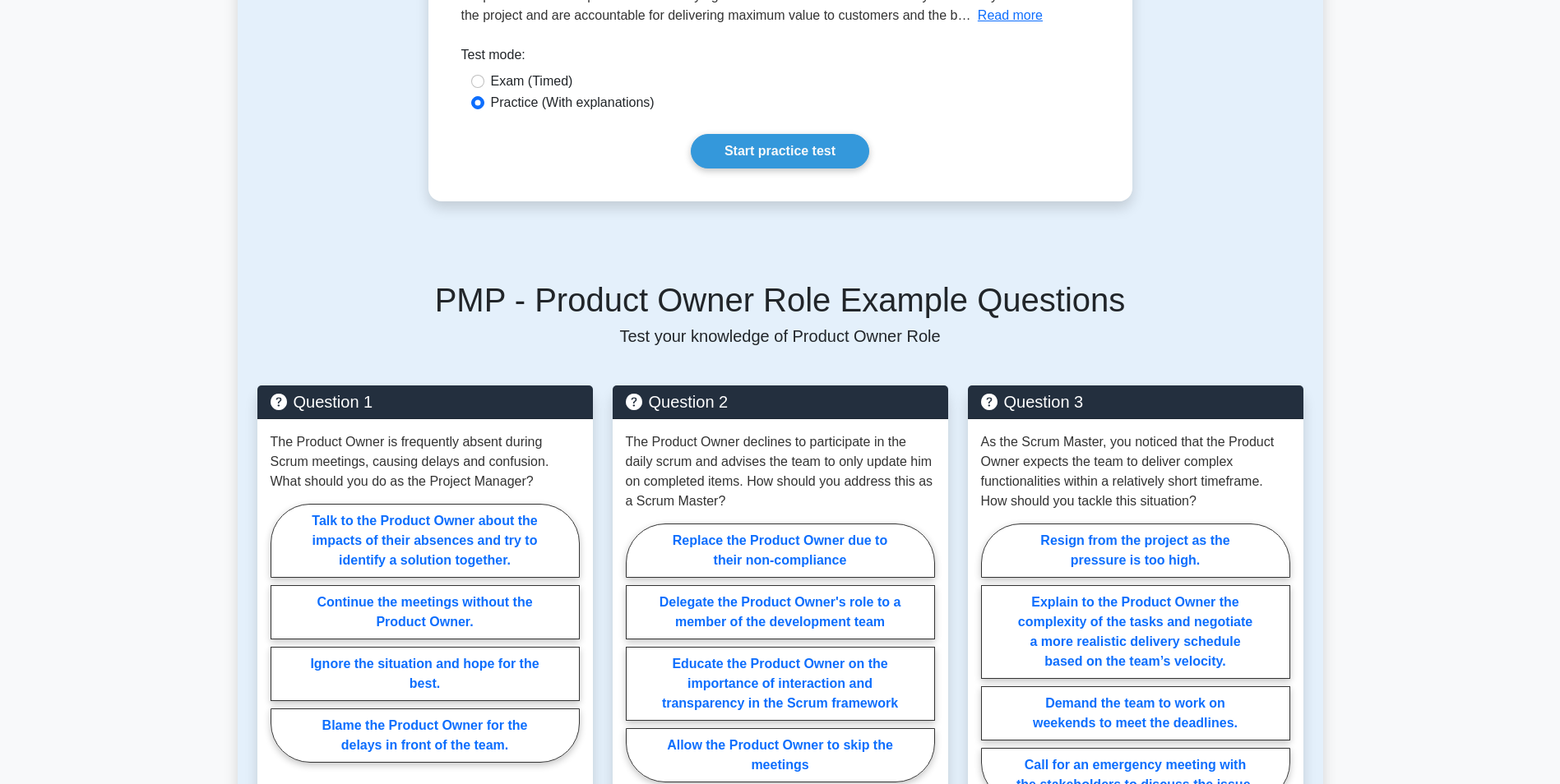
scroll to position [411, 0]
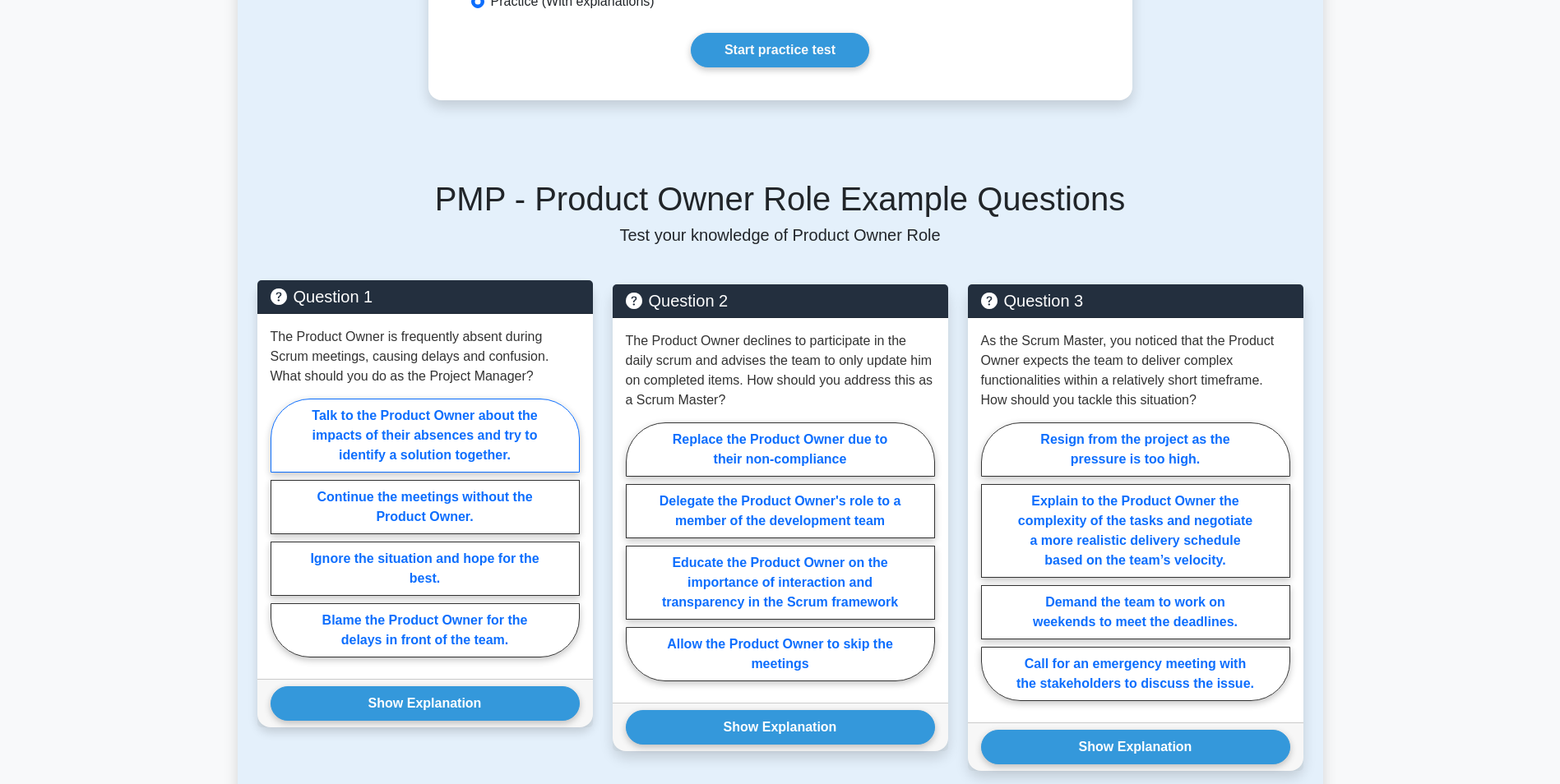
click at [476, 452] on label "Talk to the Product Owner about the impacts of their absences and try to identi…" at bounding box center [425, 435] width 309 height 74
click at [281, 528] on input "Talk to the Product Owner about the impacts of their absences and try to identi…" at bounding box center [276, 533] width 11 height 11
radio input "true"
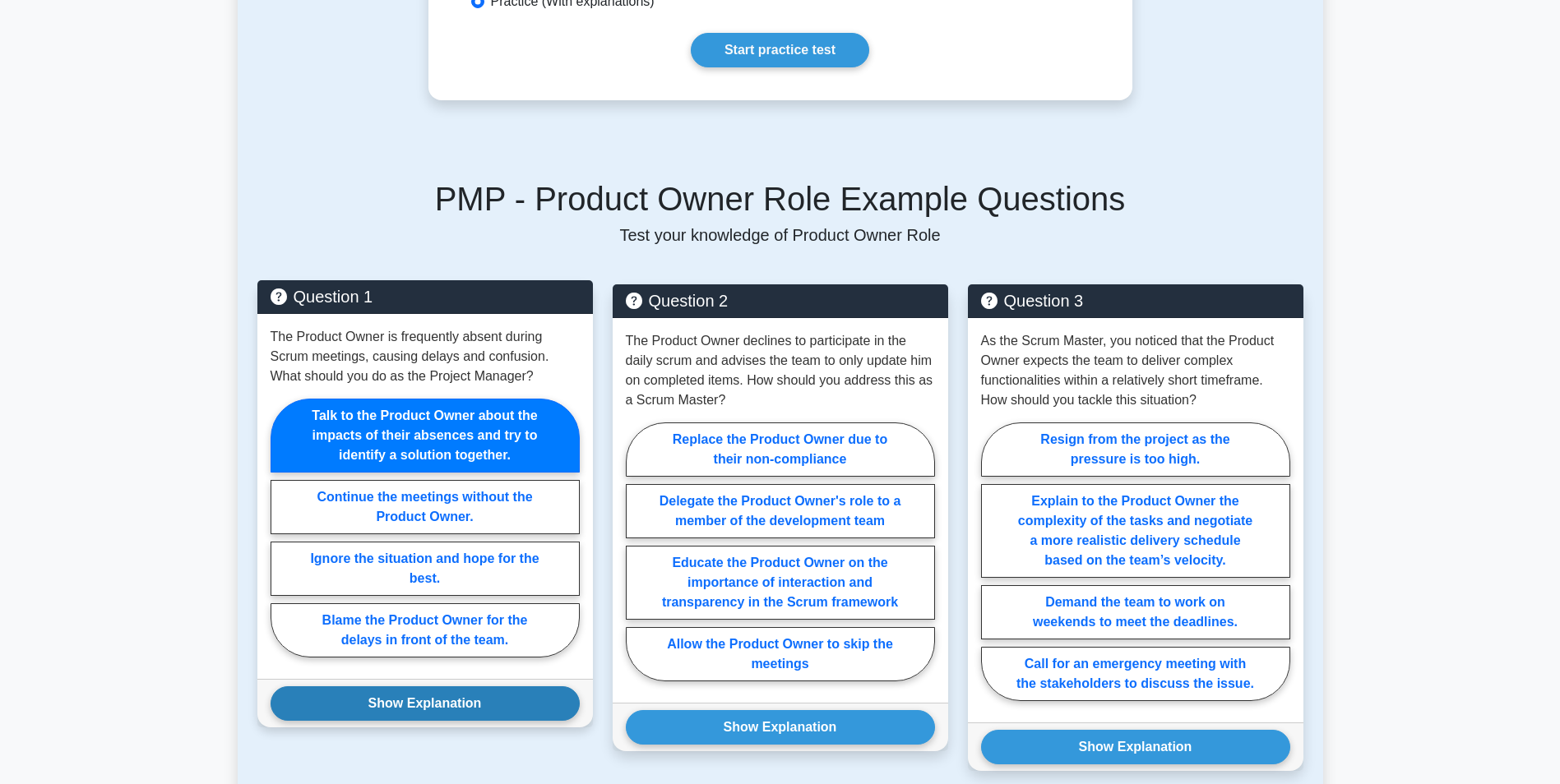
click at [414, 698] on button "Show Explanation" at bounding box center [425, 703] width 309 height 35
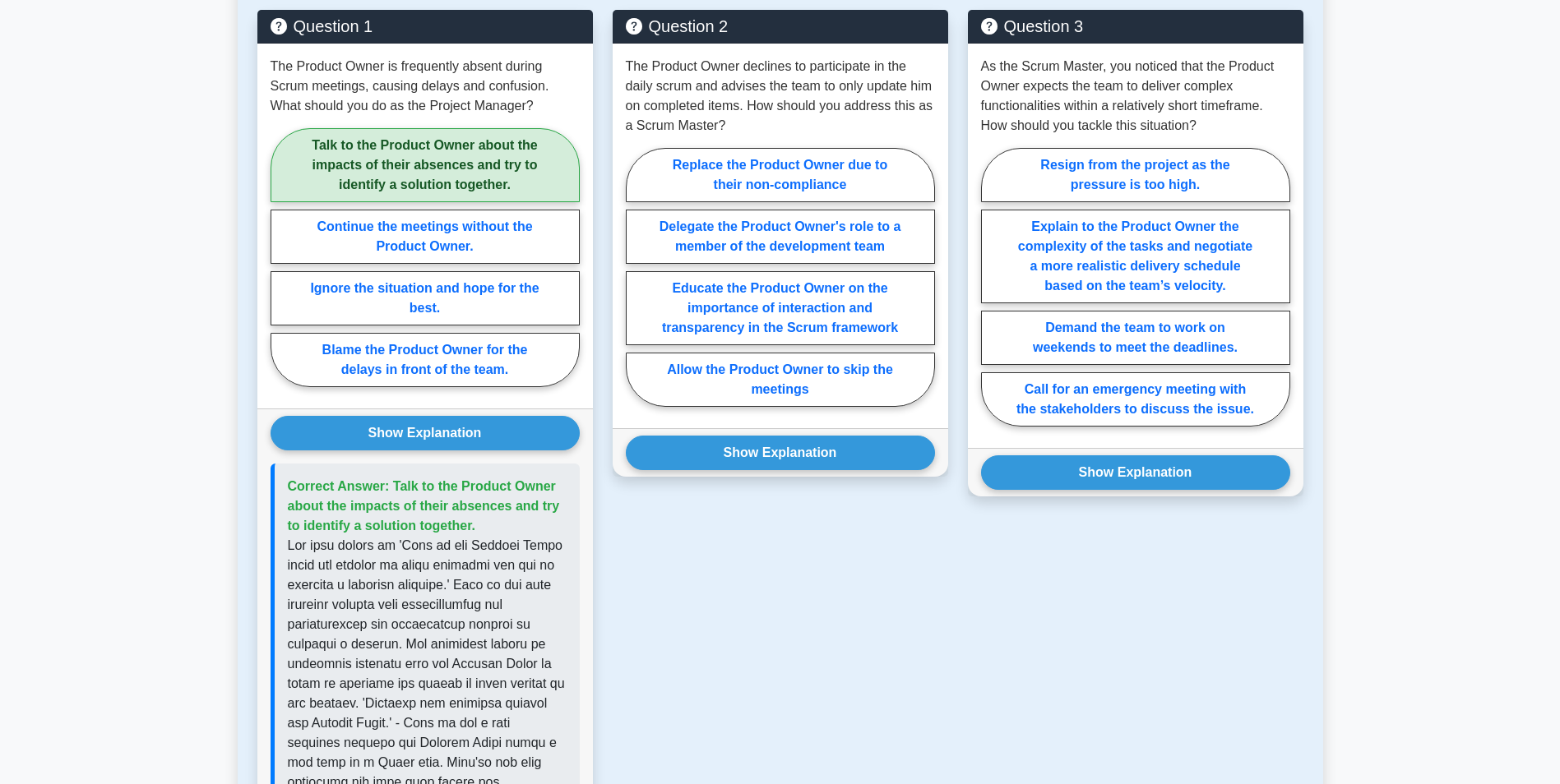
scroll to position [657, 0]
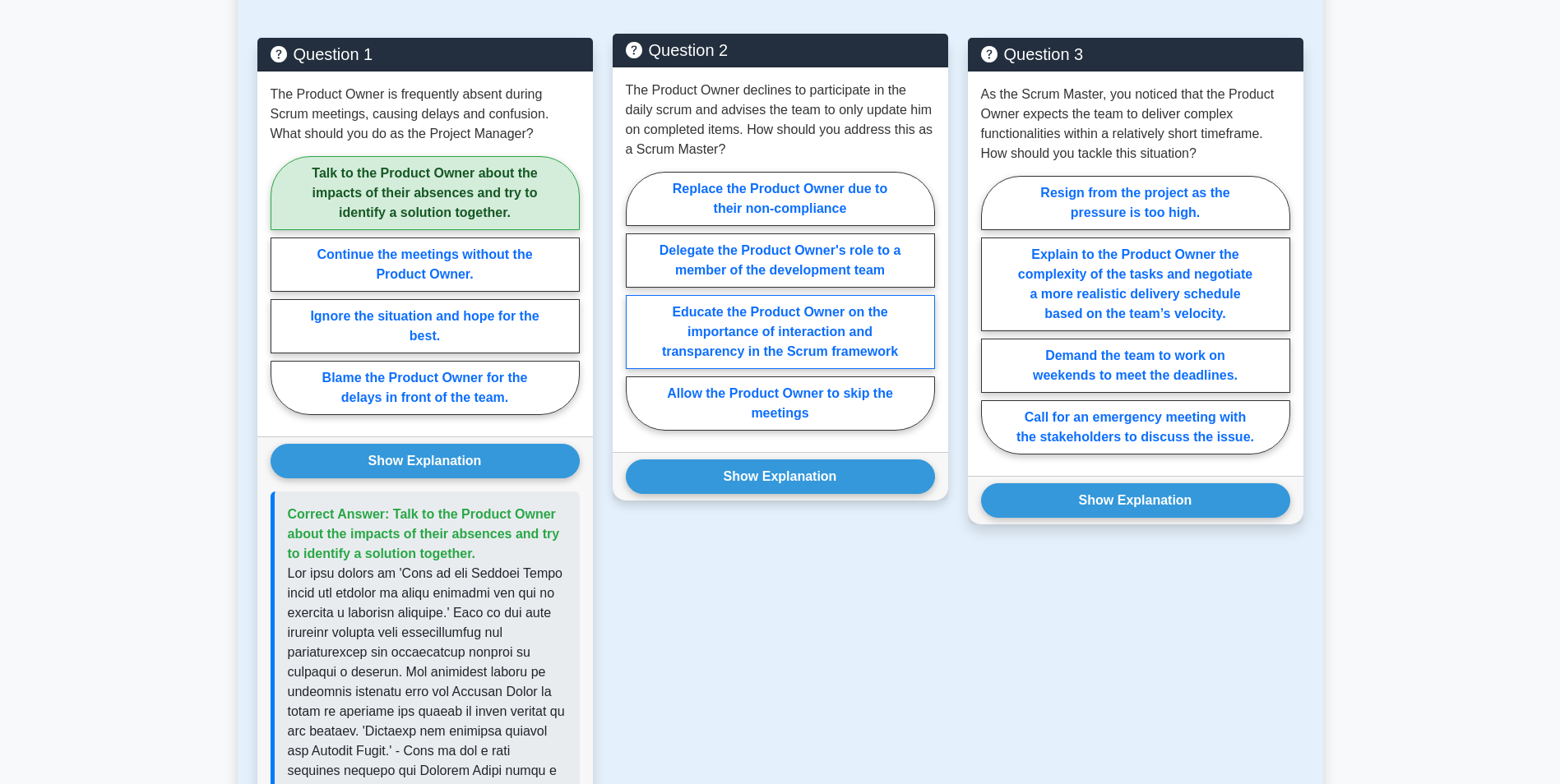
click at [753, 322] on label "Educate the Product Owner on the importance of interaction and transparency in …" at bounding box center [780, 332] width 309 height 74
click at [636, 312] on input "Educate the Product Owner on the importance of interaction and transparency in …" at bounding box center [631, 306] width 11 height 11
radio input "true"
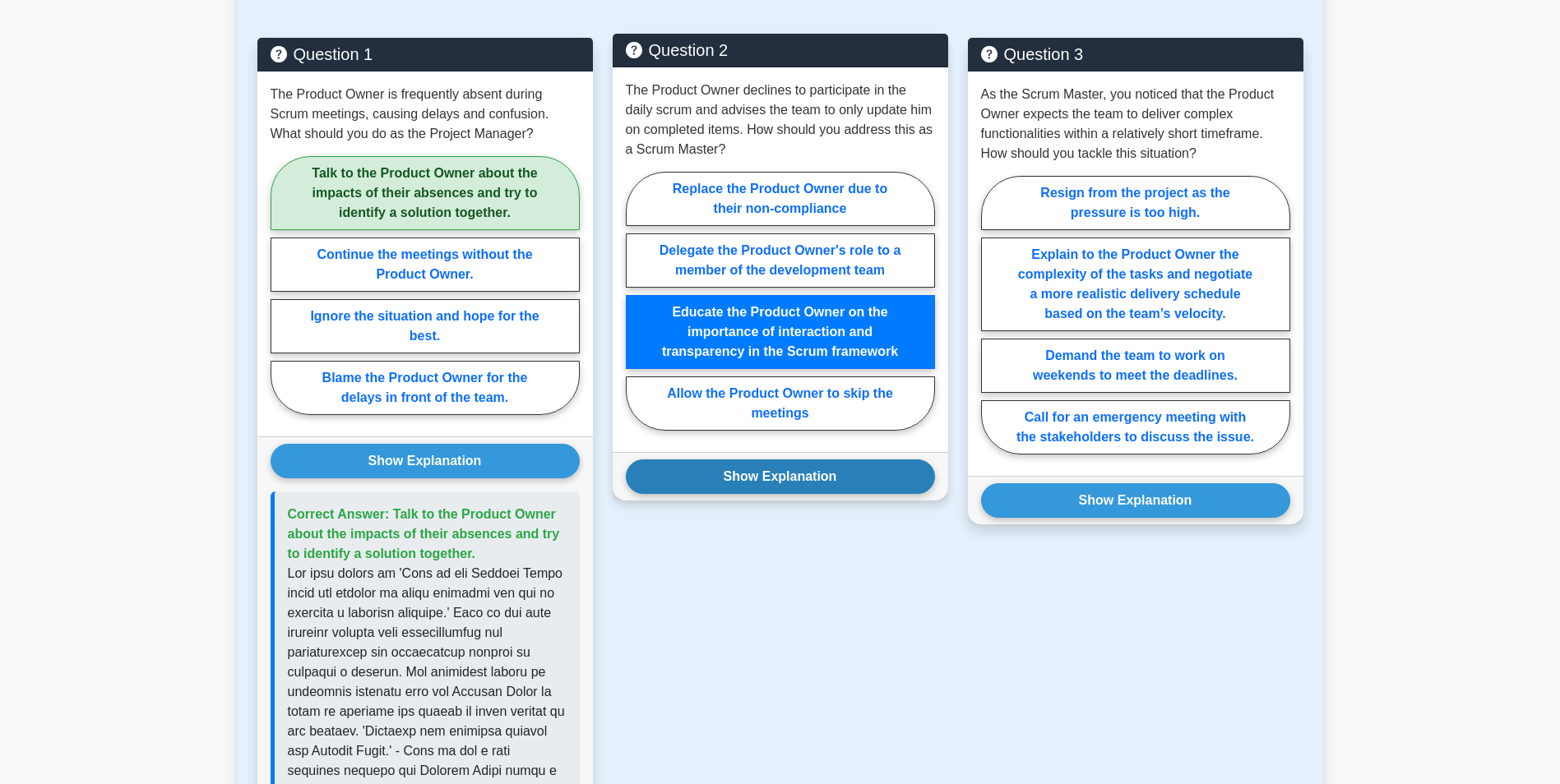
click at [756, 488] on button "Show Explanation" at bounding box center [780, 477] width 309 height 35
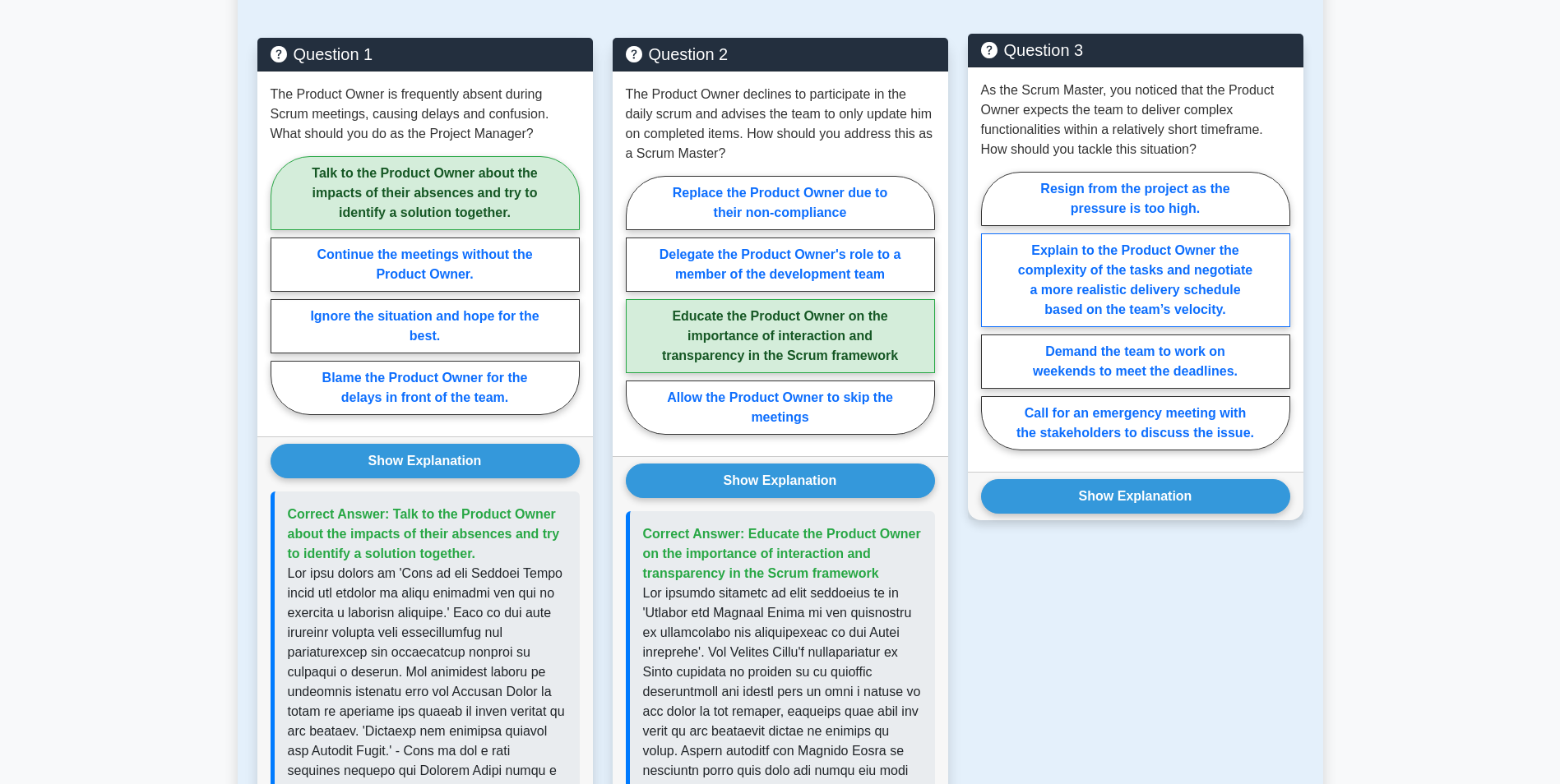
click at [1095, 292] on label "Explain to the Product Owner the complexity of the tasks and negotiate a more r…" at bounding box center [1136, 280] width 309 height 94
click at [992, 311] on input "Explain to the Product Owner the complexity of the tasks and negotiate a more r…" at bounding box center [986, 316] width 11 height 11
radio input "true"
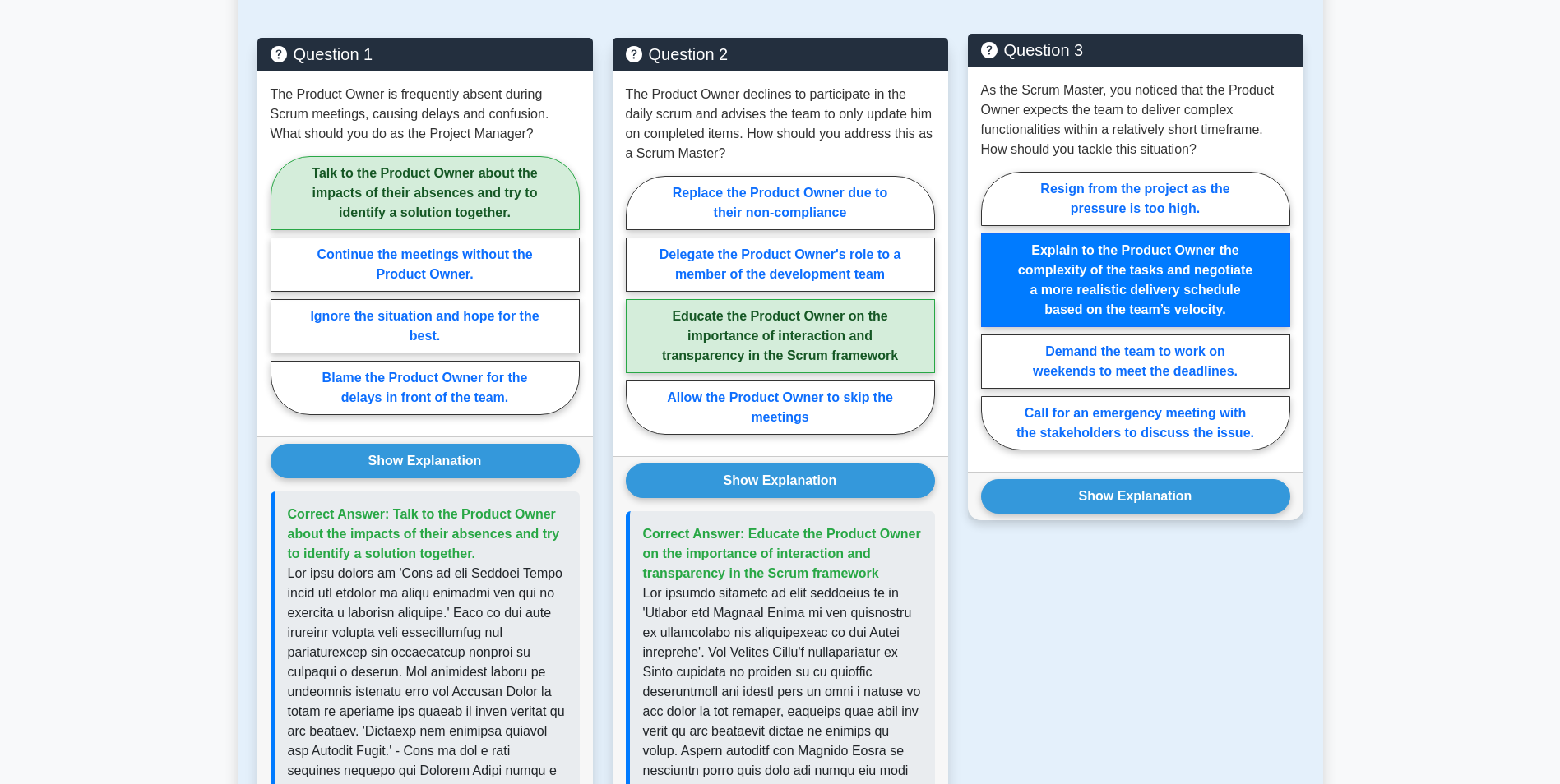
click at [1154, 229] on div "Resign from the project as the pressure is too high. Explain to the Product Own…" at bounding box center [1136, 316] width 309 height 286
click at [1142, 273] on label "Explain to the Product Owner the complexity of the tasks and negotiate a more r…" at bounding box center [1136, 280] width 309 height 94
click at [992, 311] on input "Explain to the Product Owner the complexity of the tasks and negotiate a more r…" at bounding box center [986, 316] width 11 height 11
click at [1044, 489] on button "Show Explanation" at bounding box center [1136, 496] width 309 height 35
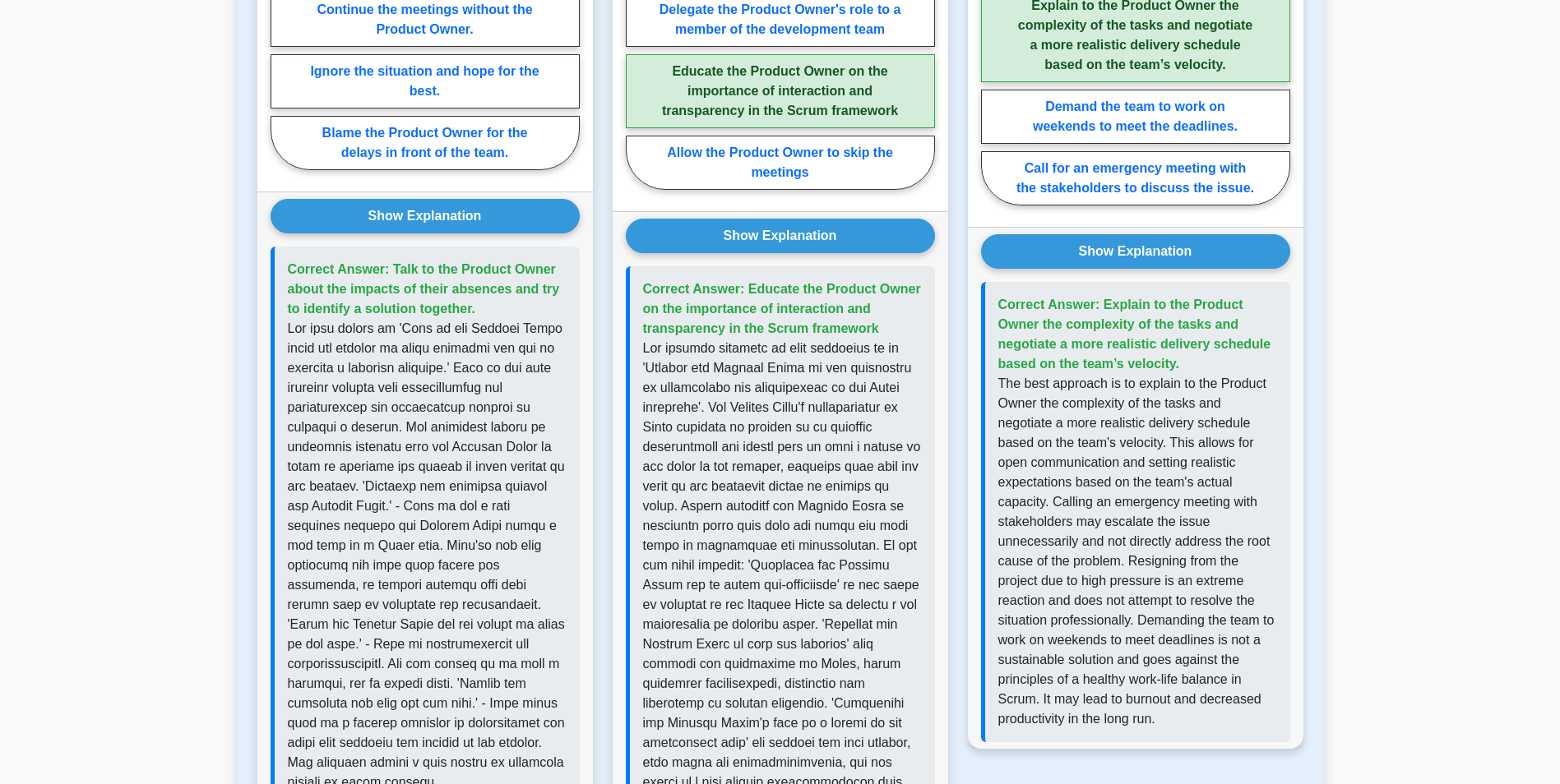
scroll to position [904, 0]
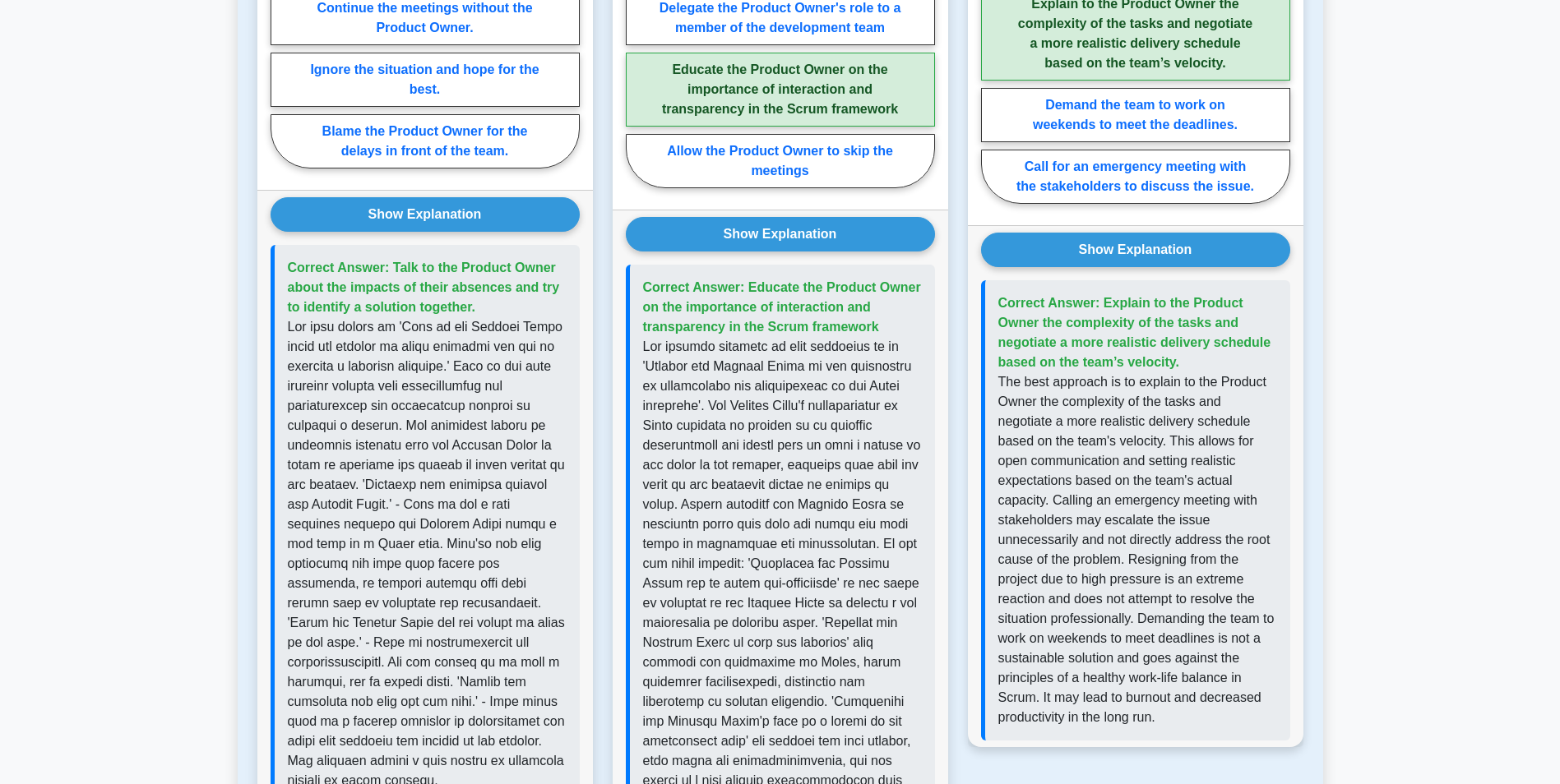
click at [1190, 267] on button "Show Explanation" at bounding box center [1136, 249] width 309 height 35
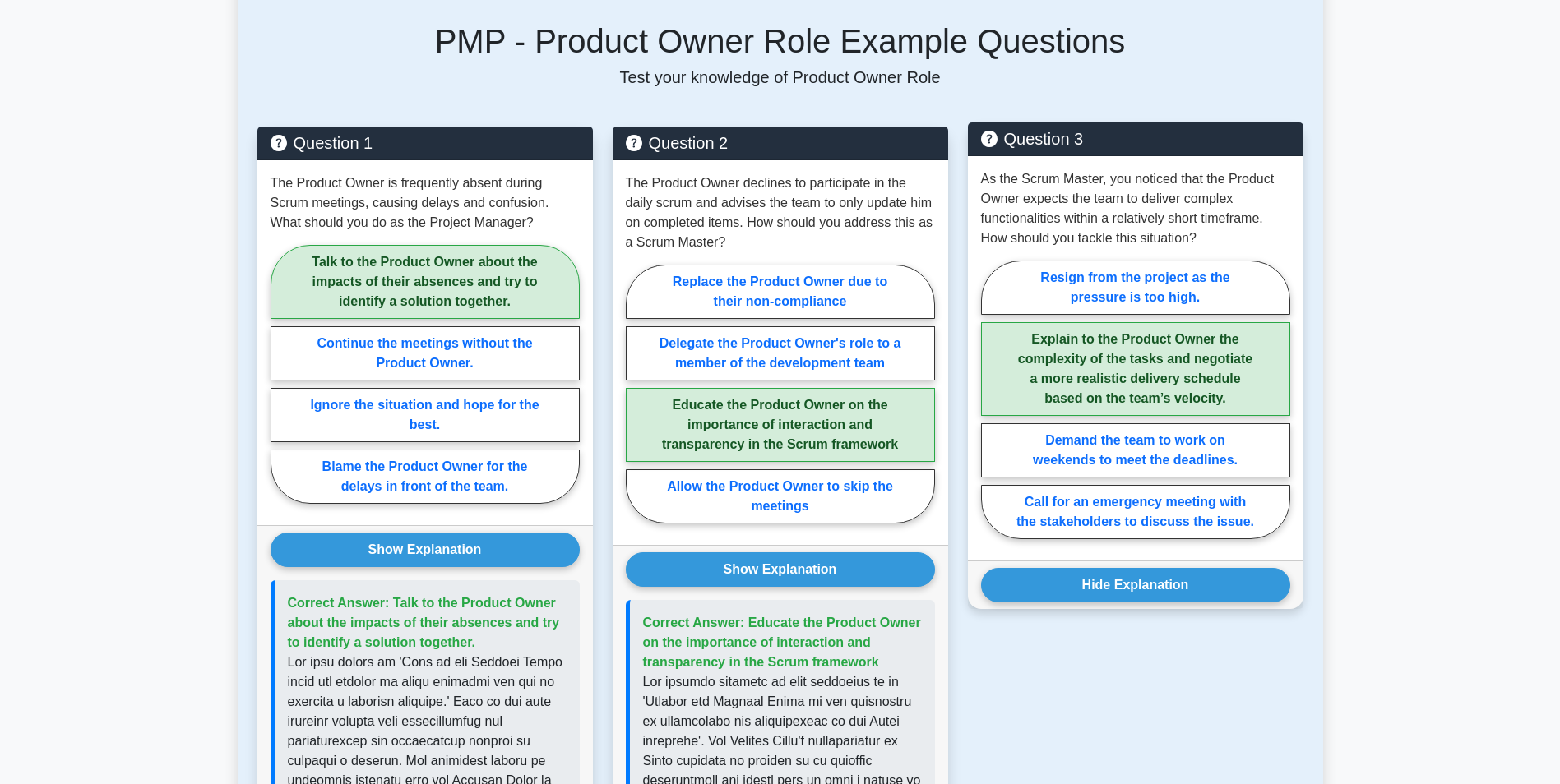
scroll to position [576, 0]
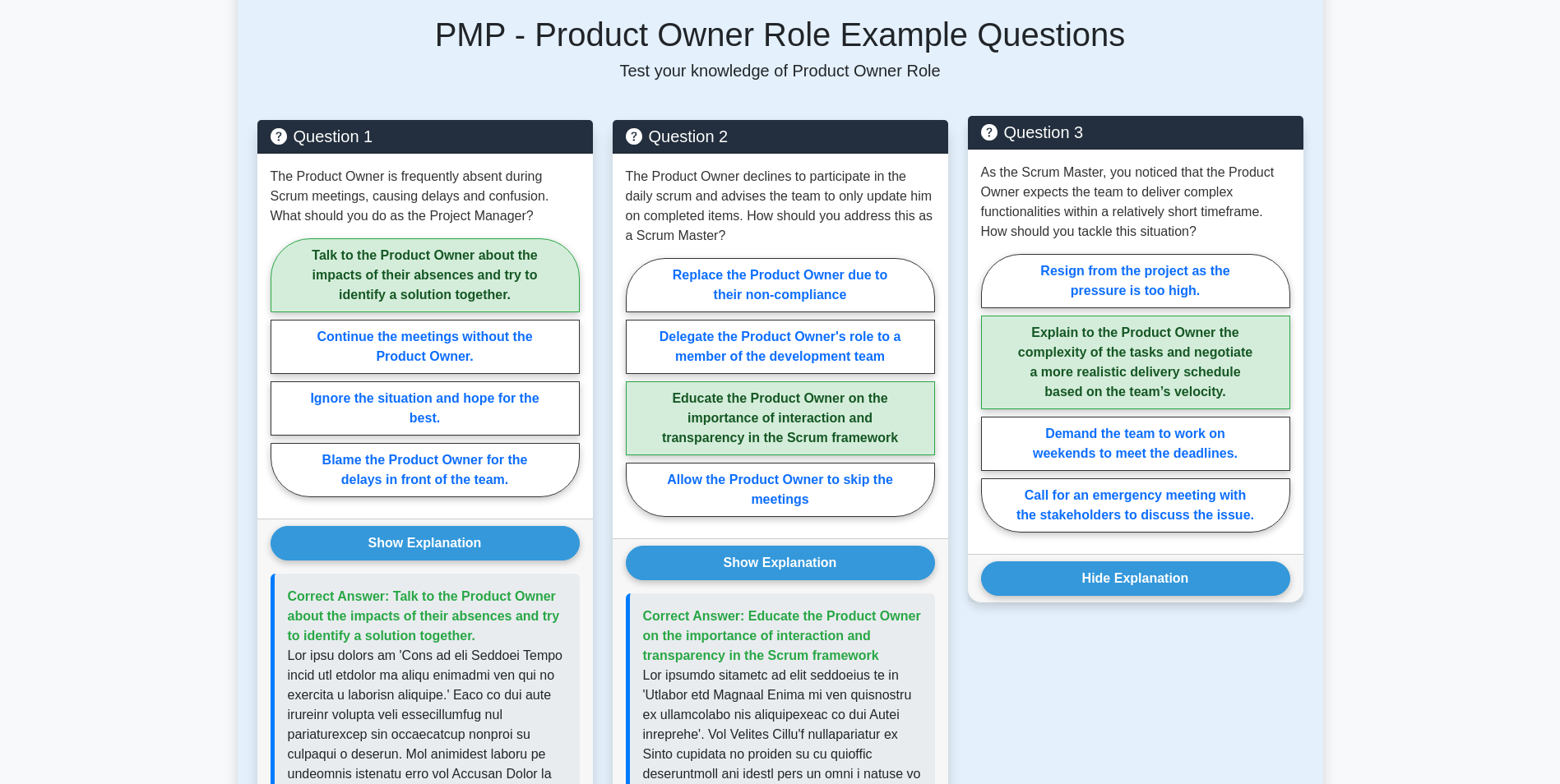
click at [1162, 353] on label "Explain to the Product Owner the complexity of the tasks and negotiate a more r…" at bounding box center [1136, 363] width 309 height 94
click at [992, 392] on input "Explain to the Product Owner the complexity of the tasks and negotiate a more r…" at bounding box center [986, 397] width 11 height 11
click at [1132, 430] on label "Demand the team to work on weekends to meet the deadlines." at bounding box center [1136, 443] width 309 height 55
click at [992, 404] on input "Demand the team to work on weekends to meet the deadlines." at bounding box center [986, 397] width 11 height 11
radio input "true"
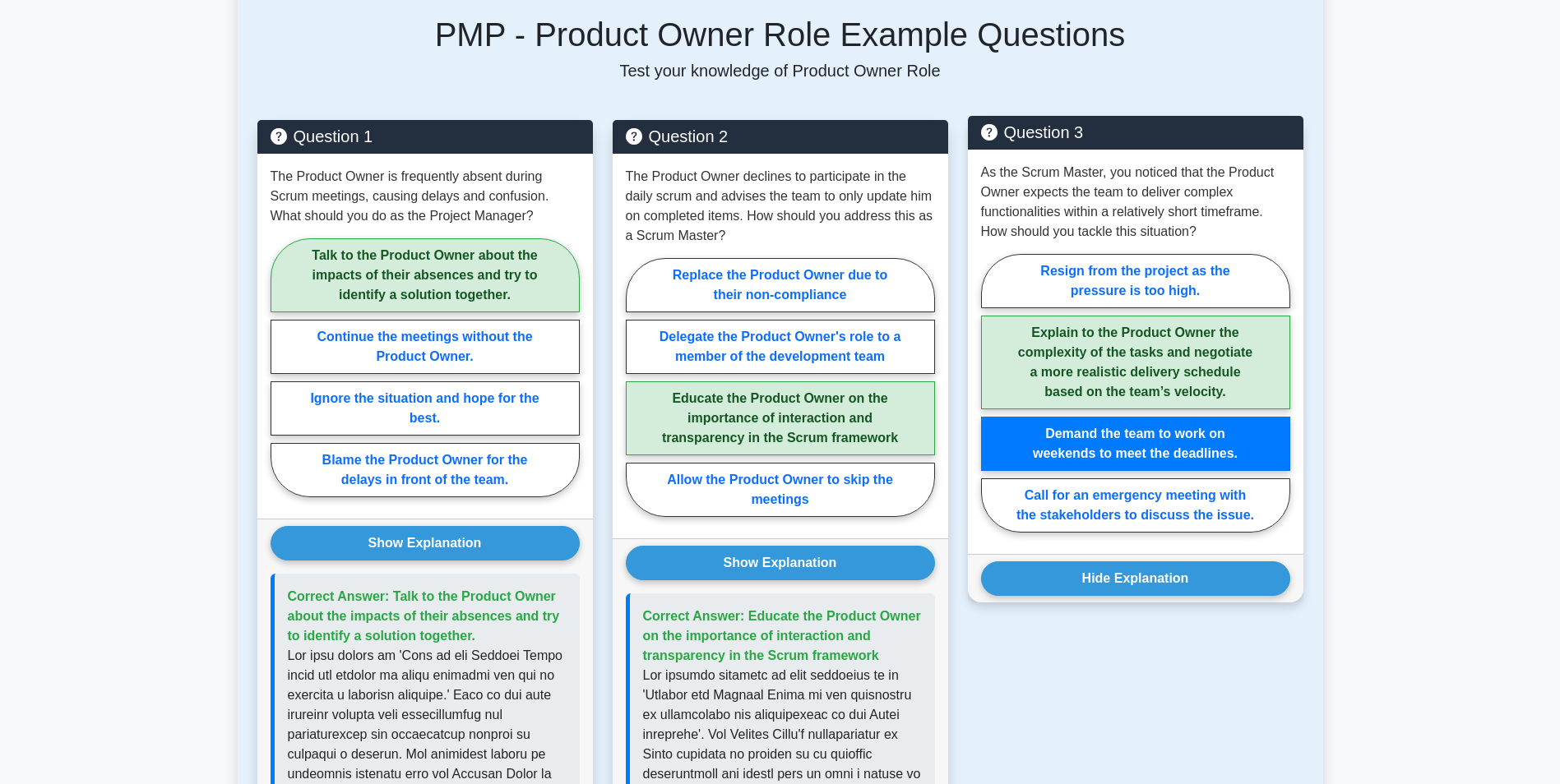
click at [1136, 377] on label "Explain to the Product Owner the complexity of the tasks and negotiate a more r…" at bounding box center [1136, 363] width 309 height 94
click at [992, 392] on input "Explain to the Product Owner the complexity of the tasks and negotiate a more r…" at bounding box center [986, 397] width 11 height 11
radio input "true"
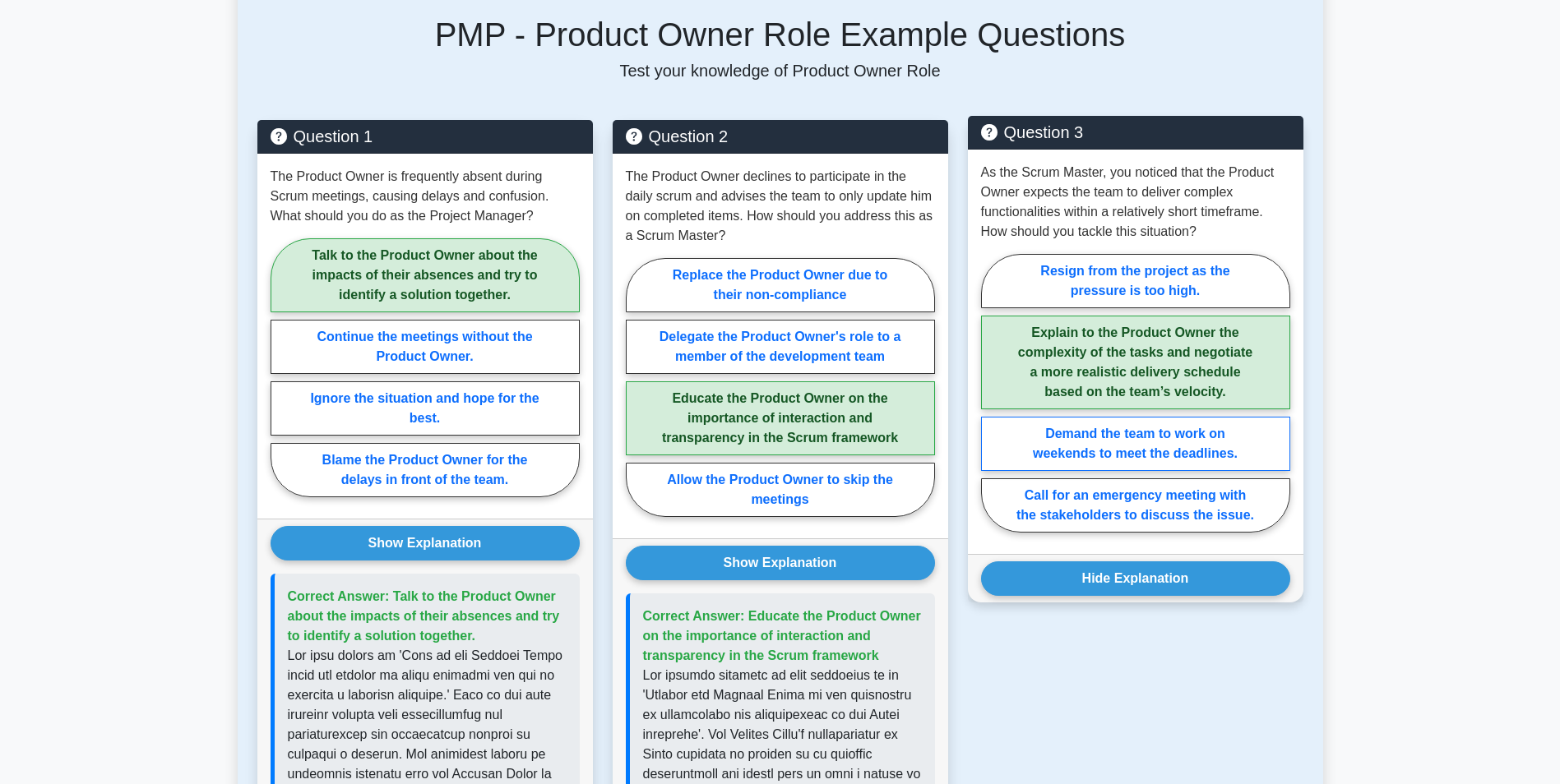
click at [1127, 446] on label "Demand the team to work on weekends to meet the deadlines." at bounding box center [1136, 443] width 309 height 55
click at [992, 404] on input "Demand the team to work on weekends to meet the deadlines." at bounding box center [986, 397] width 11 height 11
radio input "true"
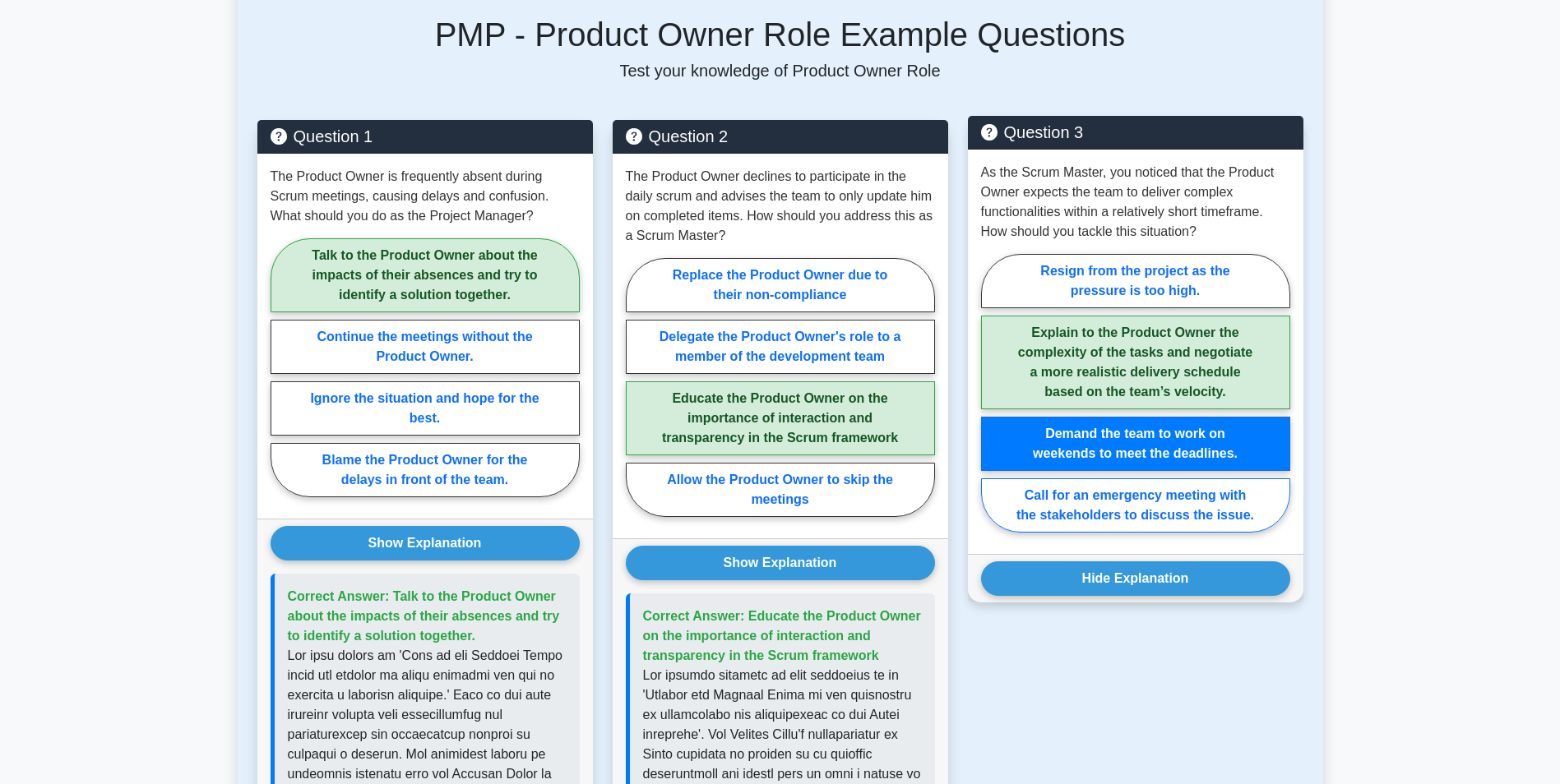
click at [1120, 483] on label "Call for an emergency meeting with the stakeholders to discuss the issue." at bounding box center [1136, 506] width 309 height 55
click at [992, 404] on input "Call for an emergency meeting with the stakeholders to discuss the issue." at bounding box center [986, 397] width 11 height 11
radio input "true"
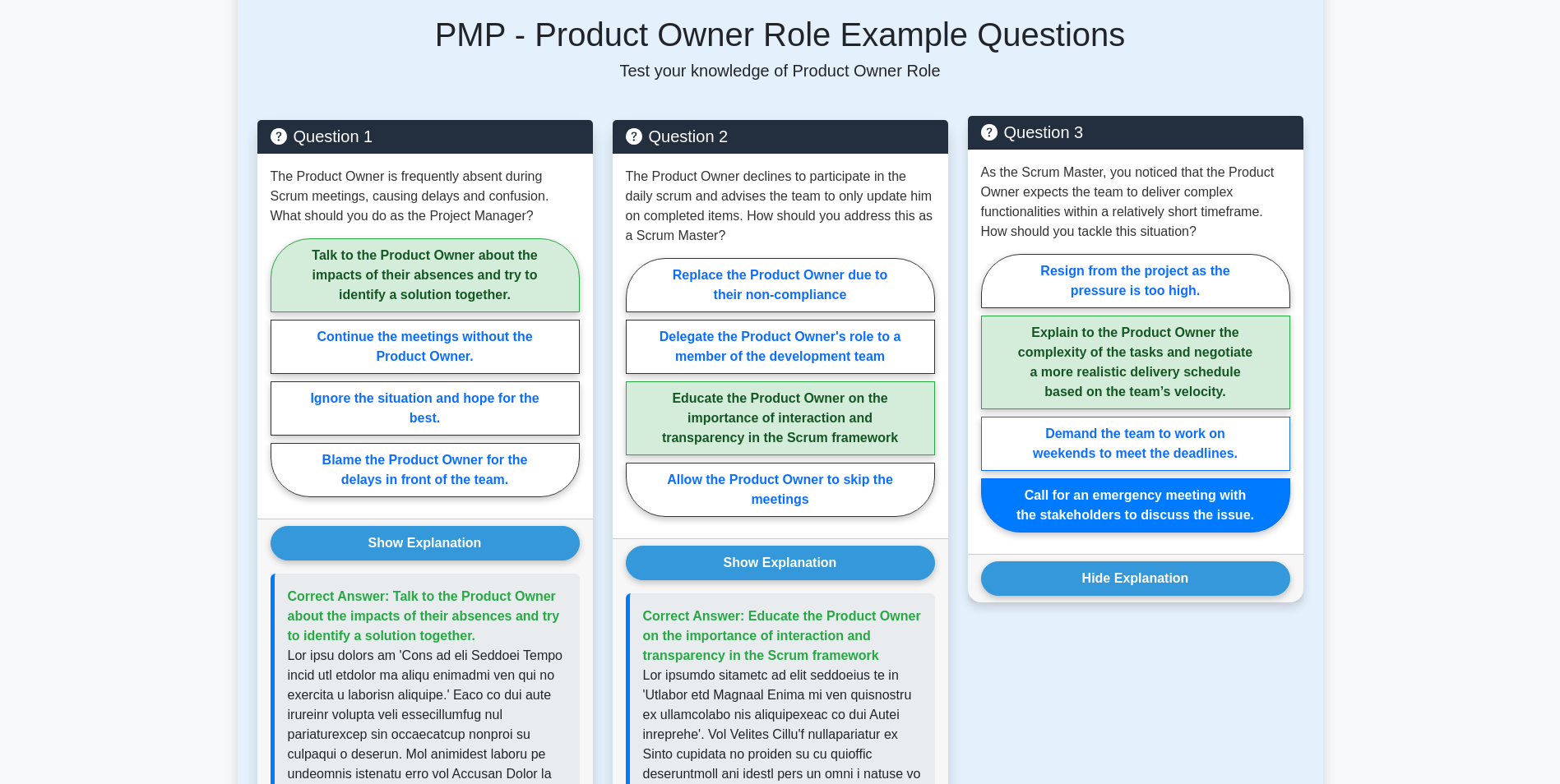
click at [1105, 463] on label "Demand the team to work on weekends to meet the deadlines." at bounding box center [1136, 443] width 309 height 55
click at [992, 404] on input "Demand the team to work on weekends to meet the deadlines." at bounding box center [986, 397] width 11 height 11
radio input "true"
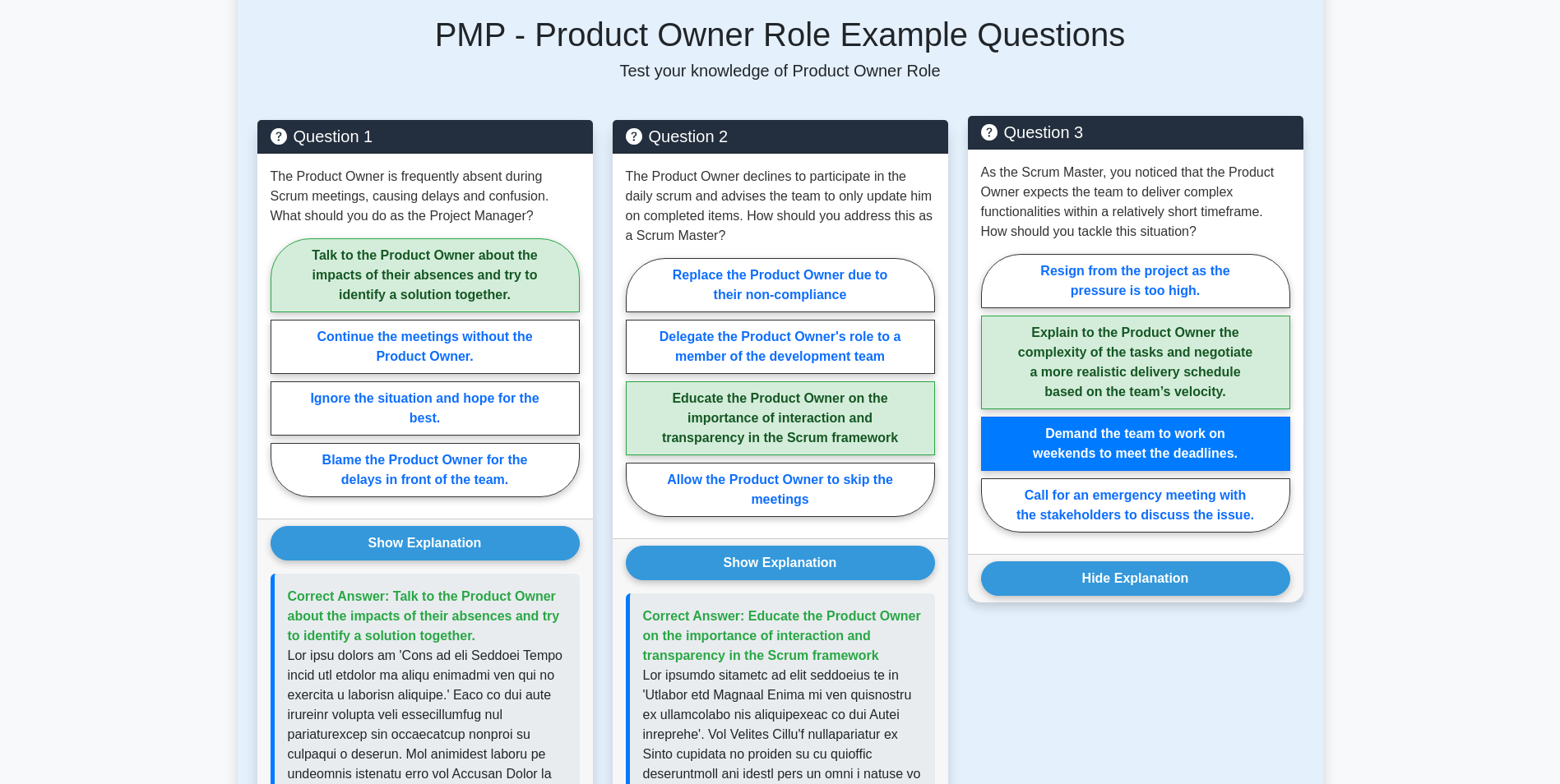
click at [1102, 397] on label "Explain to the Product Owner the complexity of the tasks and negotiate a more r…" at bounding box center [1136, 363] width 309 height 94
click at [992, 397] on input "Explain to the Product Owner the complexity of the tasks and negotiate a more r…" at bounding box center [986, 397] width 11 height 11
radio input "true"
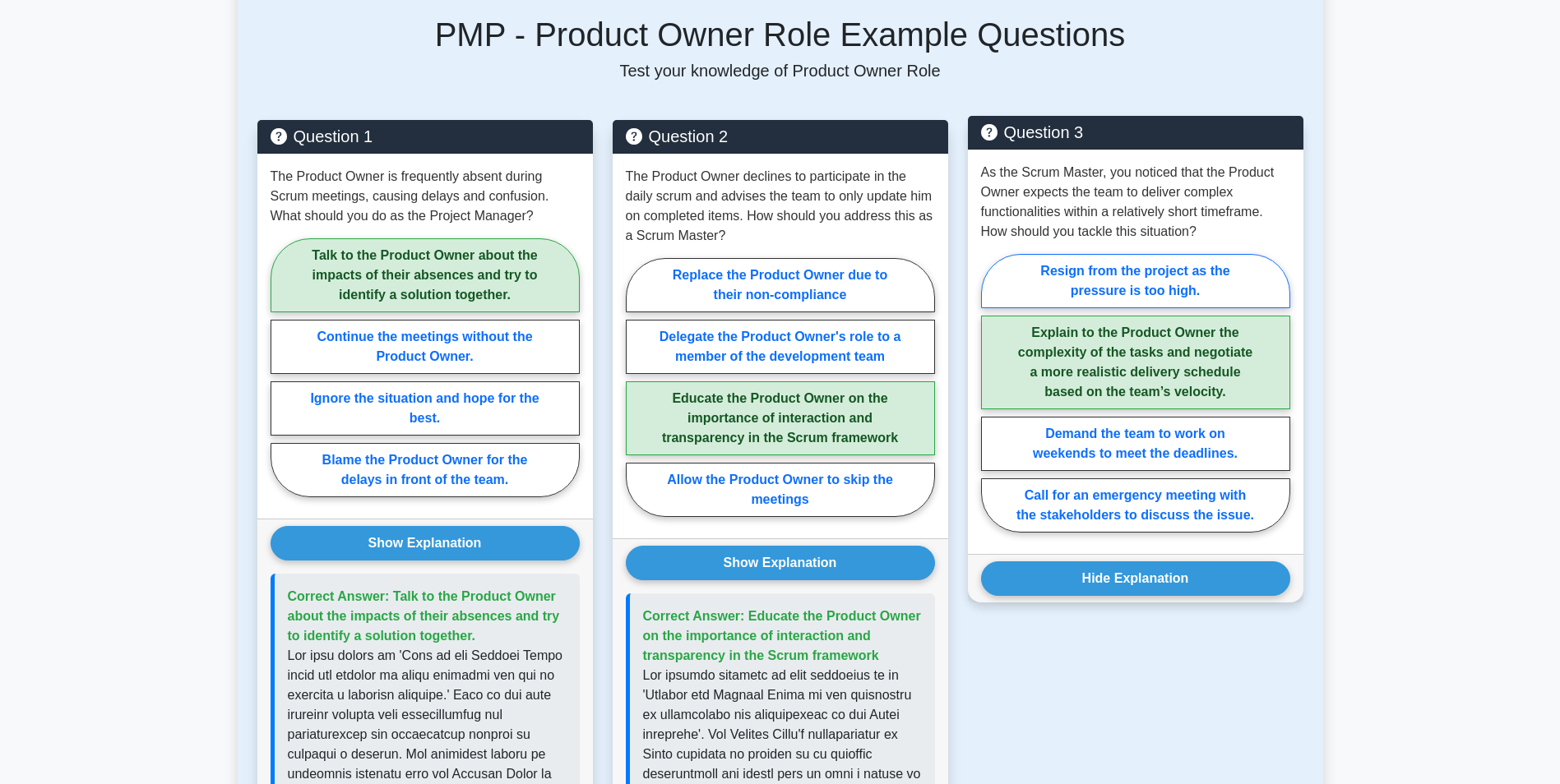
click at [1102, 293] on label "Resign from the project as the pressure is too high." at bounding box center [1136, 281] width 309 height 55
click at [992, 392] on input "Resign from the project as the pressure is too high." at bounding box center [986, 397] width 11 height 11
radio input "true"
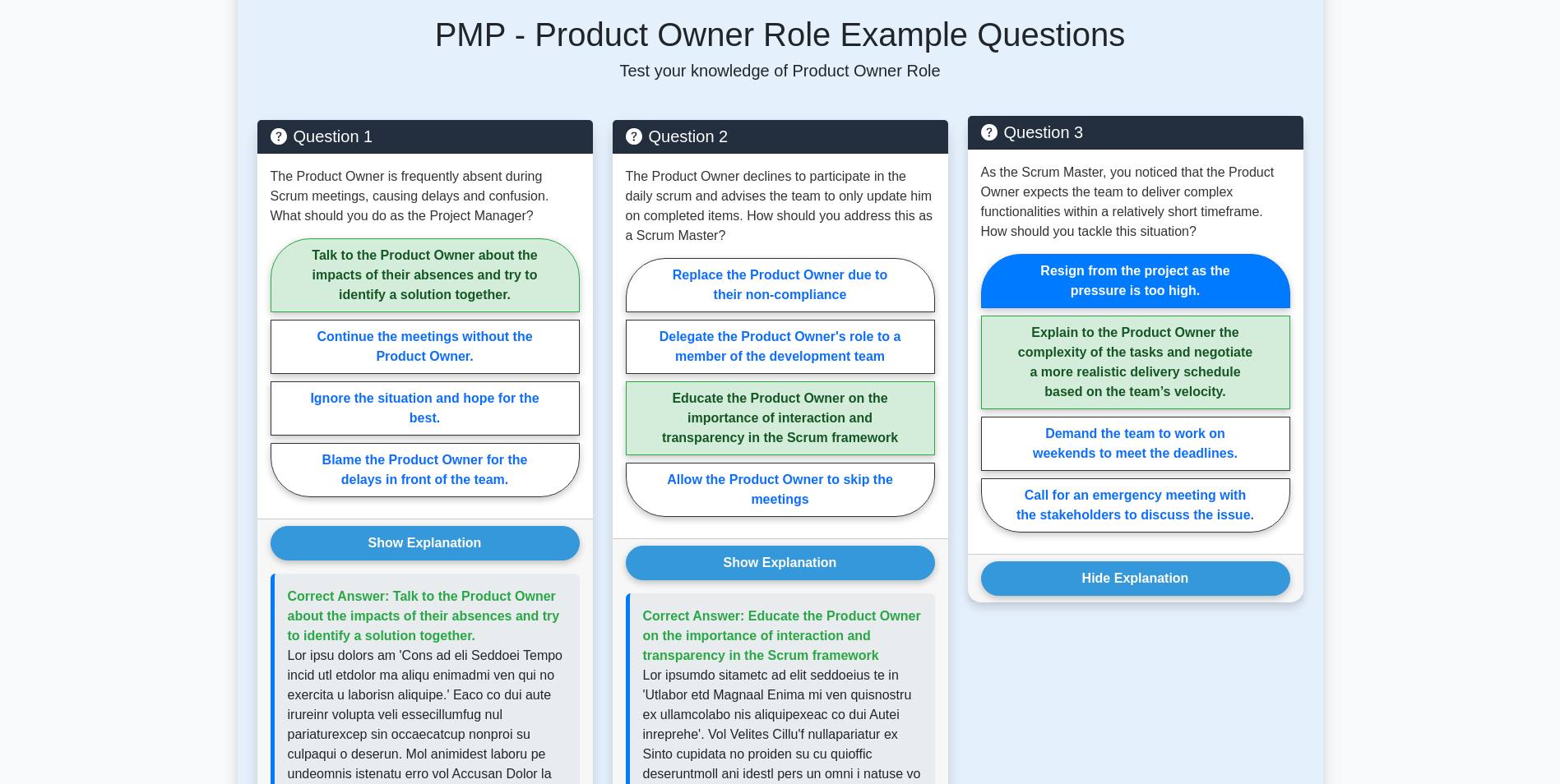
click at [1091, 344] on label "Explain to the Product Owner the complexity of the tasks and negotiate a more r…" at bounding box center [1136, 363] width 309 height 94
click at [992, 392] on input "Explain to the Product Owner the complexity of the tasks and negotiate a more r…" at bounding box center [986, 397] width 11 height 11
radio input "true"
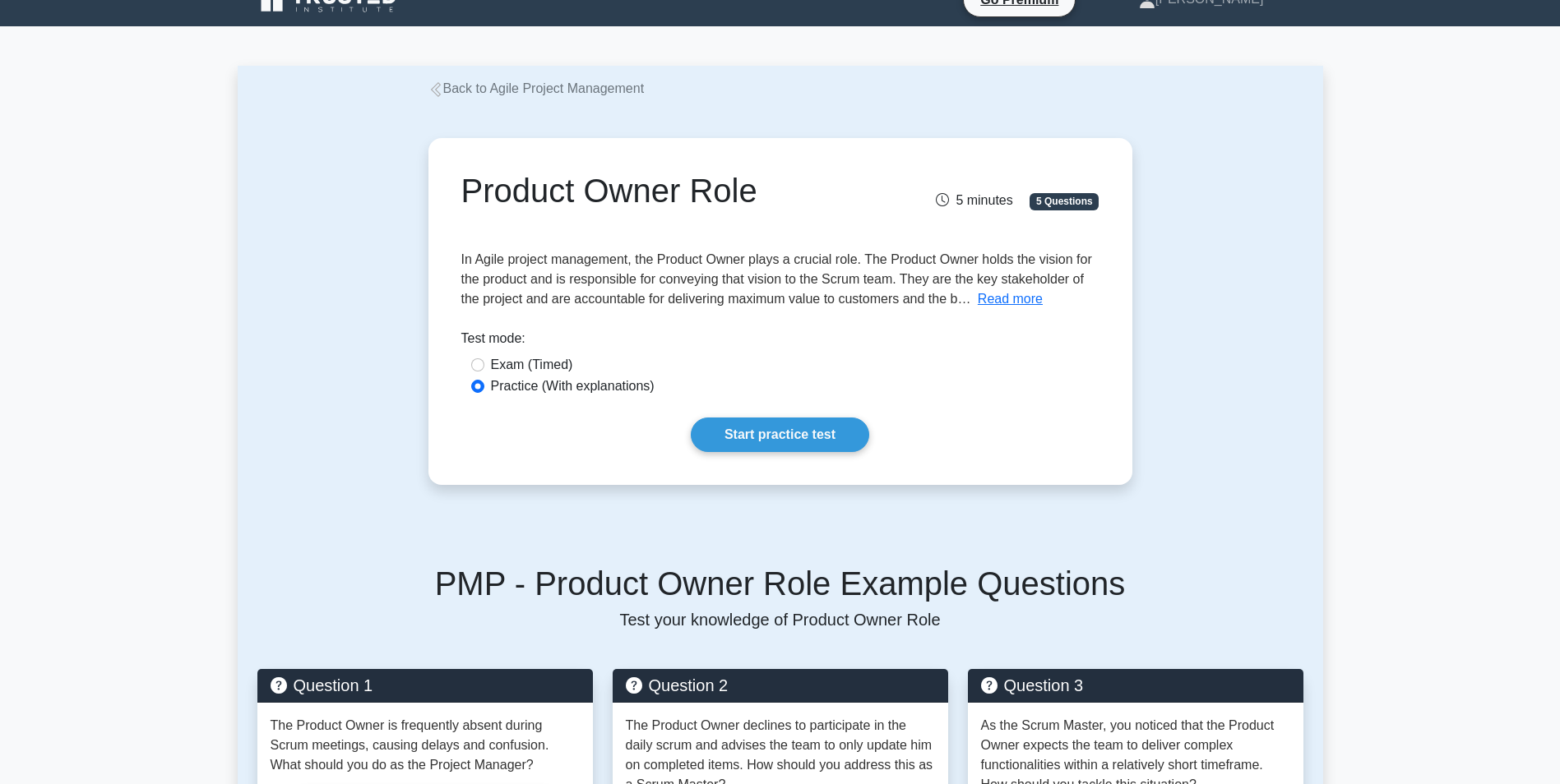
scroll to position [0, 0]
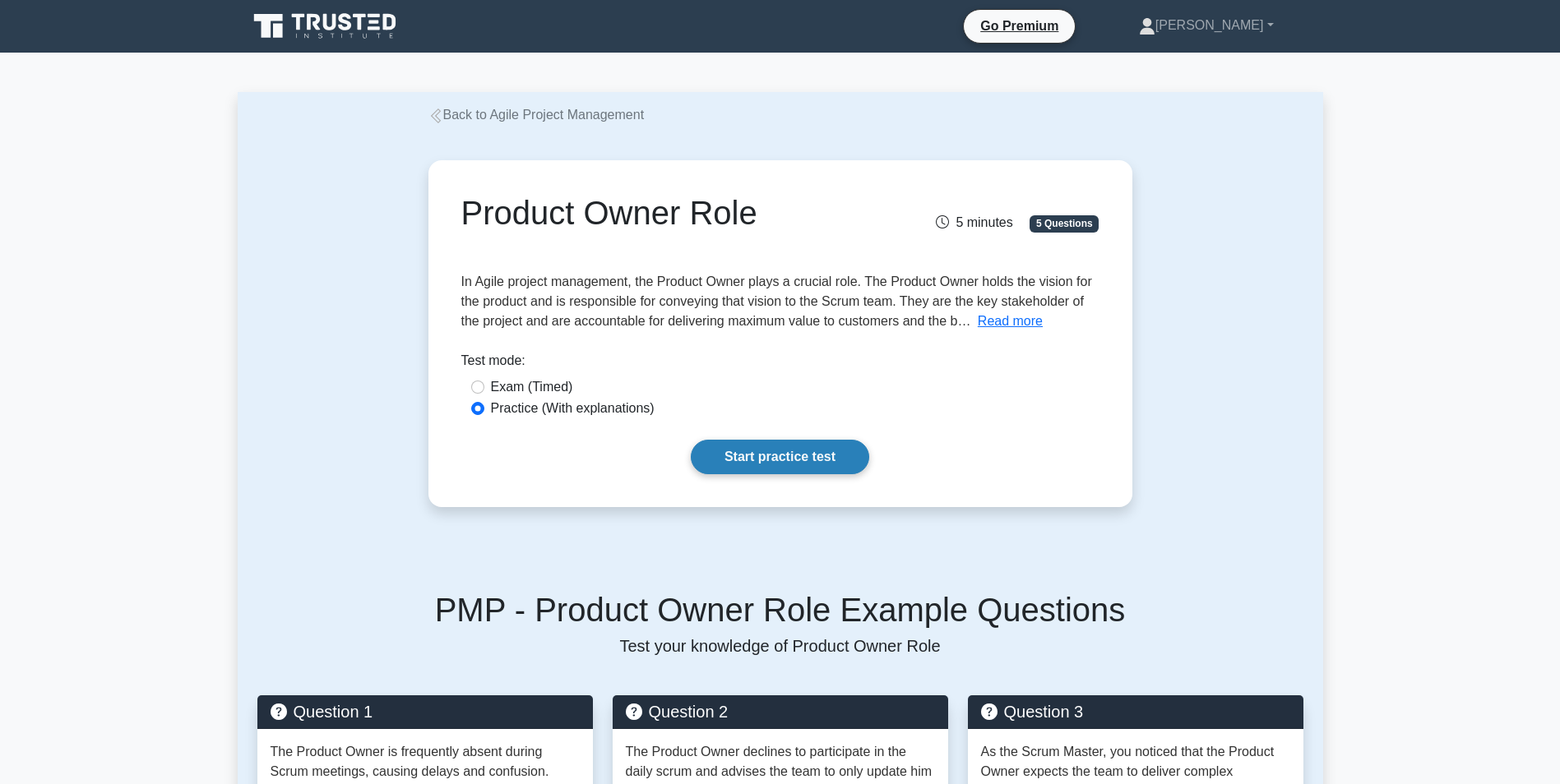
click at [728, 462] on link "Start practice test" at bounding box center [780, 457] width 179 height 35
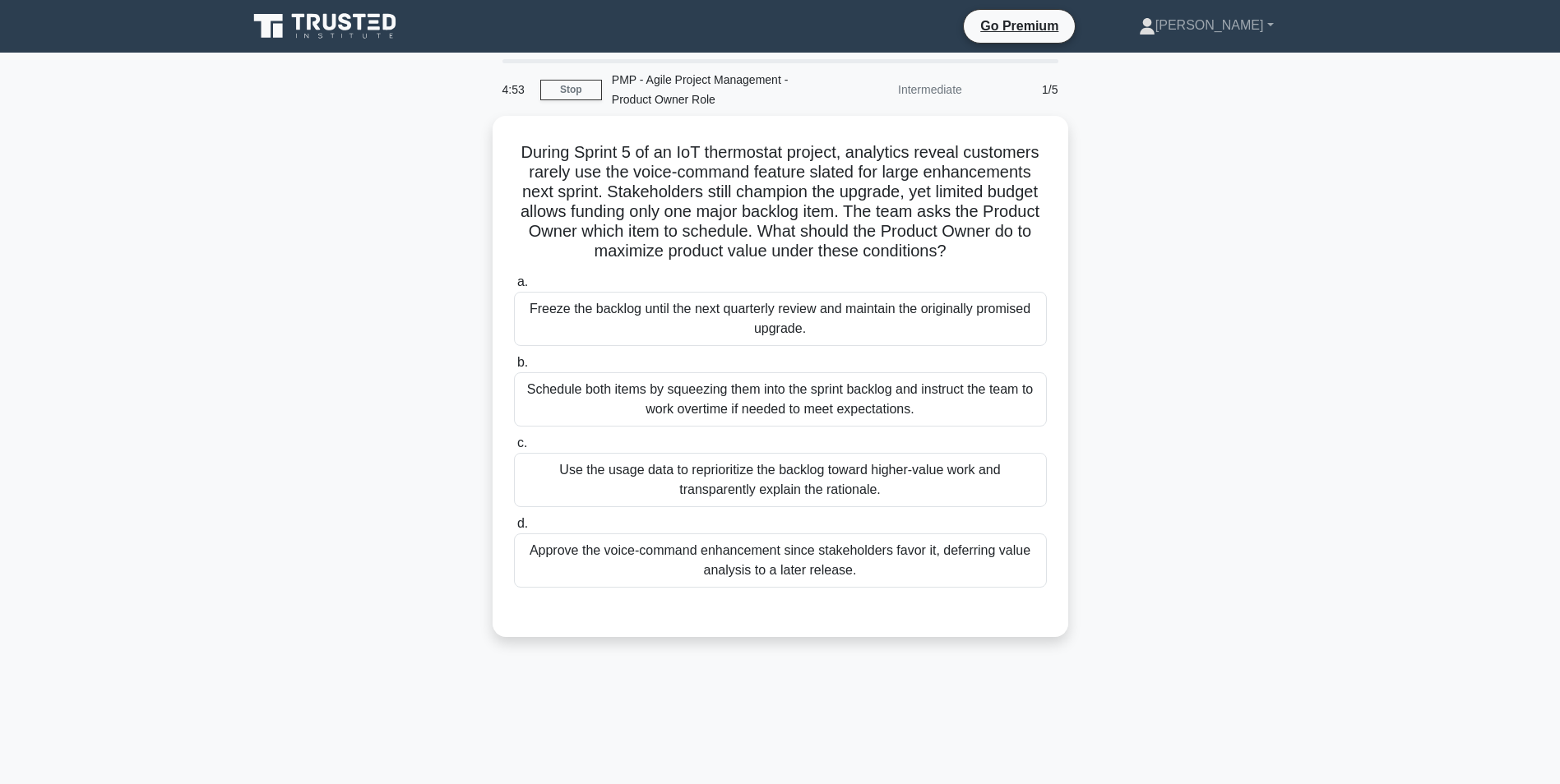
click at [278, 28] on icon at bounding box center [277, 31] width 10 height 14
